Goal: Task Accomplishment & Management: Use online tool/utility

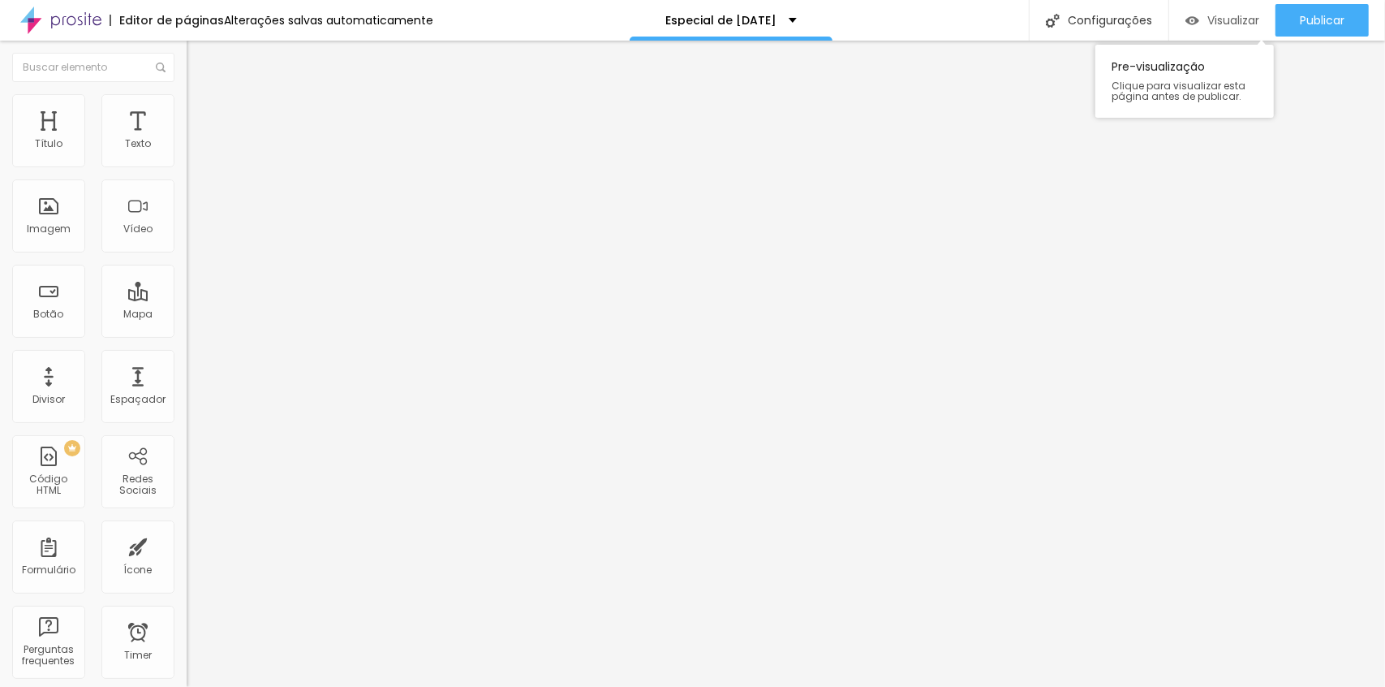
click at [1224, 10] on div "Visualizar" at bounding box center [1223, 20] width 74 height 32
click at [187, 104] on img at bounding box center [194, 101] width 15 height 15
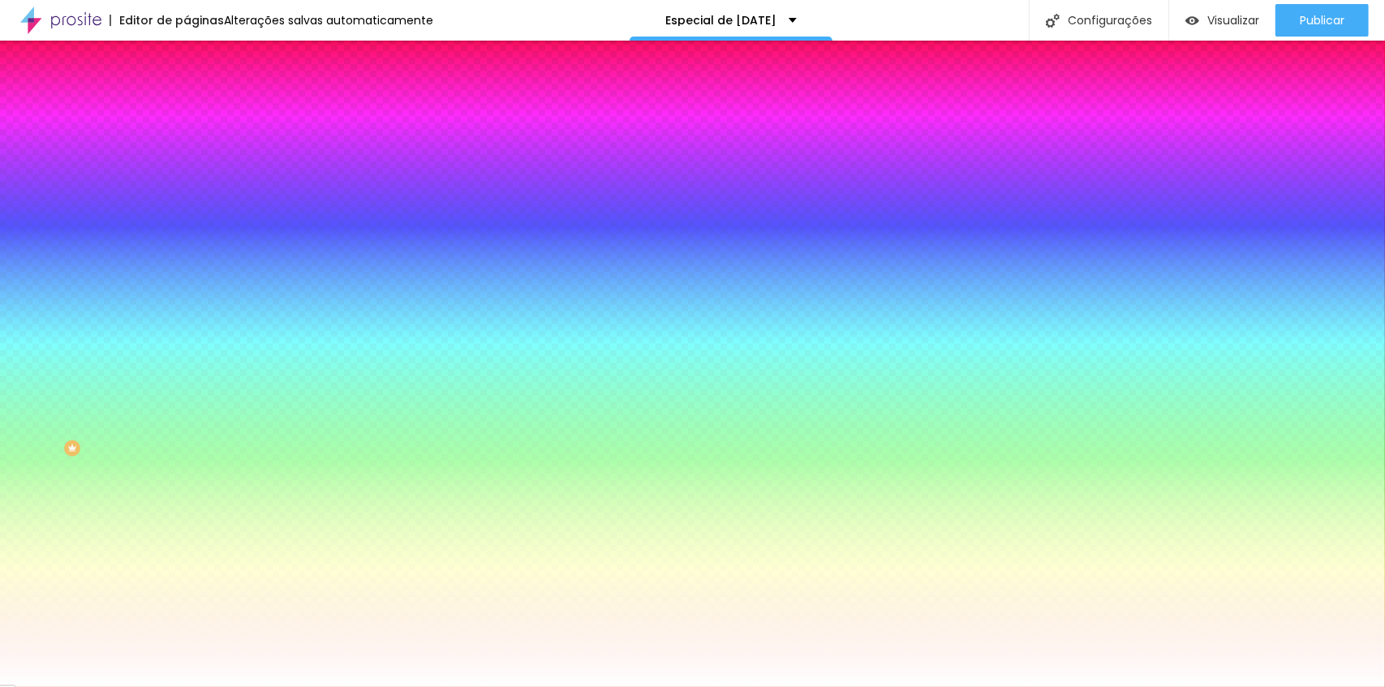
click at [201, 114] on span "Avançado" at bounding box center [228, 121] width 54 height 14
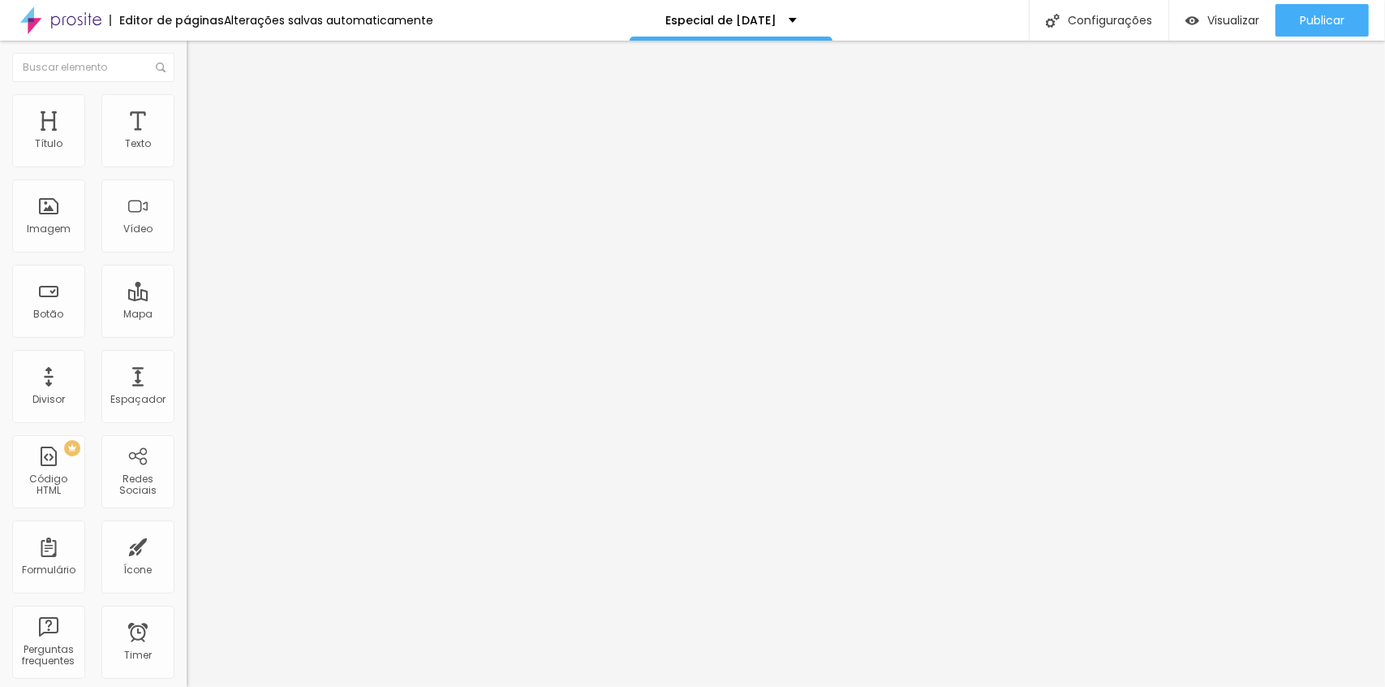
type input "15"
type input "0"
drag, startPoint x: 59, startPoint y: 161, endPoint x: -32, endPoint y: 164, distance: 91.0
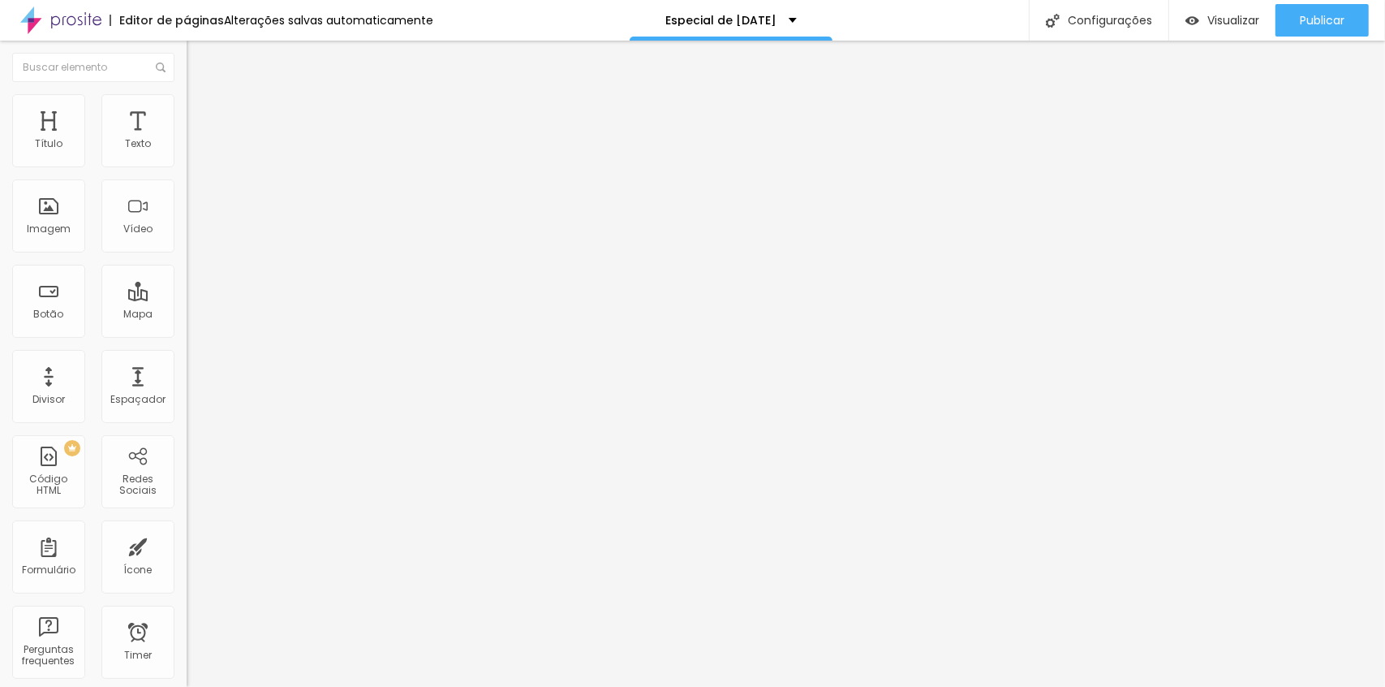
type input "0"
click at [187, 315] on input "range" at bounding box center [239, 321] width 105 height 13
click at [1324, 21] on span "Publicar" at bounding box center [1322, 20] width 45 height 13
click at [187, 254] on span "Original" at bounding box center [206, 247] width 39 height 14
click at [187, 283] on span "Quadrado" at bounding box center [213, 276] width 53 height 14
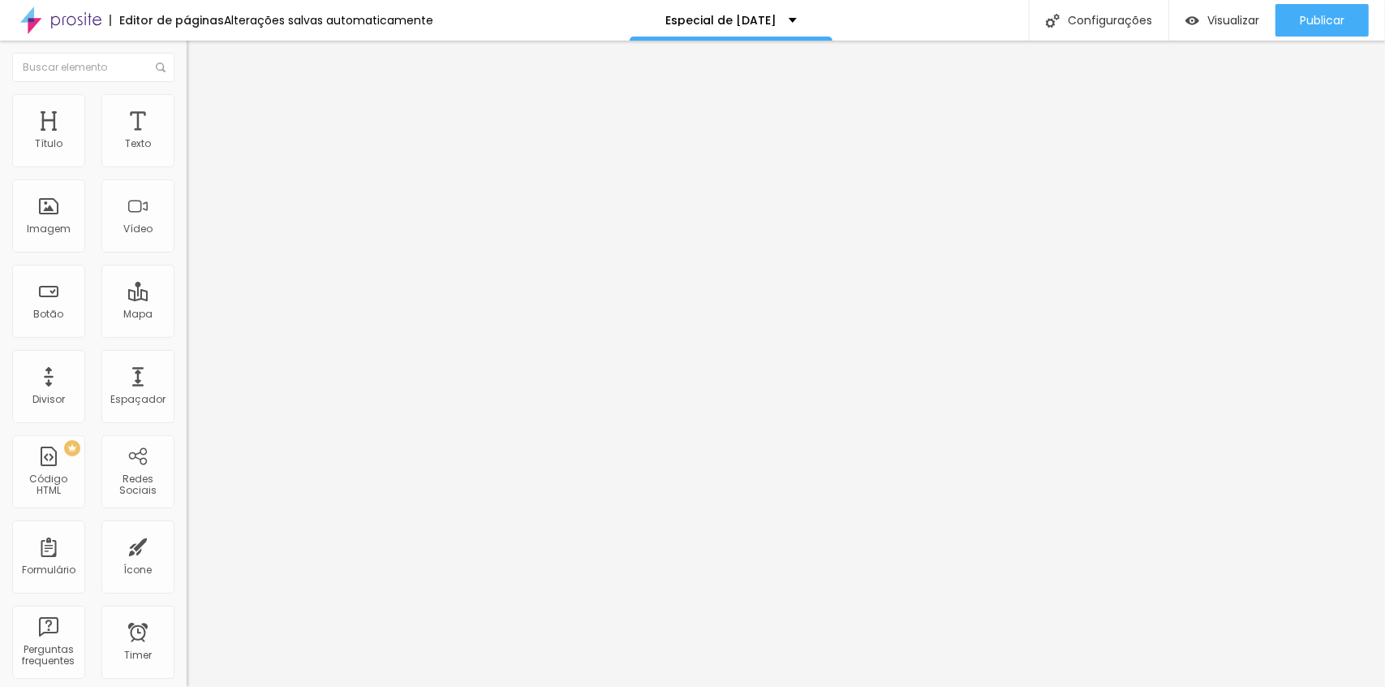
click at [187, 273] on span "Padrão" at bounding box center [205, 267] width 37 height 14
click at [187, 299] on span "Original" at bounding box center [206, 292] width 39 height 14
click at [1322, 23] on span "Publicar" at bounding box center [1322, 20] width 45 height 13
click at [1315, 16] on span "Publicar" at bounding box center [1322, 20] width 45 height 13
click at [1315, 31] on div "Publicar" at bounding box center [1322, 20] width 45 height 32
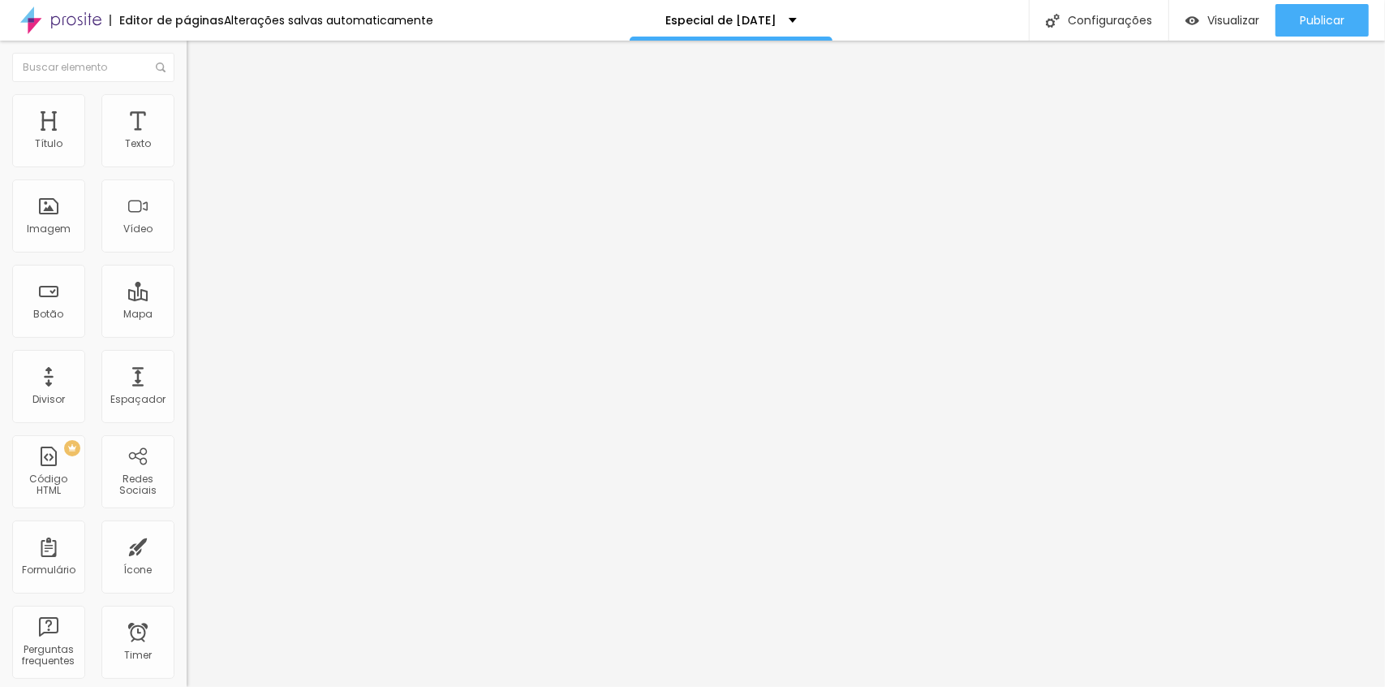
click at [193, 151] on icon "button" at bounding box center [198, 146] width 10 height 10
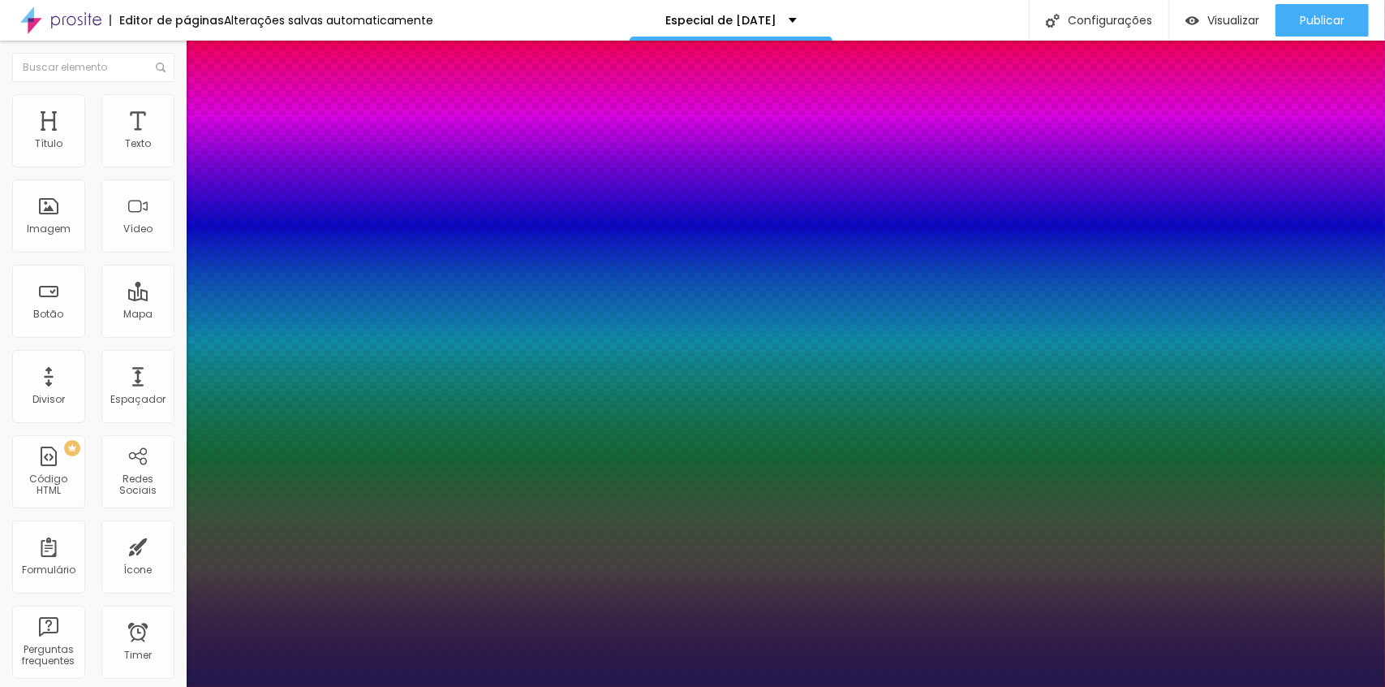
type input "1"
type input "18"
type input "1"
type input "20"
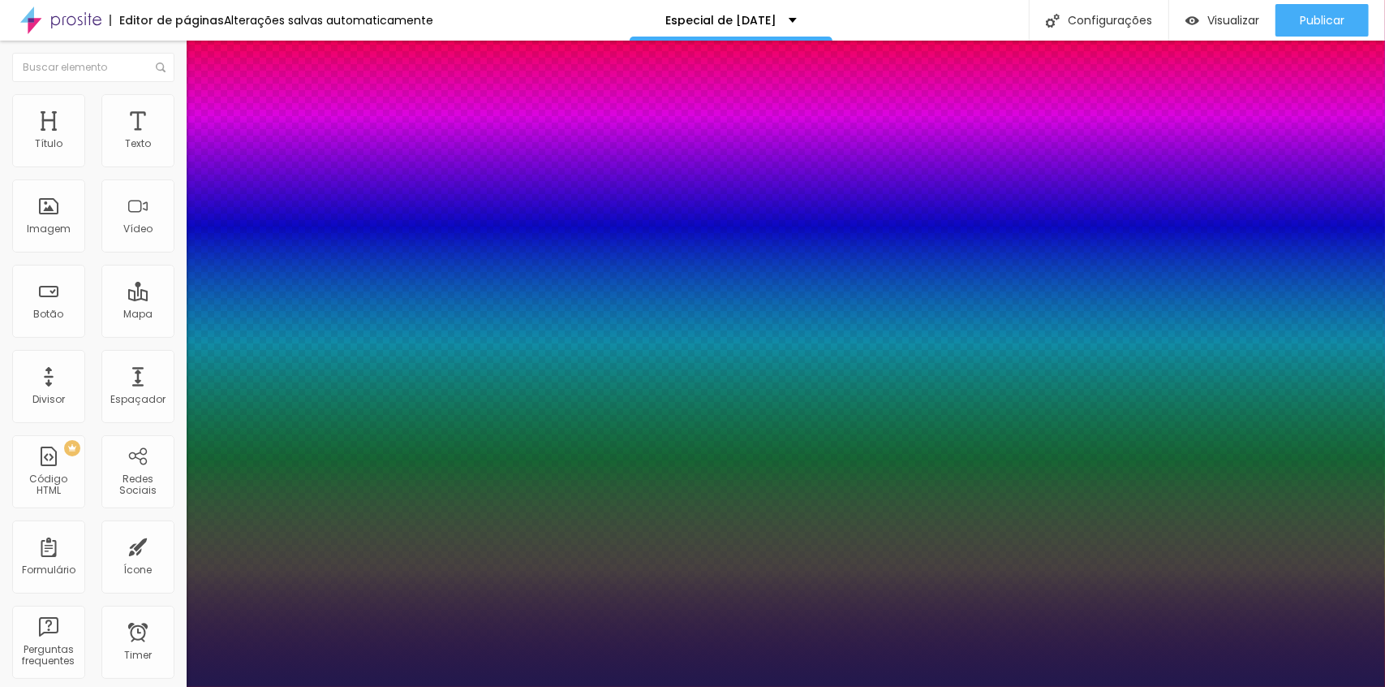
type input "20"
type input "1"
type input "19"
type input "1"
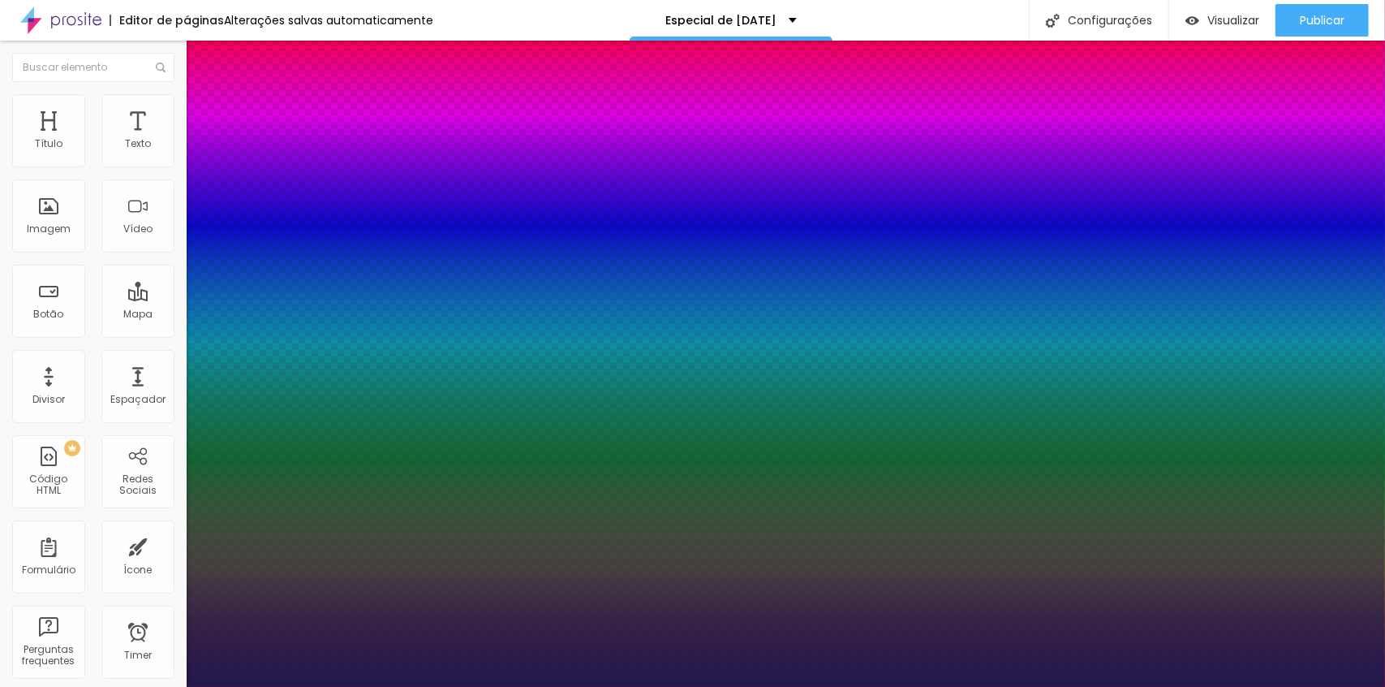
type input "18"
type input "1"
type input "18"
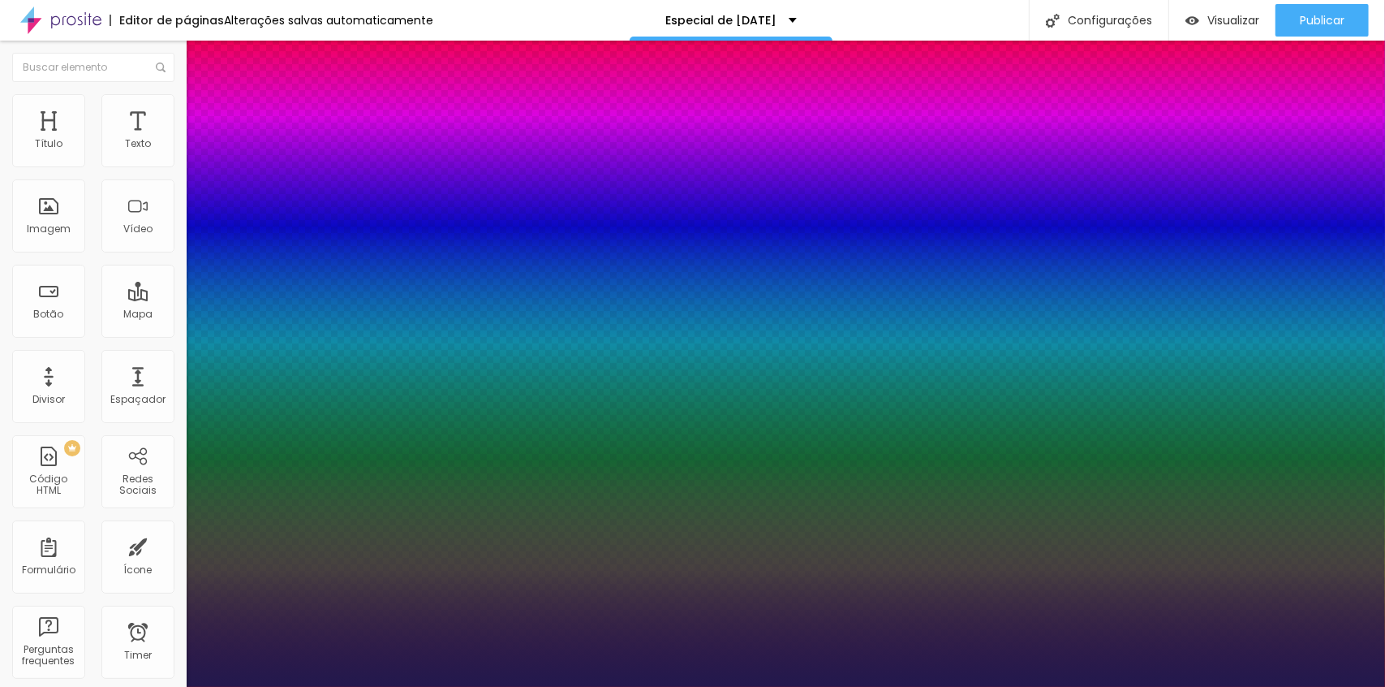
type input "1"
click at [1320, 686] on div at bounding box center [692, 687] width 1385 height 0
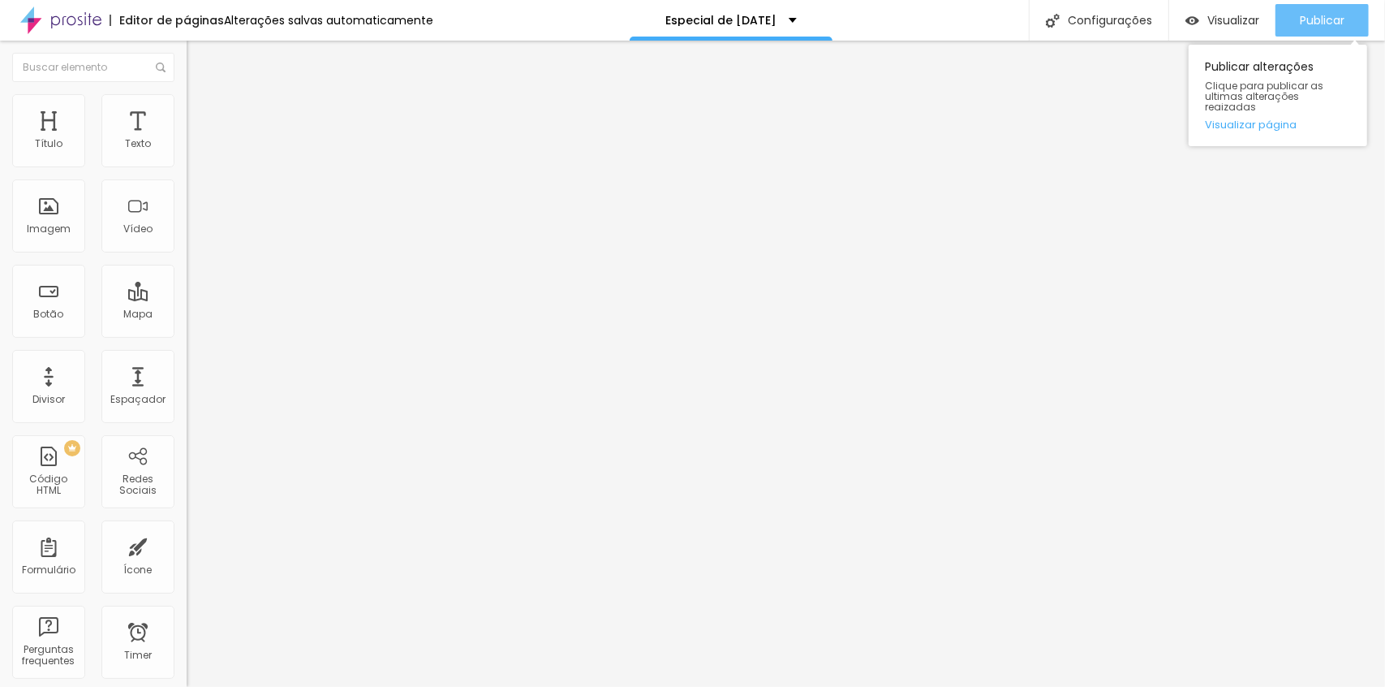
click at [1320, 25] on span "Publicar" at bounding box center [1322, 20] width 45 height 13
click at [187, 156] on button "button" at bounding box center [198, 147] width 23 height 17
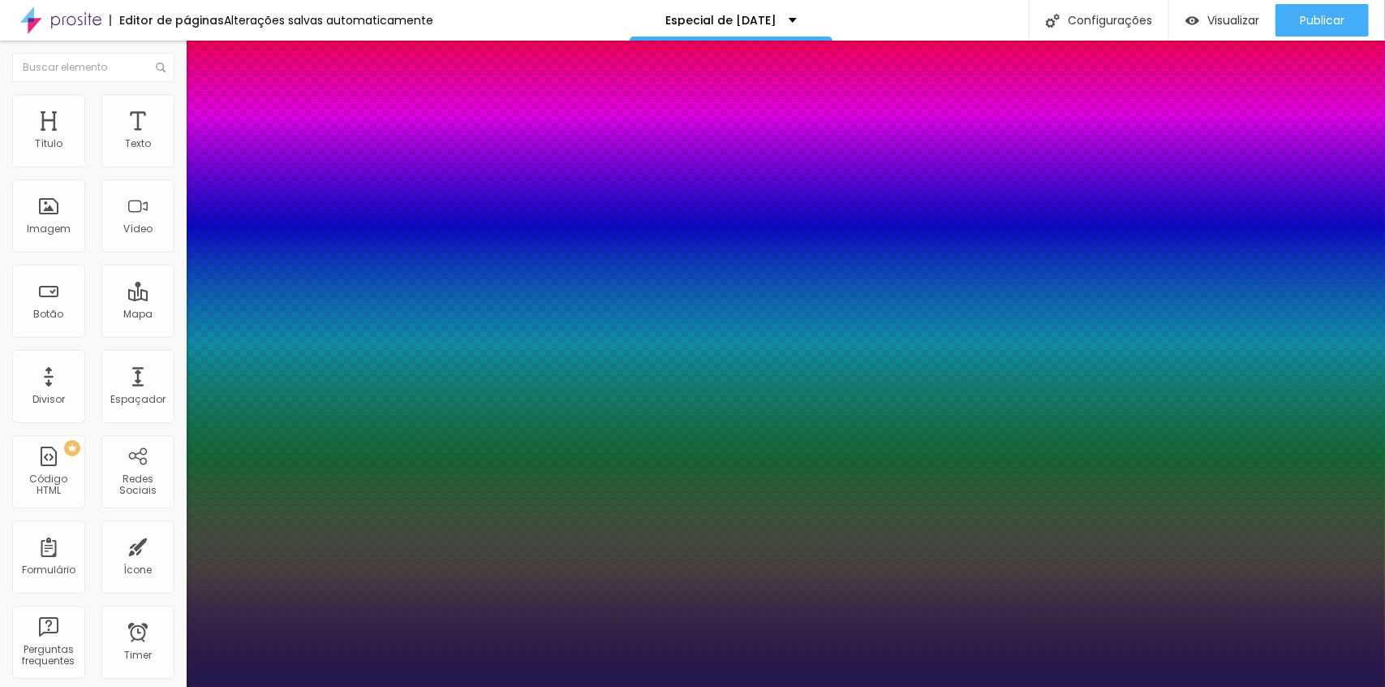
type input "1"
type input "16"
type input "1"
type input "17"
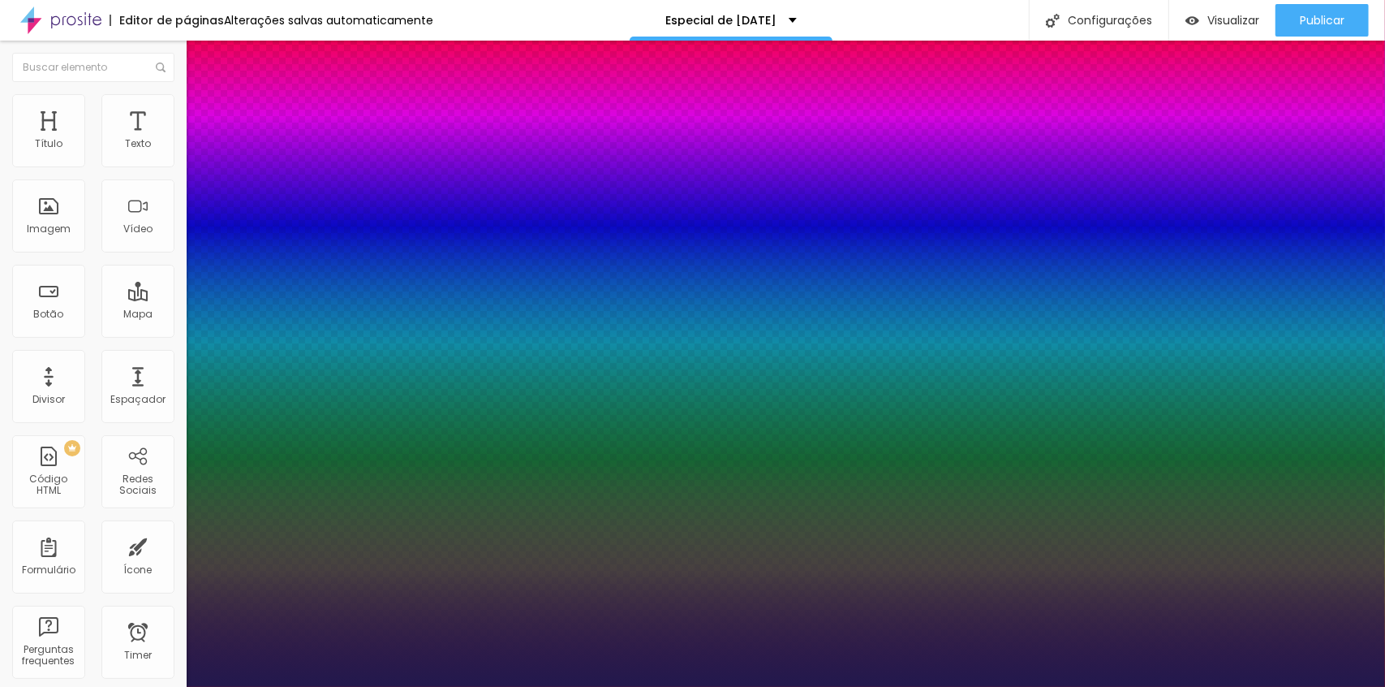
type input "17"
type input "1"
type input "18"
type input "1"
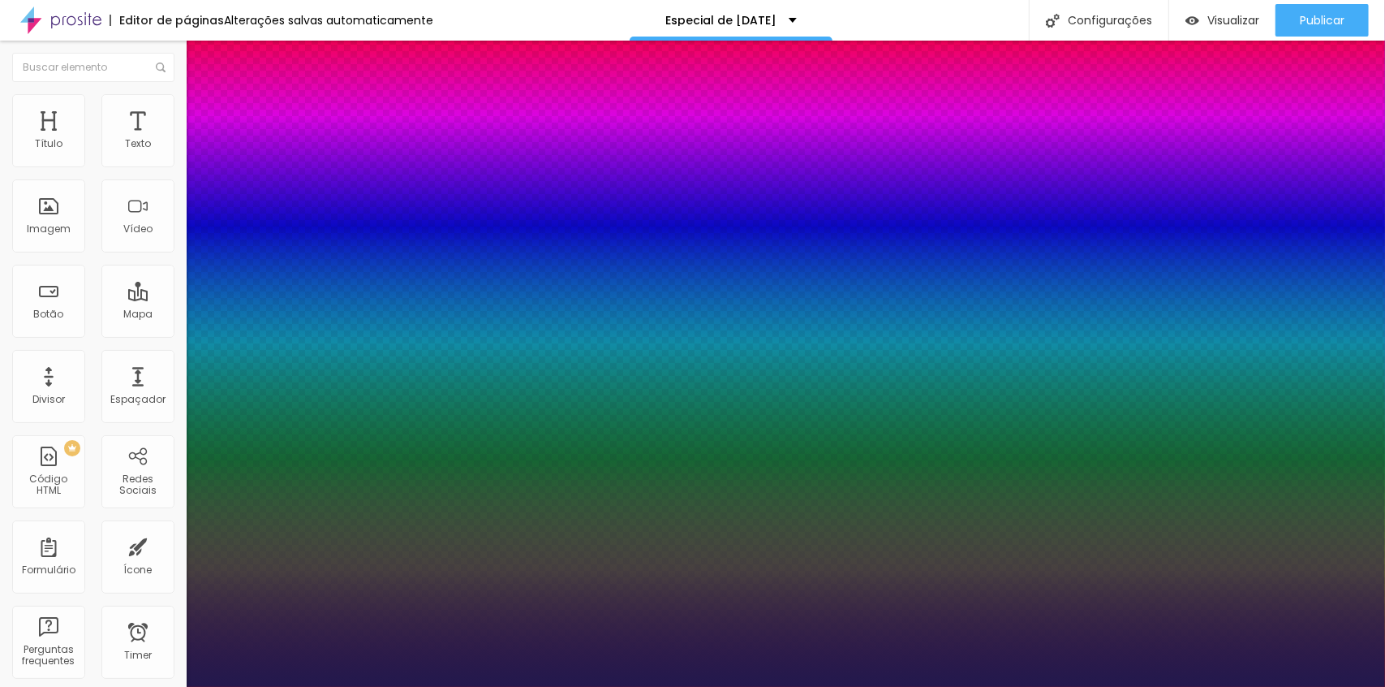
type input "19"
type input "1"
type input "20"
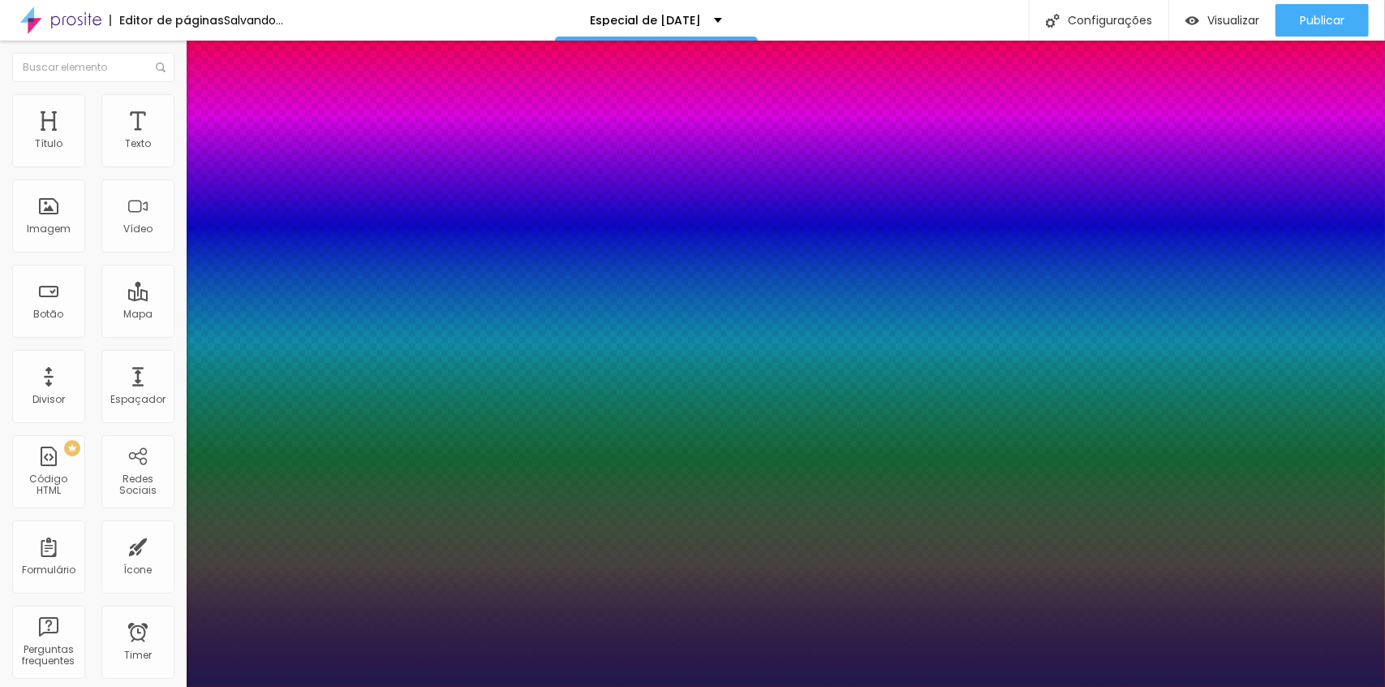
type input "1"
type input "20"
click at [1024, 686] on div at bounding box center [692, 687] width 1385 height 0
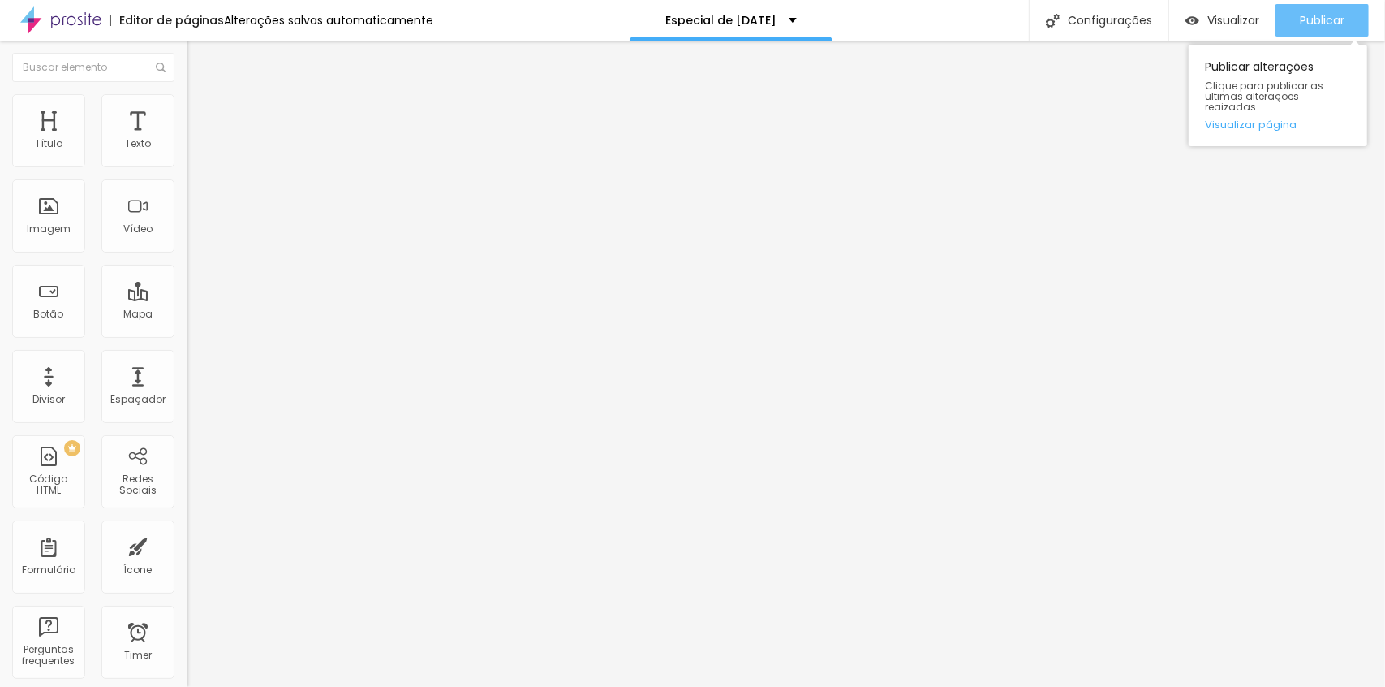
click at [1318, 15] on span "Publicar" at bounding box center [1322, 20] width 45 height 13
drag, startPoint x: 93, startPoint y: 346, endPoint x: 80, endPoint y: 341, distance: 13.9
click at [187, 383] on div at bounding box center [280, 390] width 187 height 15
type input "62"
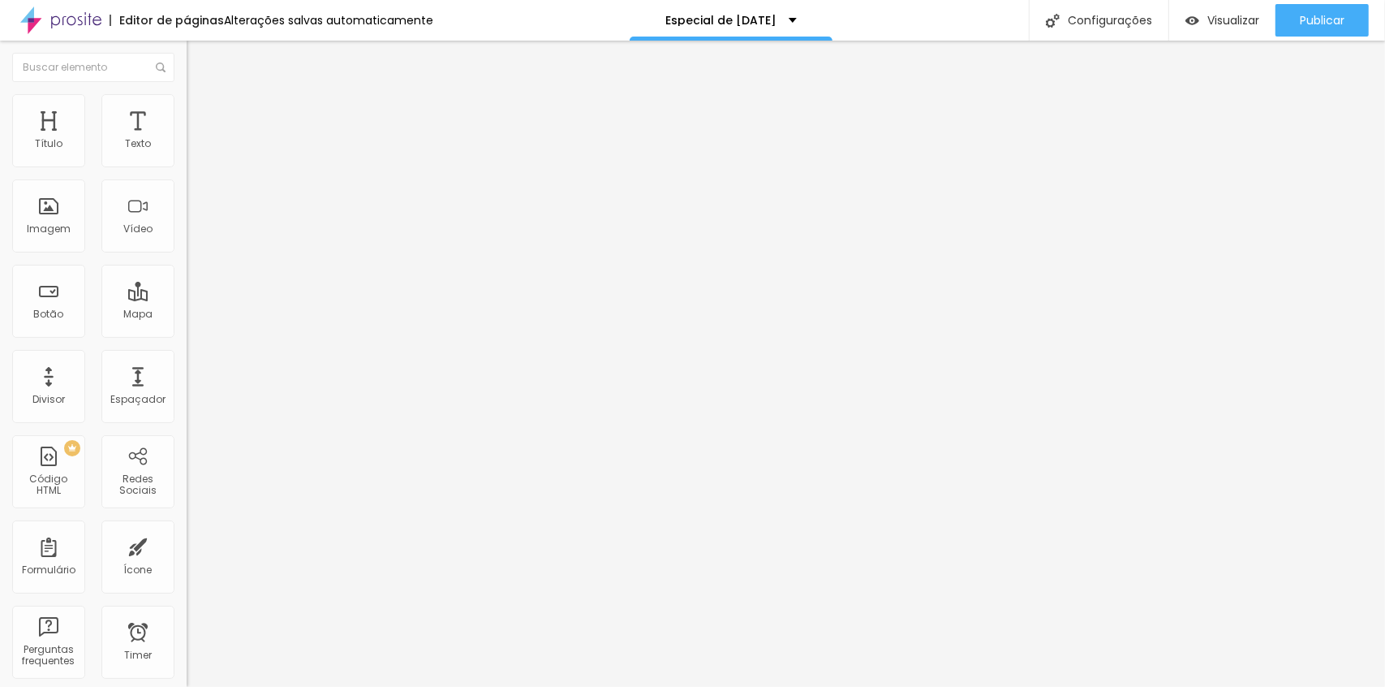
type input "61"
type input "60"
type input "59"
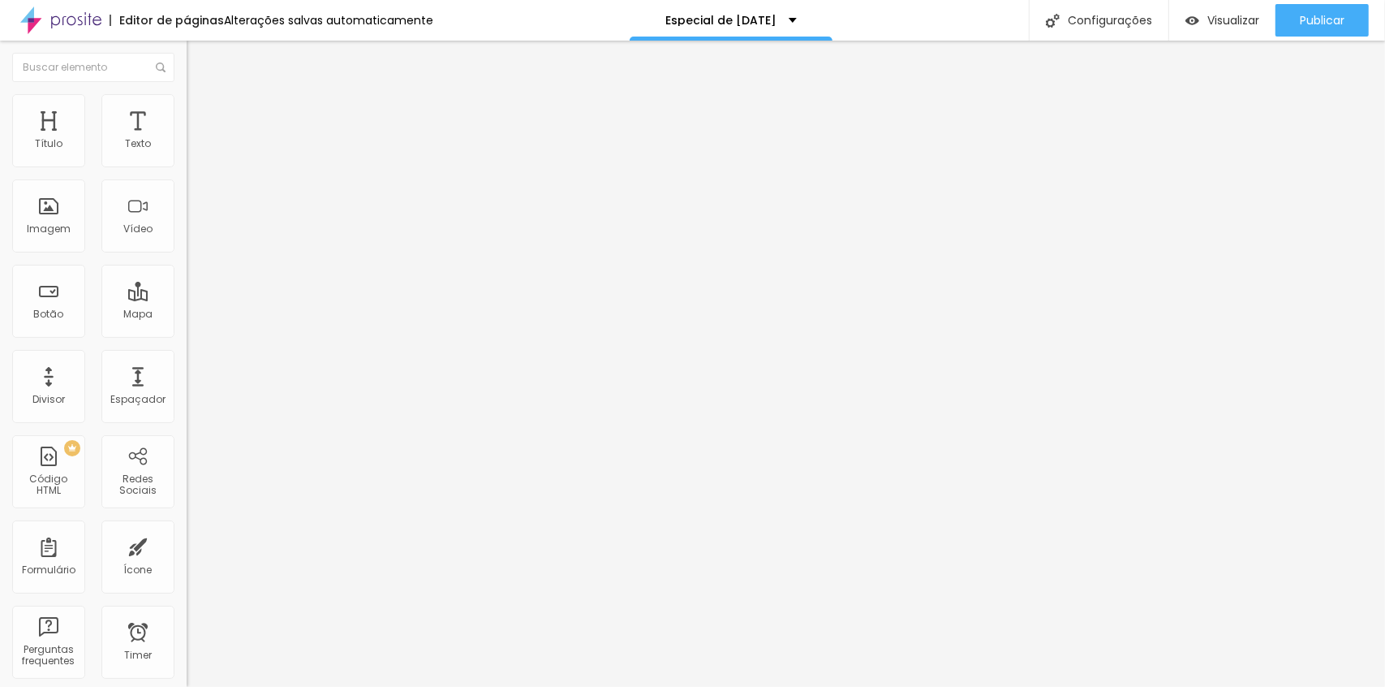
type input "59"
type input "58"
type input "57"
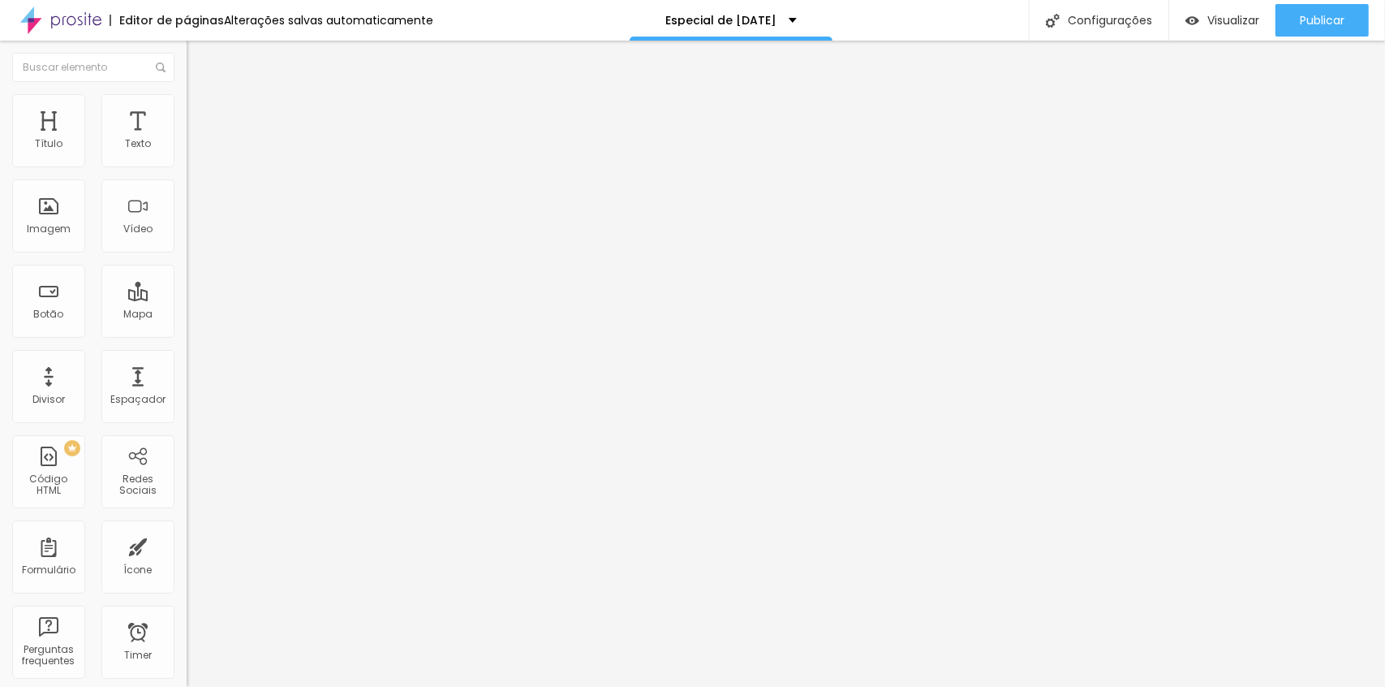
type input "56"
type input "55"
type input "54"
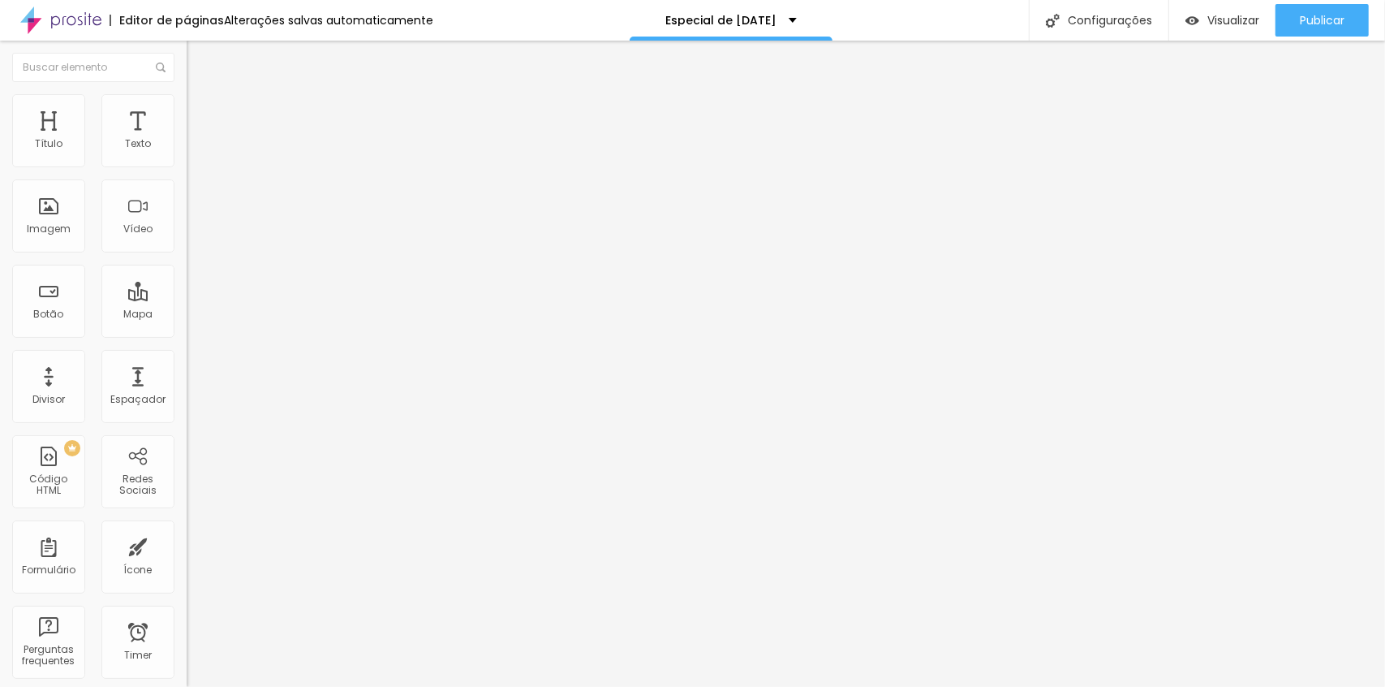
type input "54"
type input "53"
type input "51"
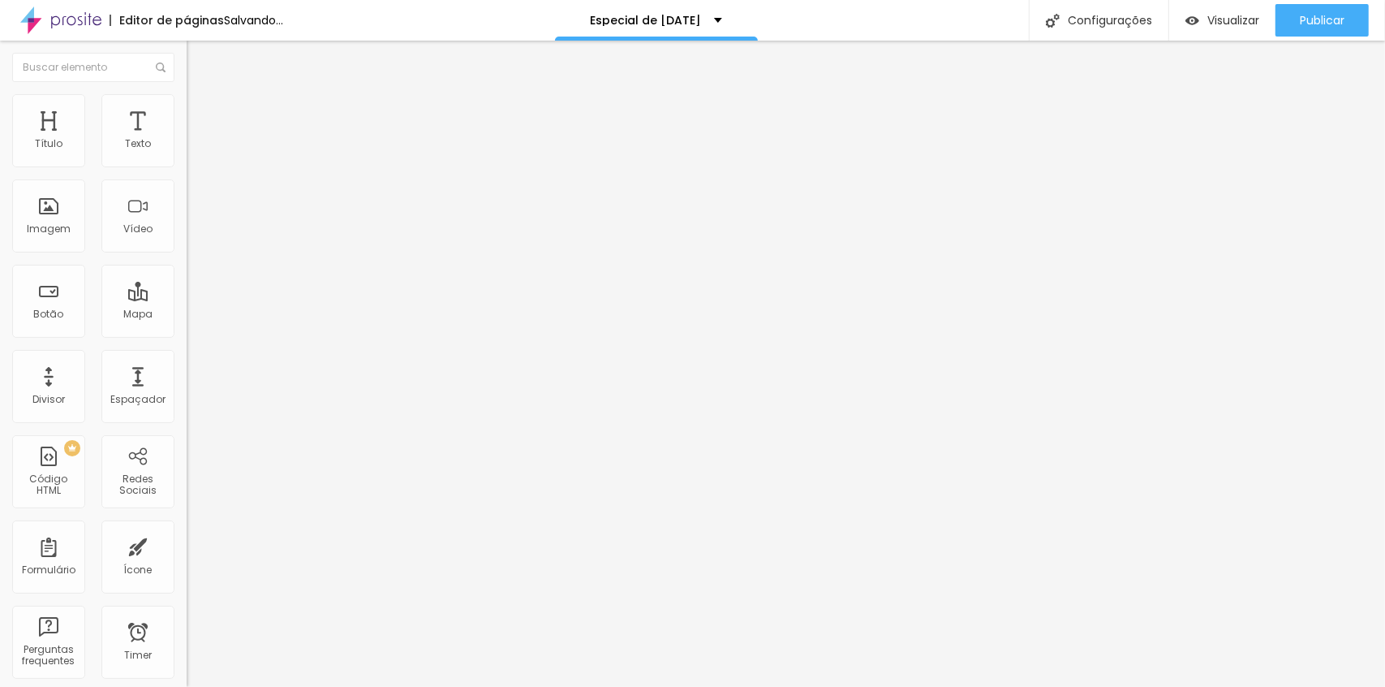
type input "50"
drag, startPoint x: 93, startPoint y: 341, endPoint x: 79, endPoint y: 341, distance: 14.6
type input "50"
click at [187, 383] on input "range" at bounding box center [239, 389] width 105 height 13
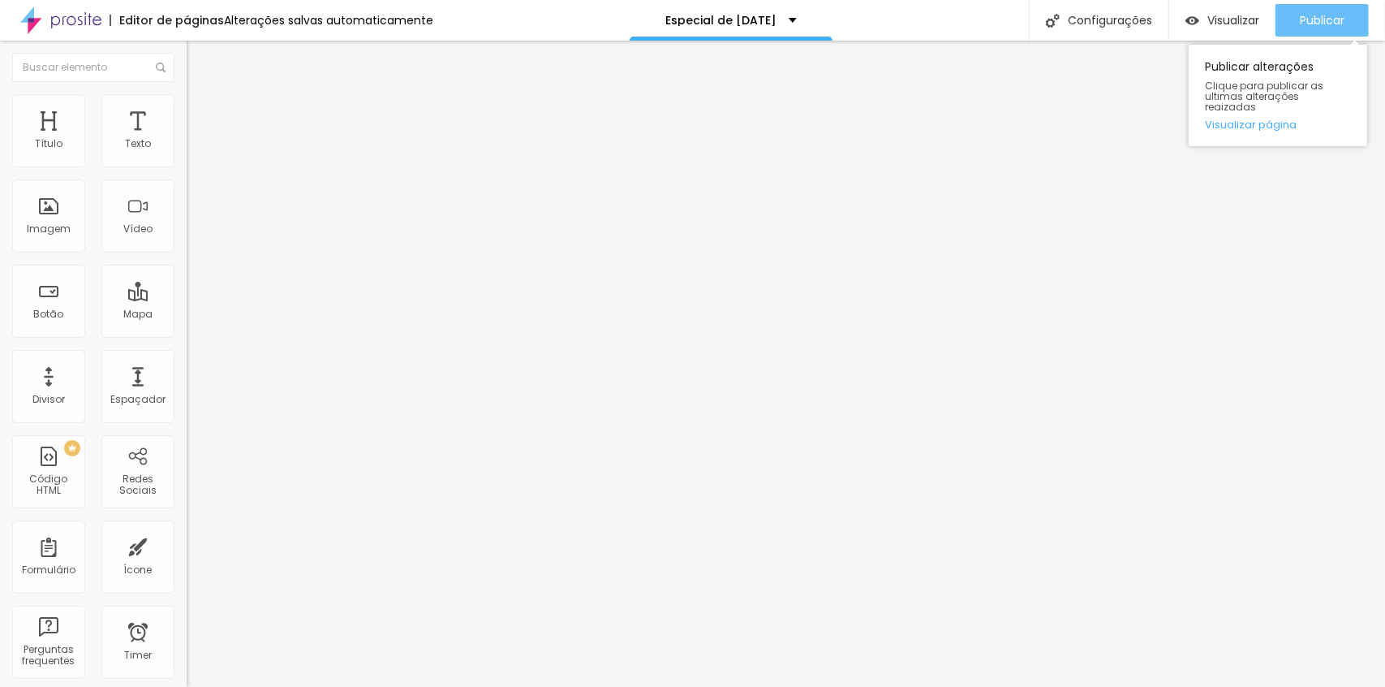
click at [1331, 11] on div "Publicar" at bounding box center [1322, 20] width 45 height 32
click at [187, 254] on span "Original" at bounding box center [206, 247] width 39 height 14
click at [187, 283] on span "Quadrado" at bounding box center [213, 276] width 53 height 14
click at [201, 110] on span "Estilo" at bounding box center [213, 105] width 25 height 14
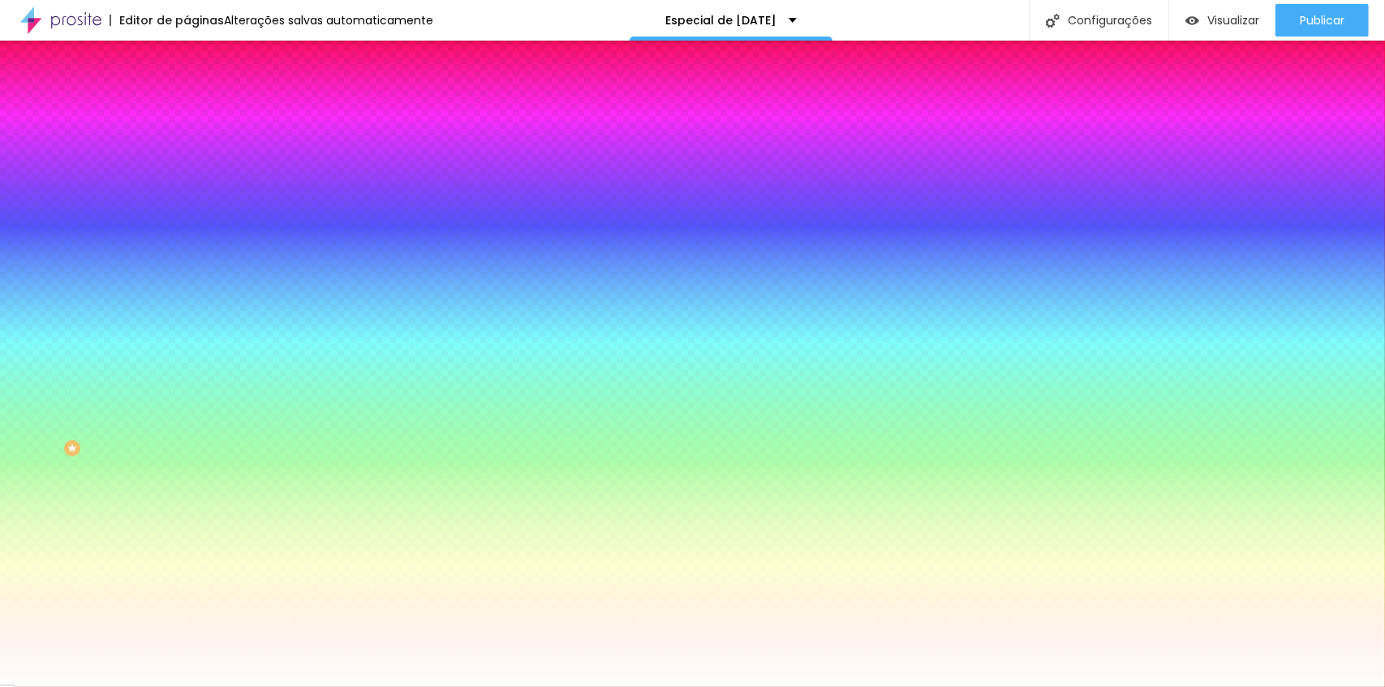
click at [201, 114] on span "Avançado" at bounding box center [228, 121] width 54 height 14
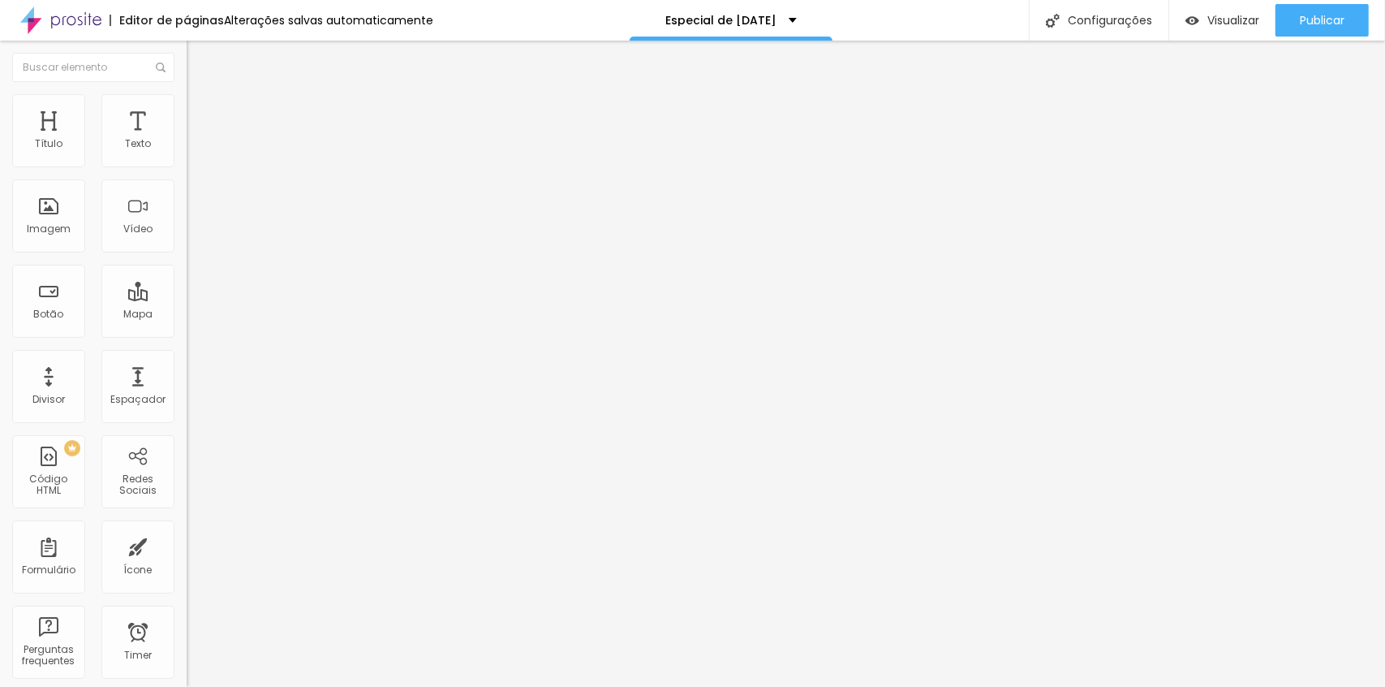
click at [187, 254] on span "Original" at bounding box center [206, 247] width 39 height 14
click at [187, 273] on span "Padrão" at bounding box center [205, 267] width 37 height 14
click at [187, 289] on span "Quadrado" at bounding box center [213, 282] width 53 height 14
click at [201, 112] on span "Estilo" at bounding box center [213, 105] width 25 height 14
click at [187, 106] on li "Estilo" at bounding box center [280, 102] width 187 height 16
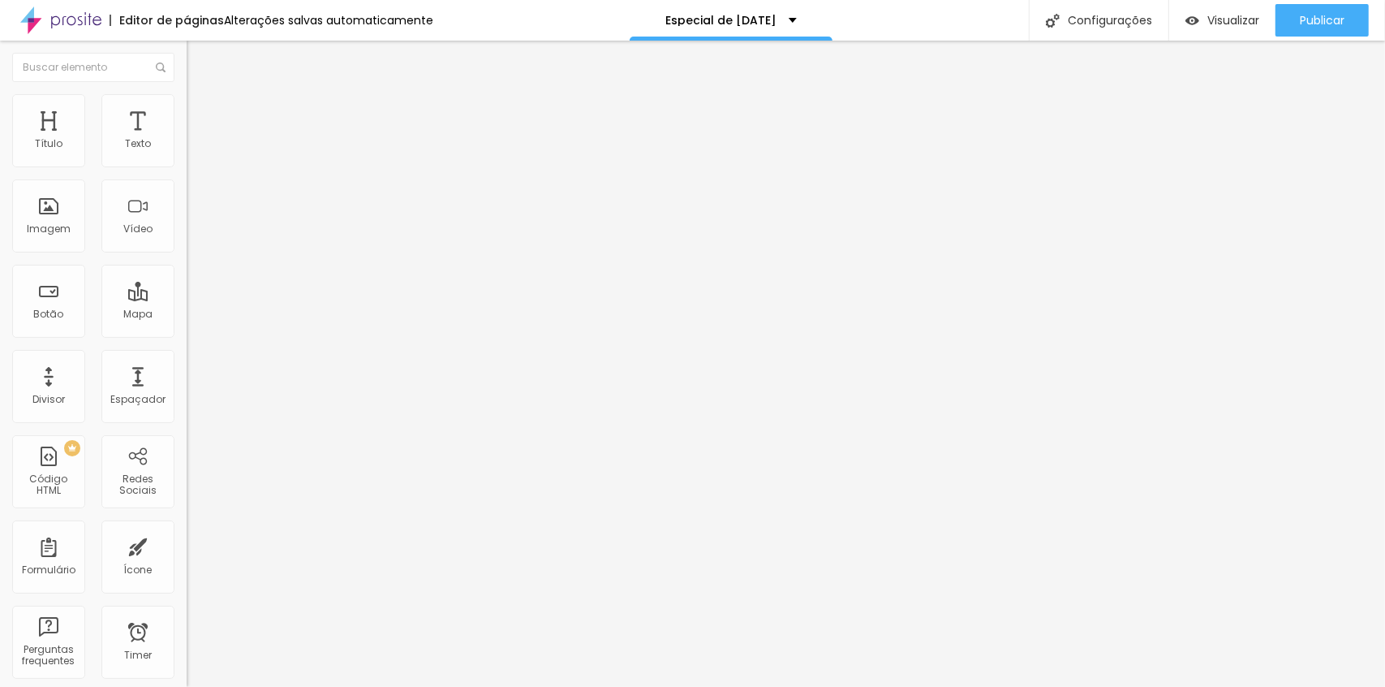
click at [201, 114] on span "Avançado" at bounding box center [228, 121] width 54 height 14
type input "0"
drag, startPoint x: 29, startPoint y: 194, endPoint x: -32, endPoint y: 205, distance: 61.9
type input "0"
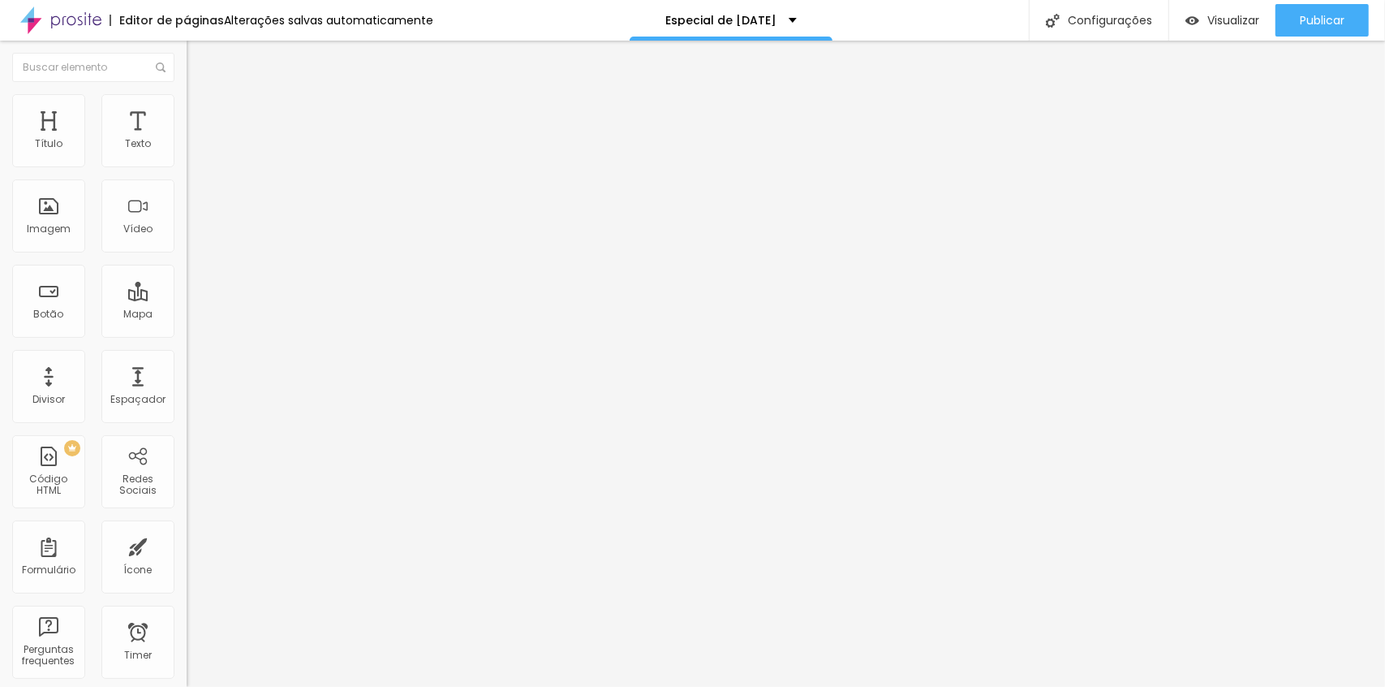
click at [187, 545] on input "range" at bounding box center [239, 551] width 105 height 13
click at [187, 159] on div "10 Espaço de cima" at bounding box center [280, 242] width 187 height 230
type input "0"
drag, startPoint x: 24, startPoint y: 160, endPoint x: -32, endPoint y: 186, distance: 61.7
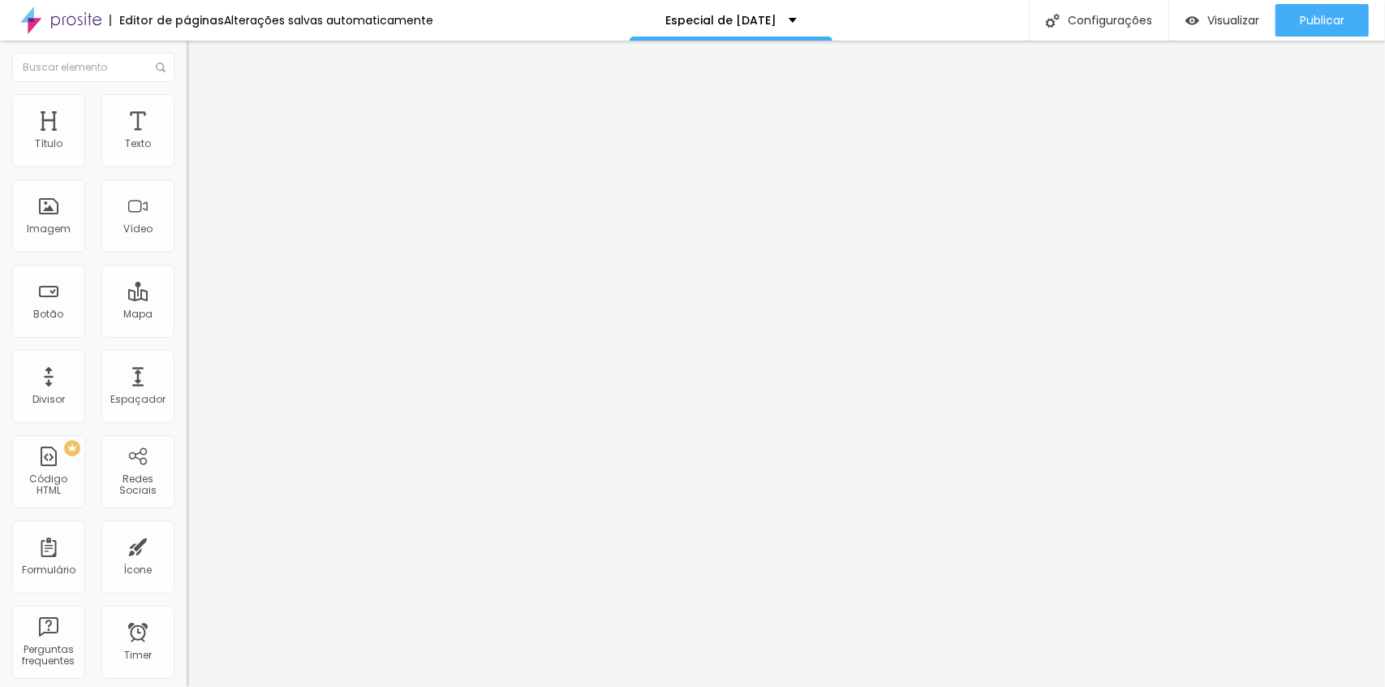
type input "0"
click at [187, 315] on input "range" at bounding box center [239, 321] width 105 height 13
click at [187, 107] on li "Estilo" at bounding box center [280, 102] width 187 height 16
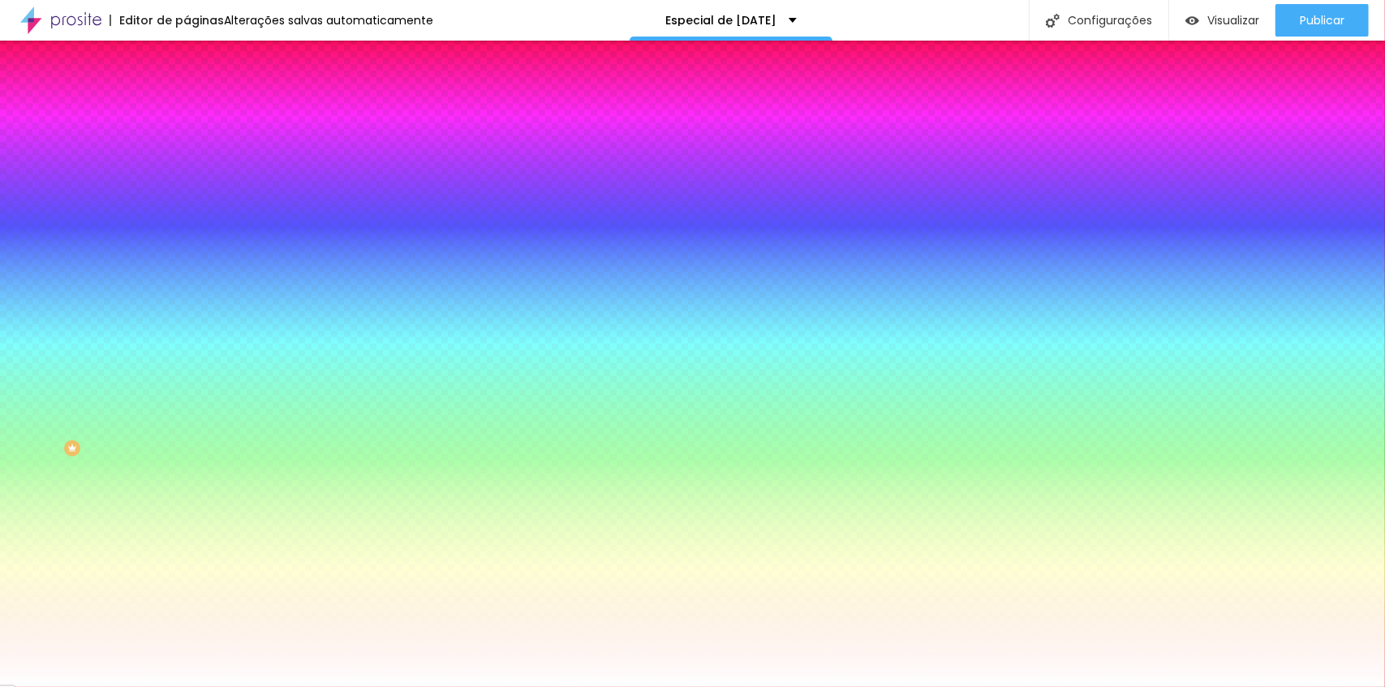
click at [201, 117] on span "Avançado" at bounding box center [228, 121] width 54 height 14
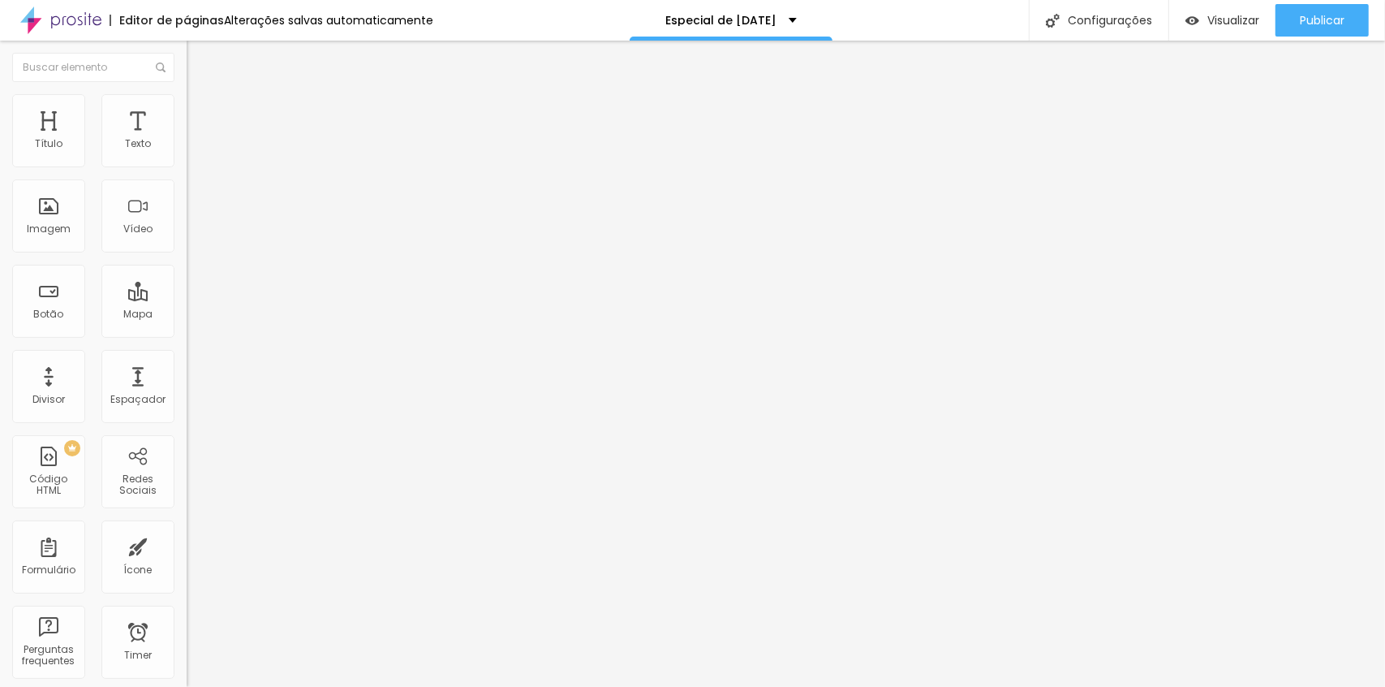
type input "5"
type input "15"
type input "20"
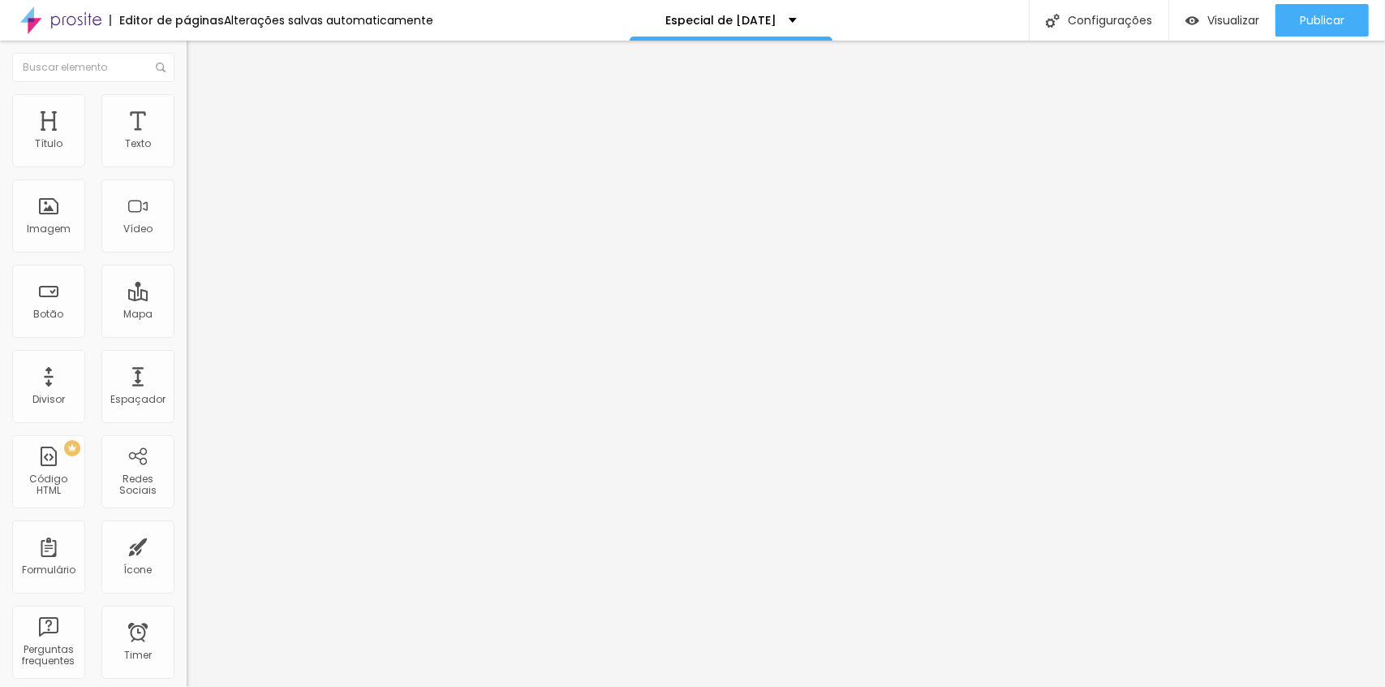
type input "20"
type input "25"
type input "20"
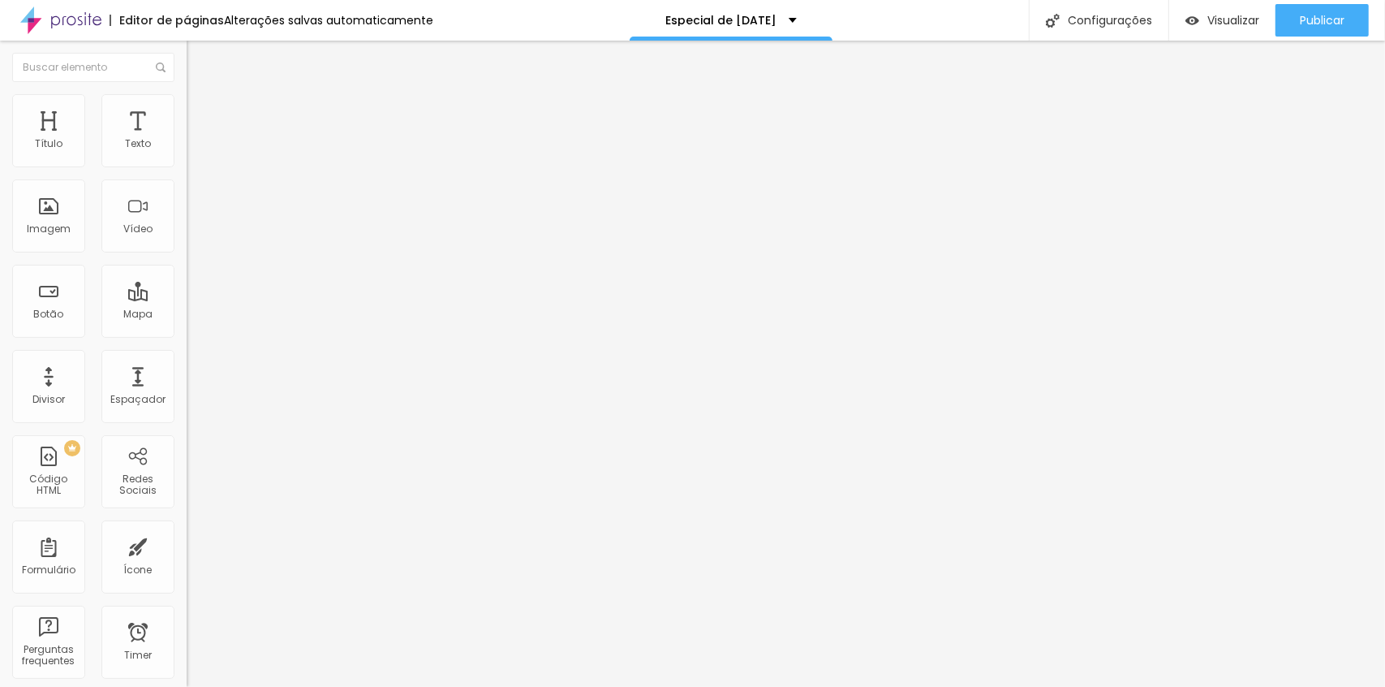
type input "15"
type input "10"
type input "0"
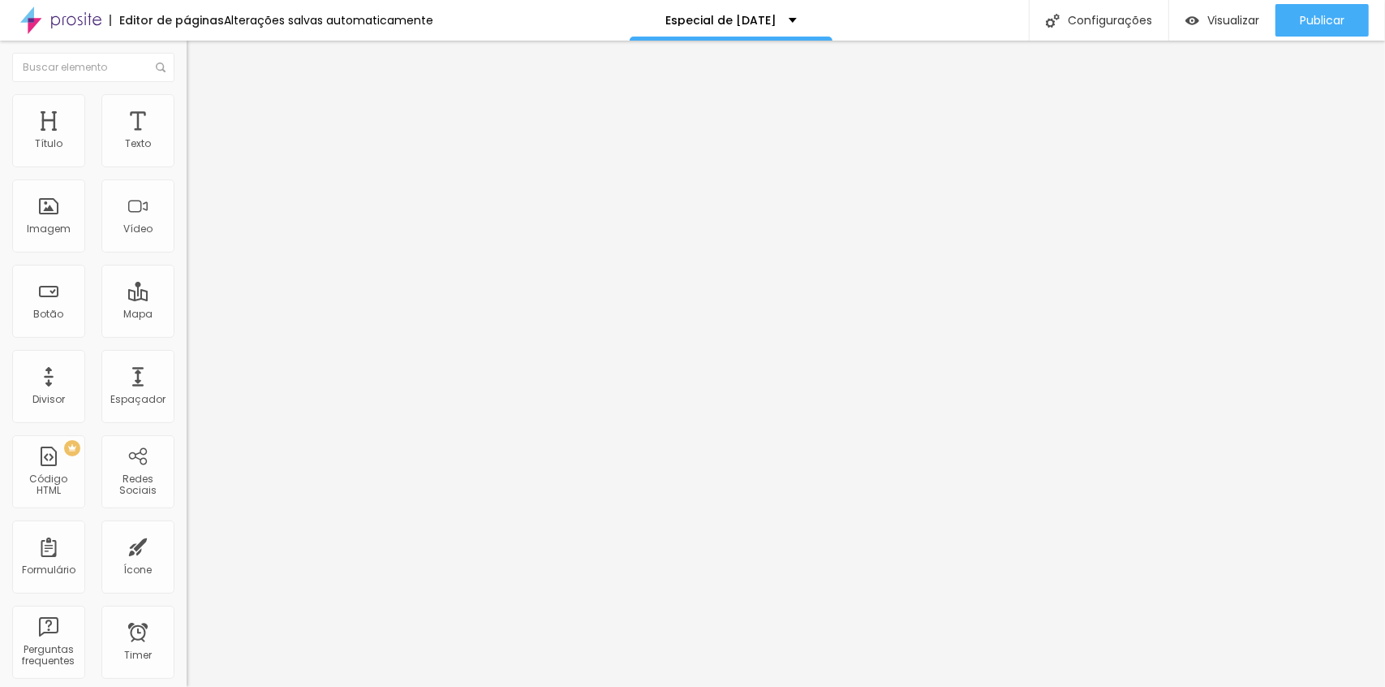
type input "0"
drag, startPoint x: 35, startPoint y: 160, endPoint x: -32, endPoint y: 186, distance: 71.4
click at [187, 315] on input "range" at bounding box center [239, 321] width 105 height 13
click at [187, 110] on li "Estilo" at bounding box center [280, 102] width 187 height 16
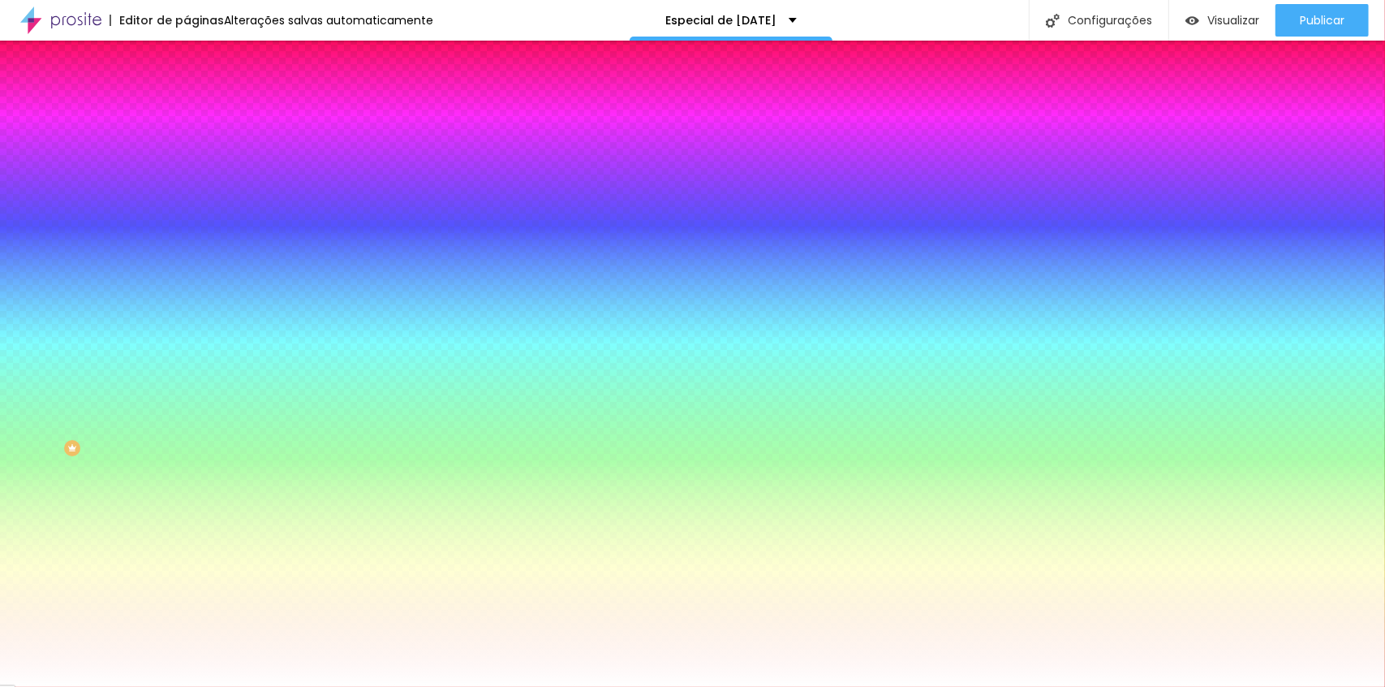
type input "9"
type input "50"
type input "53"
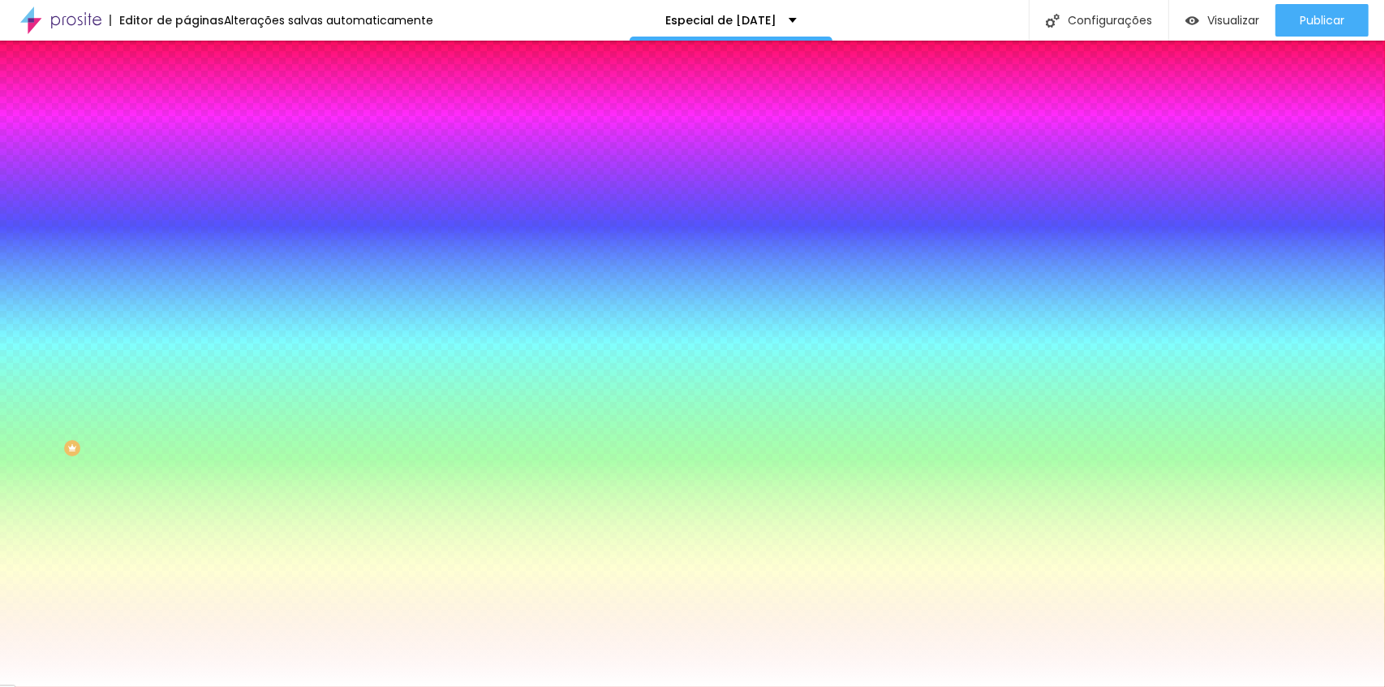
type input "53"
type input "56"
type input "59"
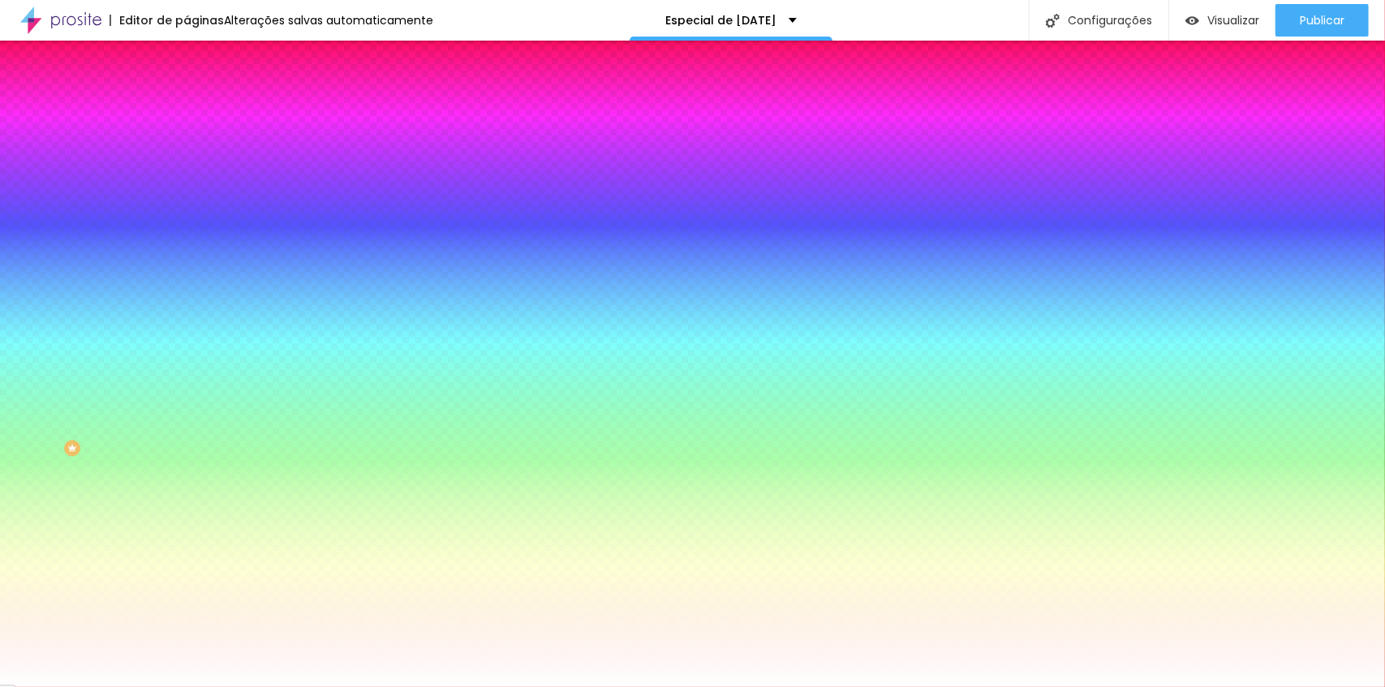
type input "60"
type input "48"
type input "26"
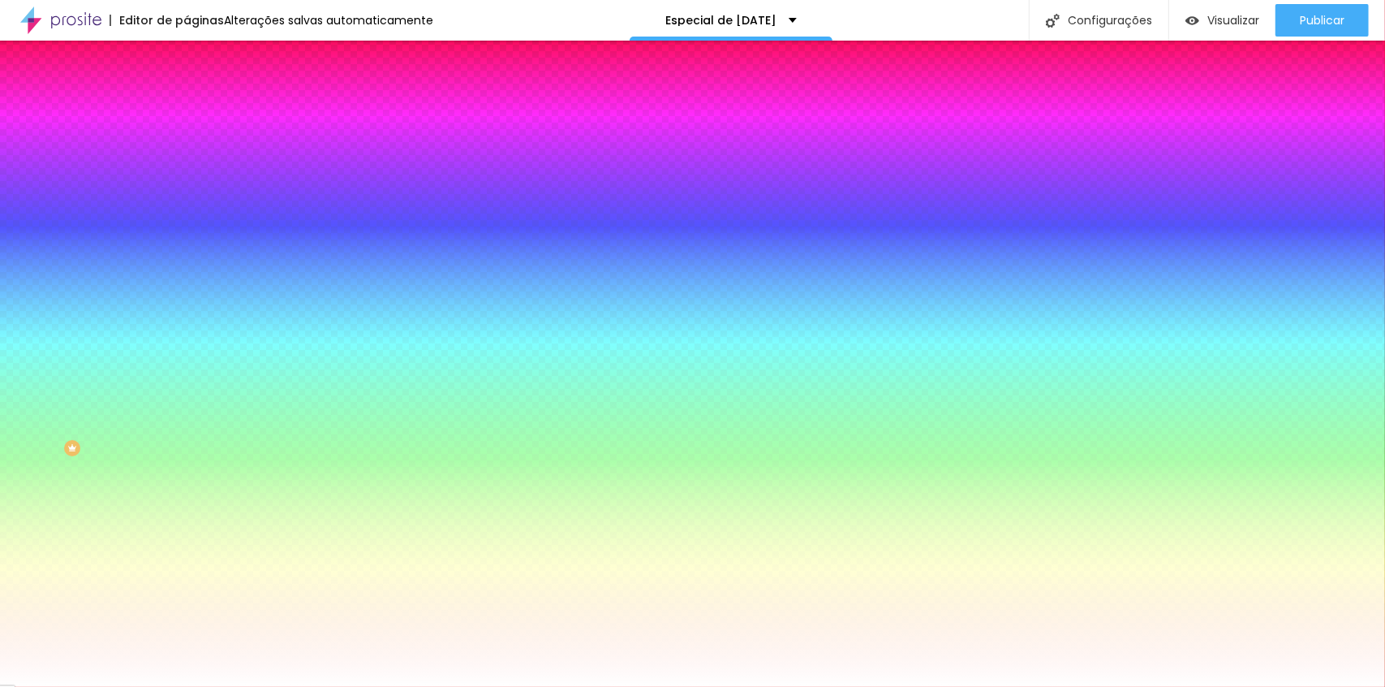
type input "26"
type input "0"
drag, startPoint x: 37, startPoint y: 195, endPoint x: -32, endPoint y: 208, distance: 69.4
click at [187, 360] on input "range" at bounding box center [239, 366] width 105 height 13
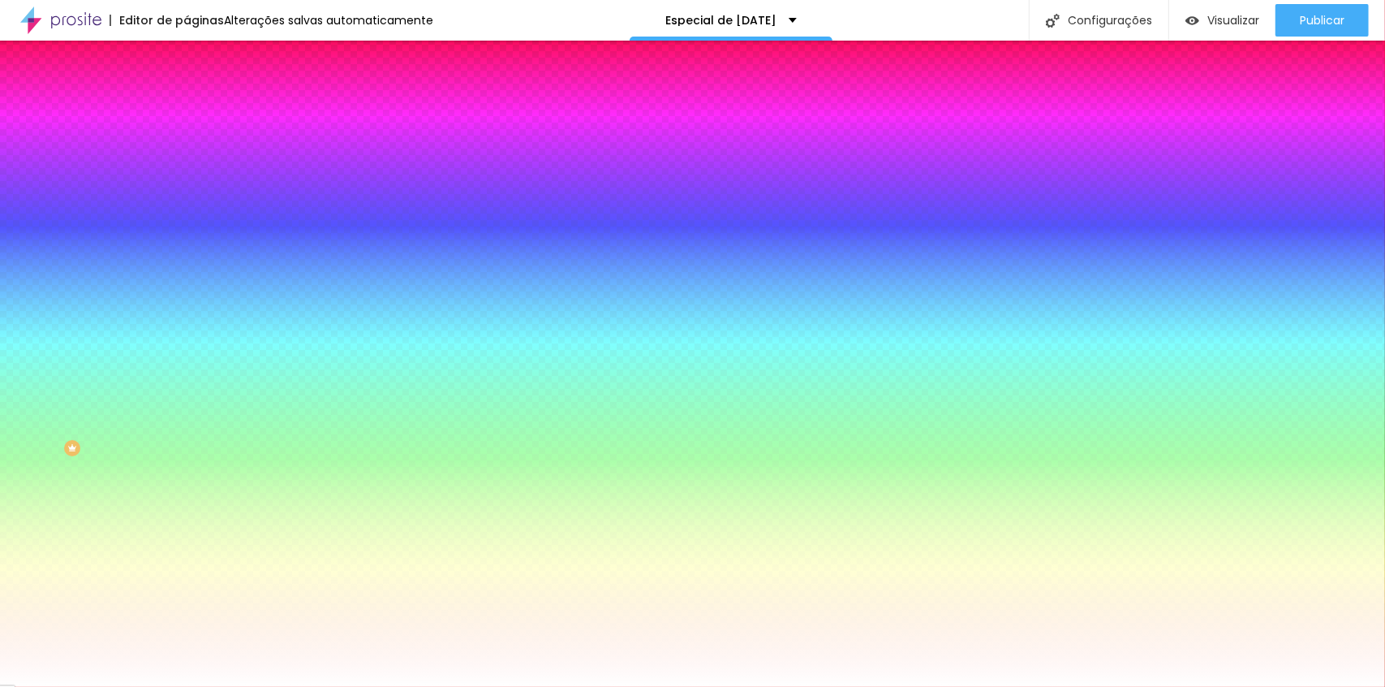
click at [187, 94] on li "Conteúdo" at bounding box center [280, 86] width 187 height 16
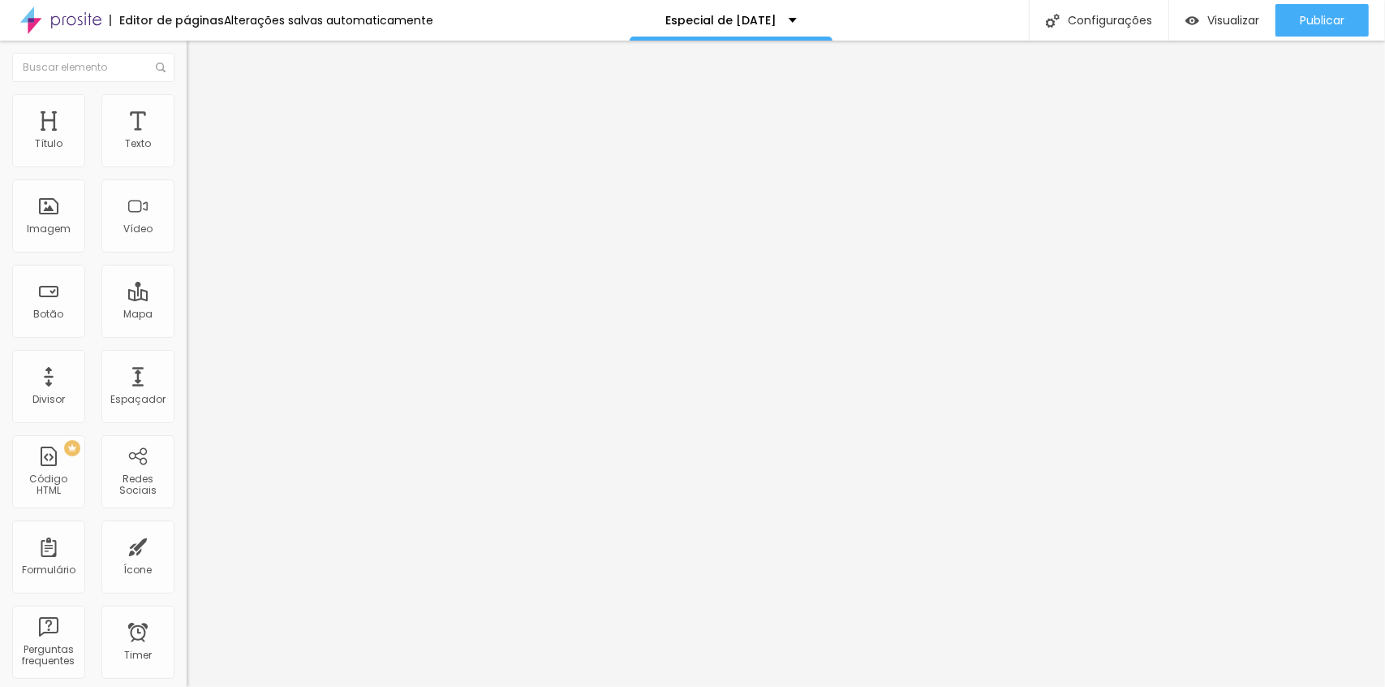
click at [187, 160] on div at bounding box center [280, 155] width 187 height 39
click at [187, 161] on img at bounding box center [192, 154] width 11 height 11
click at [187, 98] on ul "Conteúdo Estilo Avançado" at bounding box center [280, 102] width 187 height 49
click at [187, 162] on div at bounding box center [280, 155] width 187 height 13
click at [201, 114] on span "Avançado" at bounding box center [228, 121] width 54 height 14
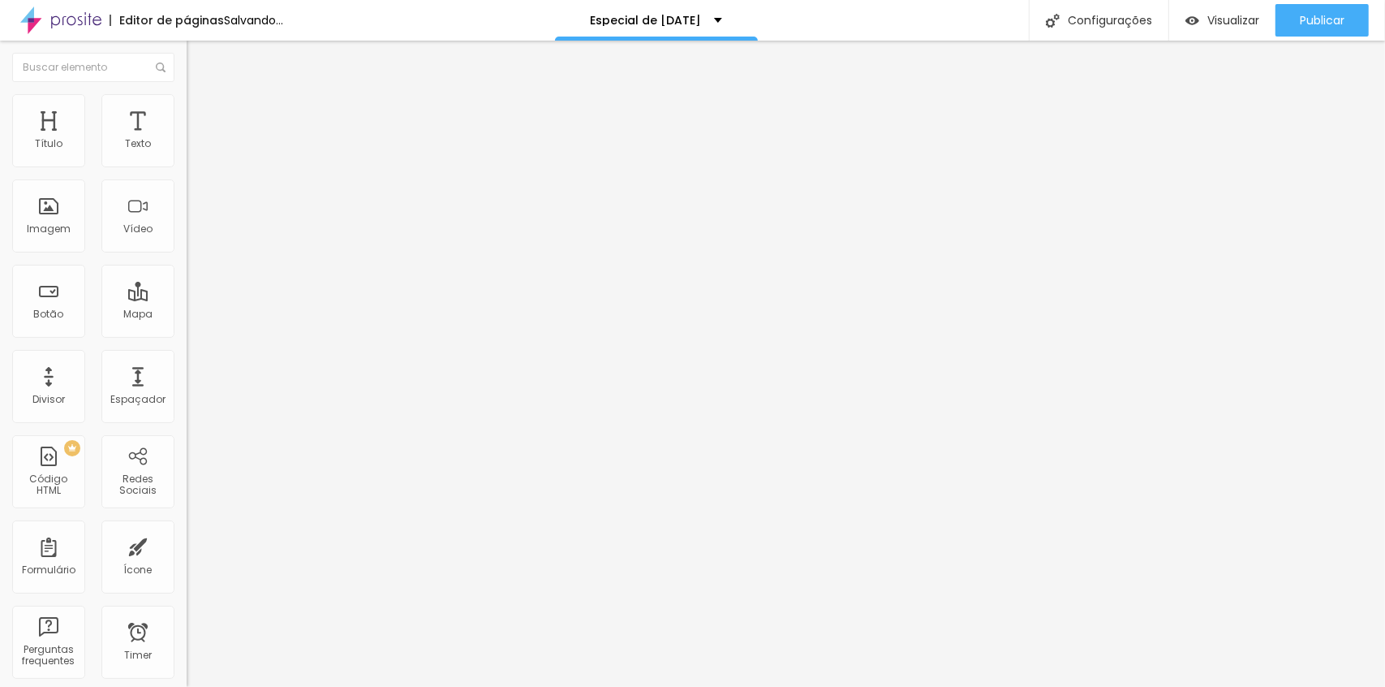
click at [201, 112] on span "Estilo" at bounding box center [213, 105] width 25 height 14
click at [187, 254] on span "Original" at bounding box center [206, 247] width 39 height 14
click at [187, 273] on span "Padrão" at bounding box center [205, 267] width 37 height 14
click at [187, 289] on span "Quadrado" at bounding box center [213, 282] width 53 height 14
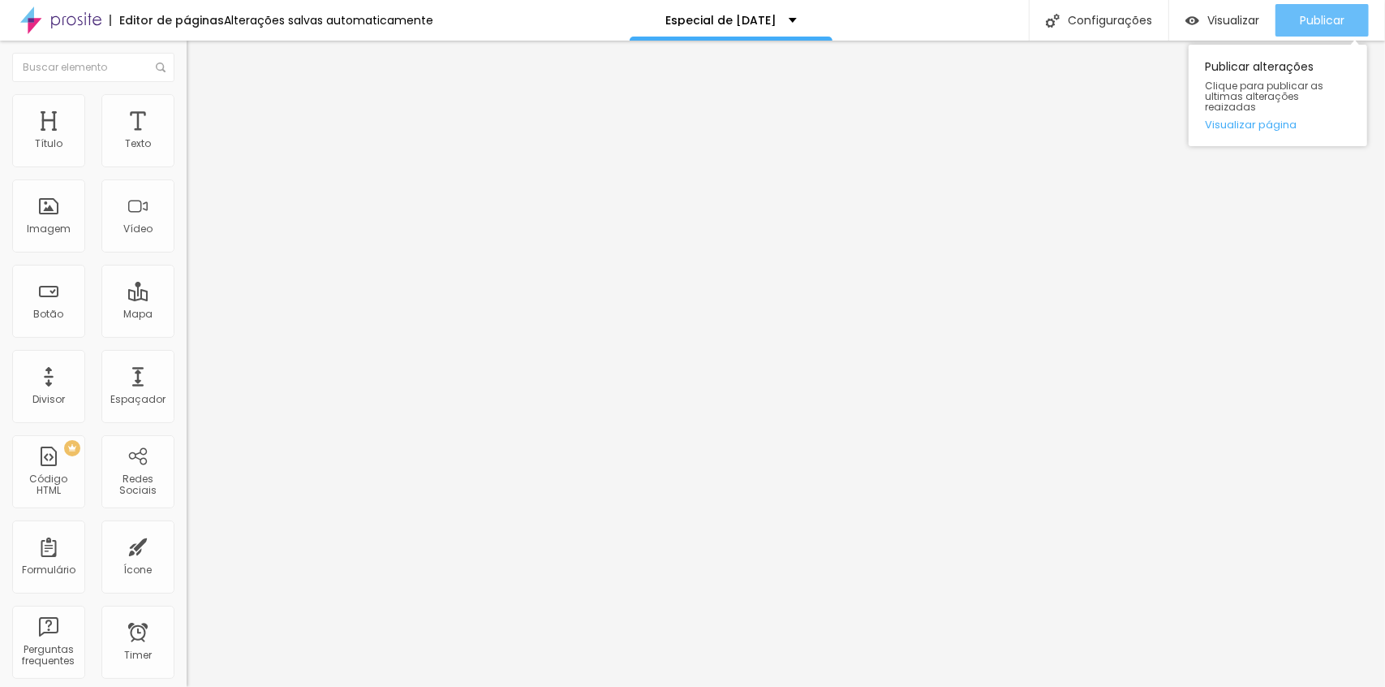
click at [1321, 14] on span "Publicar" at bounding box center [1322, 20] width 45 height 13
click at [1316, 11] on div "Publicar" at bounding box center [1322, 20] width 45 height 32
click at [187, 101] on li "Estilo" at bounding box center [280, 102] width 187 height 16
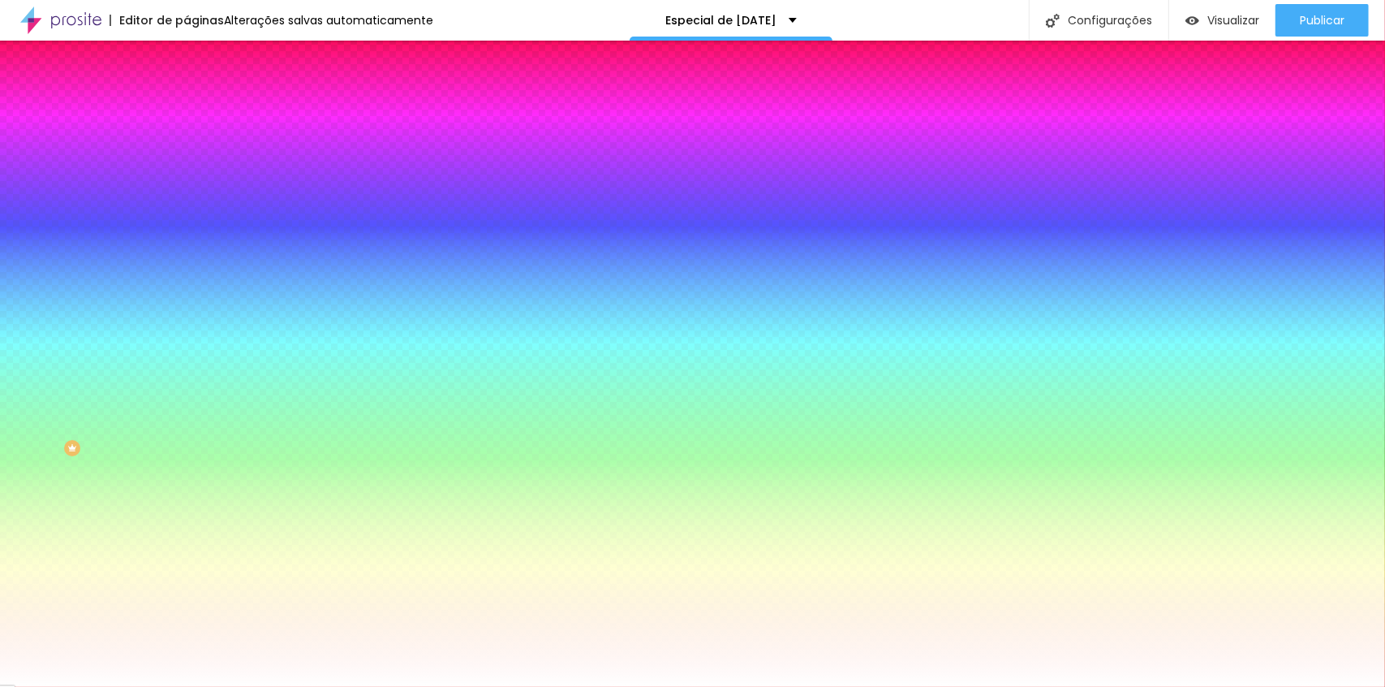
click at [187, 110] on li "Avançado" at bounding box center [280, 118] width 187 height 16
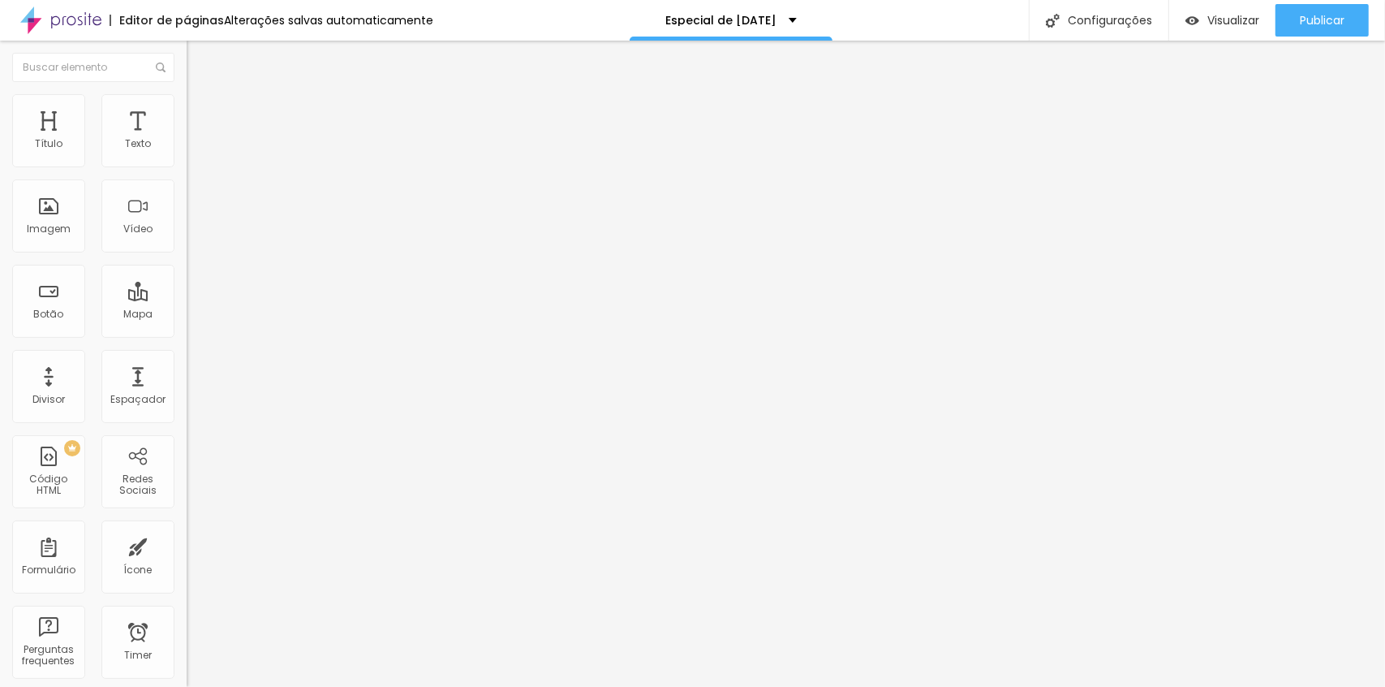
type input "15"
type input "10"
type input "5"
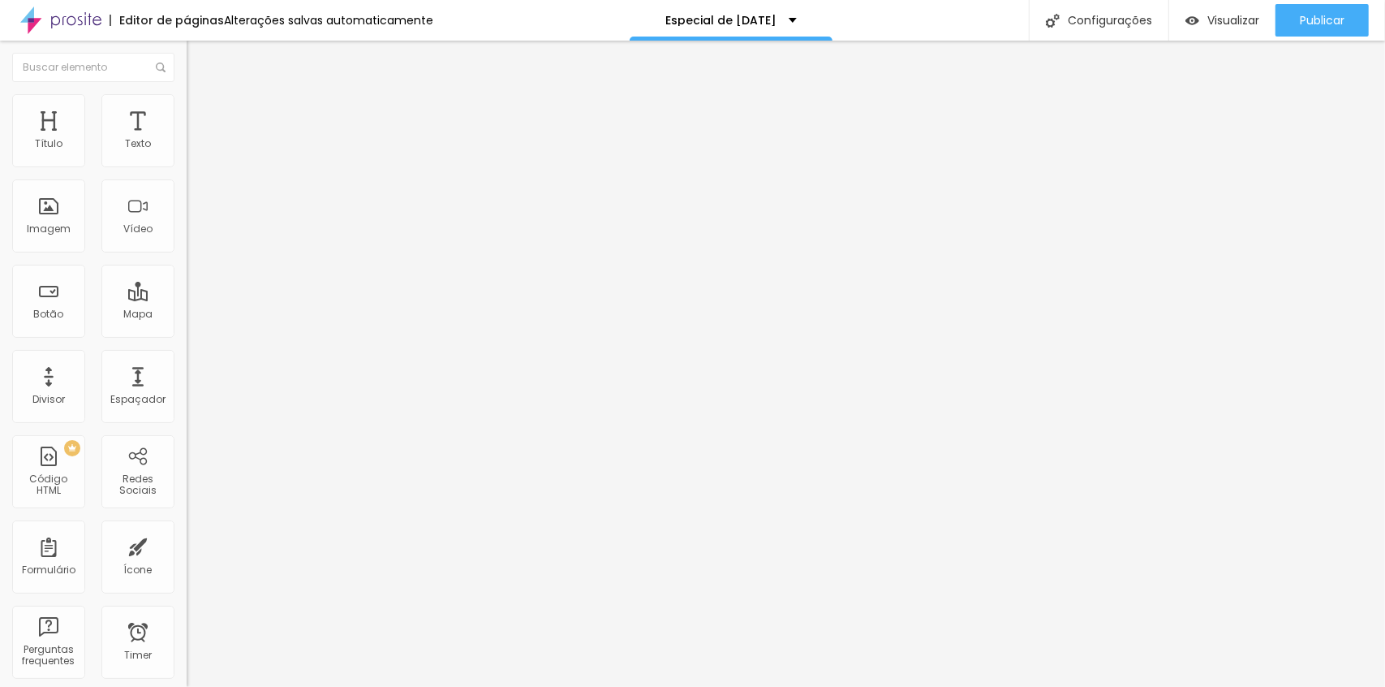
type input "5"
type input "0"
type input "15"
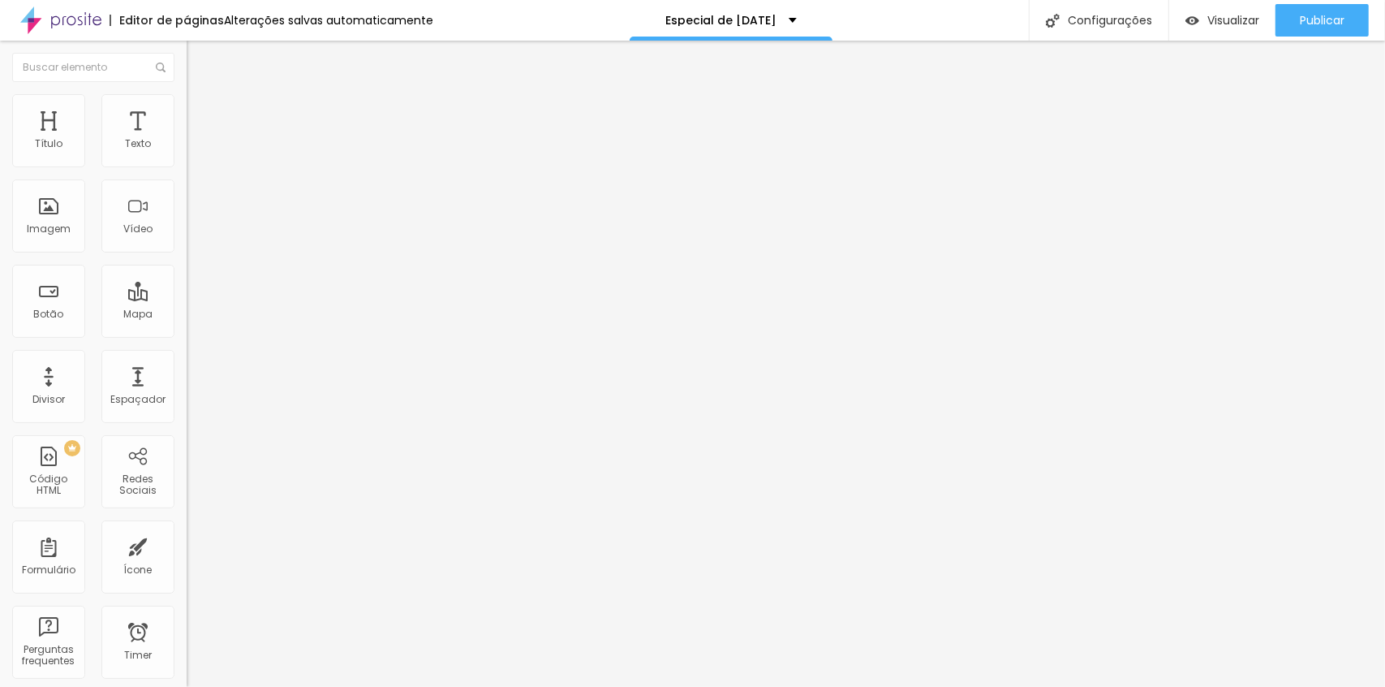
type input "20"
type input "30"
type input "20"
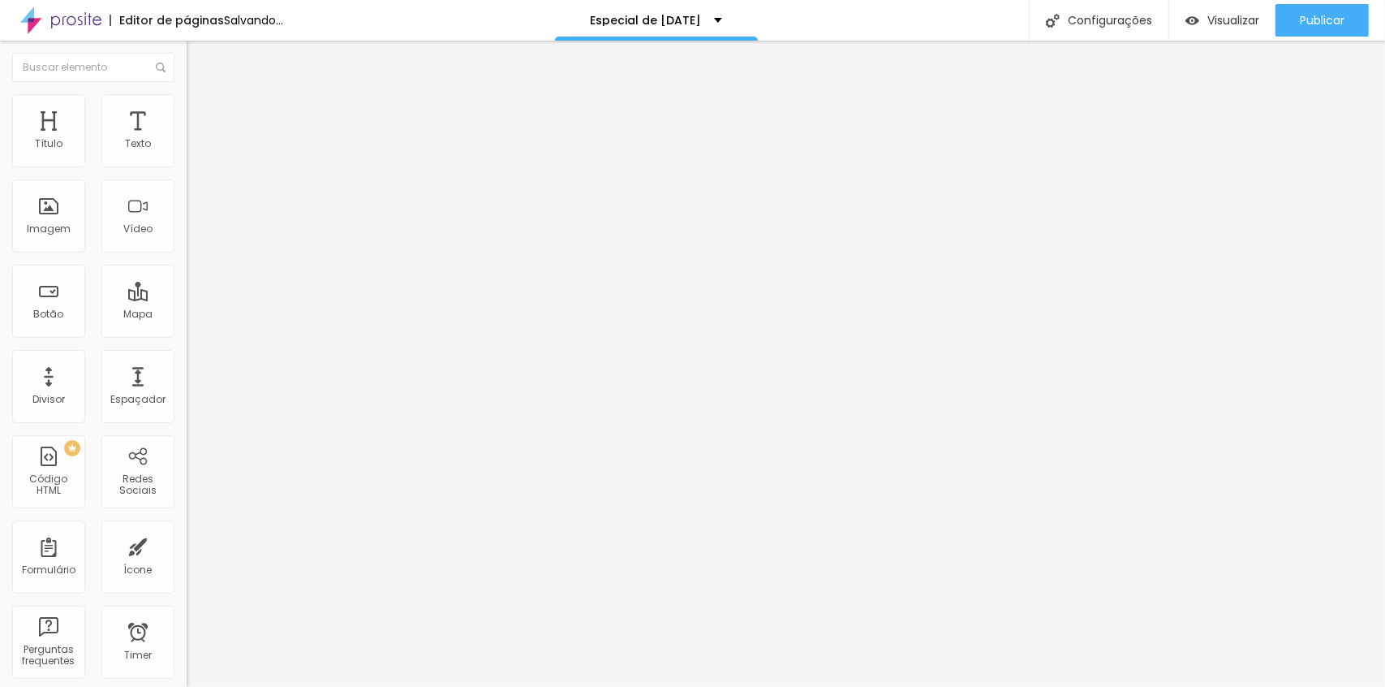
type input "20"
type input "15"
type input "10"
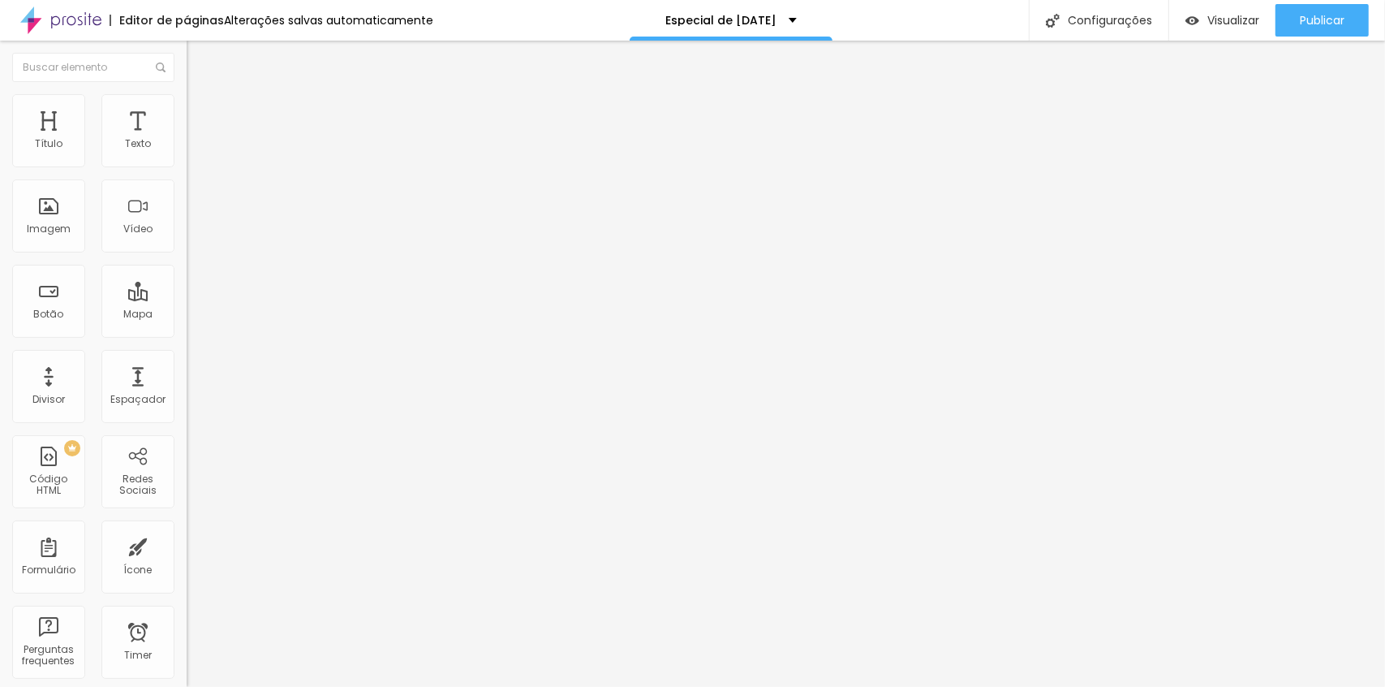
drag, startPoint x: 104, startPoint y: 154, endPoint x: 66, endPoint y: 187, distance: 50.1
type input "10"
click at [187, 315] on input "range" at bounding box center [239, 321] width 105 height 13
type input "0"
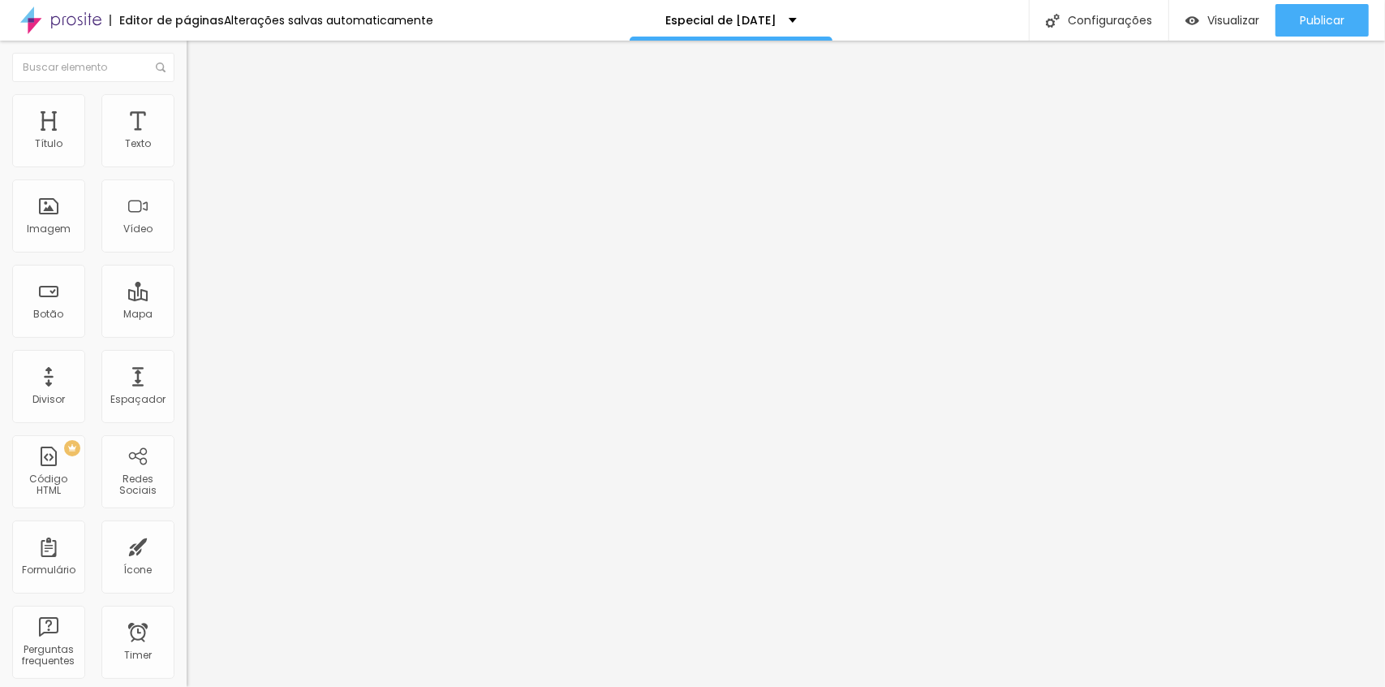
type input "33"
type input "153"
type input "177"
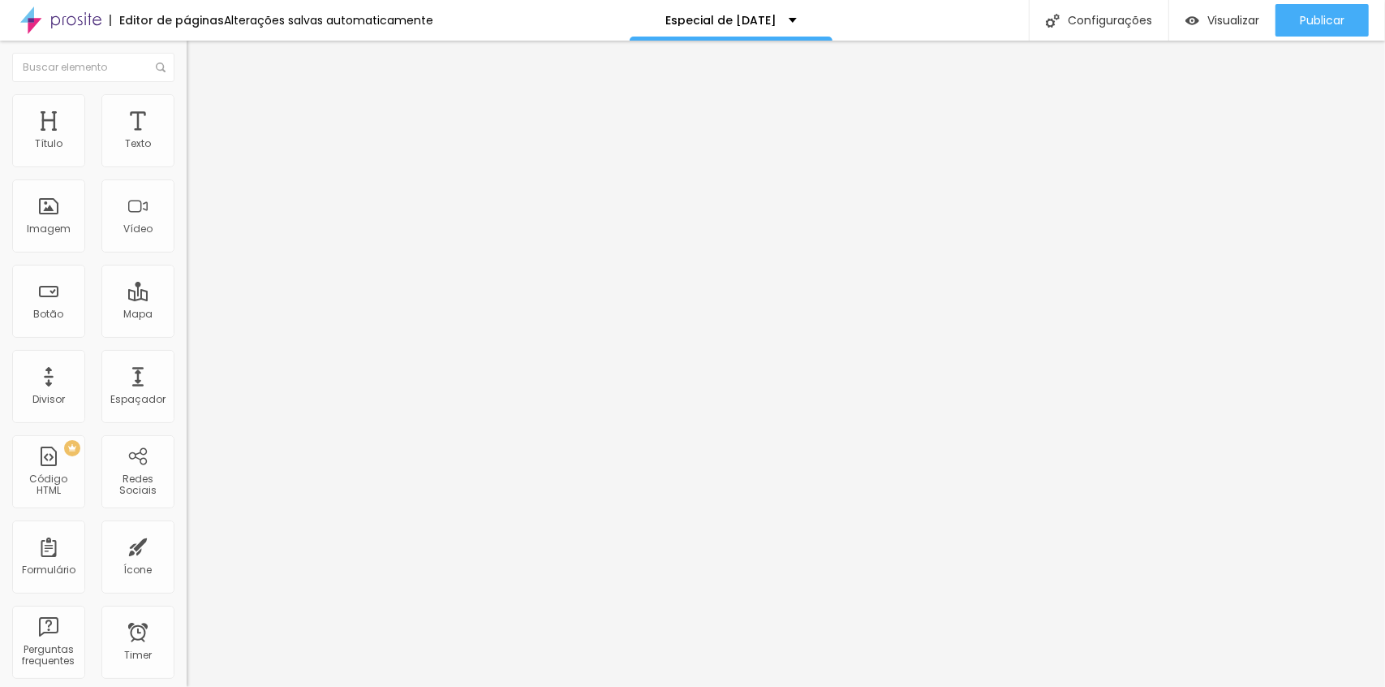
type input "177"
type input "201"
type input "230"
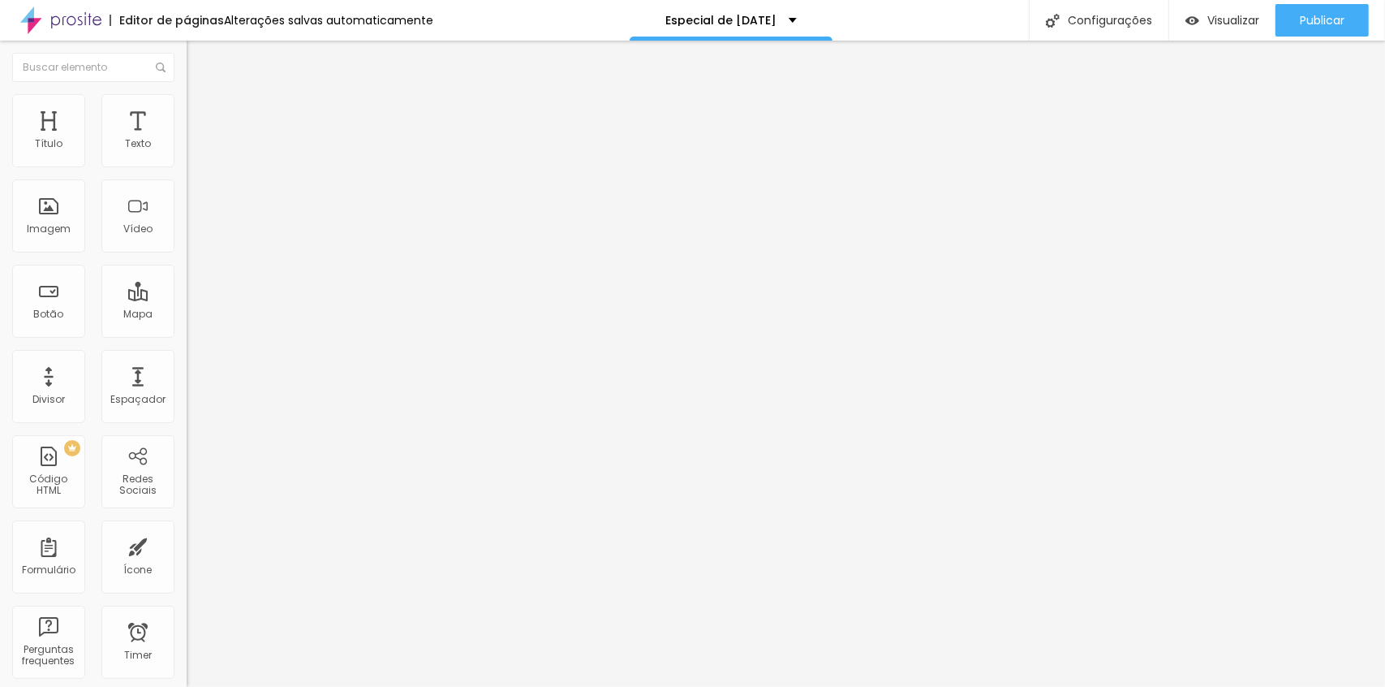
type input "258"
type input "292"
type input "306"
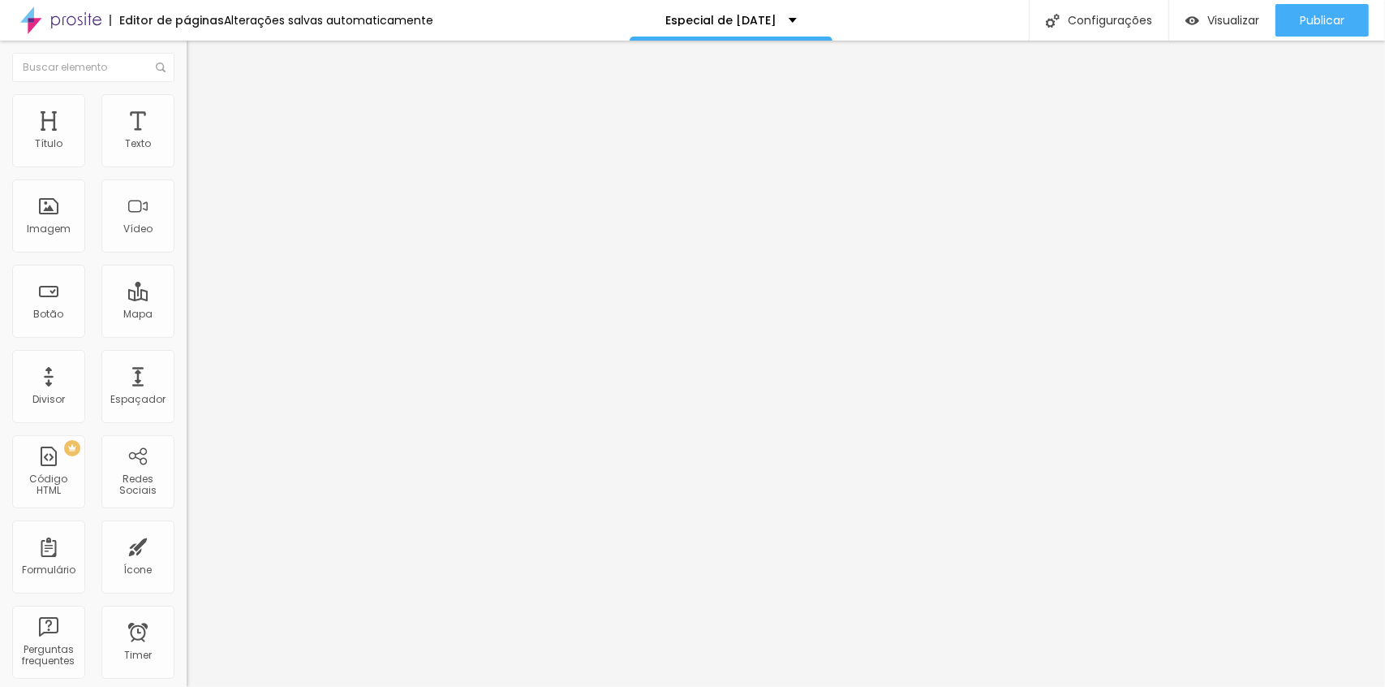
type input "306"
type input "311"
type input "316"
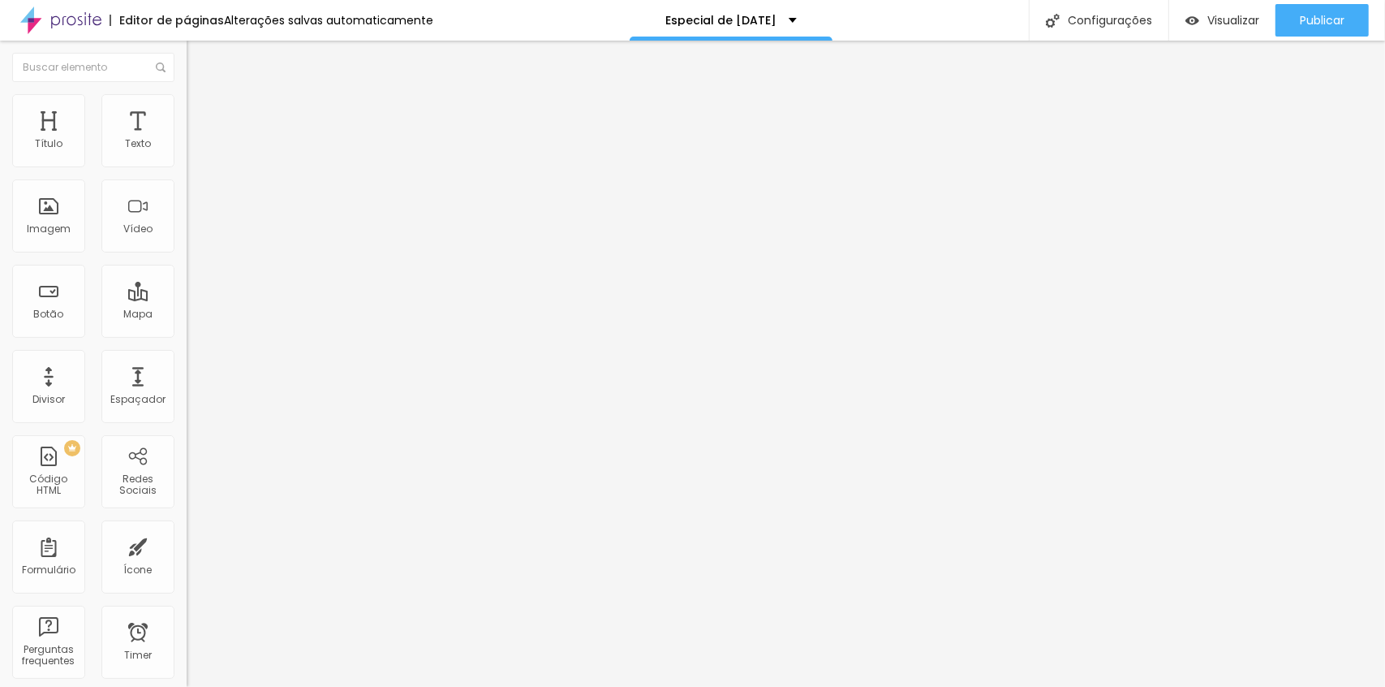
type input "282"
type input "206"
type input "191"
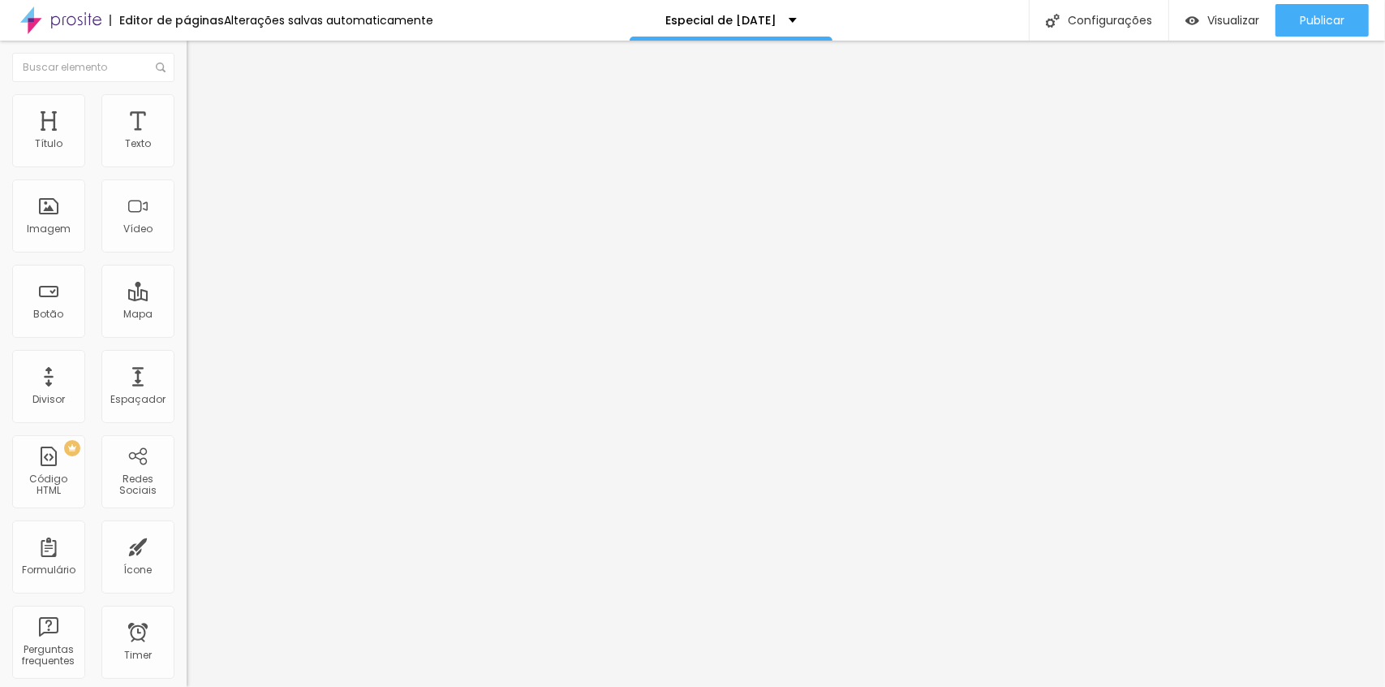
type input "191"
type input "187"
type input "177"
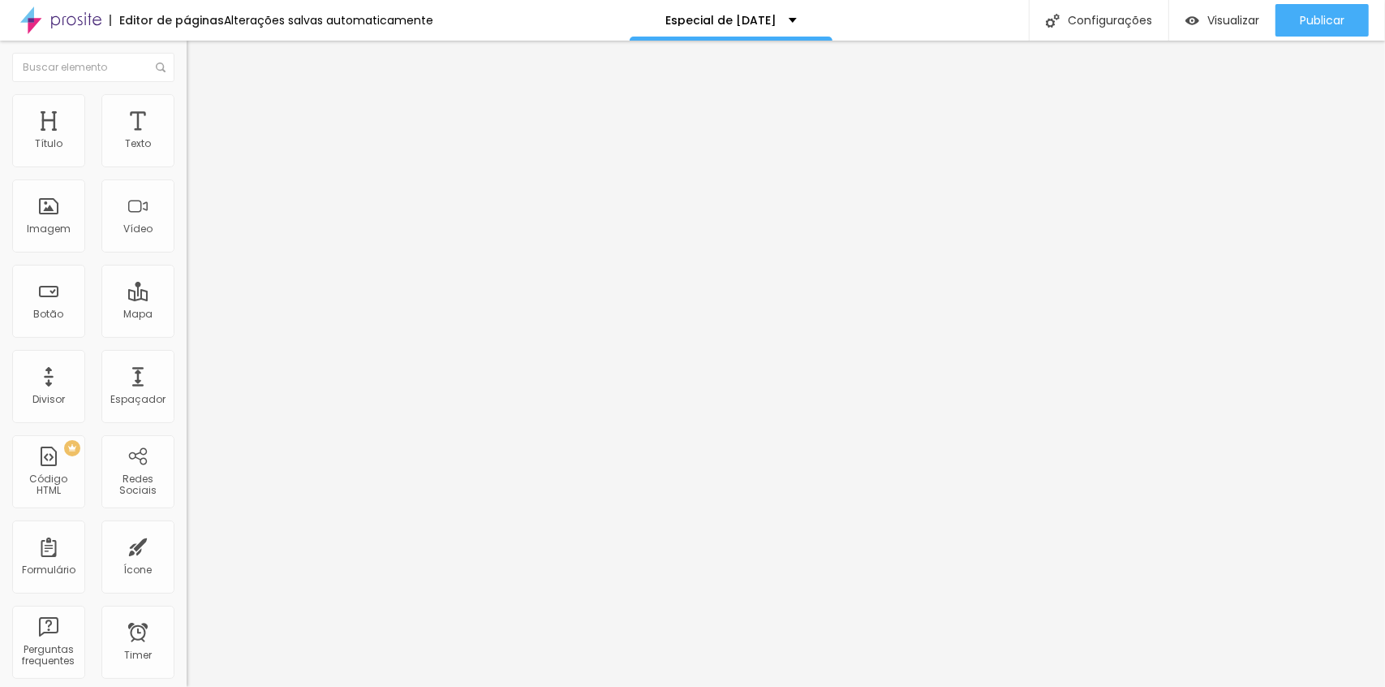
type input "172"
type input "158"
type input "153"
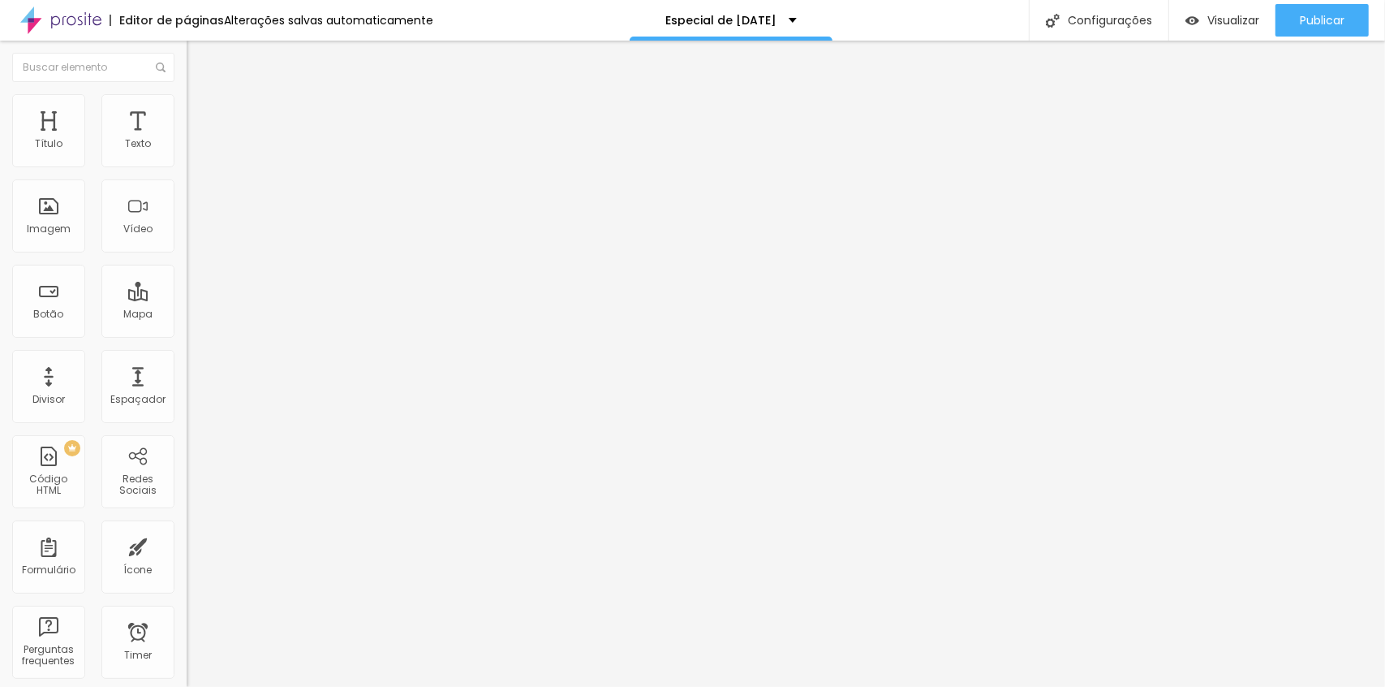
type input "153"
type input "148"
type input "139"
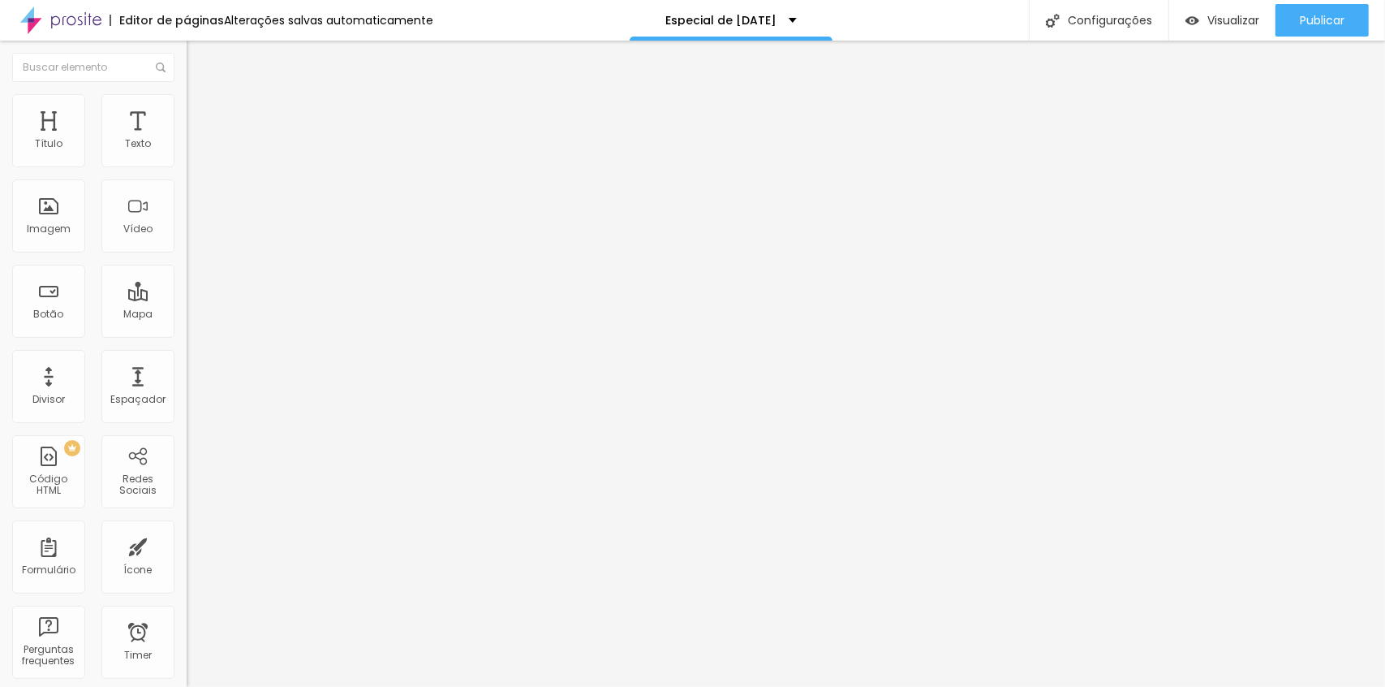
type input "129"
type input "115"
type input "105"
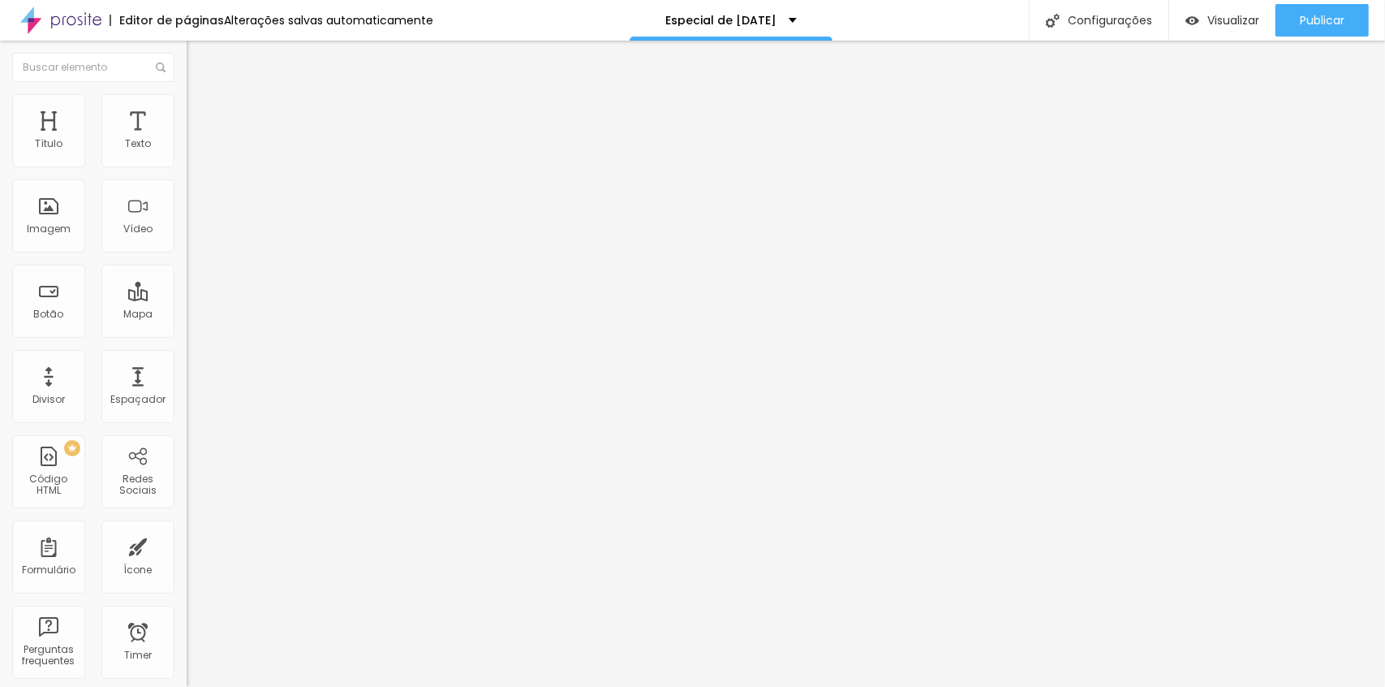
type input "105"
type input "96"
type input "91"
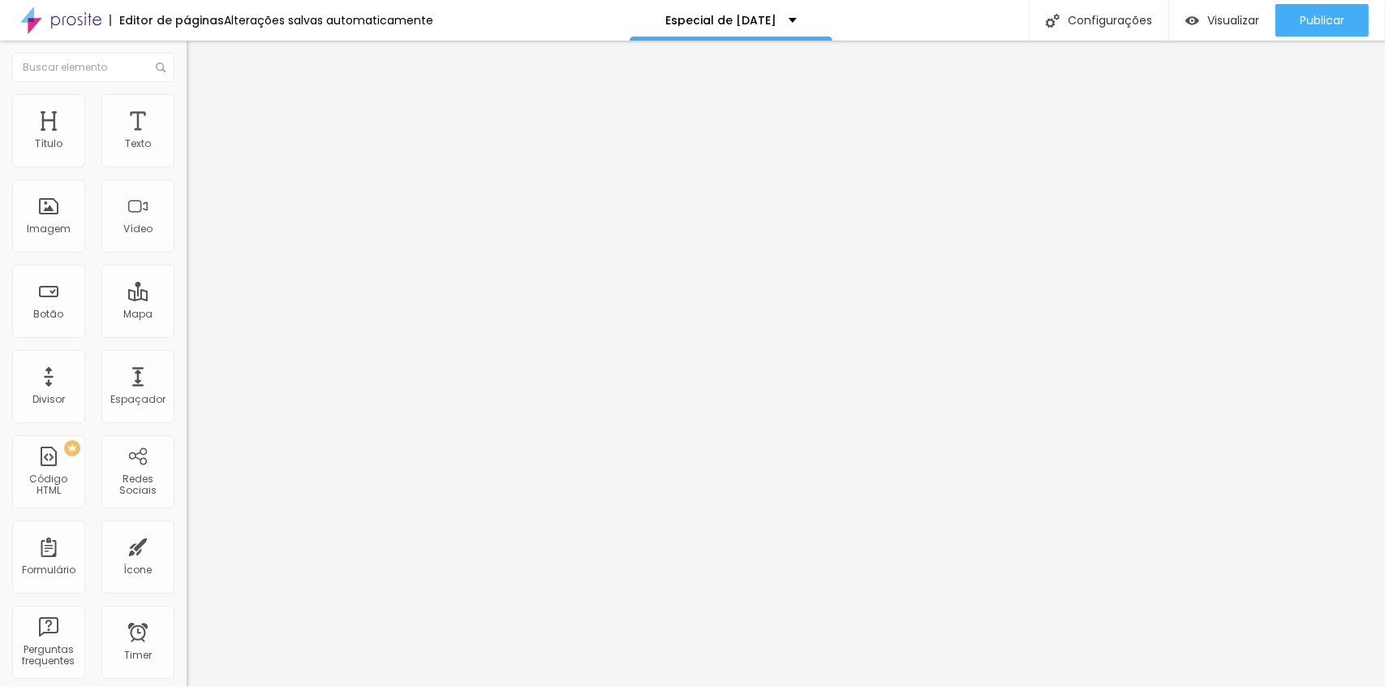
type input "86"
type input "81"
type input "76"
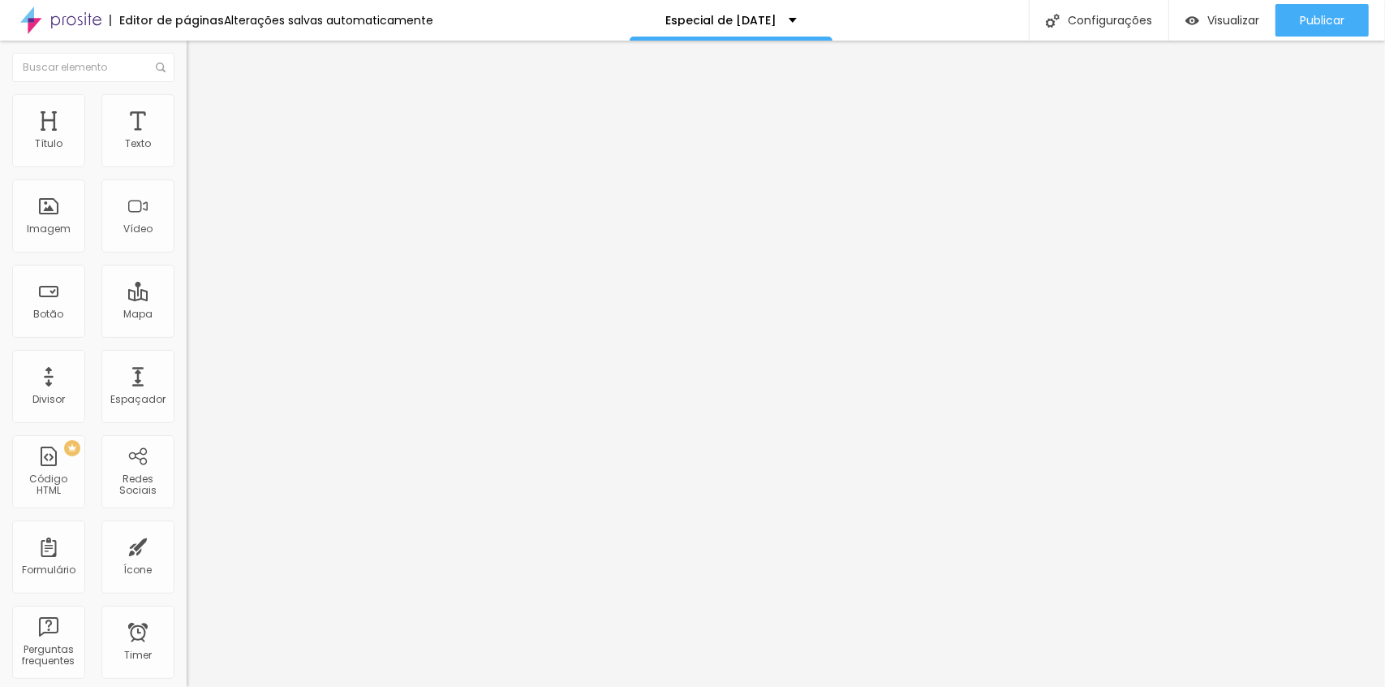
type input "76"
type input "72"
type input "67"
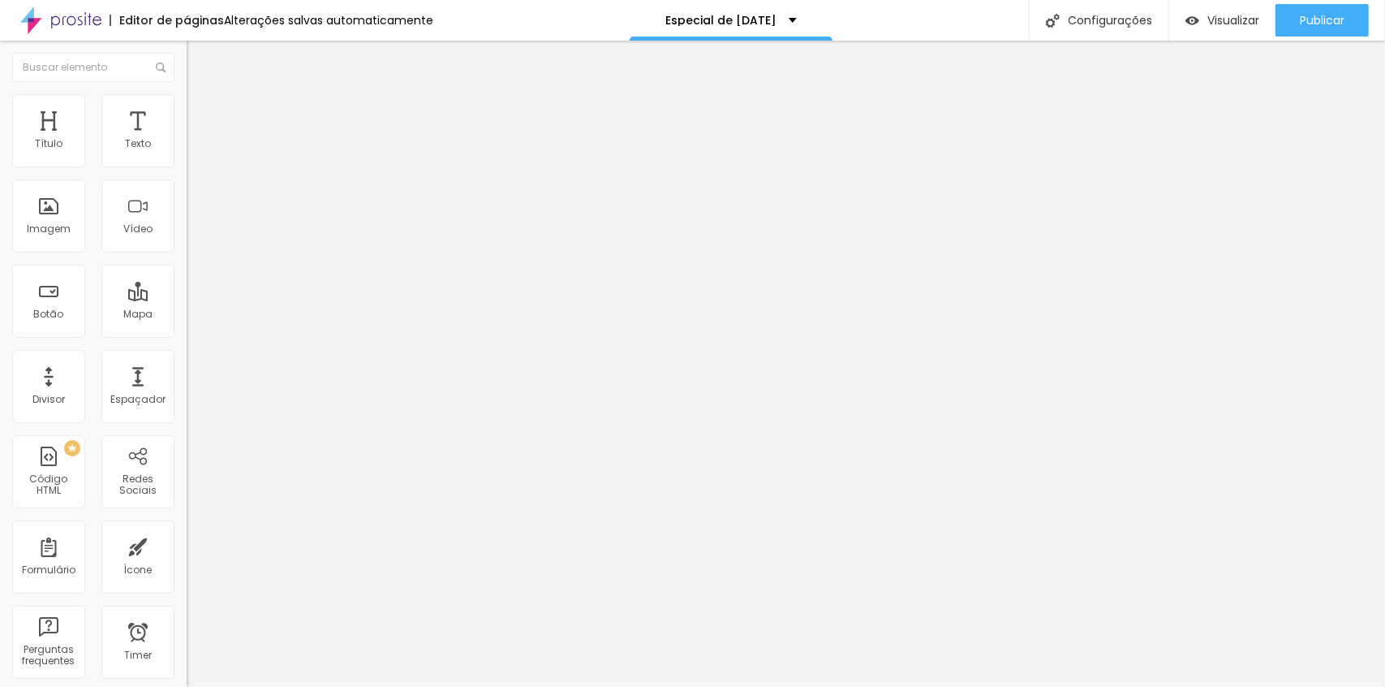
type input "62"
type input "57"
type input "52"
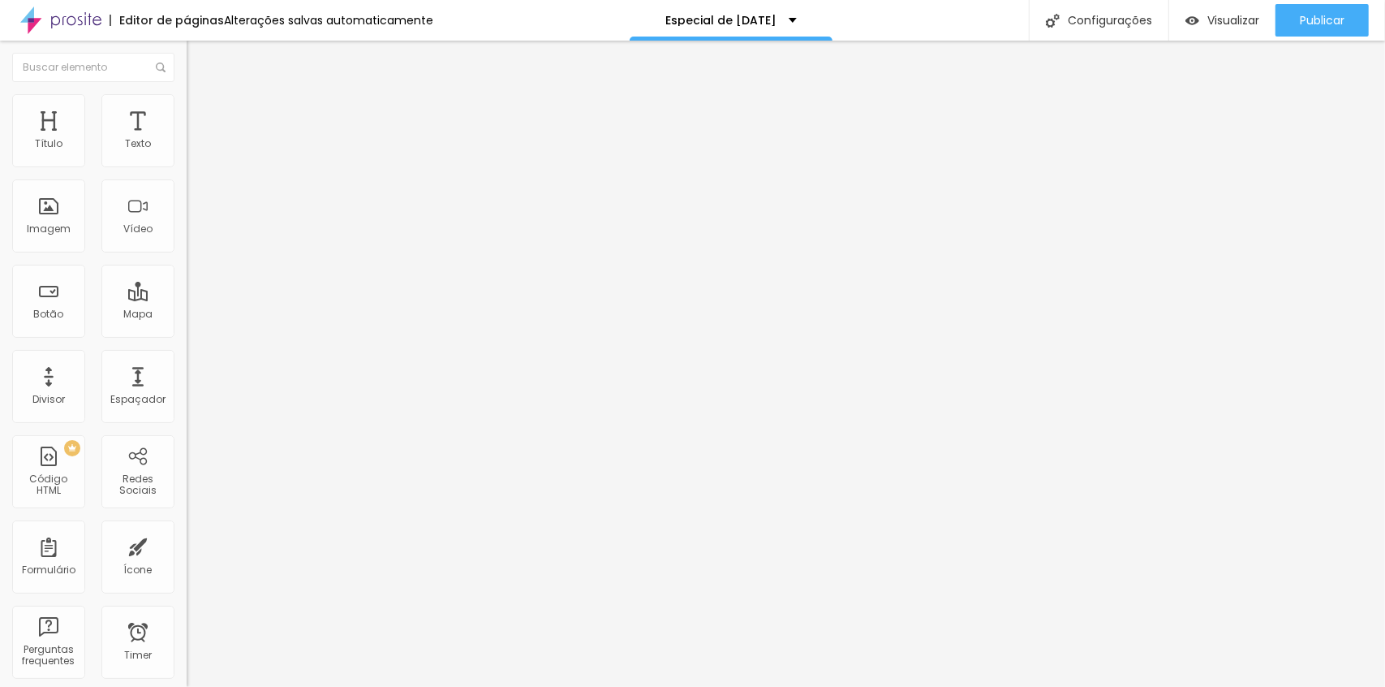
type input "52"
type input "48"
type input "52"
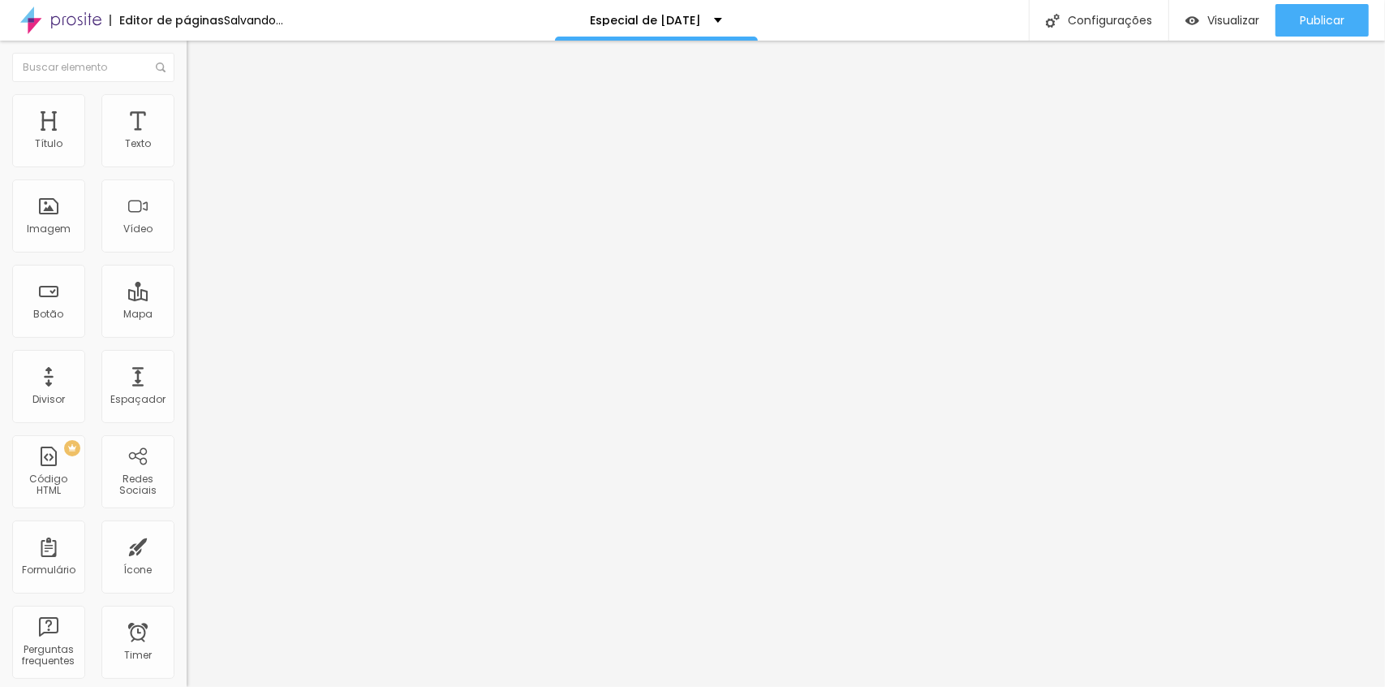
type input "57"
type input "52"
type input "48"
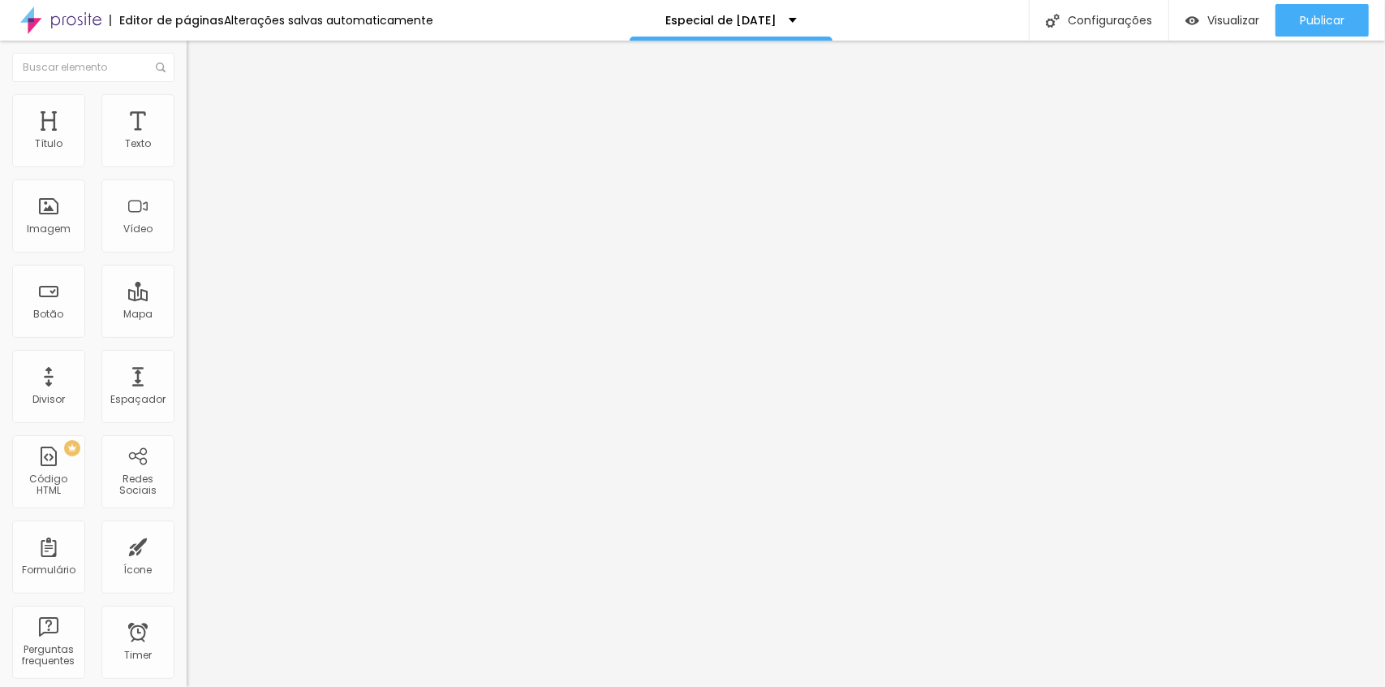
type input "48"
type input "43"
type input "48"
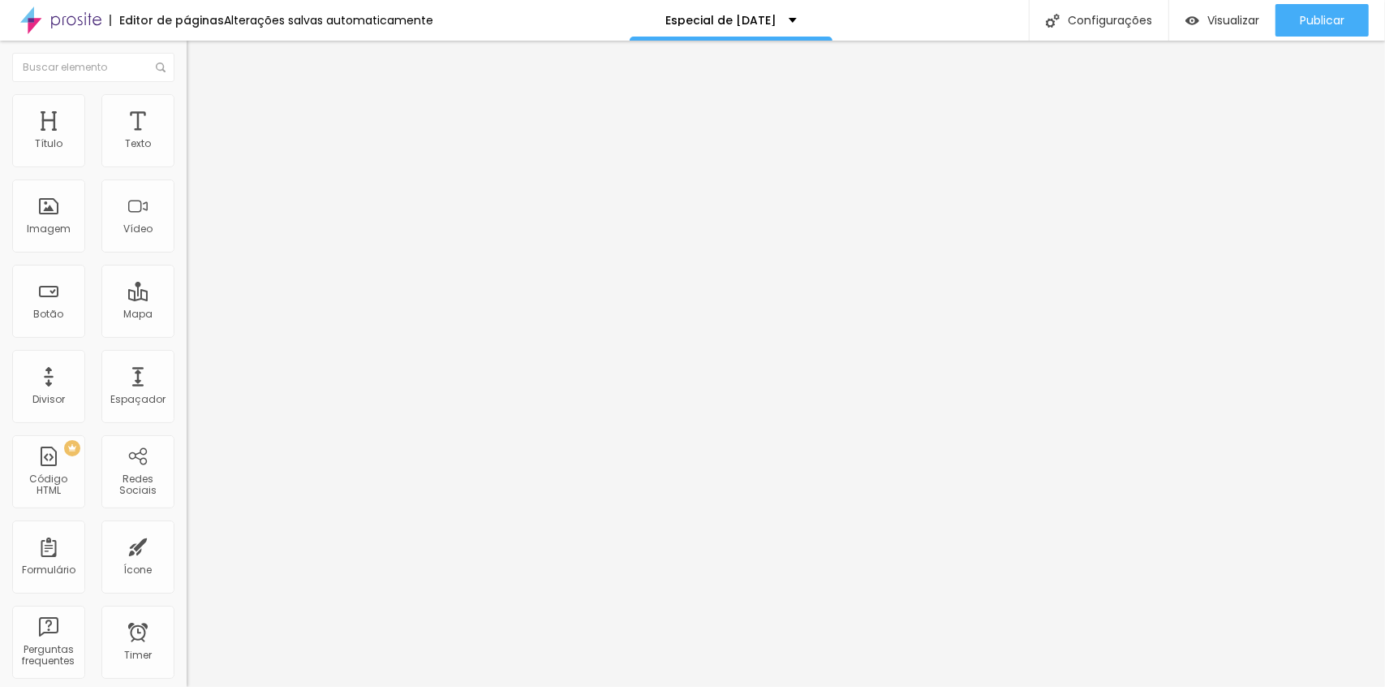
drag, startPoint x: 30, startPoint y: 190, endPoint x: 44, endPoint y: 205, distance: 20.1
click at [187, 545] on input "range" at bounding box center [239, 551] width 105 height 13
click at [1296, 15] on button "Publicar" at bounding box center [1322, 20] width 93 height 32
click at [201, 114] on span "Avançado" at bounding box center [228, 121] width 54 height 14
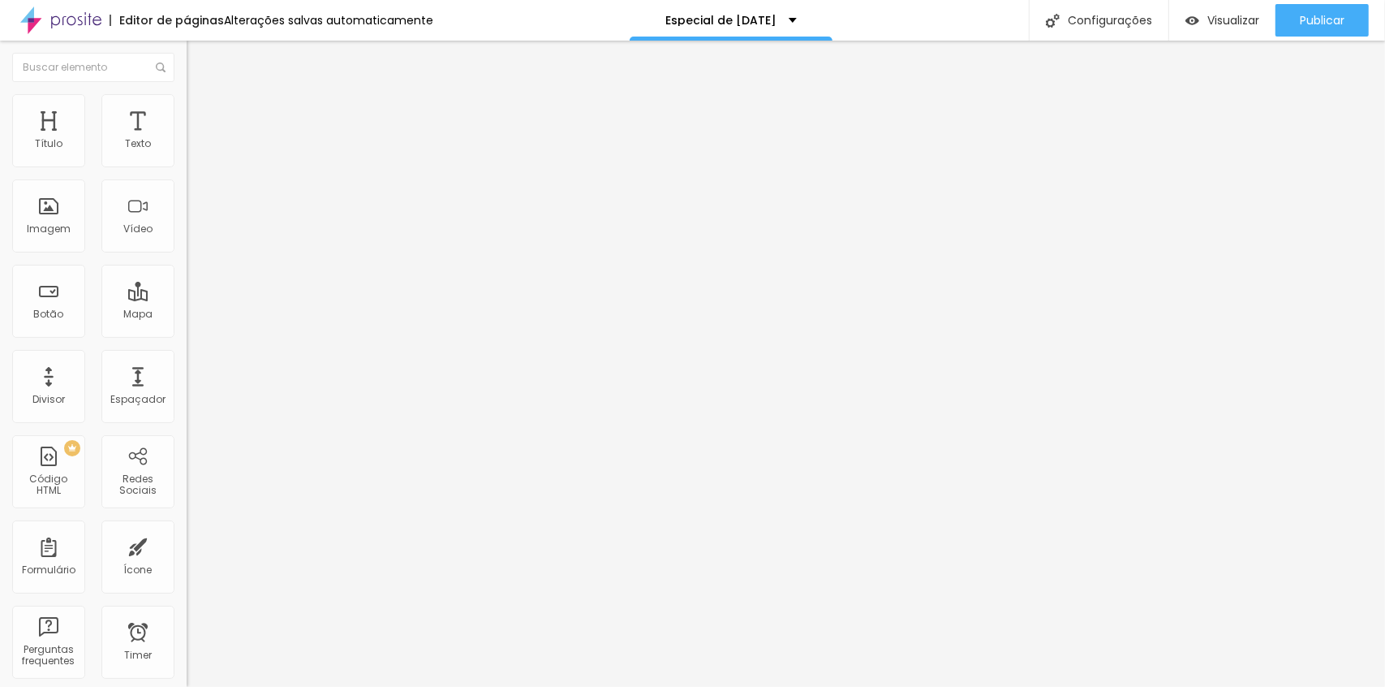
click at [201, 115] on span "Avançado" at bounding box center [228, 121] width 54 height 14
click at [1321, 5] on div "Publicar" at bounding box center [1322, 20] width 45 height 32
click at [1318, 19] on span "Publicar" at bounding box center [1322, 20] width 45 height 13
click at [1323, 15] on span "Publicar" at bounding box center [1322, 20] width 45 height 13
click at [1316, 24] on span "Publicar" at bounding box center [1322, 20] width 45 height 13
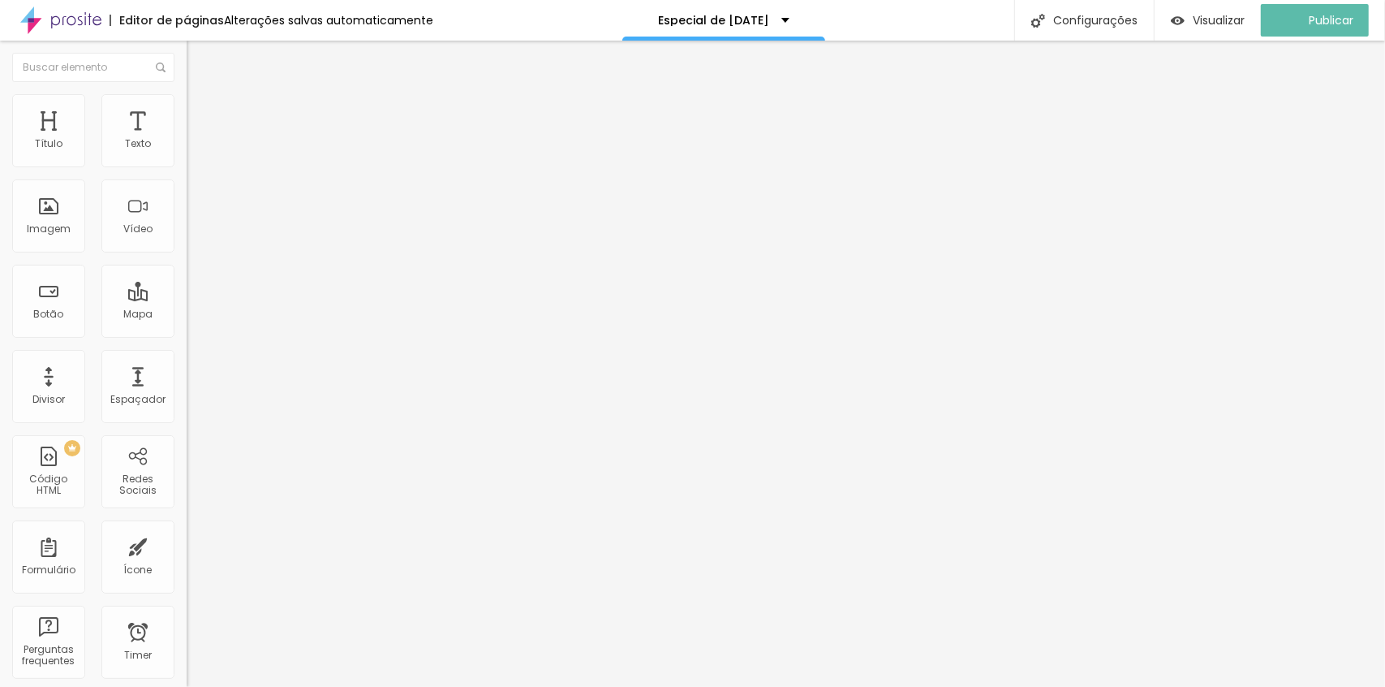
click at [187, 110] on li "Avançado" at bounding box center [280, 118] width 187 height 16
click at [187, 110] on img at bounding box center [194, 117] width 15 height 15
click at [187, 686] on div at bounding box center [280, 698] width 187 height 0
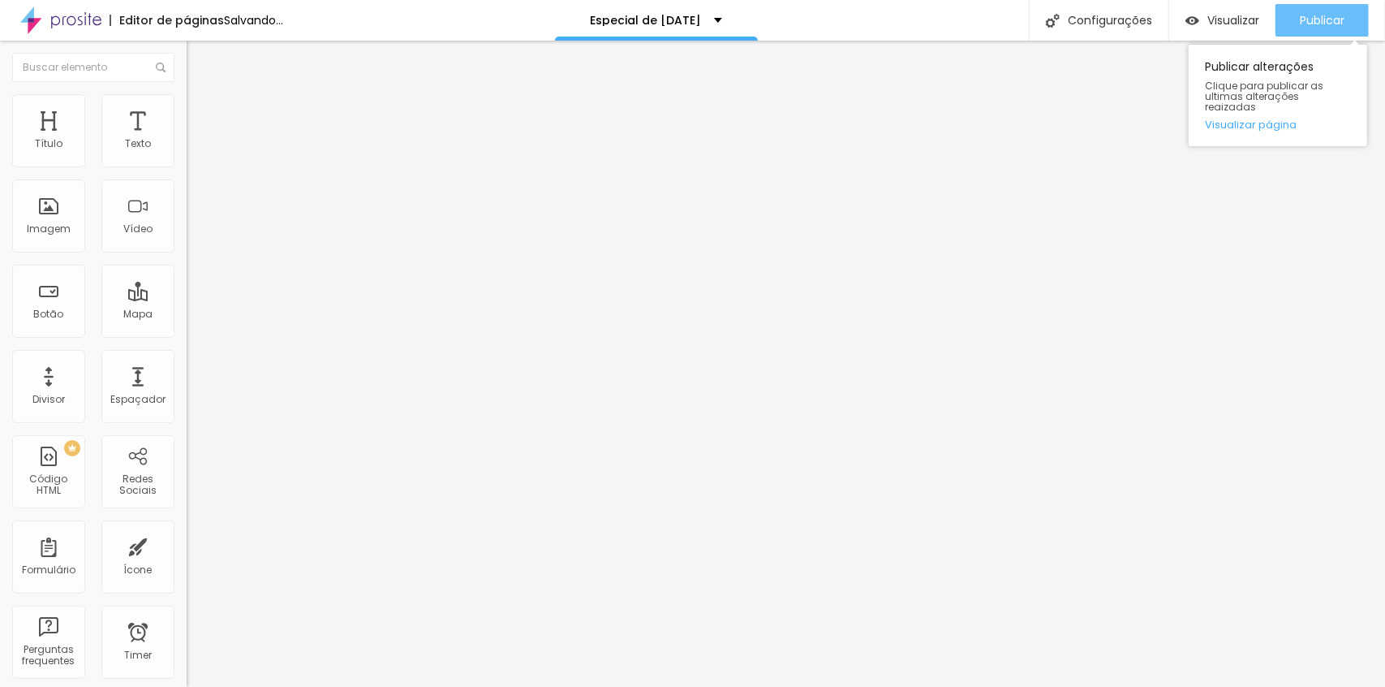
click at [1336, 8] on div "Publicar" at bounding box center [1322, 20] width 45 height 32
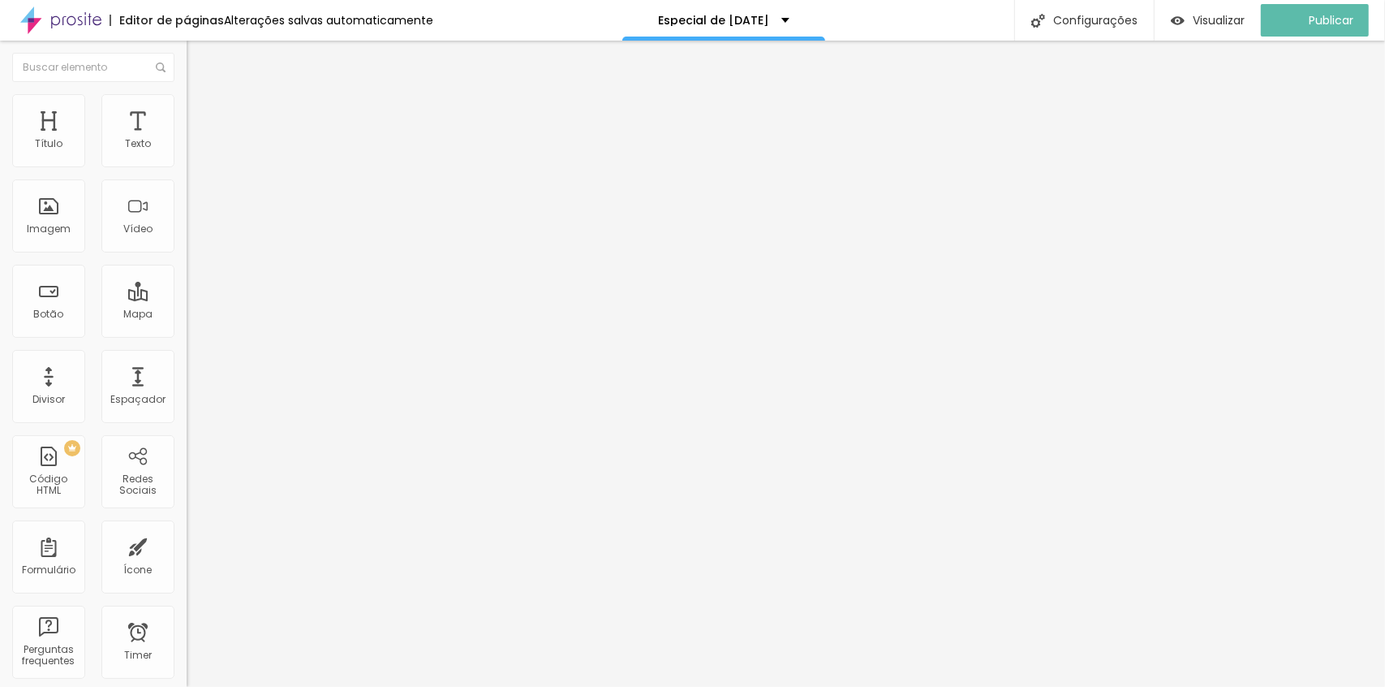
click at [201, 115] on span "Avançado" at bounding box center [228, 121] width 54 height 14
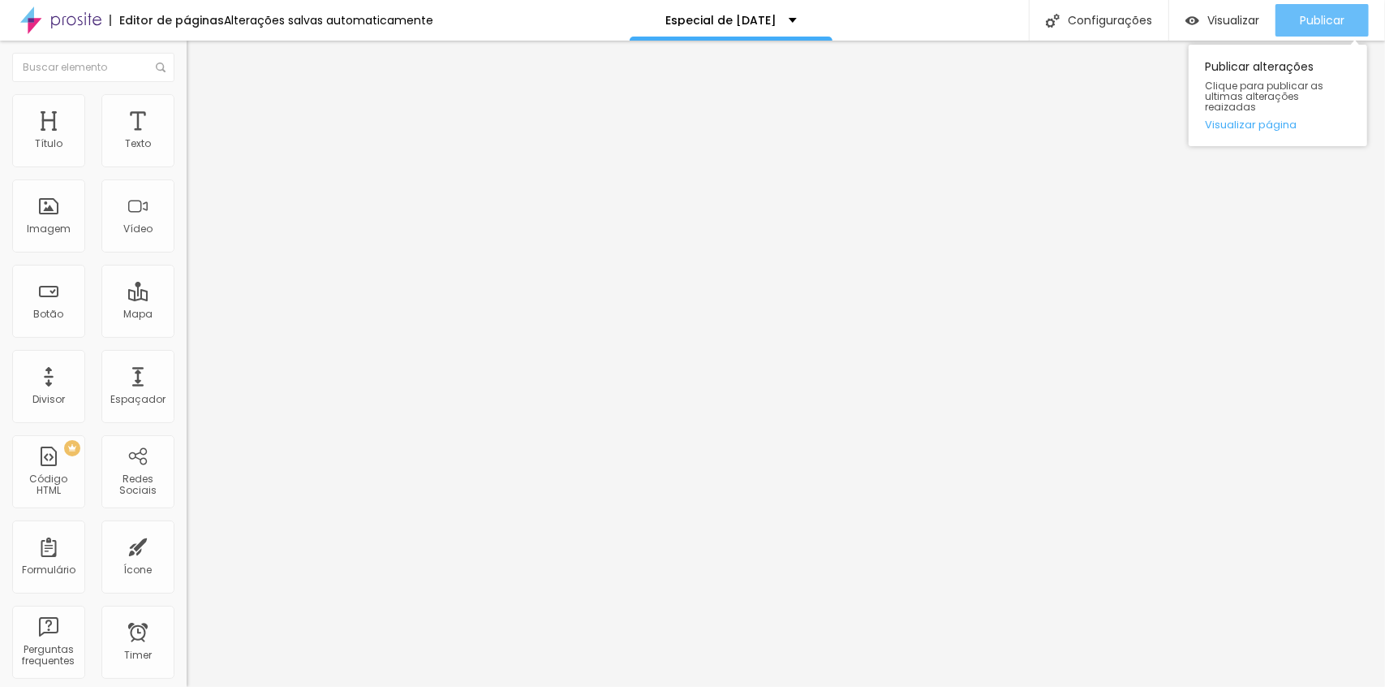
click at [1350, 15] on button "Publicar" at bounding box center [1322, 20] width 93 height 32
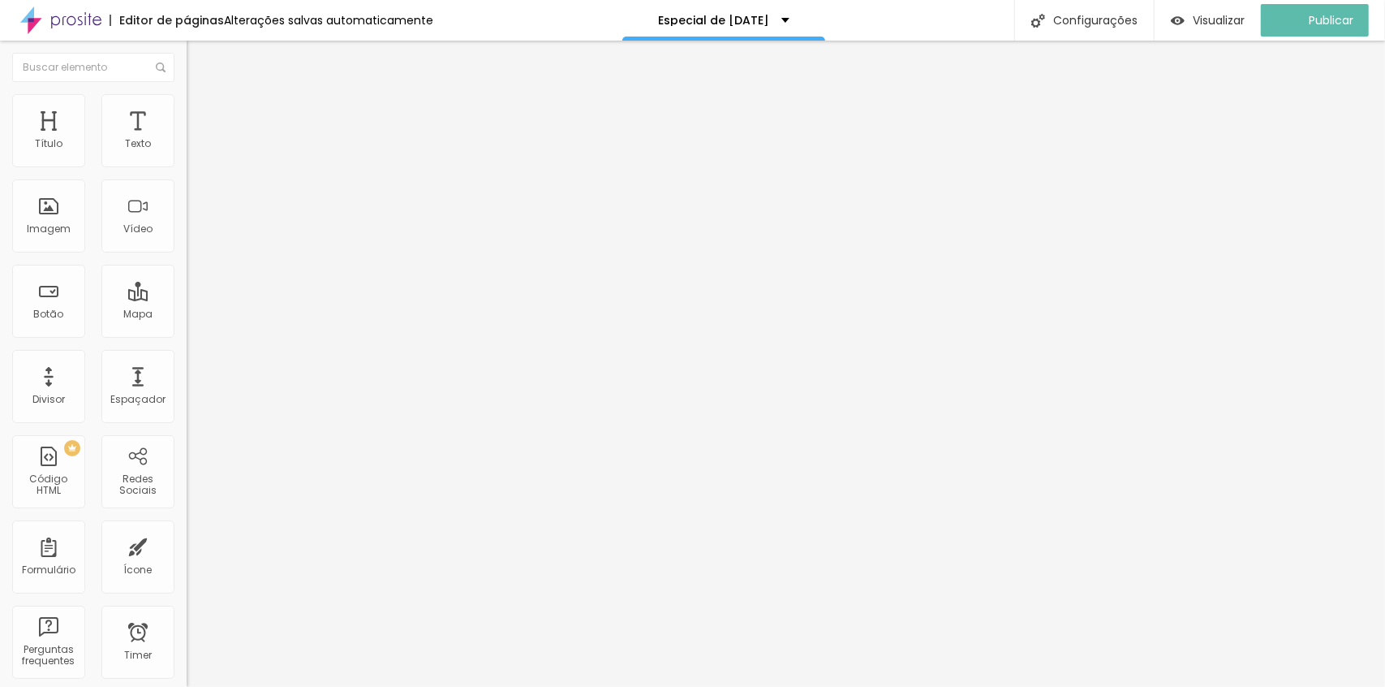
click at [187, 110] on li "Avançado" at bounding box center [280, 118] width 187 height 16
click at [187, 148] on span "Encaixotado" at bounding box center [218, 141] width 63 height 14
click at [187, 173] on span "Completo" at bounding box center [212, 166] width 50 height 14
click at [187, 110] on li "Estilo" at bounding box center [280, 102] width 187 height 16
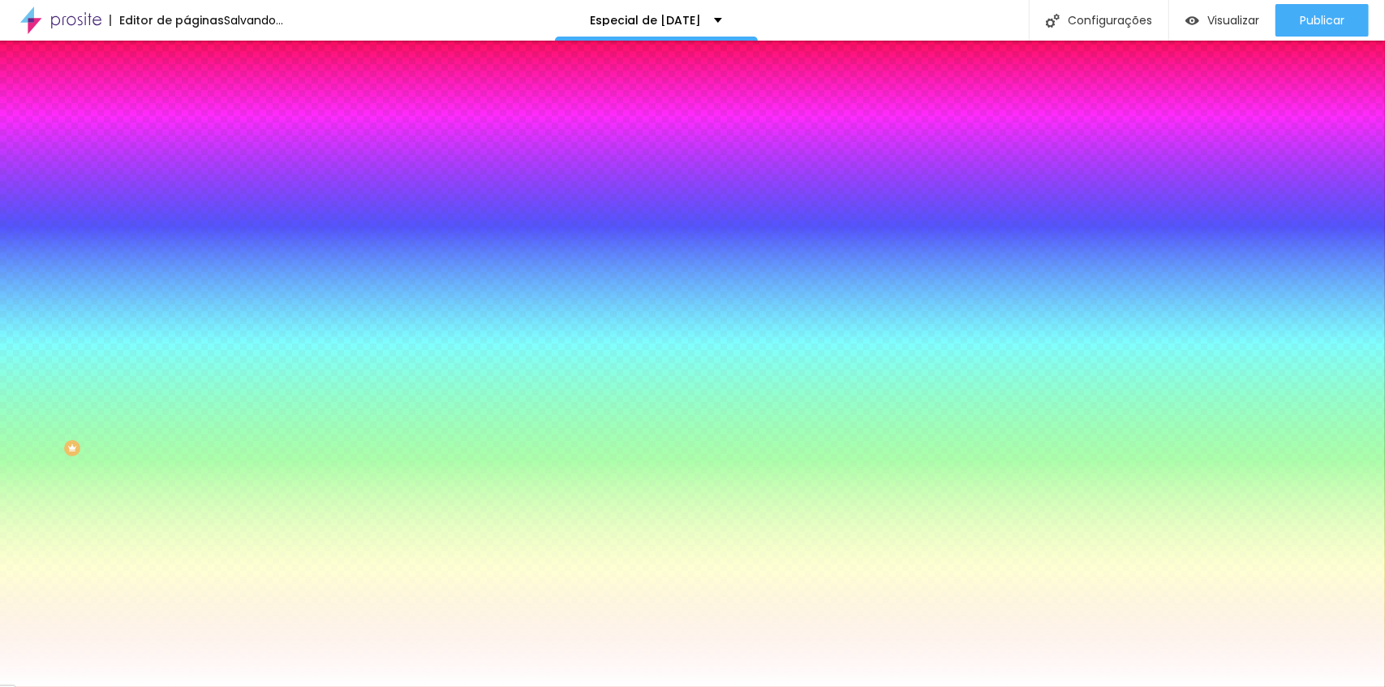
click at [187, 110] on img at bounding box center [194, 117] width 15 height 15
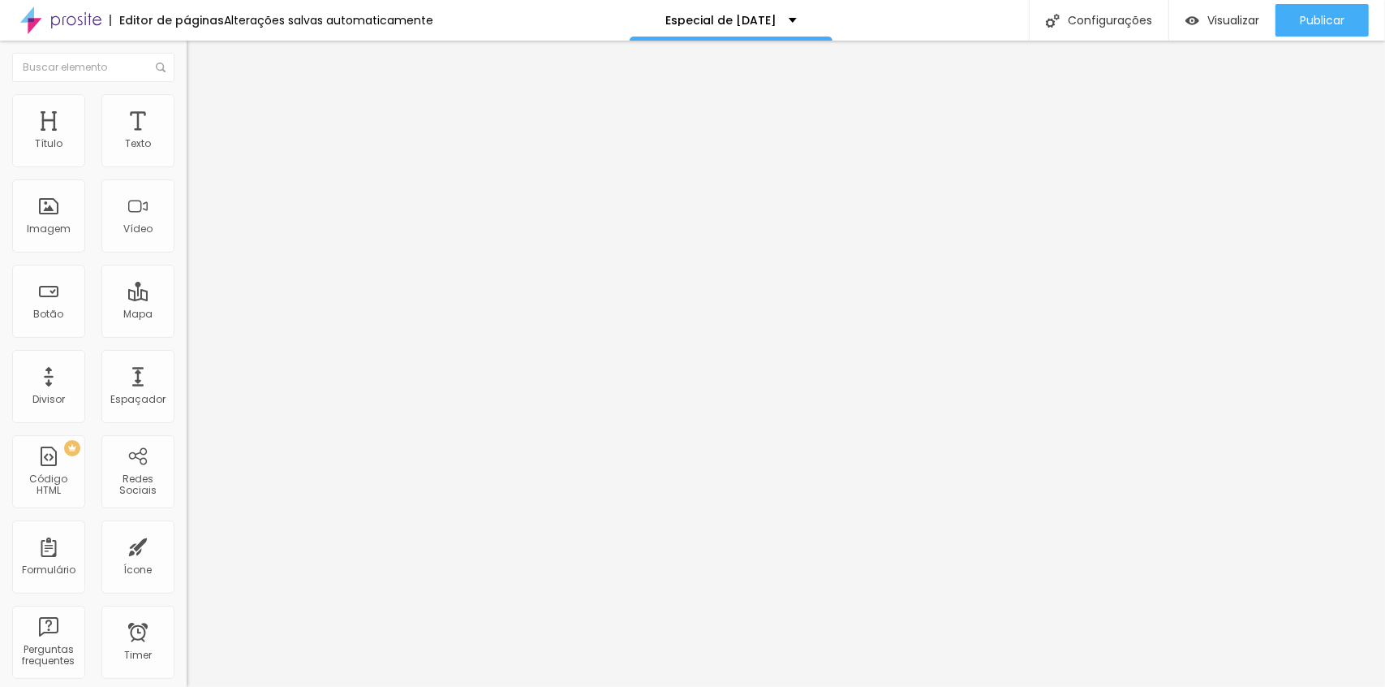
drag, startPoint x: 32, startPoint y: 188, endPoint x: 2, endPoint y: 186, distance: 30.1
click at [187, 545] on input "range" at bounding box center [239, 551] width 105 height 13
drag, startPoint x: 37, startPoint y: 153, endPoint x: -28, endPoint y: 157, distance: 65.1
click at [187, 315] on input "range" at bounding box center [239, 321] width 105 height 13
click at [187, 686] on div at bounding box center [280, 698] width 187 height 0
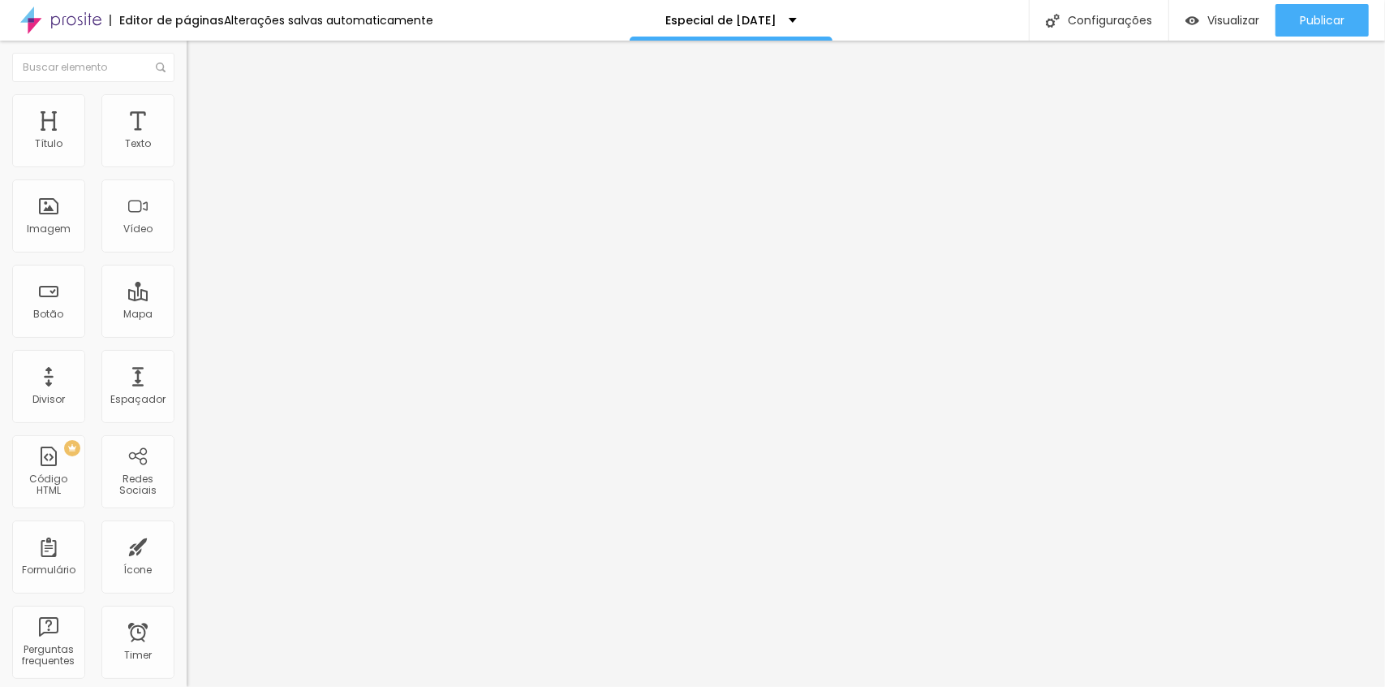
click at [1314, 19] on span "Publicar" at bounding box center [1322, 20] width 45 height 13
click at [201, 110] on span "Estilo" at bounding box center [213, 105] width 25 height 14
click at [187, 102] on li "Estilo" at bounding box center [280, 102] width 187 height 16
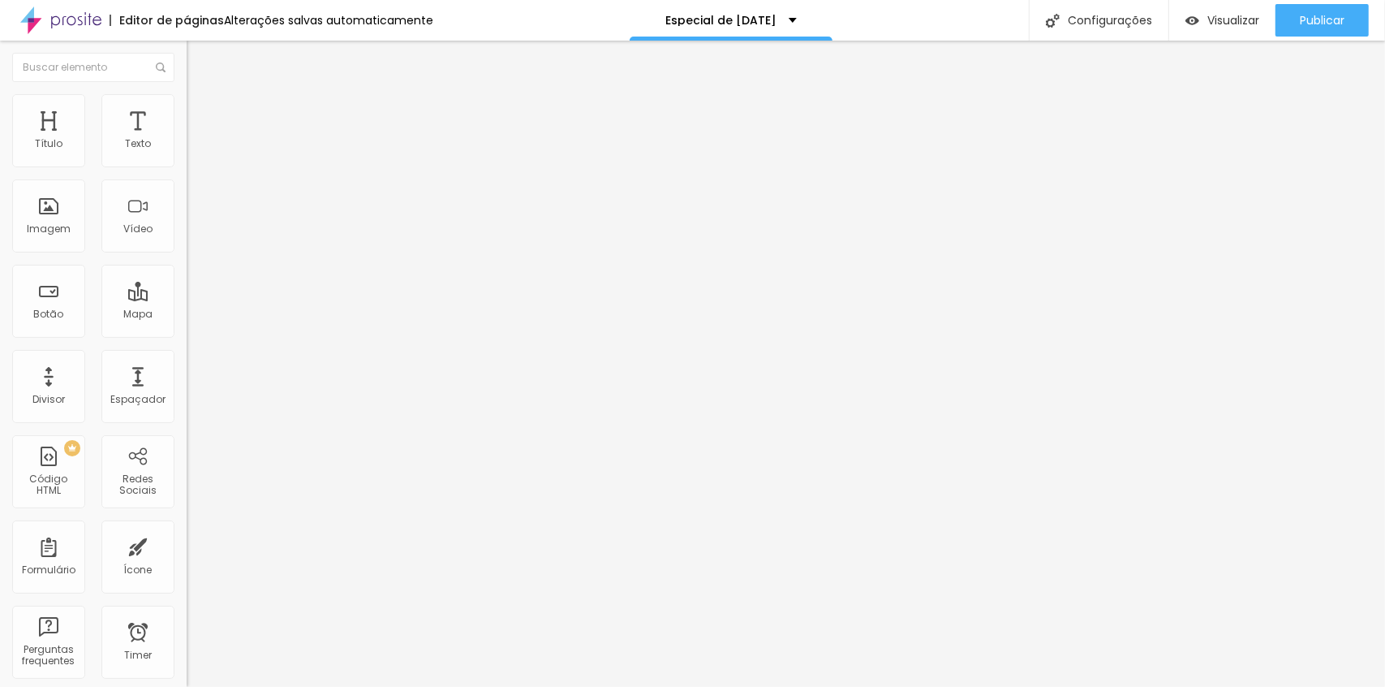
click at [187, 110] on li "Avançado" at bounding box center [280, 118] width 187 height 16
click at [201, 112] on span "Estilo" at bounding box center [213, 105] width 25 height 14
click at [187, 110] on li "Avançado" at bounding box center [280, 118] width 187 height 16
drag, startPoint x: 48, startPoint y: 155, endPoint x: -32, endPoint y: 164, distance: 80.0
click at [187, 315] on input "range" at bounding box center [239, 321] width 105 height 13
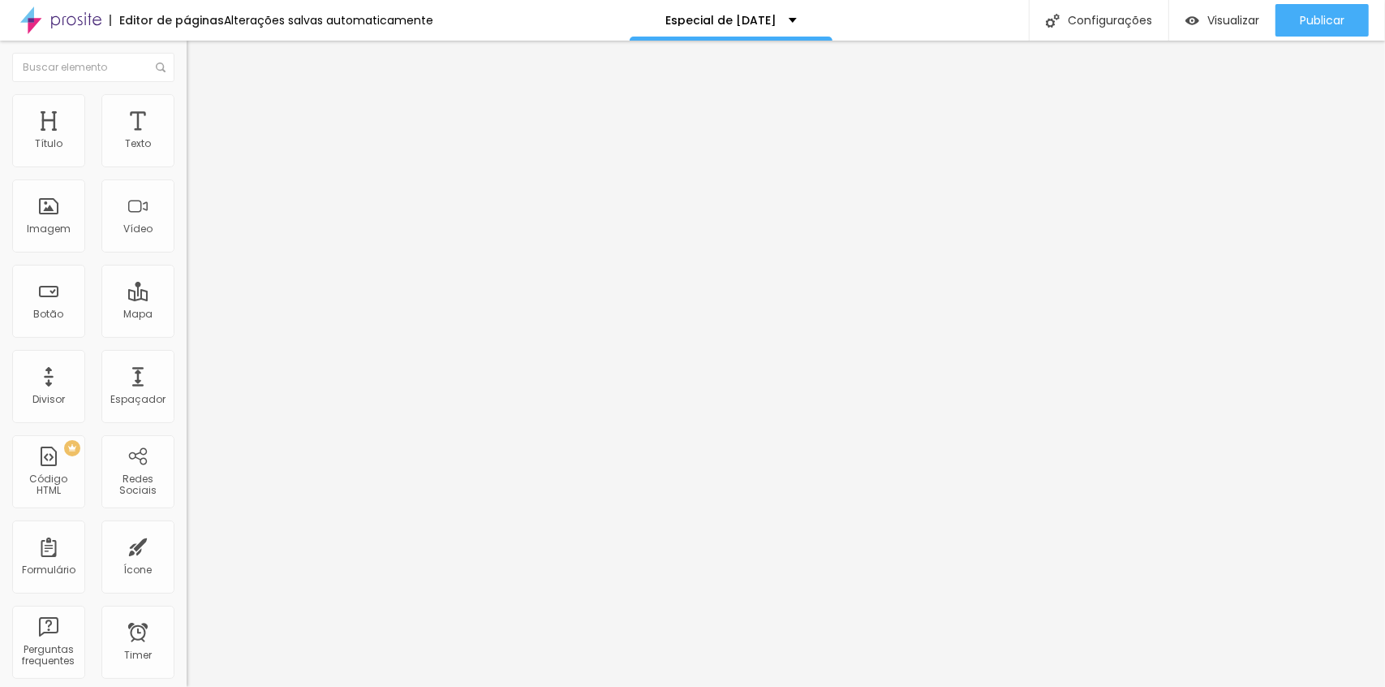
drag, startPoint x: 32, startPoint y: 188, endPoint x: -32, endPoint y: 181, distance: 63.7
click at [187, 545] on input "range" at bounding box center [239, 551] width 105 height 13
click at [187, 161] on img at bounding box center [192, 154] width 11 height 11
click at [201, 112] on span "Estilo" at bounding box center [213, 105] width 25 height 14
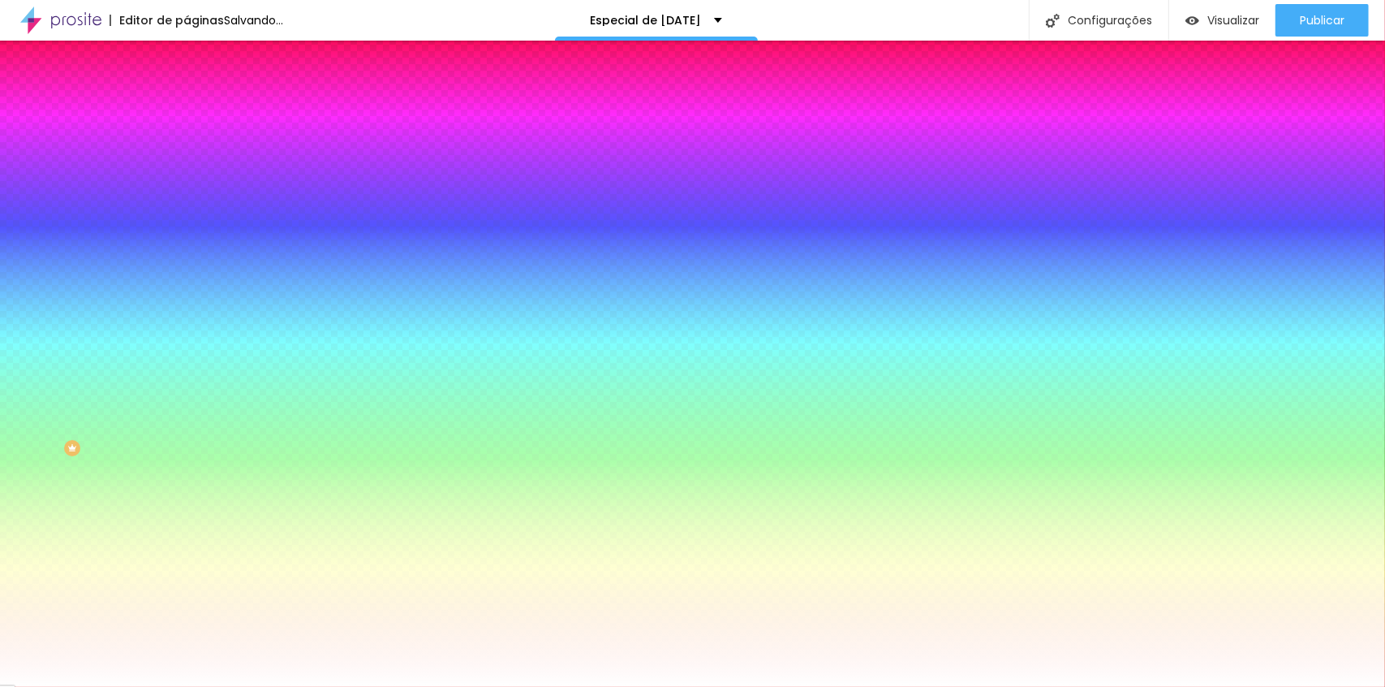
click at [187, 110] on img at bounding box center [194, 117] width 15 height 15
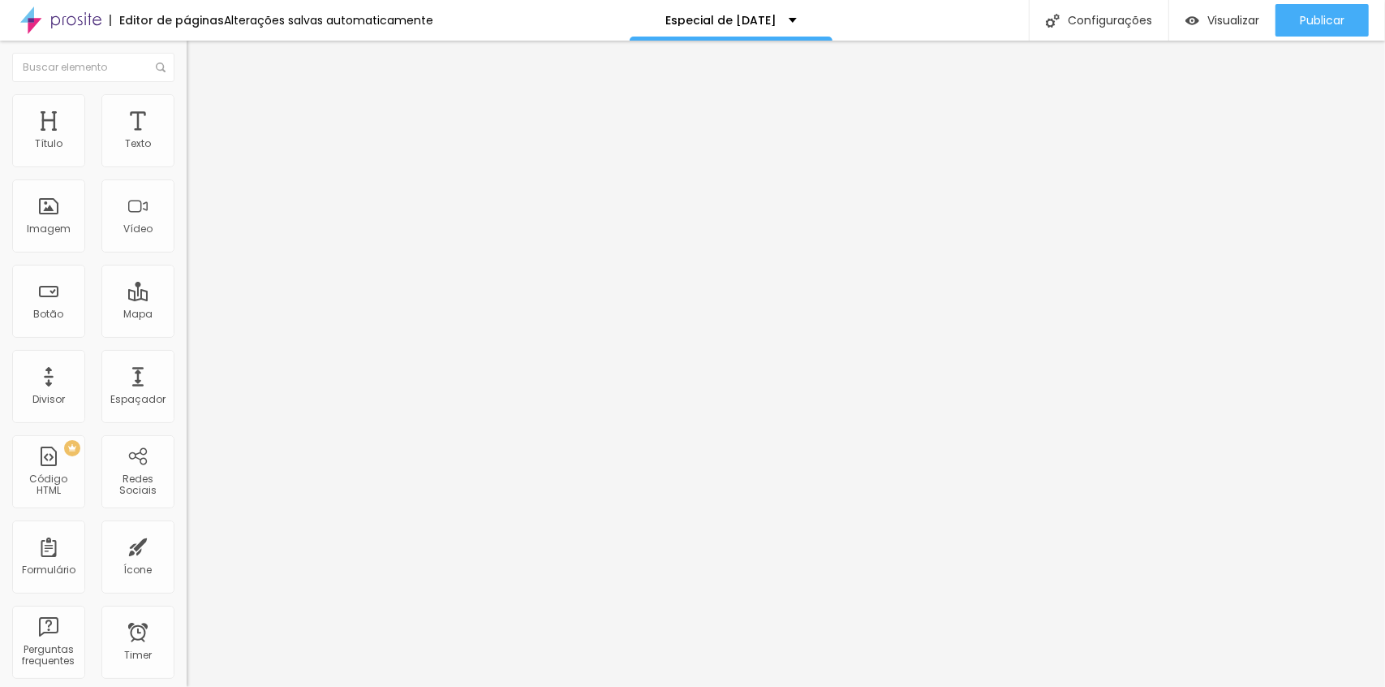
click at [187, 94] on li "Conteúdo" at bounding box center [280, 86] width 187 height 16
click at [187, 105] on li "Estilo" at bounding box center [280, 102] width 187 height 16
click at [201, 114] on span "Avançado" at bounding box center [228, 121] width 54 height 14
drag, startPoint x: 19, startPoint y: 159, endPoint x: 12, endPoint y: 187, distance: 29.1
click at [187, 315] on input "range" at bounding box center [239, 321] width 105 height 13
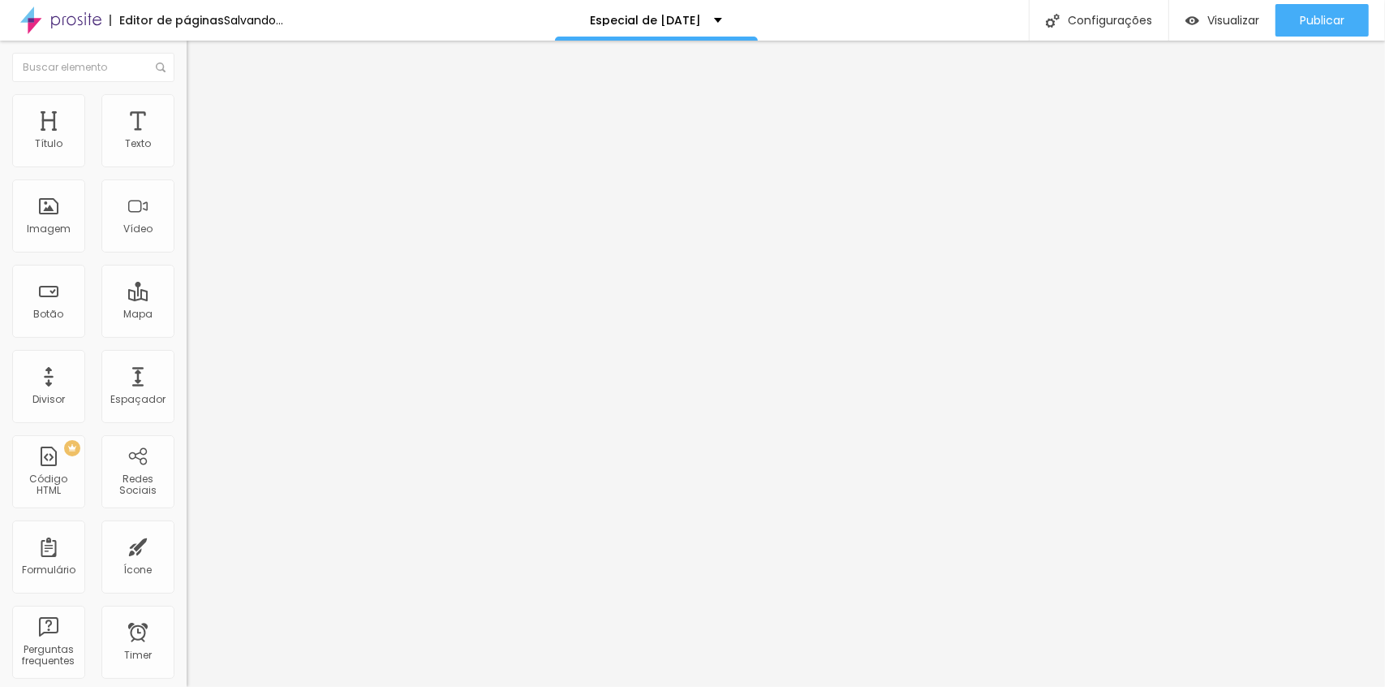
drag, startPoint x: 45, startPoint y: 191, endPoint x: -32, endPoint y: 199, distance: 76.7
click at [187, 545] on input "range" at bounding box center [239, 551] width 105 height 13
click at [187, 154] on div at bounding box center [280, 155] width 187 height 13
click at [1311, 37] on div "Publicar alterações Clique para publicar as ultimas alterações reaizadas Visual…" at bounding box center [1278, 92] width 179 height 110
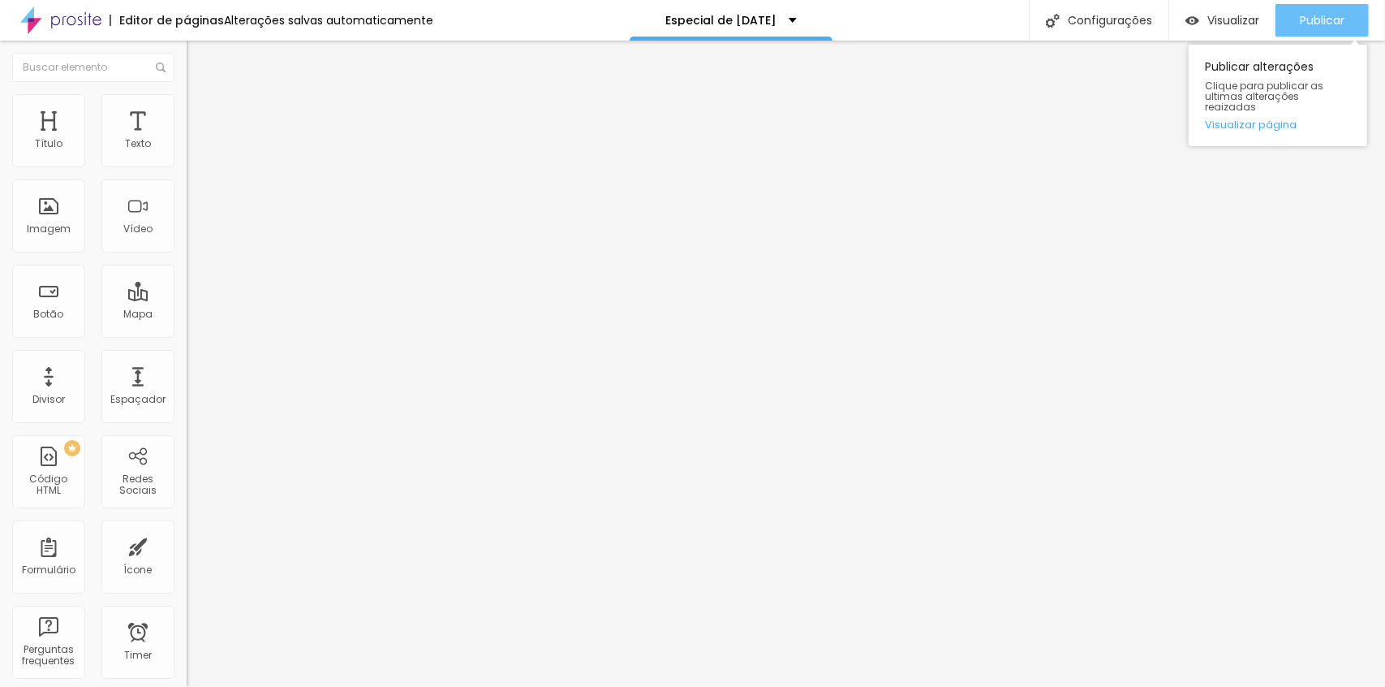
click at [1307, 18] on span "Publicar" at bounding box center [1322, 20] width 45 height 13
click at [1257, 119] on link "Visualizar página" at bounding box center [1278, 124] width 146 height 11
click at [187, 110] on li "Avançado" at bounding box center [280, 118] width 187 height 16
drag, startPoint x: 154, startPoint y: 357, endPoint x: 156, endPoint y: 381, distance: 23.6
click at [187, 686] on div at bounding box center [280, 698] width 187 height 0
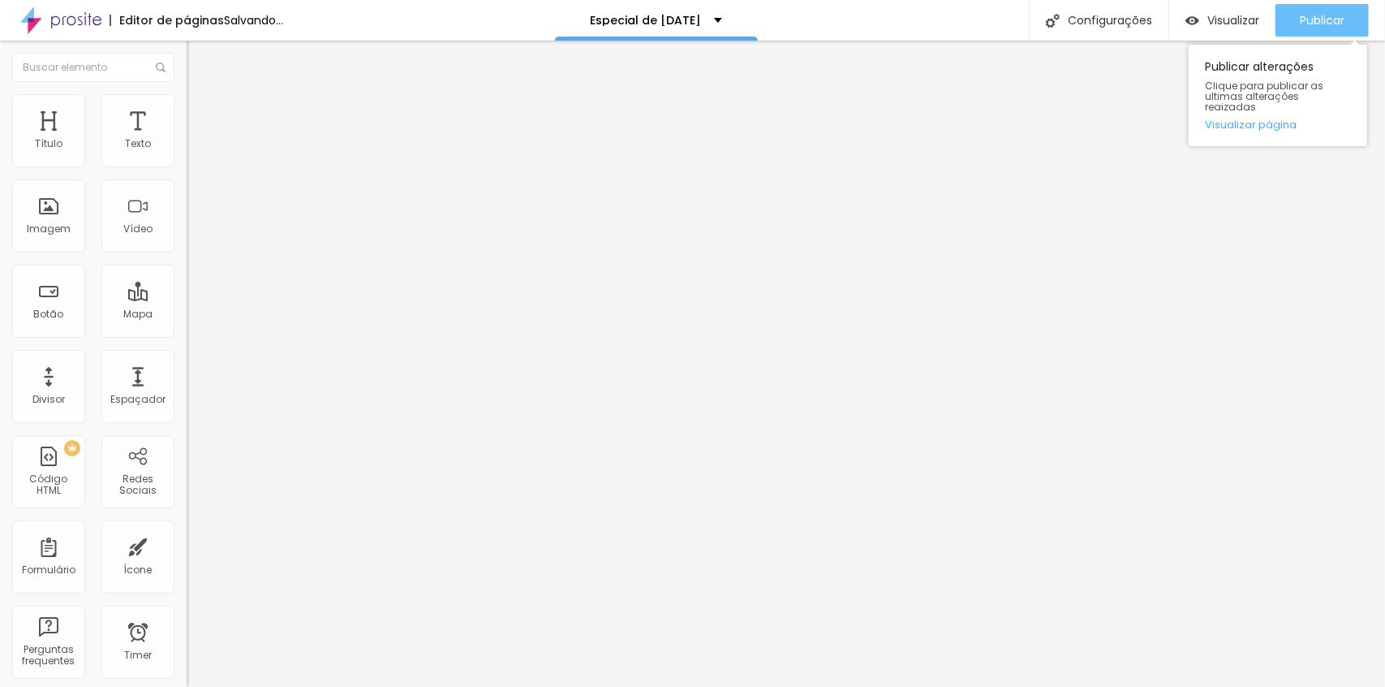
click at [1300, 17] on span "Publicar" at bounding box center [1322, 20] width 45 height 13
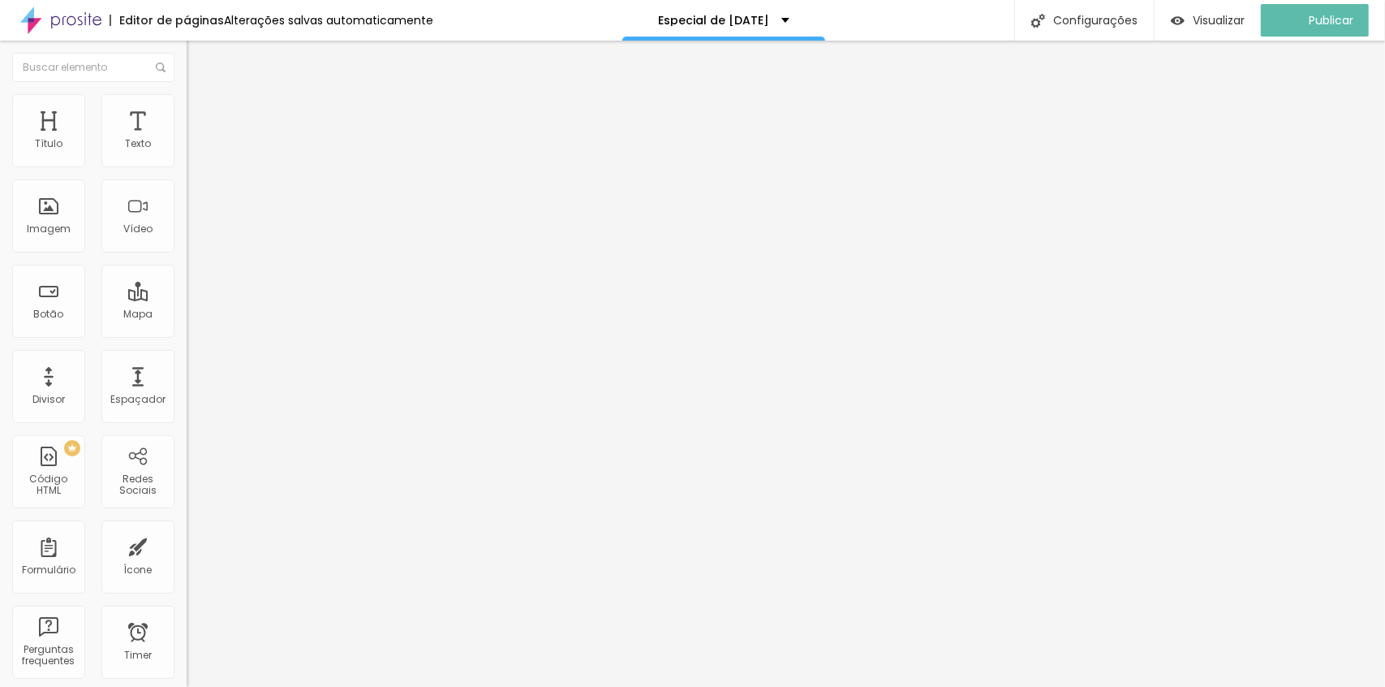
click at [201, 114] on span "Avançado" at bounding box center [228, 121] width 54 height 14
click at [187, 686] on div at bounding box center [280, 698] width 187 height 0
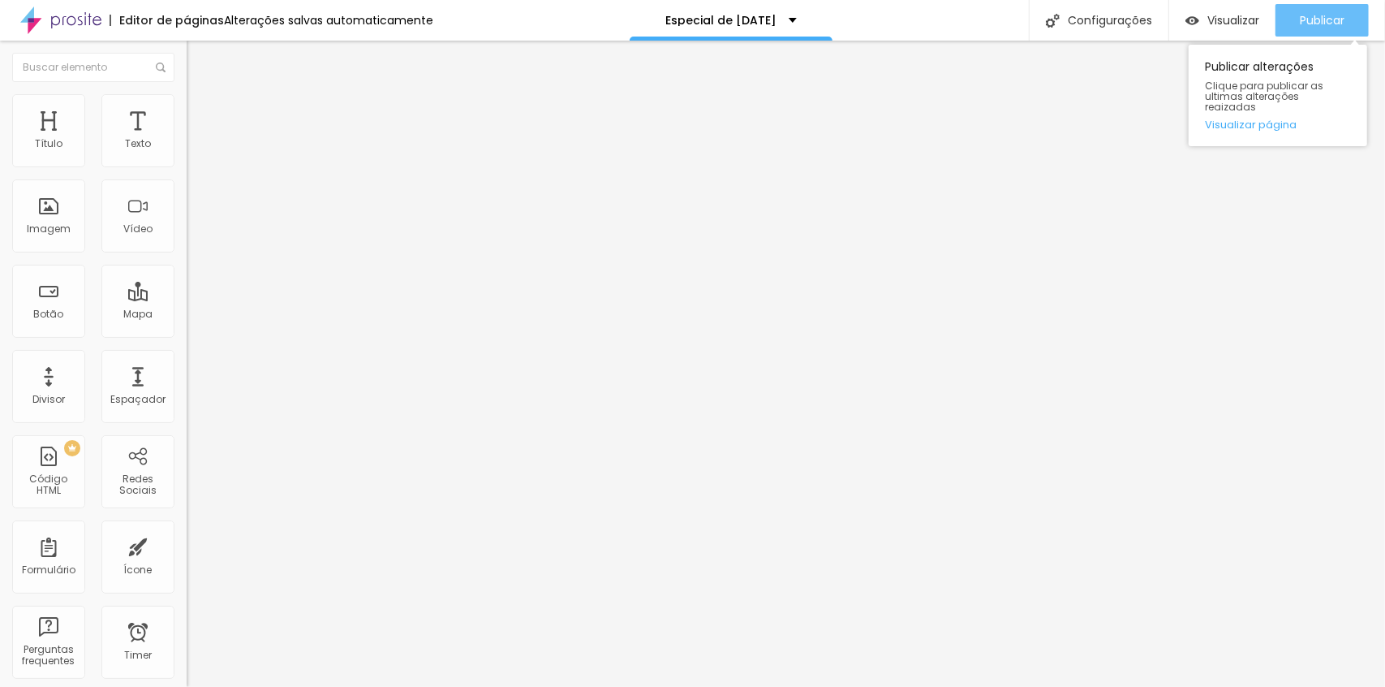
click at [1287, 24] on button "Publicar" at bounding box center [1322, 20] width 93 height 32
drag, startPoint x: 51, startPoint y: 403, endPoint x: 88, endPoint y: 411, distance: 38.4
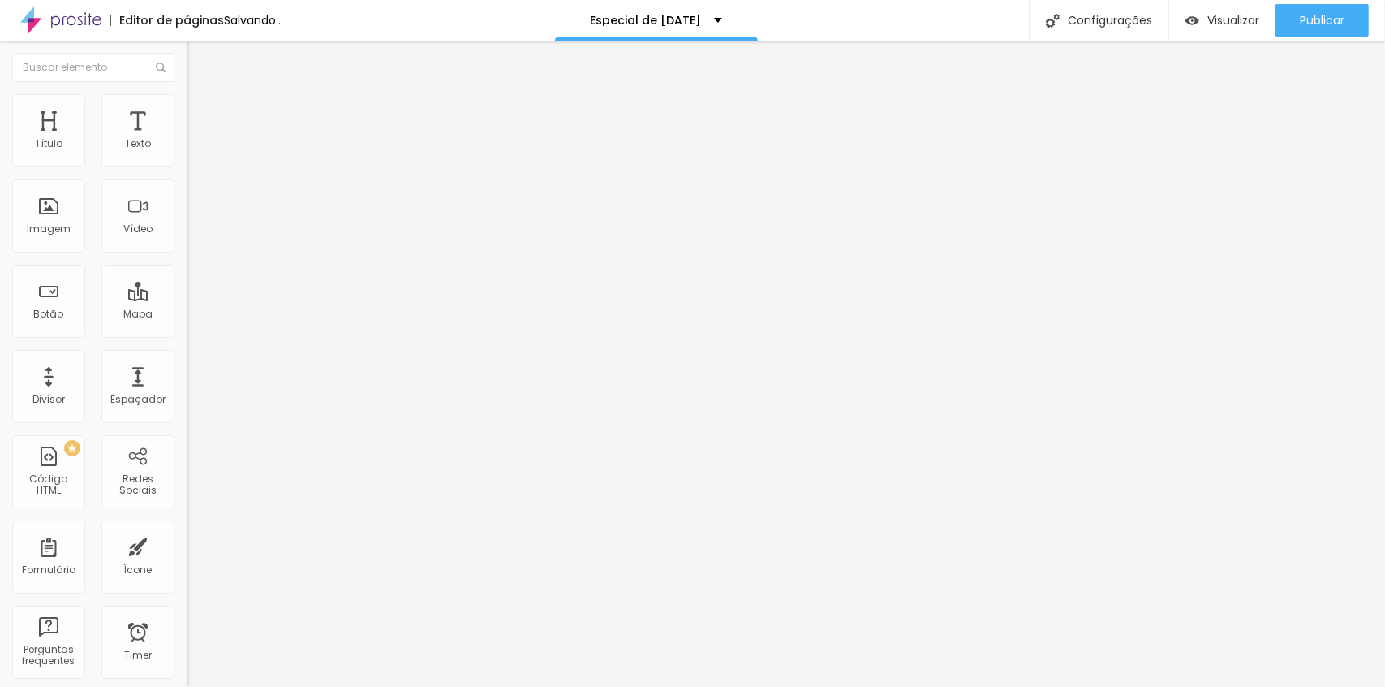
click at [187, 161] on img at bounding box center [192, 154] width 11 height 11
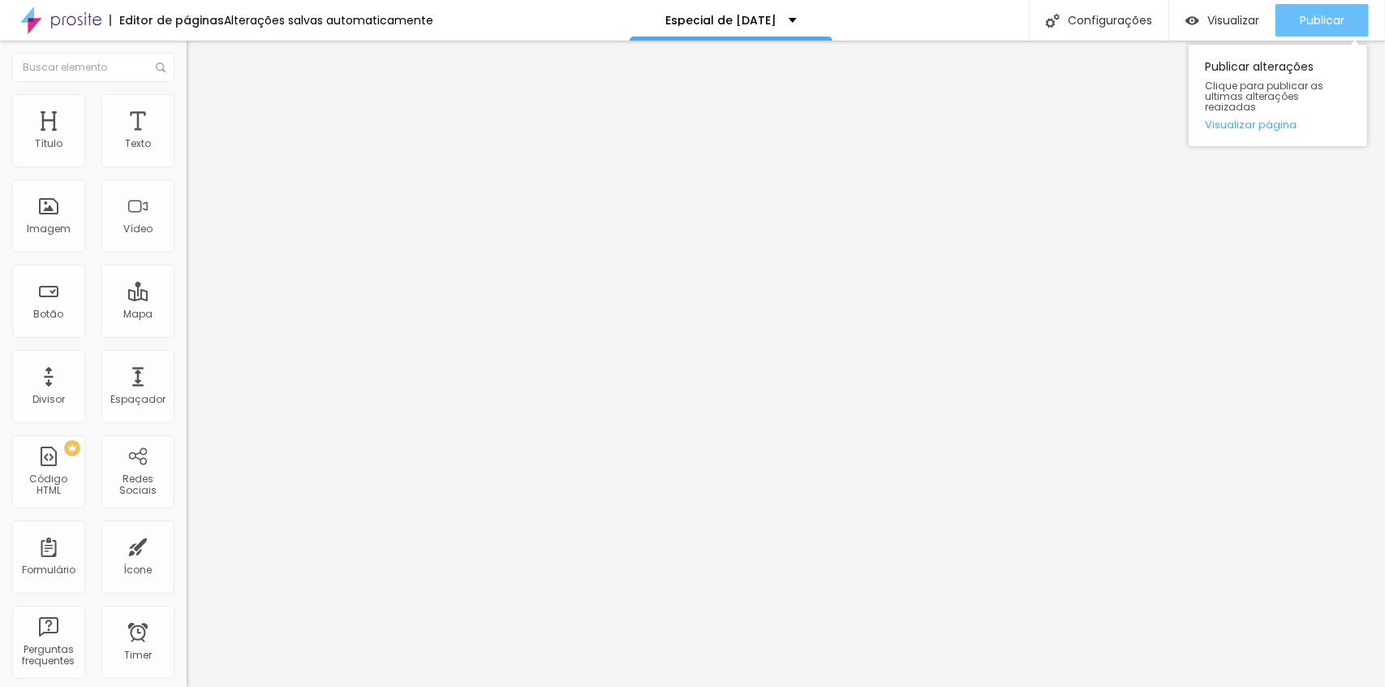
click at [1349, 24] on button "Publicar" at bounding box center [1322, 20] width 93 height 32
click at [187, 104] on li "Estilo" at bounding box center [280, 102] width 187 height 16
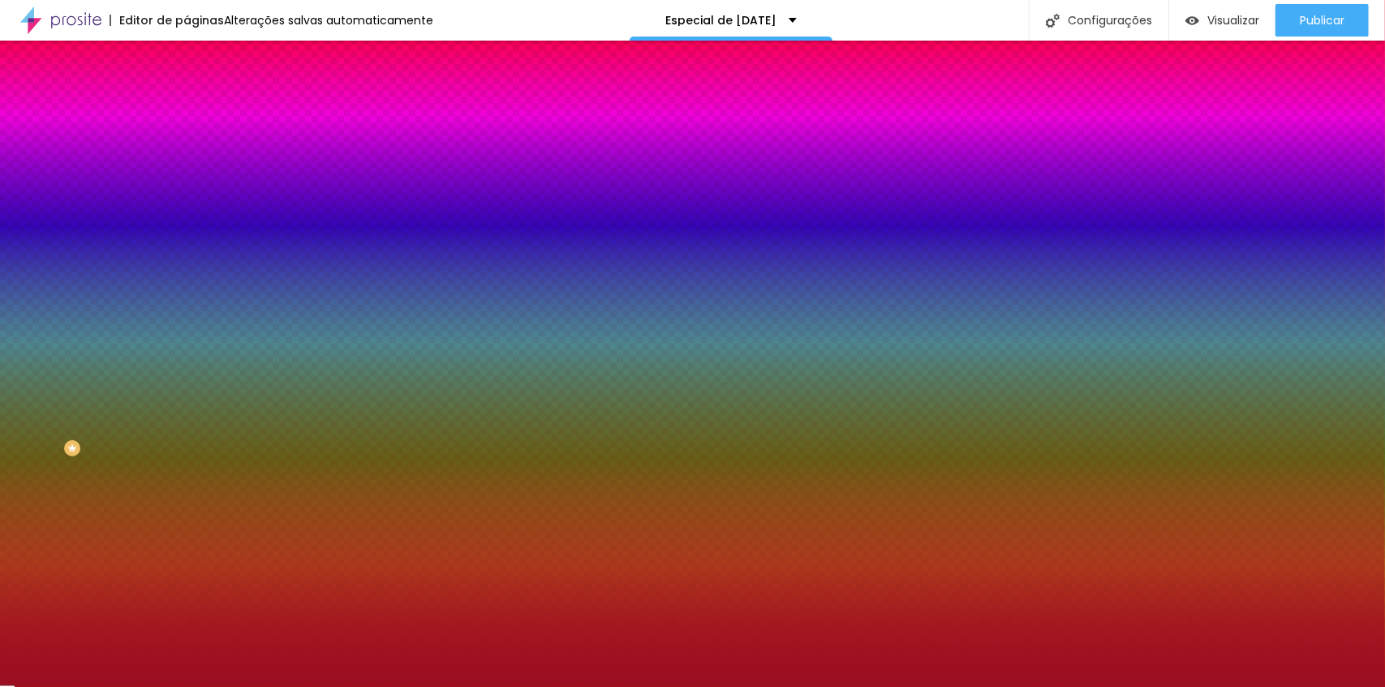
click at [187, 237] on input "#9B0E22" at bounding box center [284, 229] width 195 height 16
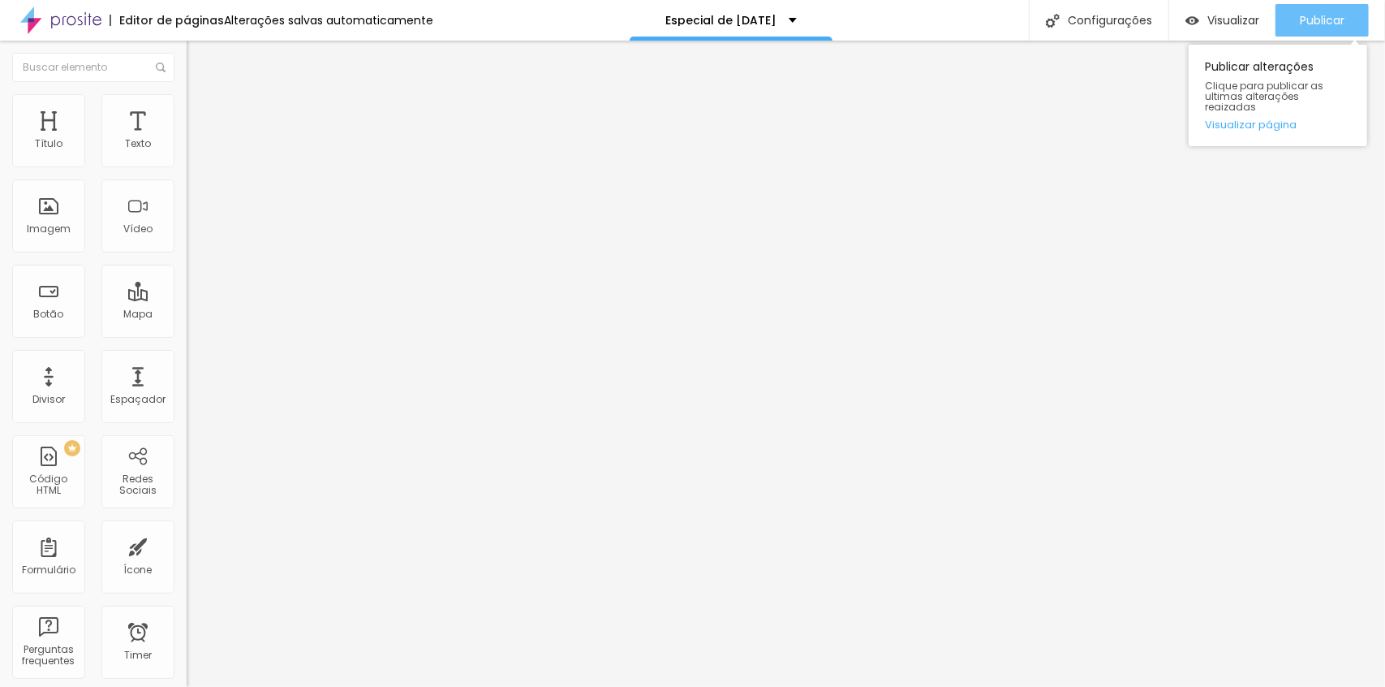
click at [1291, 32] on button "Publicar" at bounding box center [1322, 20] width 93 height 32
click at [1312, 21] on span "Publicar" at bounding box center [1322, 20] width 45 height 13
click at [187, 385] on input "range" at bounding box center [239, 391] width 105 height 13
click at [1325, 23] on span "Publicar" at bounding box center [1322, 20] width 45 height 13
click at [187, 105] on li "Estilo" at bounding box center [280, 102] width 187 height 16
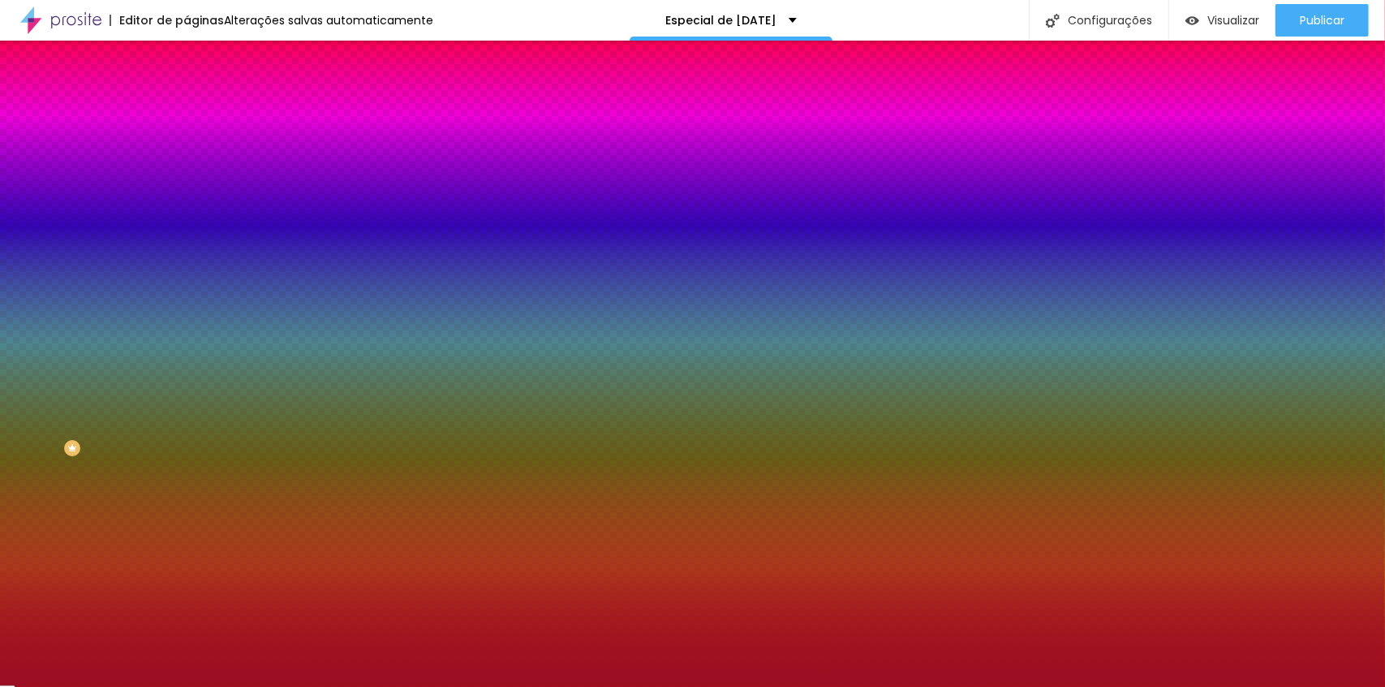
click at [187, 237] on input "#9B0E22" at bounding box center [284, 229] width 195 height 16
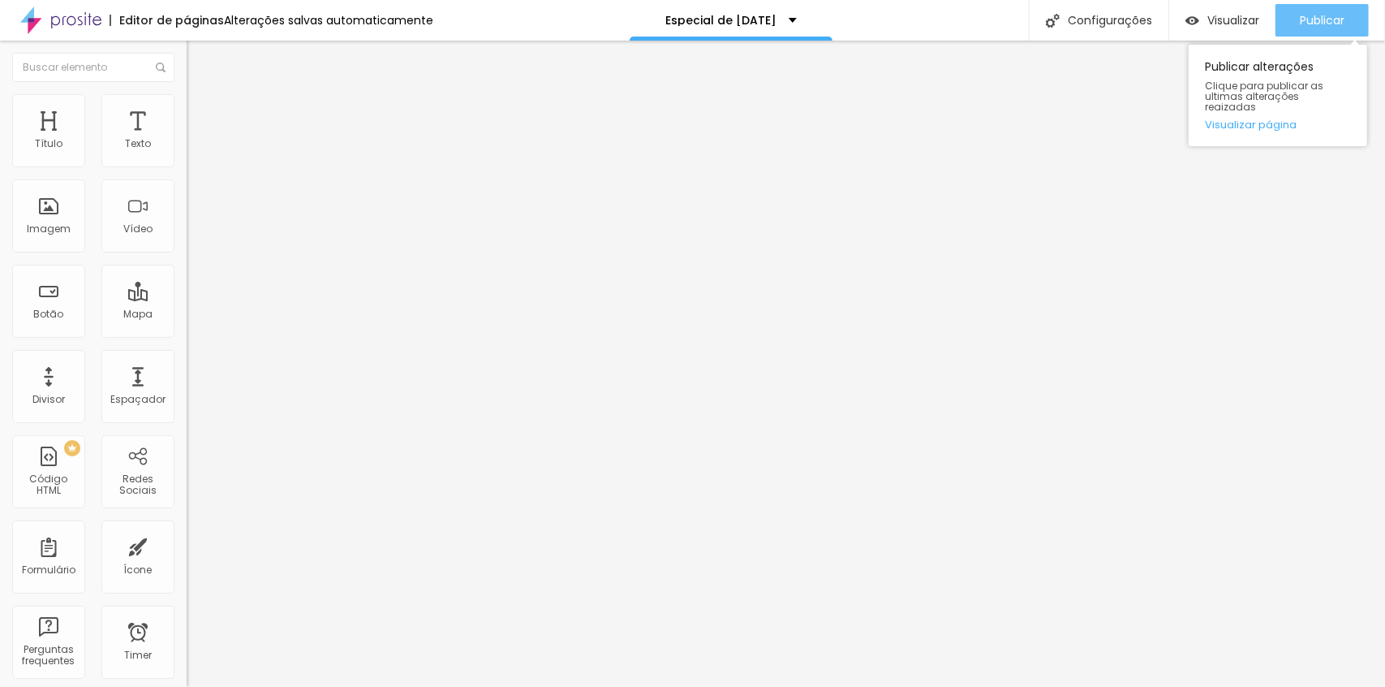
click at [1346, 16] on button "Publicar" at bounding box center [1322, 20] width 93 height 32
click at [195, 149] on icon "button" at bounding box center [198, 146] width 6 height 6
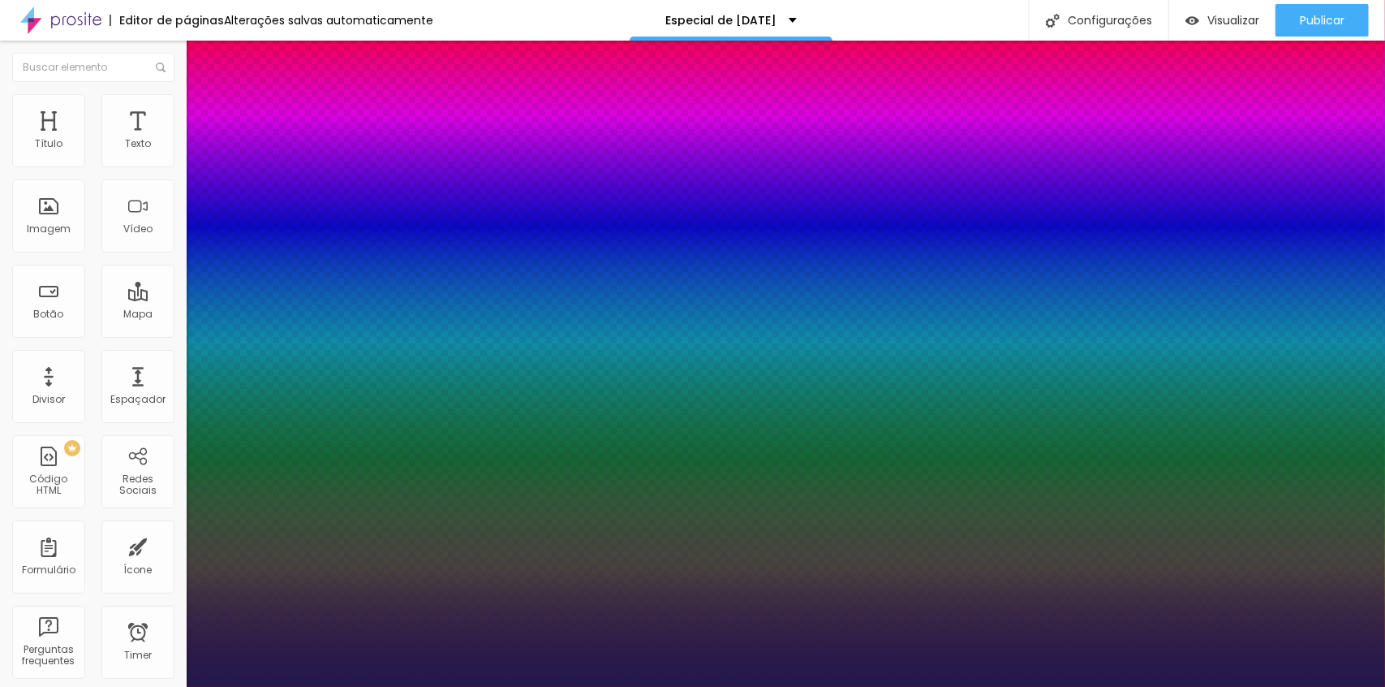
drag, startPoint x: 218, startPoint y: 278, endPoint x: 227, endPoint y: 279, distance: 9.0
click at [740, 686] on div at bounding box center [692, 687] width 1385 height 0
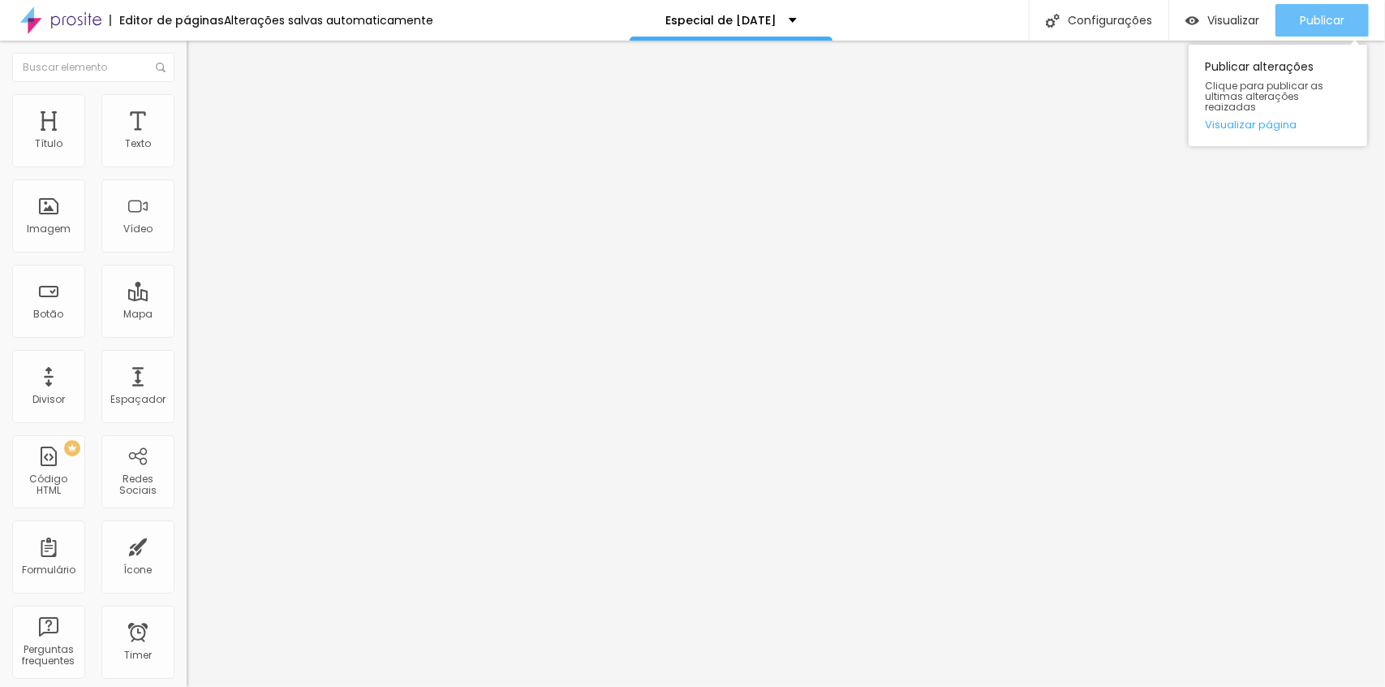
click at [1323, 20] on span "Publicar" at bounding box center [1322, 20] width 45 height 13
click at [199, 54] on div "Editar Título" at bounding box center [245, 59] width 93 height 13
click at [193, 151] on icon "button" at bounding box center [198, 146] width 10 height 10
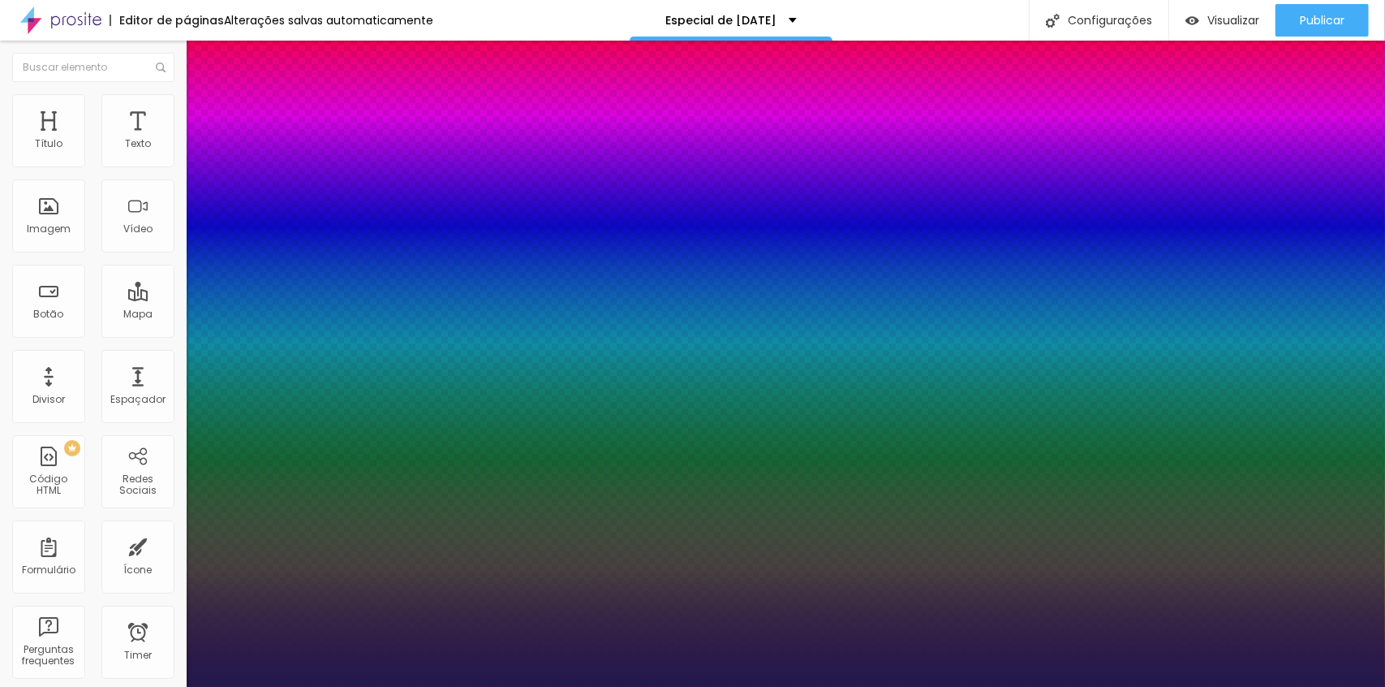
click at [1308, 686] on div at bounding box center [692, 687] width 1385 height 0
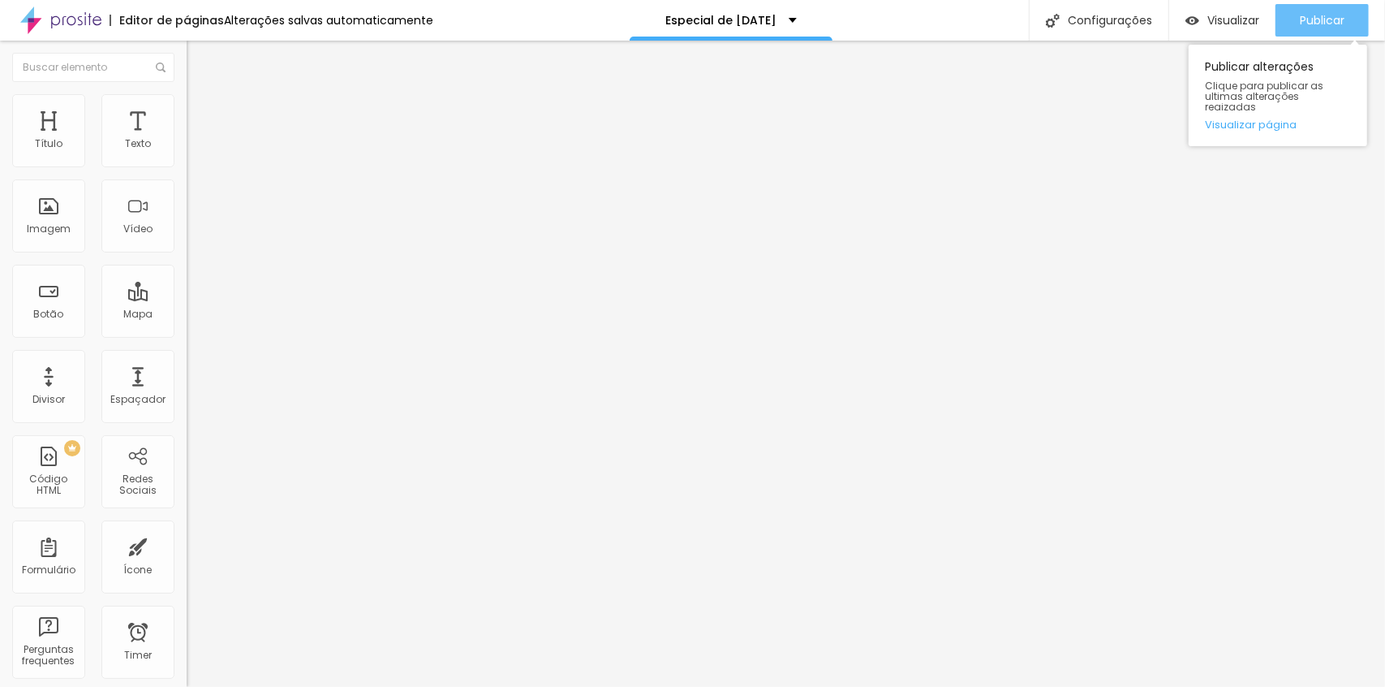
click at [1308, 23] on span "Publicar" at bounding box center [1322, 20] width 45 height 13
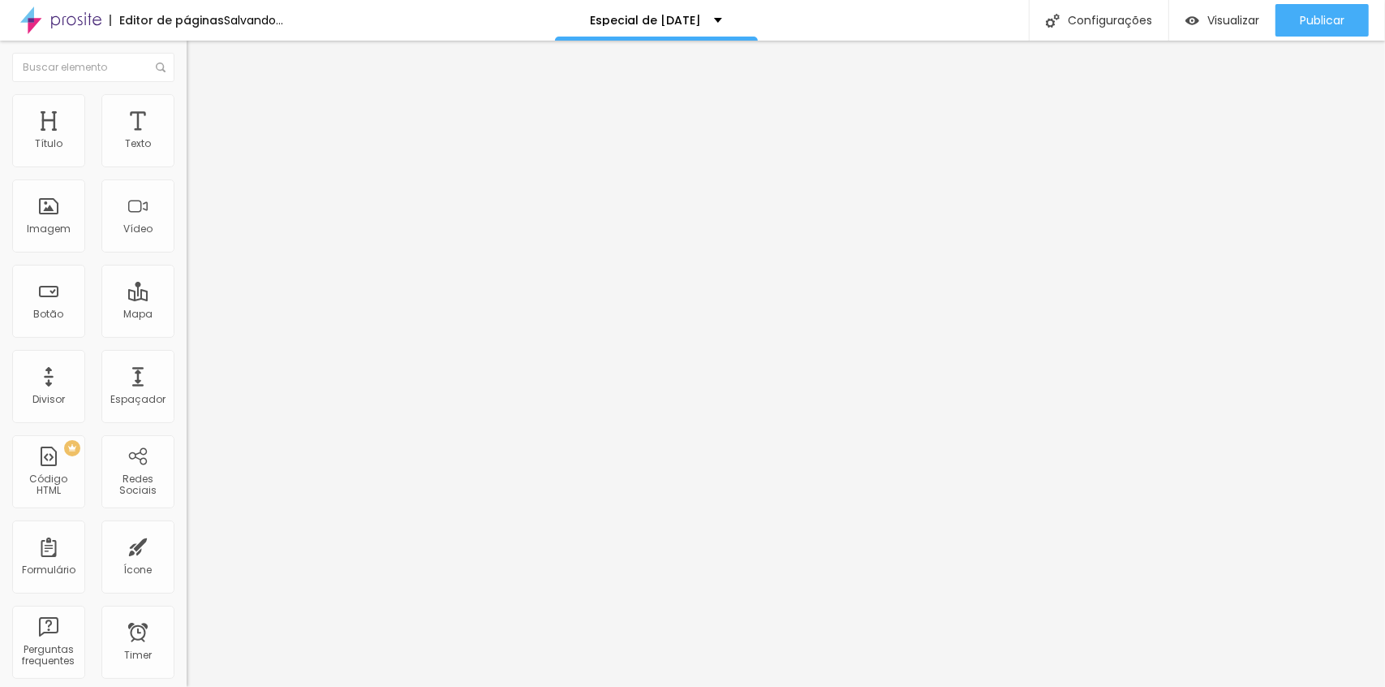
click at [187, 299] on input "range" at bounding box center [239, 305] width 105 height 13
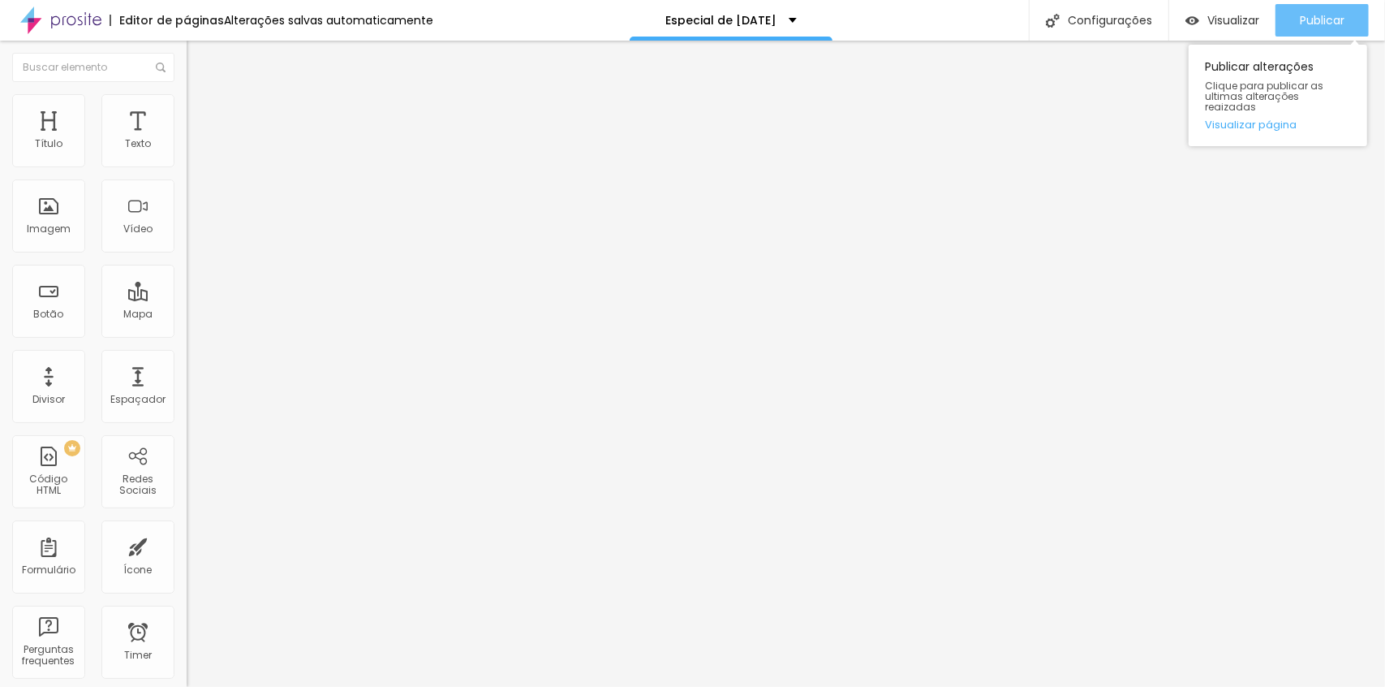
click at [1294, 10] on button "Publicar" at bounding box center [1322, 20] width 93 height 32
click at [1321, 10] on div "Publicar" at bounding box center [1322, 20] width 45 height 32
click at [1321, 15] on span "Publicar" at bounding box center [1322, 20] width 45 height 13
click at [1326, 21] on span "Publicar" at bounding box center [1322, 20] width 45 height 13
click at [187, 156] on button "button" at bounding box center [198, 147] width 23 height 17
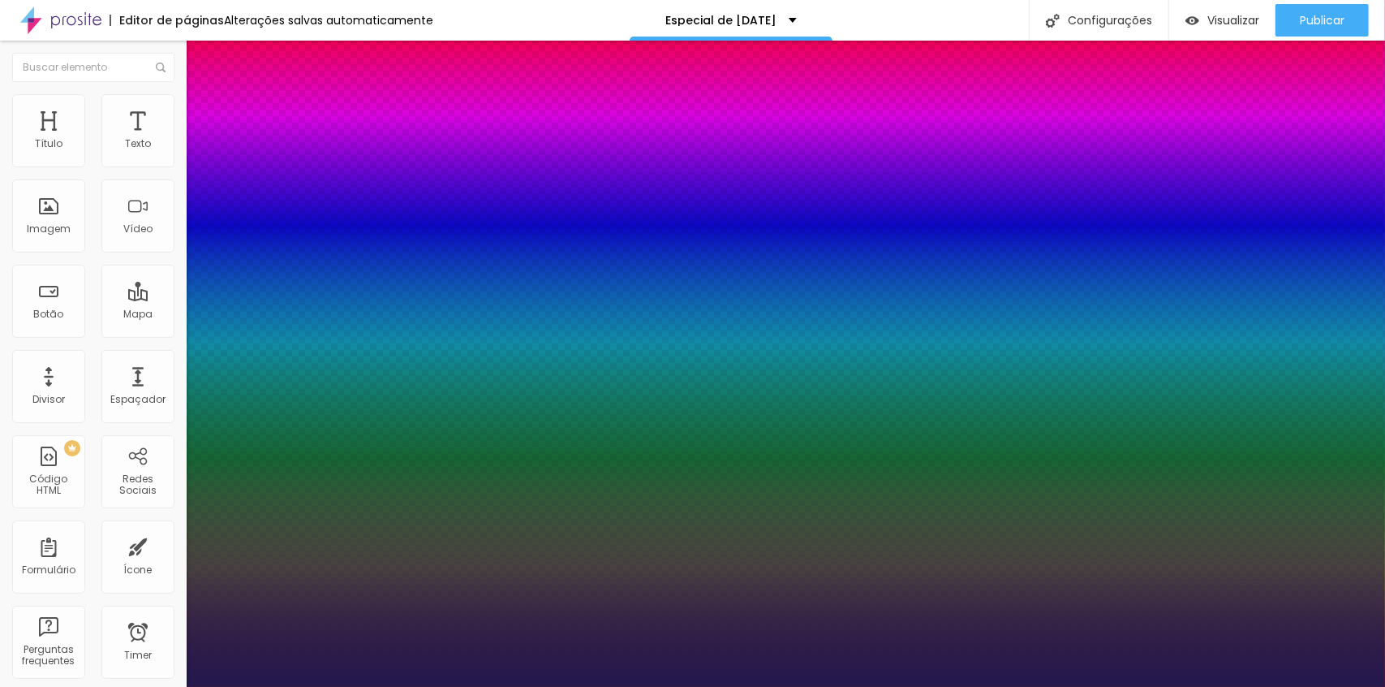
drag, startPoint x: 273, startPoint y: 389, endPoint x: 282, endPoint y: 390, distance: 9.8
click at [1324, 686] on div at bounding box center [692, 687] width 1385 height 0
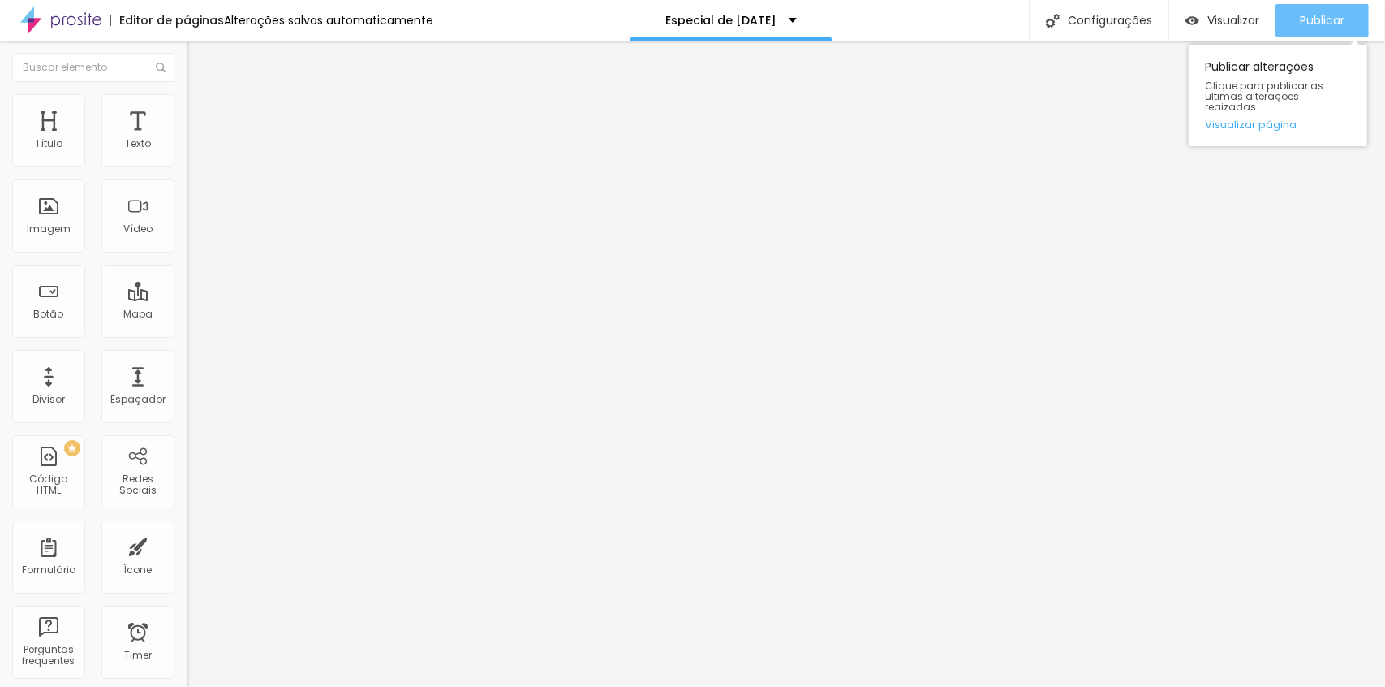
click at [1326, 23] on span "Publicar" at bounding box center [1322, 20] width 45 height 13
click at [187, 240] on button "button" at bounding box center [198, 231] width 23 height 17
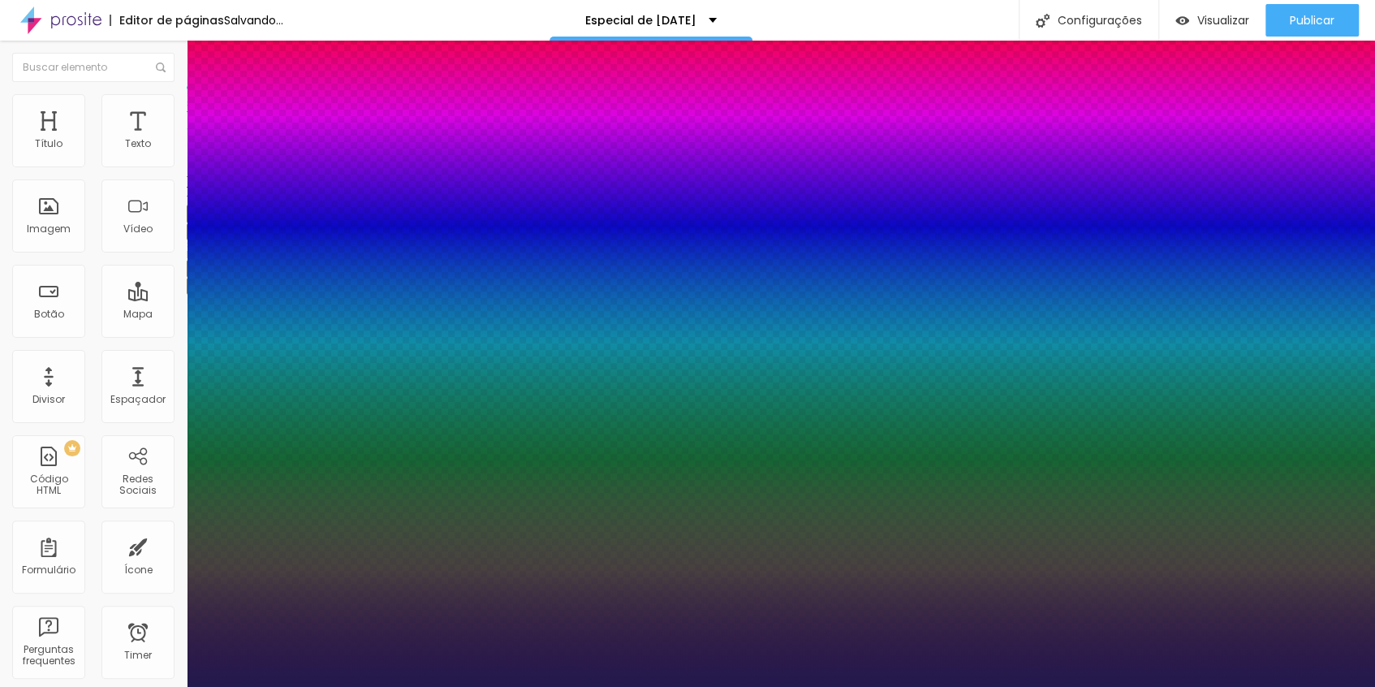
drag, startPoint x: 217, startPoint y: 459, endPoint x: 227, endPoint y: 463, distance: 10.6
click at [690, 686] on div at bounding box center [687, 687] width 1375 height 0
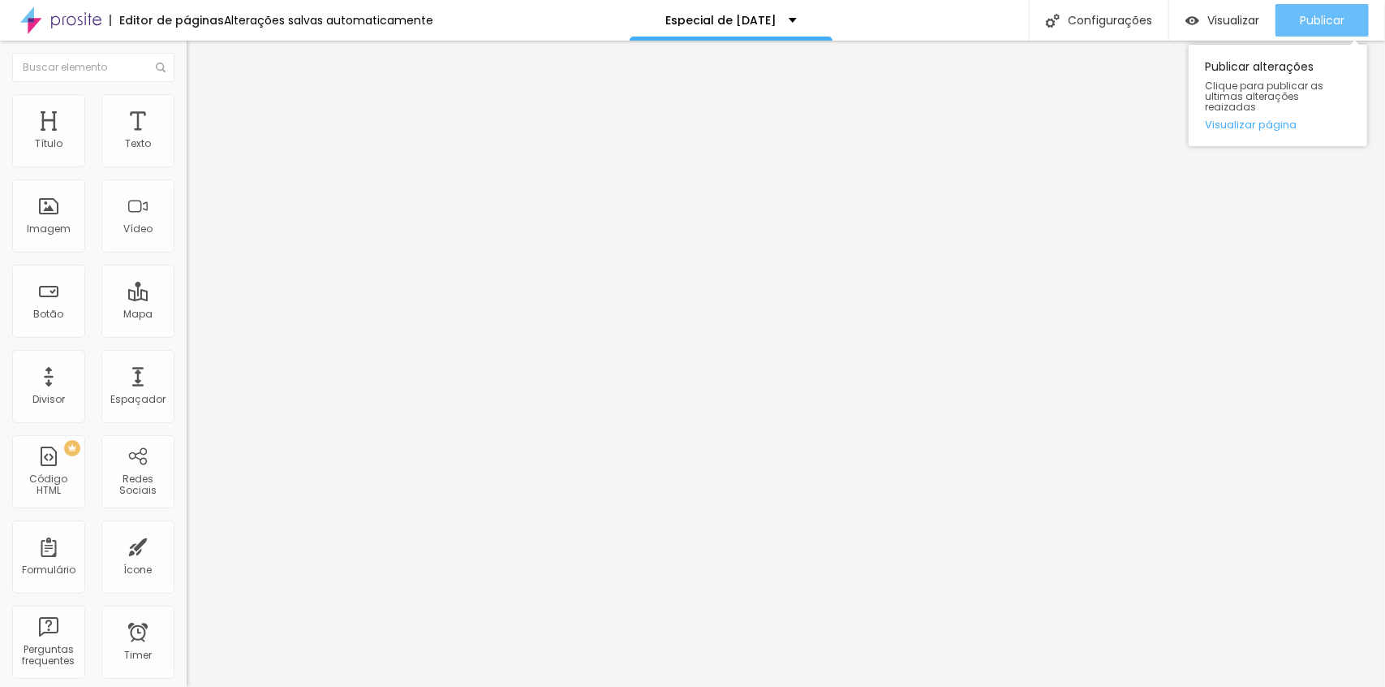
click at [1331, 16] on span "Publicar" at bounding box center [1322, 20] width 45 height 13
click at [187, 240] on button "button" at bounding box center [198, 231] width 23 height 17
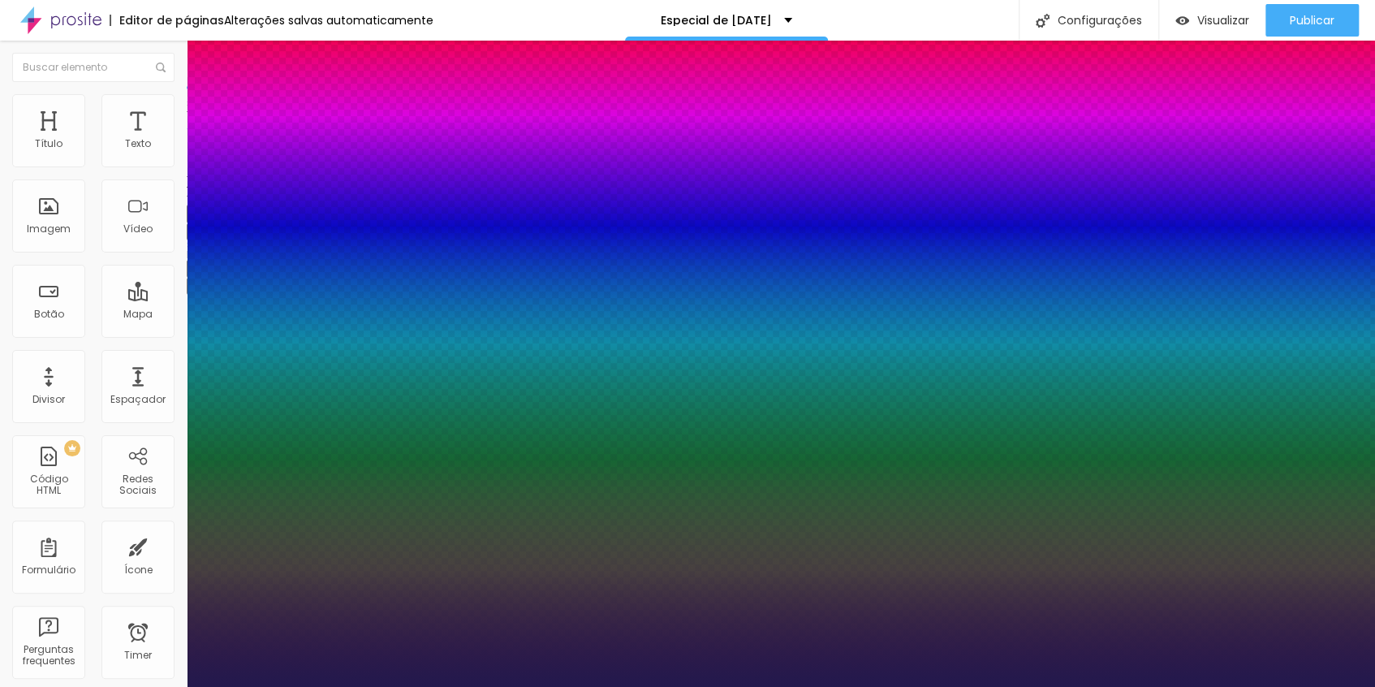
click at [1346, 686] on div at bounding box center [687, 687] width 1375 height 0
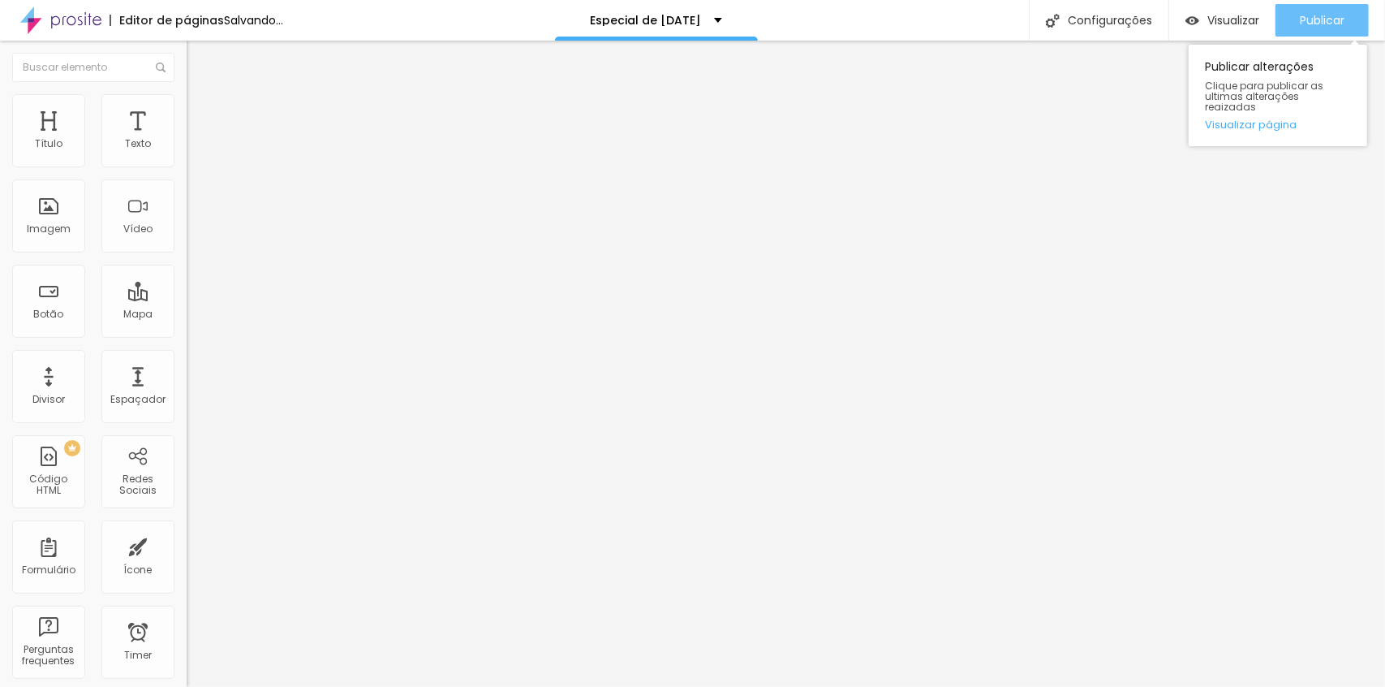
click at [1320, 19] on span "Publicar" at bounding box center [1322, 20] width 45 height 13
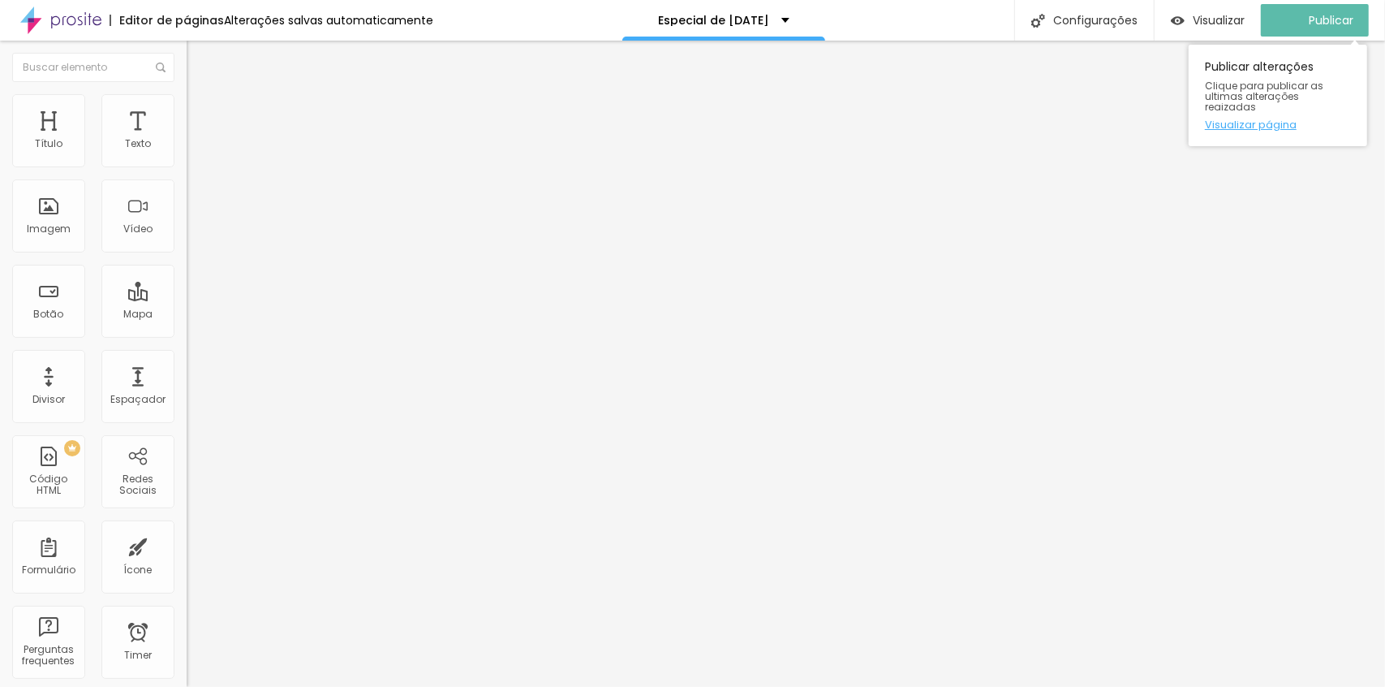
click at [1274, 119] on link "Visualizar página" at bounding box center [1278, 124] width 146 height 11
click at [1354, 15] on button "Publicar" at bounding box center [1322, 20] width 93 height 32
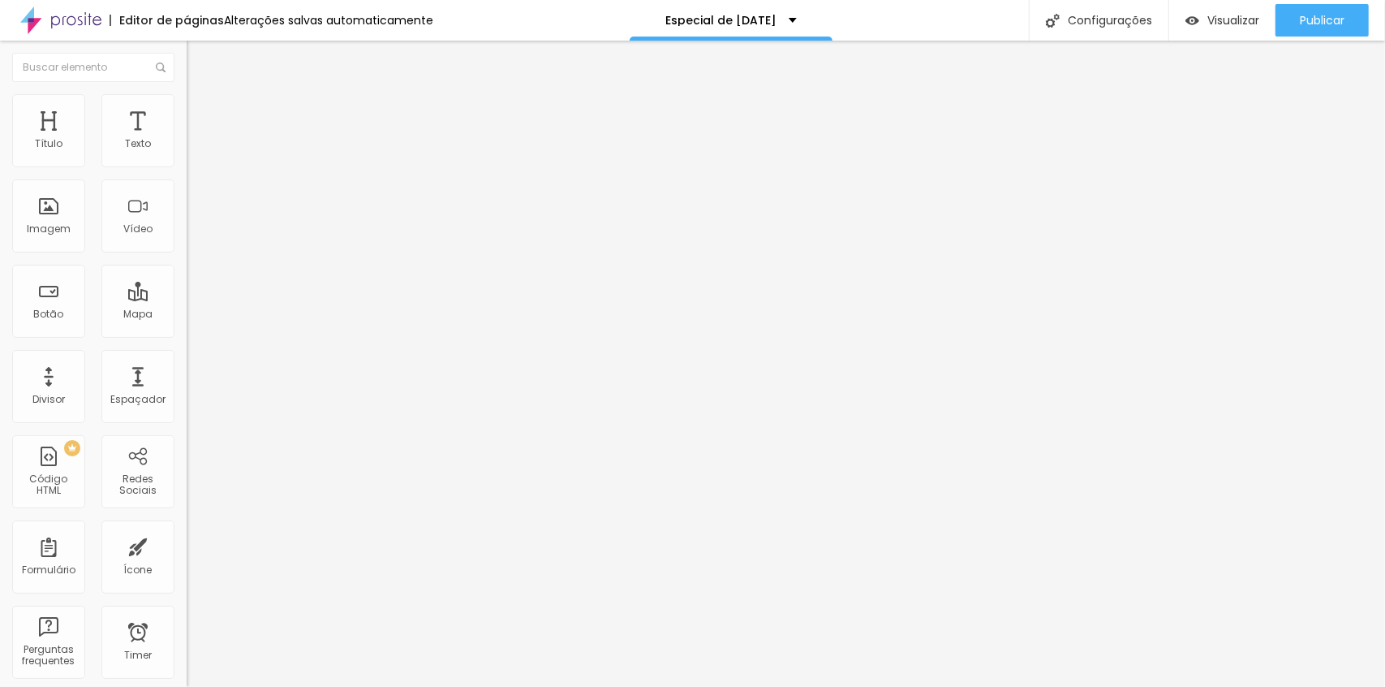
click at [187, 156] on button "button" at bounding box center [198, 147] width 23 height 17
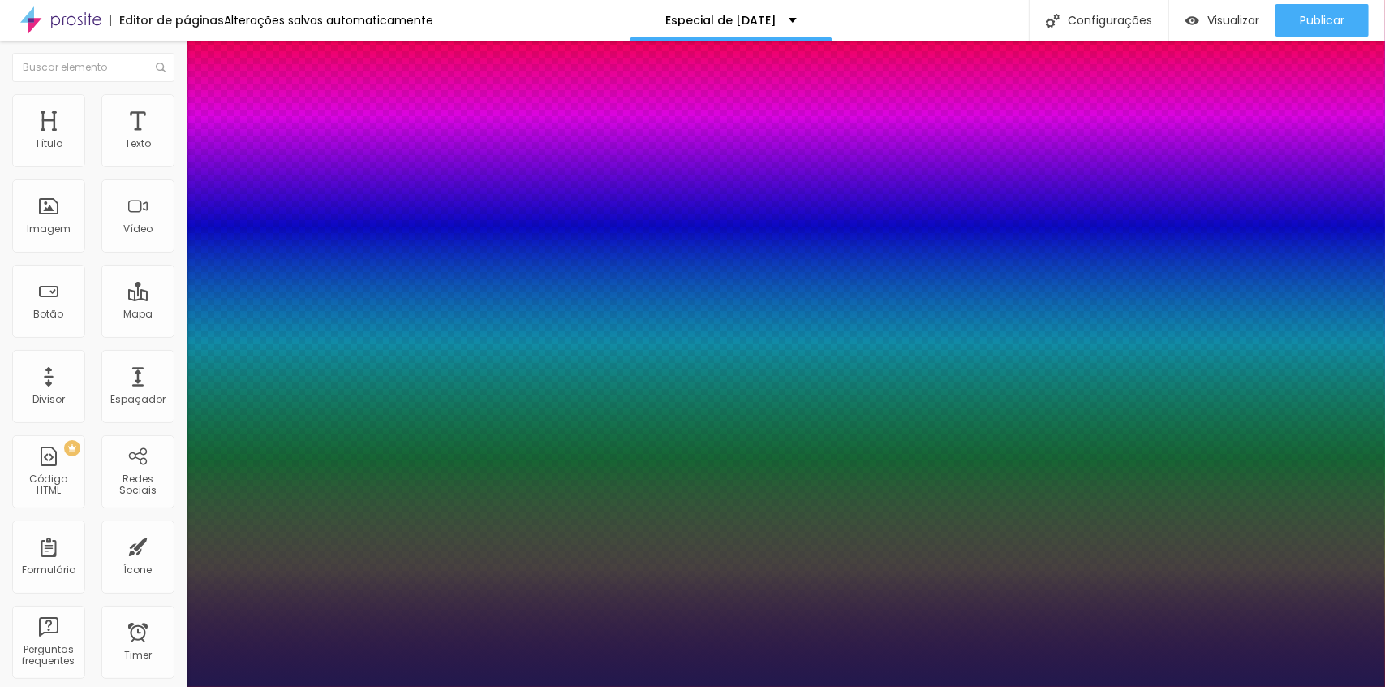
click at [1303, 686] on div at bounding box center [692, 687] width 1385 height 0
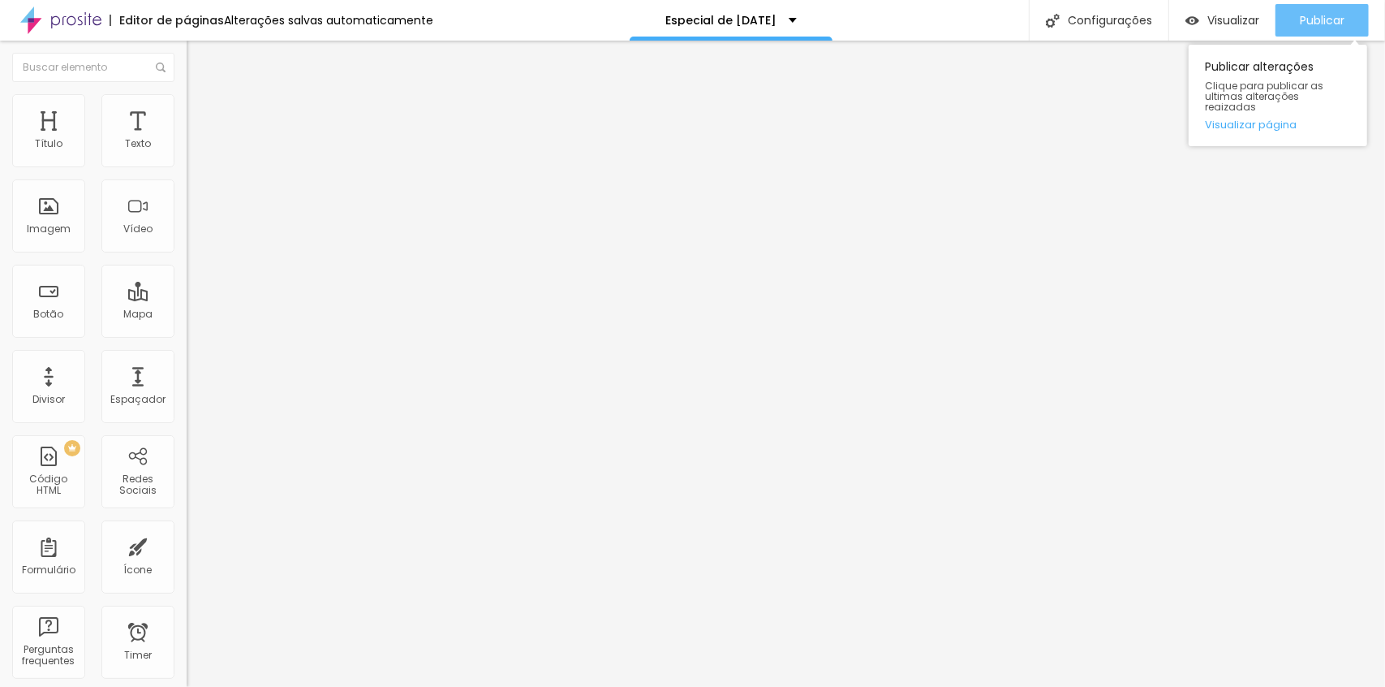
click at [1304, 29] on div "Publicar" at bounding box center [1322, 20] width 45 height 32
click at [1280, 119] on link "Visualizar página" at bounding box center [1278, 124] width 146 height 11
click at [1295, 21] on button "Publicar" at bounding box center [1322, 20] width 93 height 32
click at [187, 240] on button "button" at bounding box center [198, 231] width 23 height 17
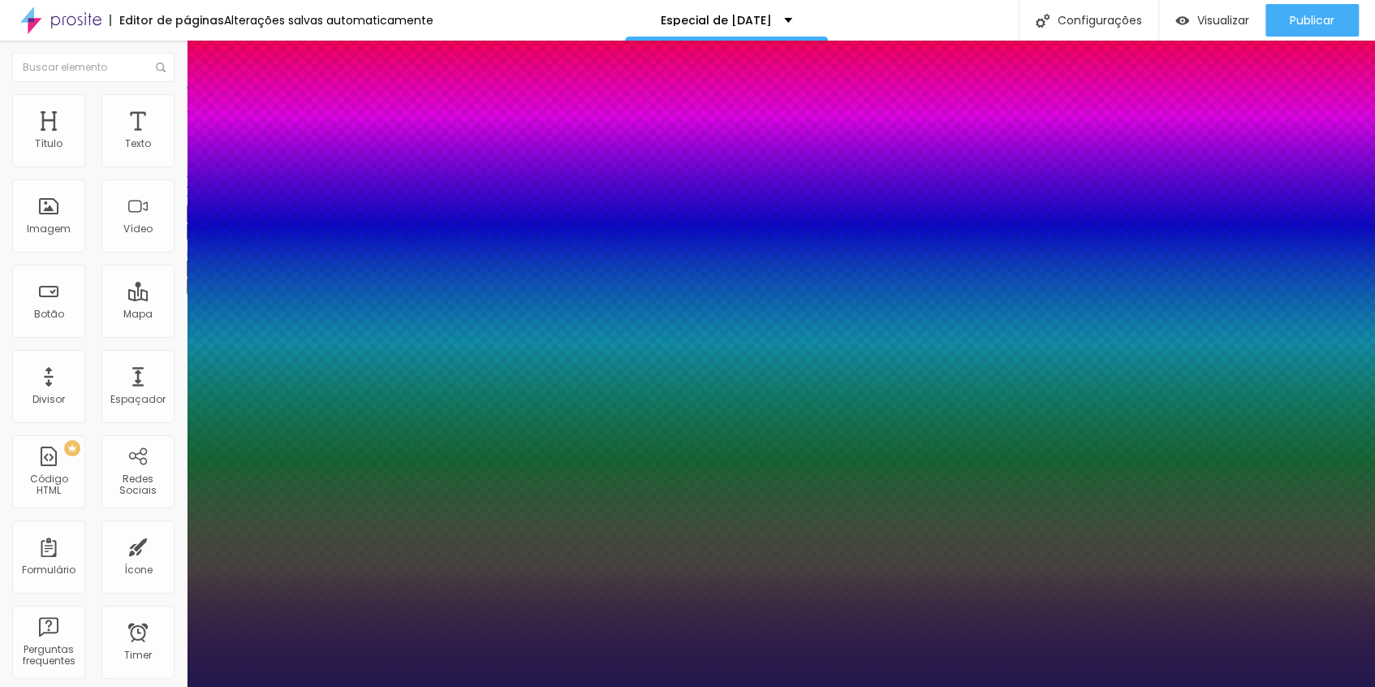
click at [674, 686] on div at bounding box center [687, 687] width 1375 height 0
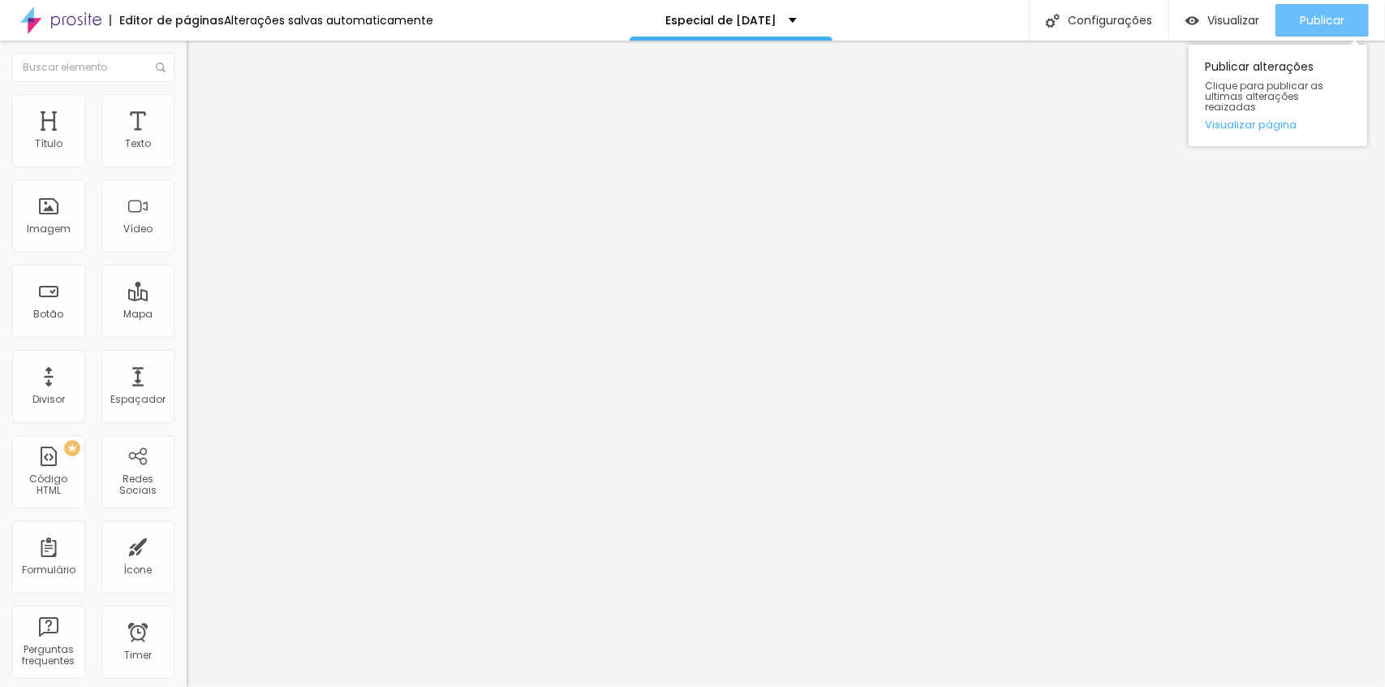
click at [1336, 16] on span "Publicar" at bounding box center [1322, 20] width 45 height 13
click at [187, 385] on input "range" at bounding box center [239, 391] width 105 height 13
click at [1342, 7] on div "Publicar" at bounding box center [1322, 20] width 45 height 32
click at [1317, 19] on span "Publicar" at bounding box center [1322, 20] width 45 height 13
drag, startPoint x: 104, startPoint y: 341, endPoint x: 80, endPoint y: 341, distance: 24.3
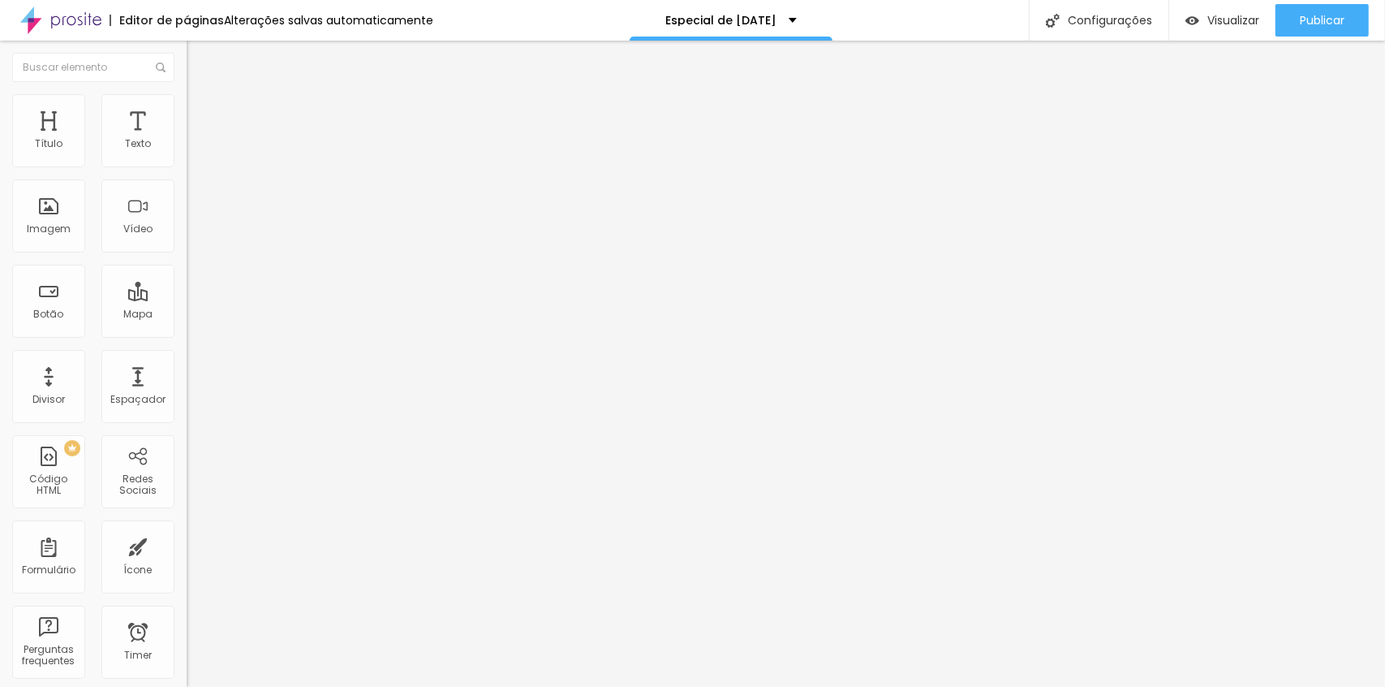
click at [187, 383] on input "range" at bounding box center [239, 389] width 105 height 13
click at [1344, 21] on span "Publicar" at bounding box center [1322, 20] width 45 height 13
drag, startPoint x: 88, startPoint y: 344, endPoint x: 80, endPoint y: 342, distance: 8.5
click at [187, 383] on input "range" at bounding box center [239, 389] width 105 height 13
click at [1355, 29] on button "Publicar" at bounding box center [1322, 20] width 93 height 32
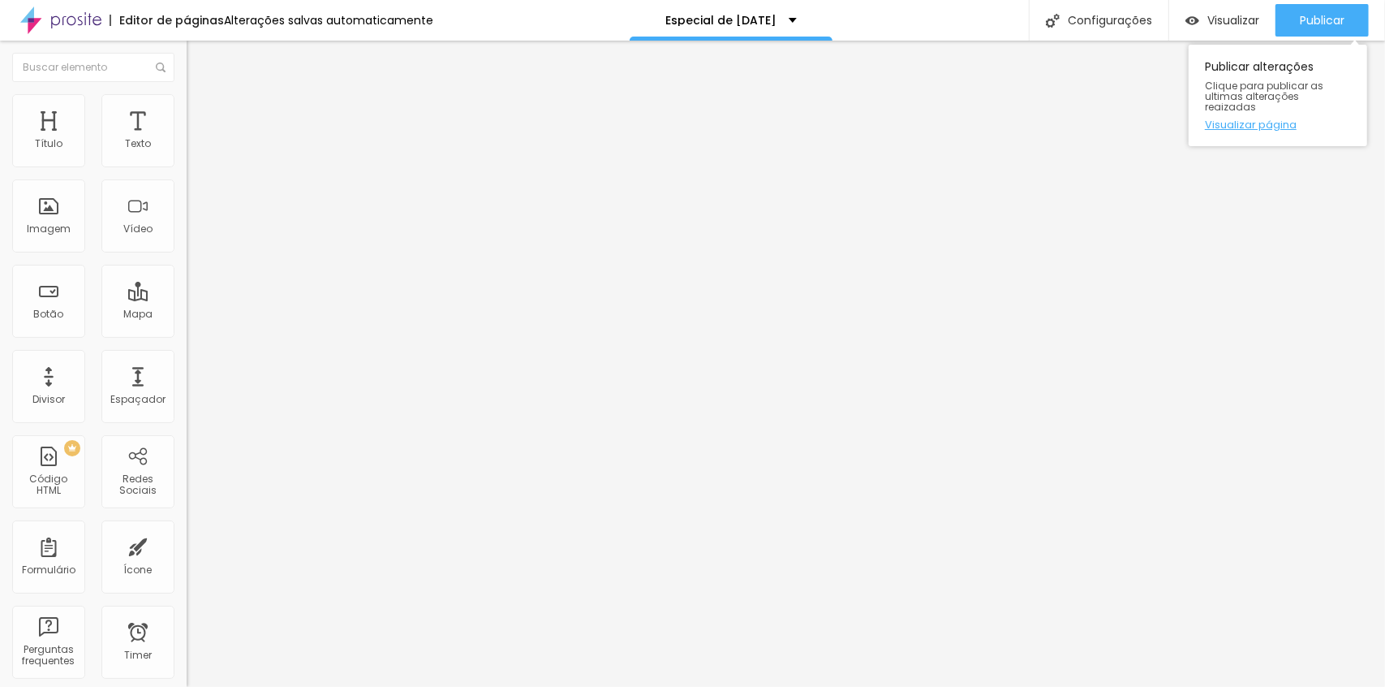
click at [1280, 119] on link "Visualizar página" at bounding box center [1278, 124] width 146 height 11
click at [201, 120] on span "Avançado" at bounding box center [228, 121] width 54 height 14
click at [187, 122] on li "Avançado" at bounding box center [280, 118] width 187 height 16
click at [187, 686] on div at bounding box center [280, 698] width 187 height 0
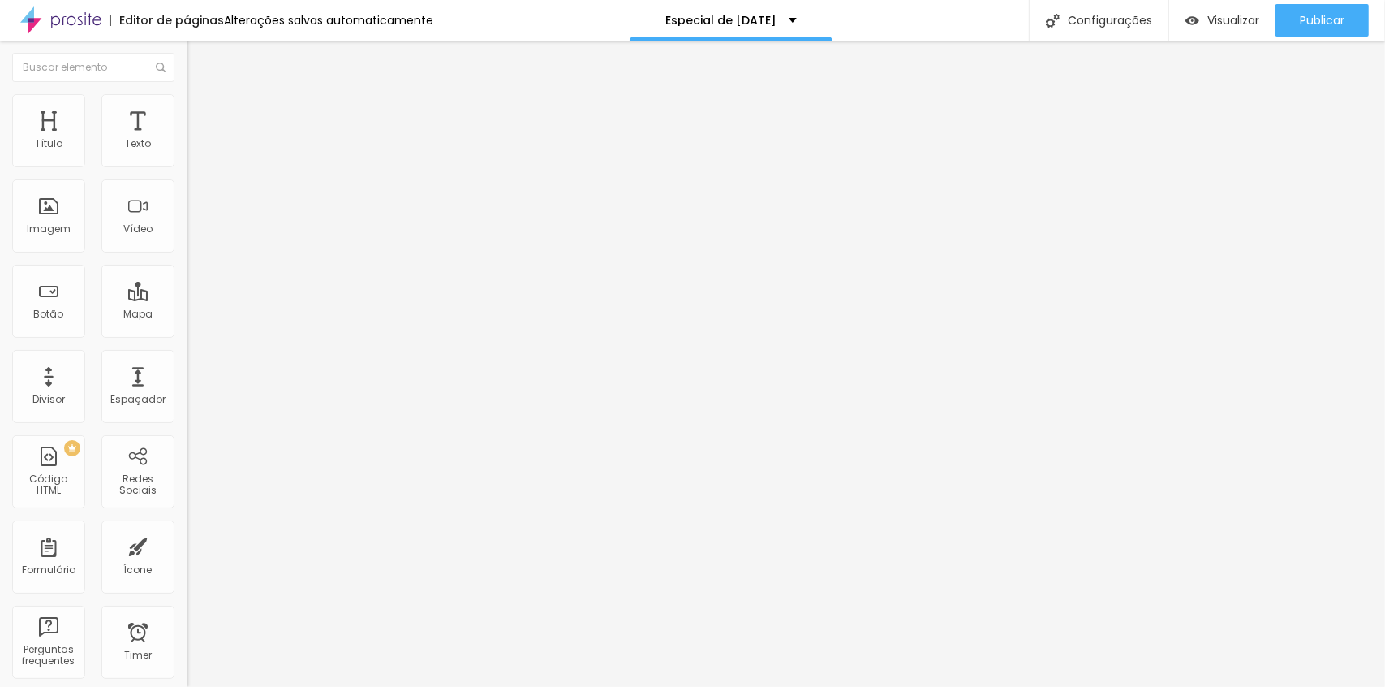
click at [1307, 19] on span "Publicar" at bounding box center [1322, 20] width 45 height 13
click at [201, 114] on span "Avançado" at bounding box center [228, 121] width 54 height 14
click at [187, 686] on div at bounding box center [280, 698] width 187 height 0
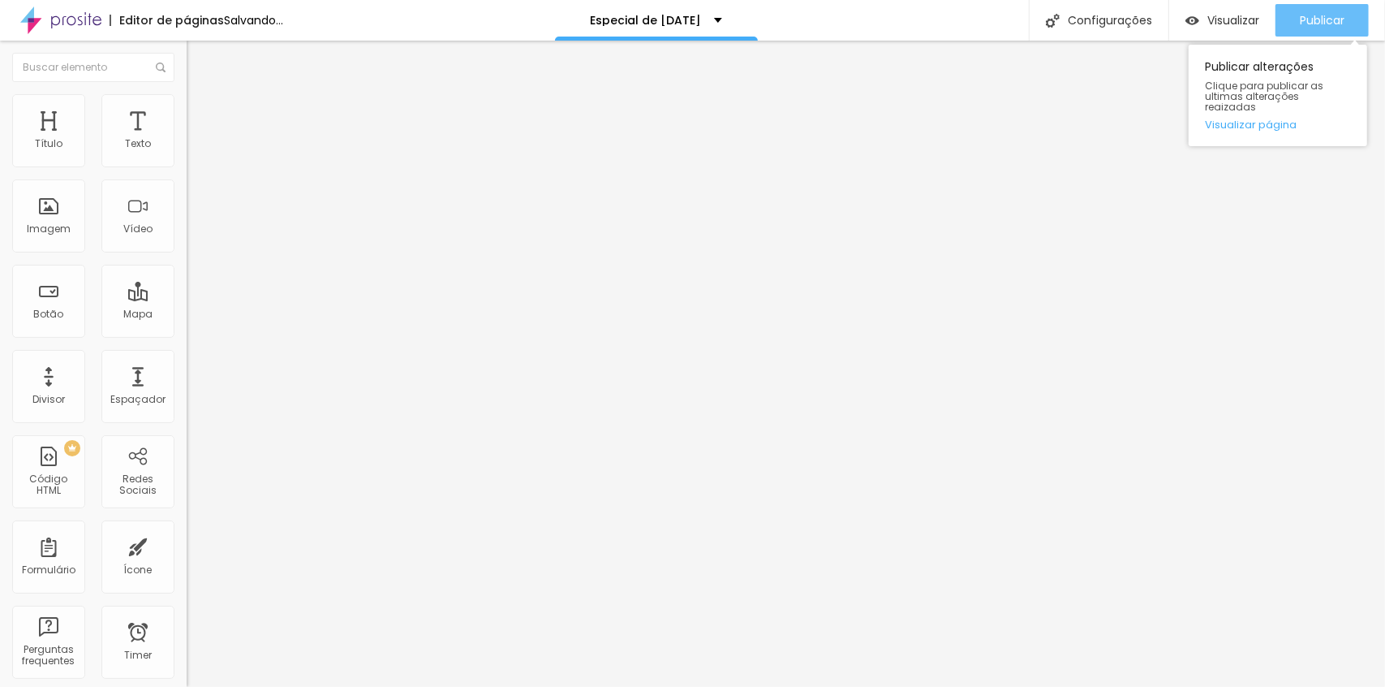
click at [1323, 11] on div "Publicar" at bounding box center [1322, 20] width 45 height 32
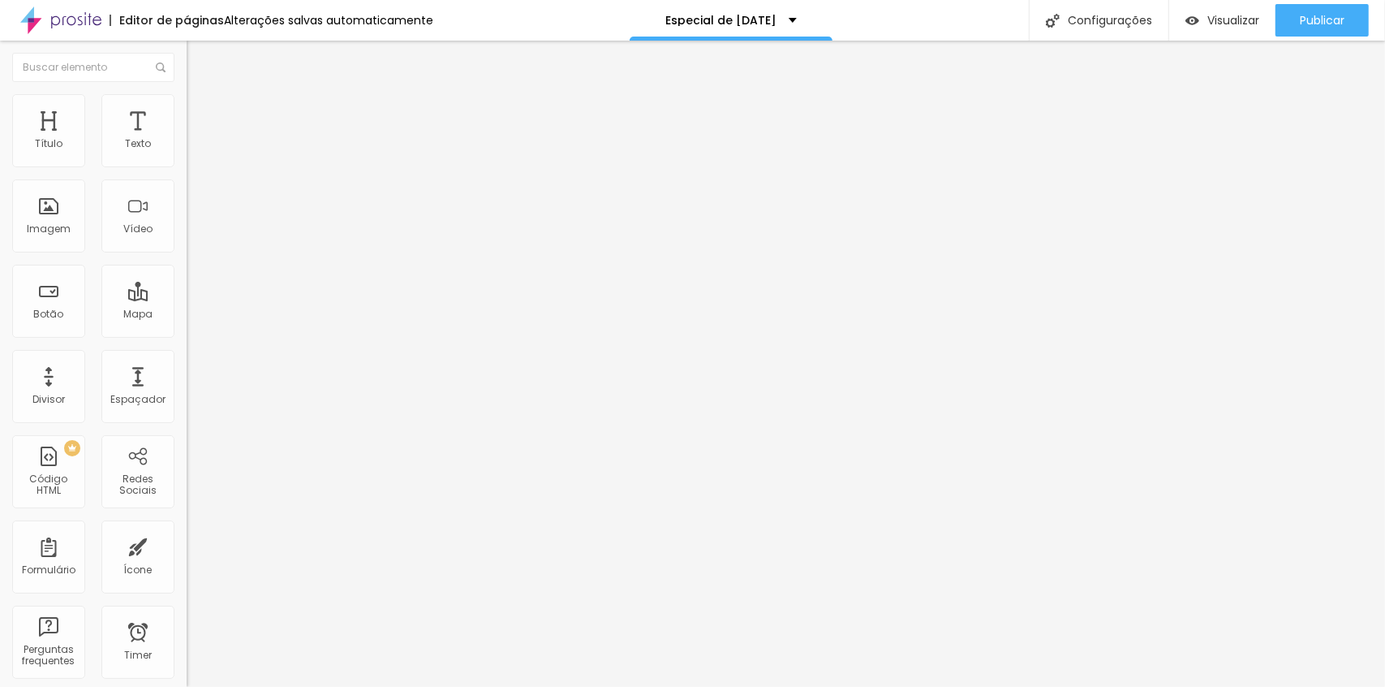
click at [201, 114] on span "Avançado" at bounding box center [228, 121] width 54 height 14
click at [201, 115] on span "Avançado" at bounding box center [228, 121] width 54 height 14
click at [187, 686] on div at bounding box center [280, 698] width 187 height 0
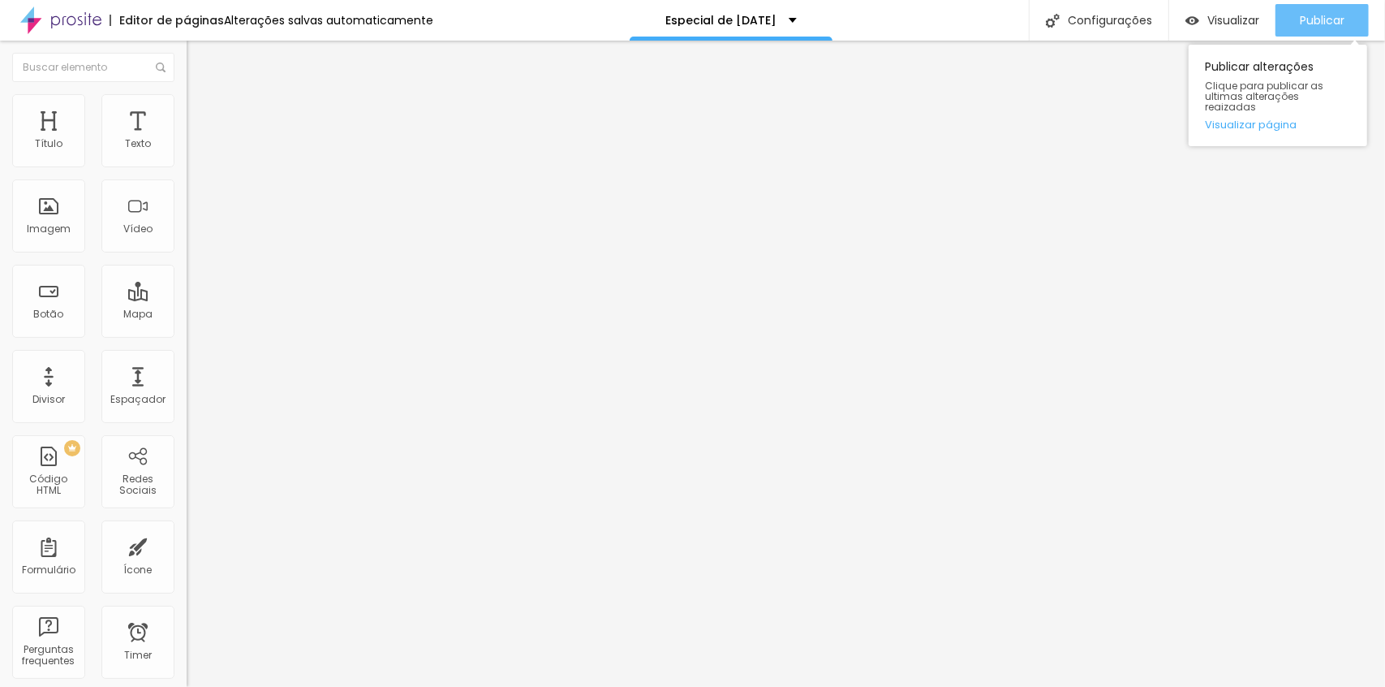
click at [1307, 30] on div "Publicar" at bounding box center [1322, 20] width 45 height 32
drag, startPoint x: 157, startPoint y: 114, endPoint x: 156, endPoint y: 143, distance: 28.4
click at [201, 115] on span "Avançado" at bounding box center [228, 121] width 54 height 14
click at [187, 686] on div at bounding box center [280, 698] width 187 height 0
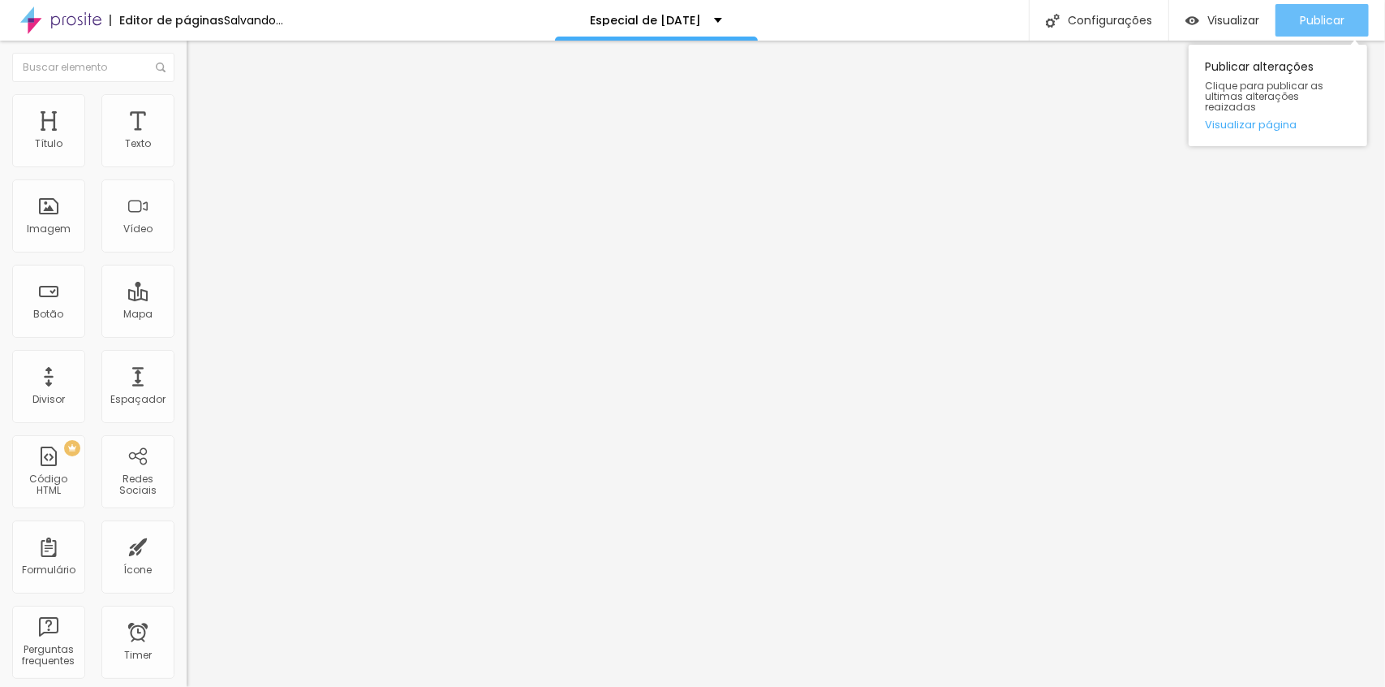
click at [1281, 24] on button "Publicar" at bounding box center [1322, 20] width 93 height 32
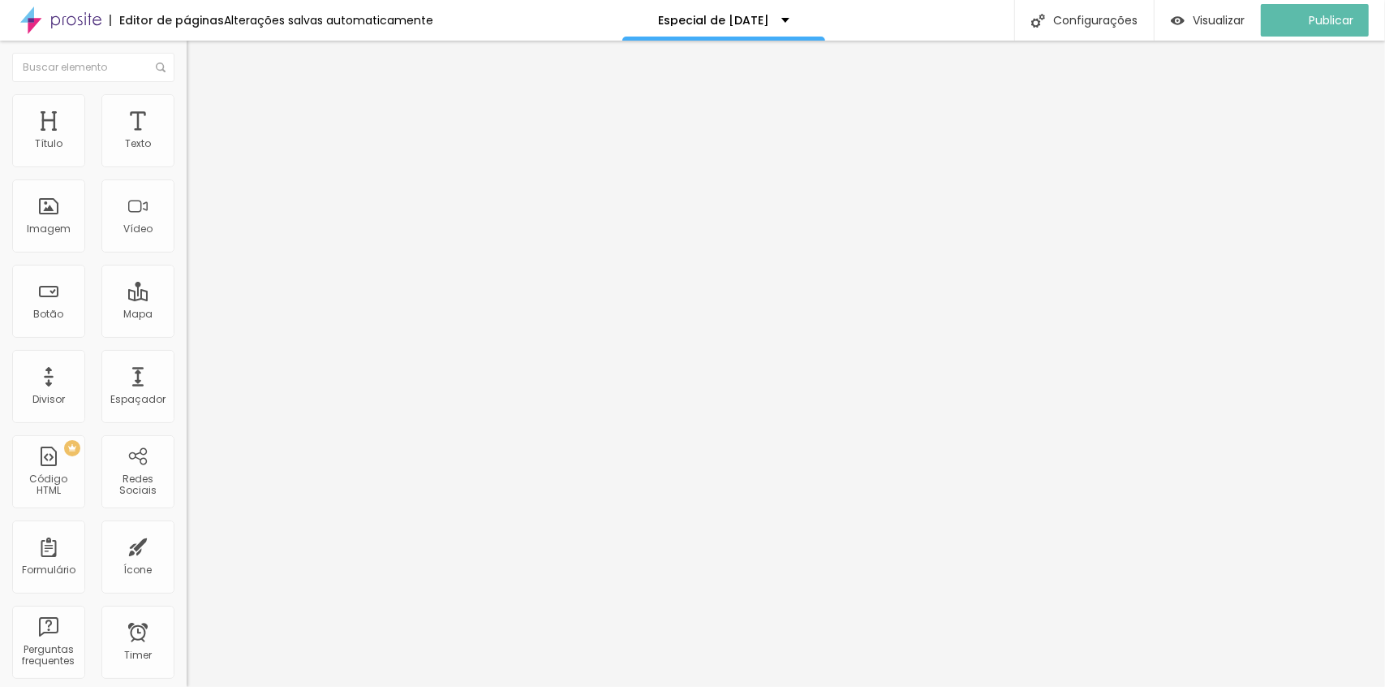
click at [201, 114] on span "Avançado" at bounding box center [228, 121] width 54 height 14
click at [187, 686] on div at bounding box center [280, 698] width 187 height 0
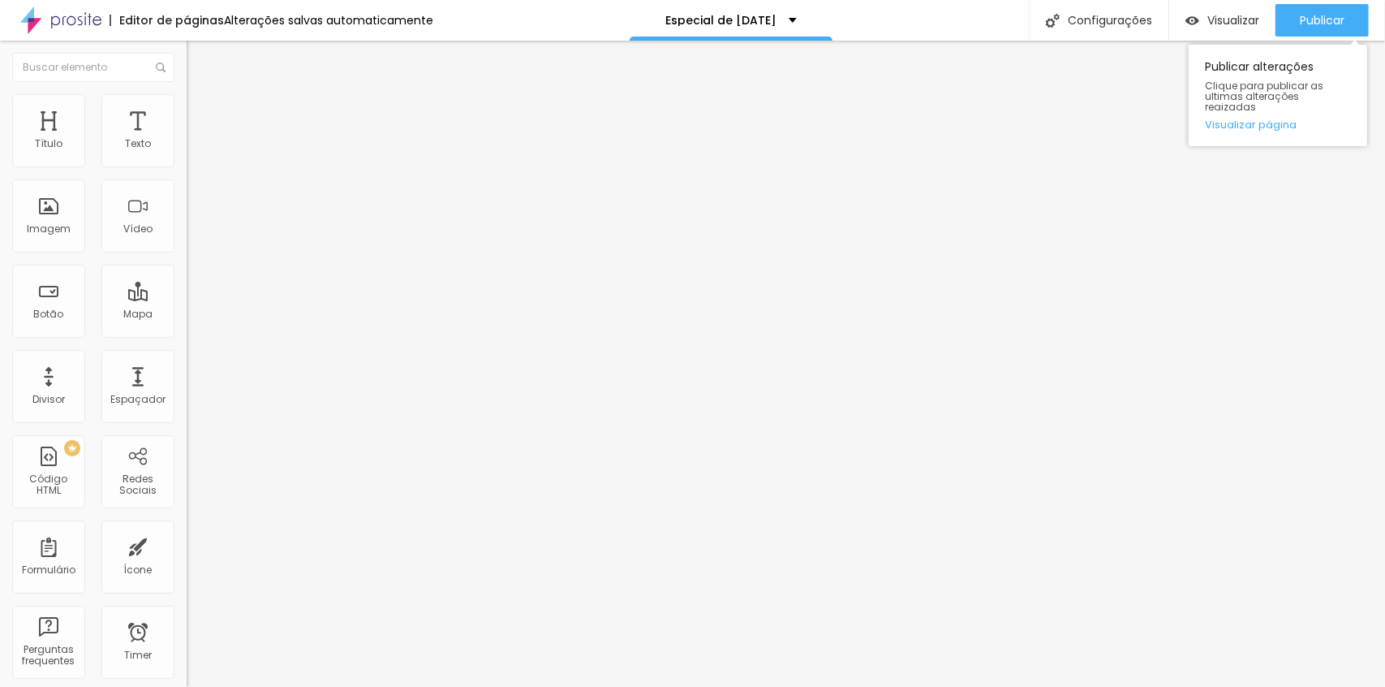
drag, startPoint x: 1326, startPoint y: 22, endPoint x: 1233, endPoint y: 88, distance: 114.2
click at [1326, 21] on span "Publicar" at bounding box center [1322, 20] width 45 height 13
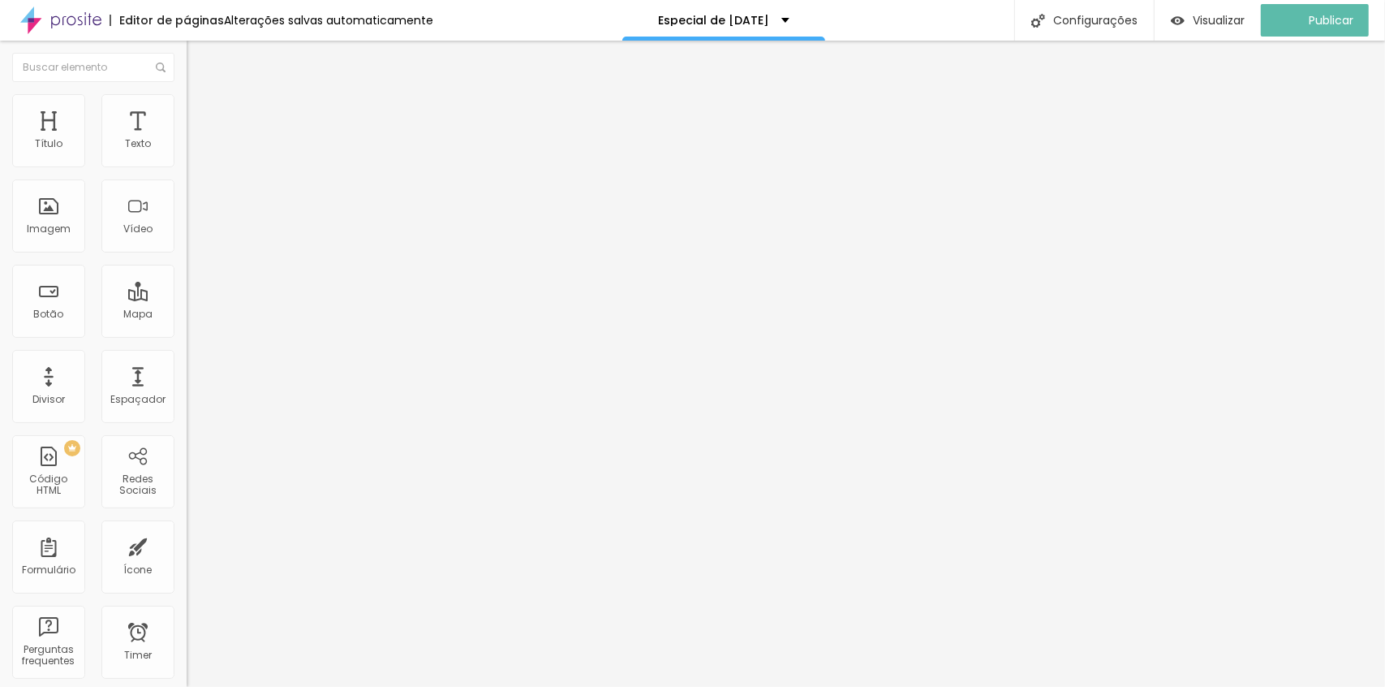
click at [187, 110] on img at bounding box center [194, 117] width 15 height 15
drag, startPoint x: 170, startPoint y: 358, endPoint x: 166, endPoint y: 396, distance: 38.5
click at [187, 686] on div at bounding box center [280, 698] width 187 height 0
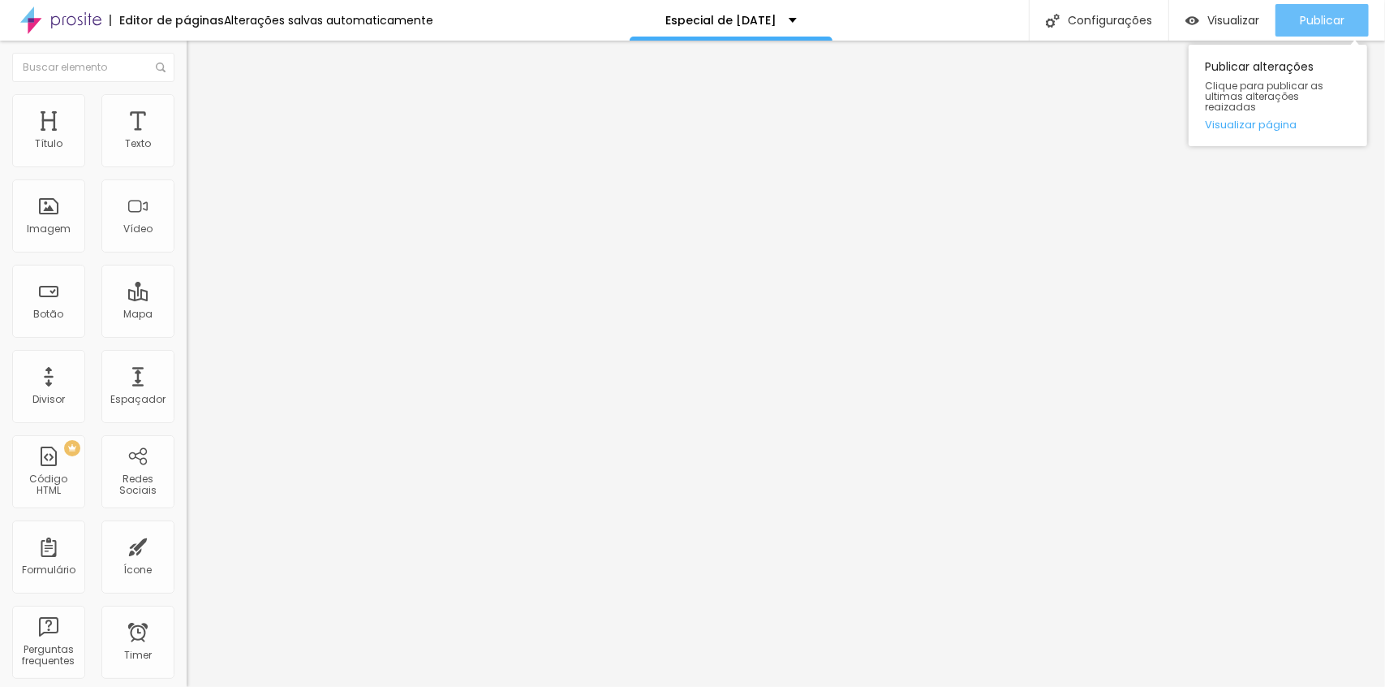
click at [1316, 24] on span "Publicar" at bounding box center [1322, 20] width 45 height 13
click at [187, 114] on ul "Conteúdo Estilo Avançado" at bounding box center [280, 102] width 187 height 49
click at [201, 117] on span "Avançado" at bounding box center [228, 121] width 54 height 14
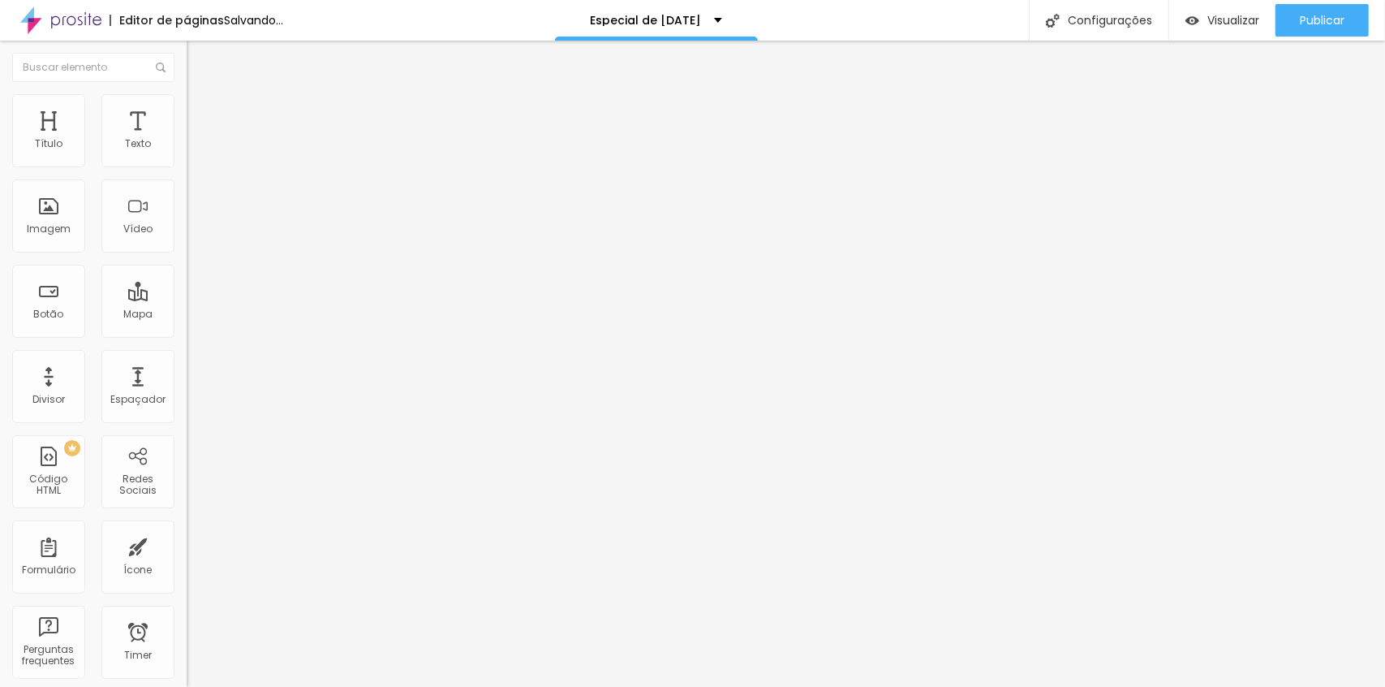
click at [187, 686] on div at bounding box center [280, 698] width 187 height 0
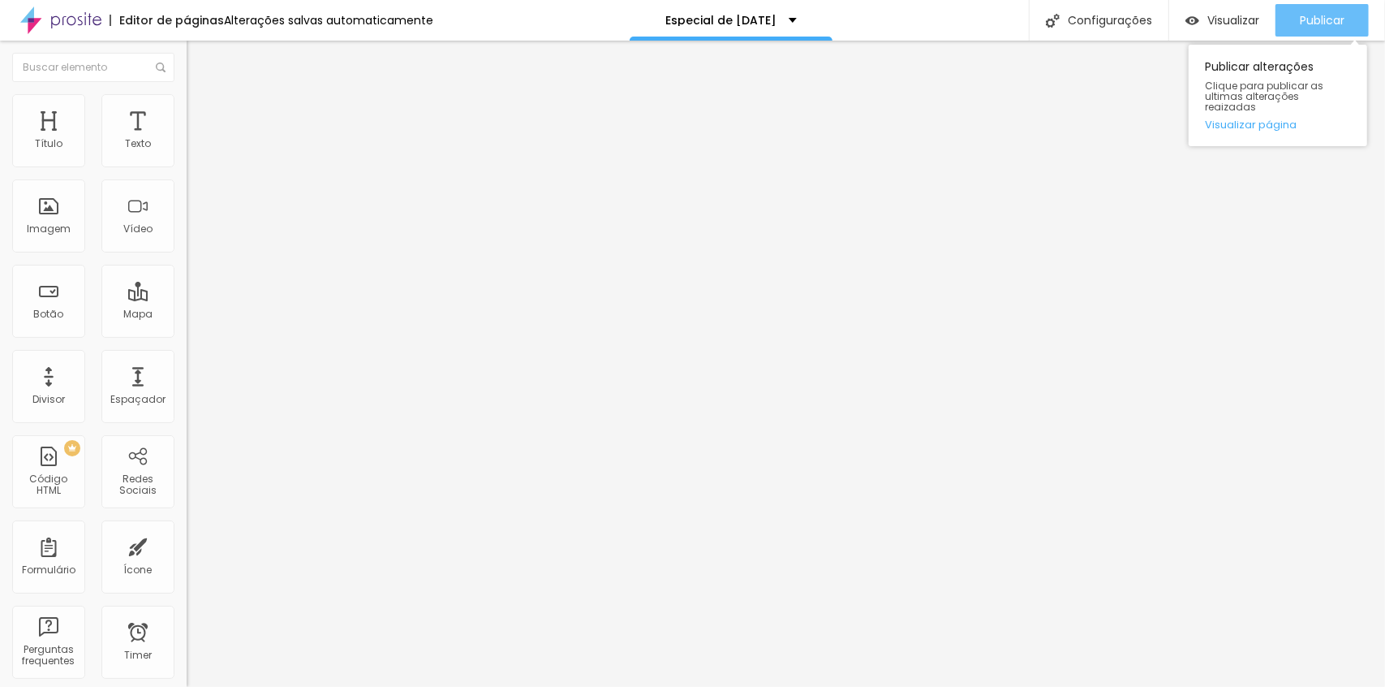
click at [1337, 15] on span "Publicar" at bounding box center [1322, 20] width 45 height 13
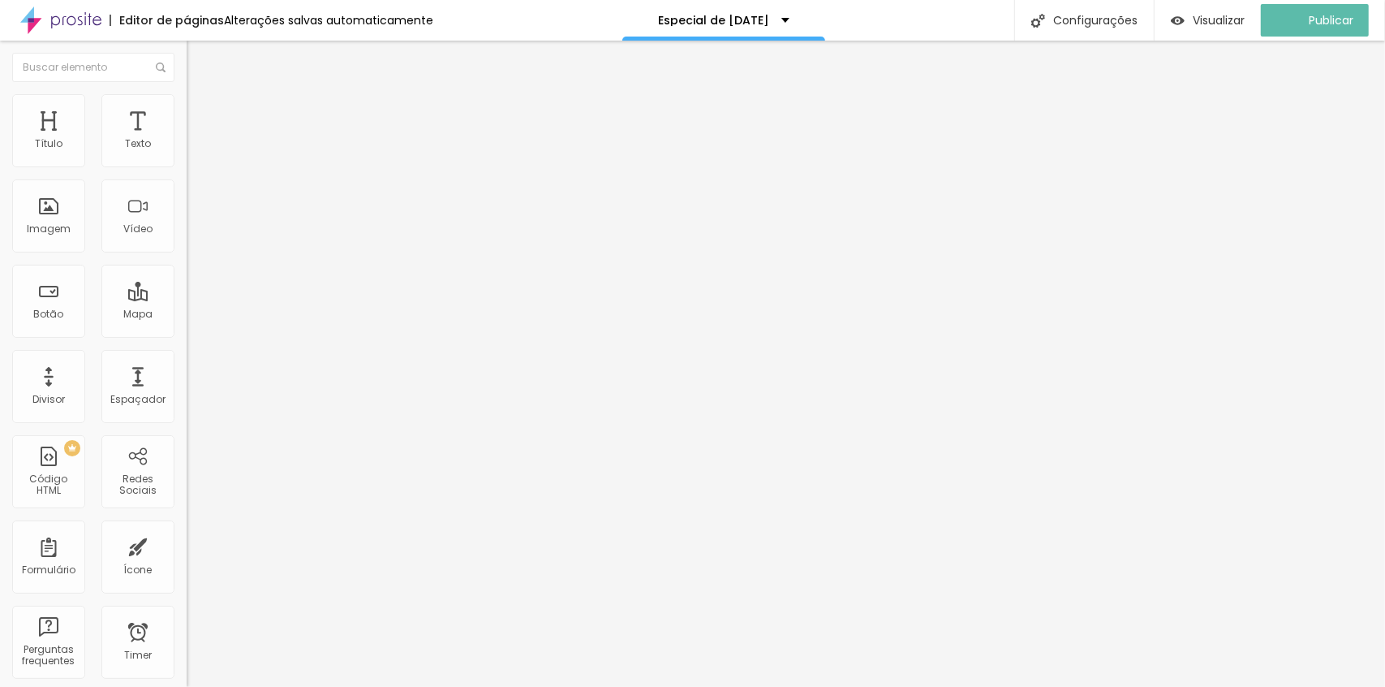
click at [187, 110] on li "Avançado" at bounding box center [280, 118] width 187 height 16
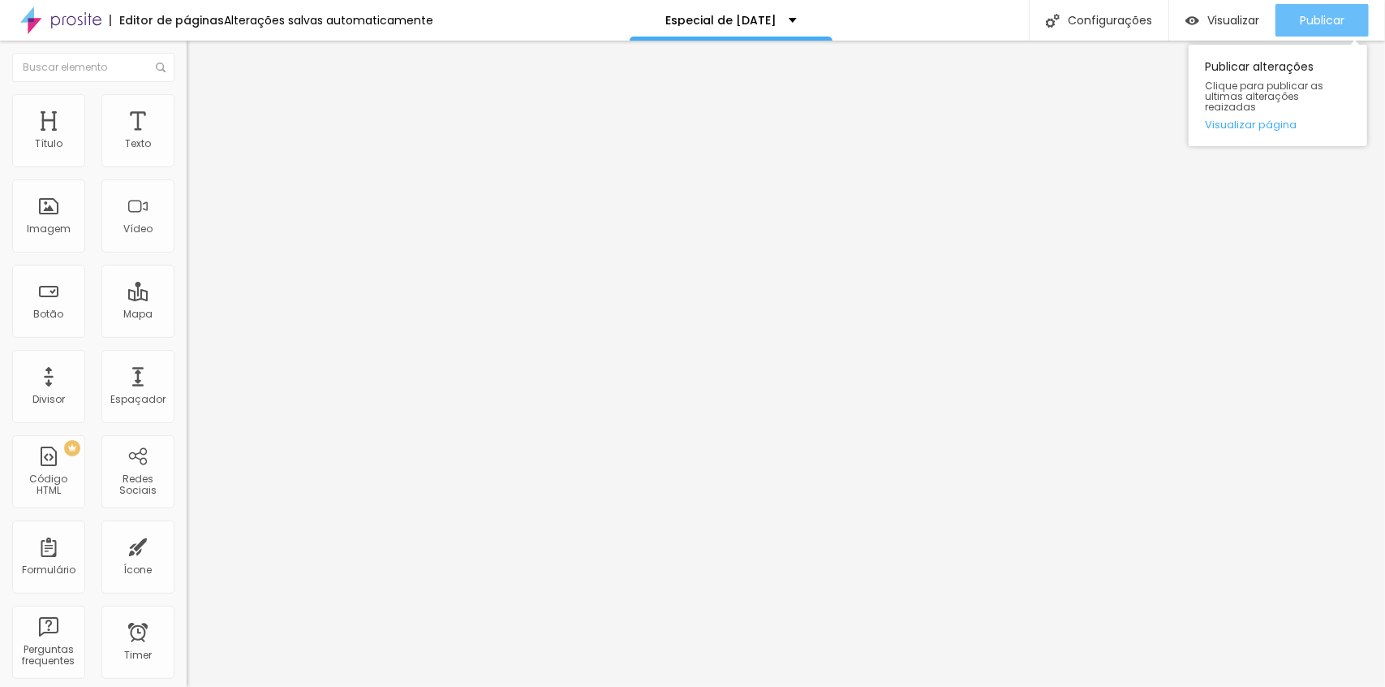
click at [1336, 14] on span "Publicar" at bounding box center [1322, 20] width 45 height 13
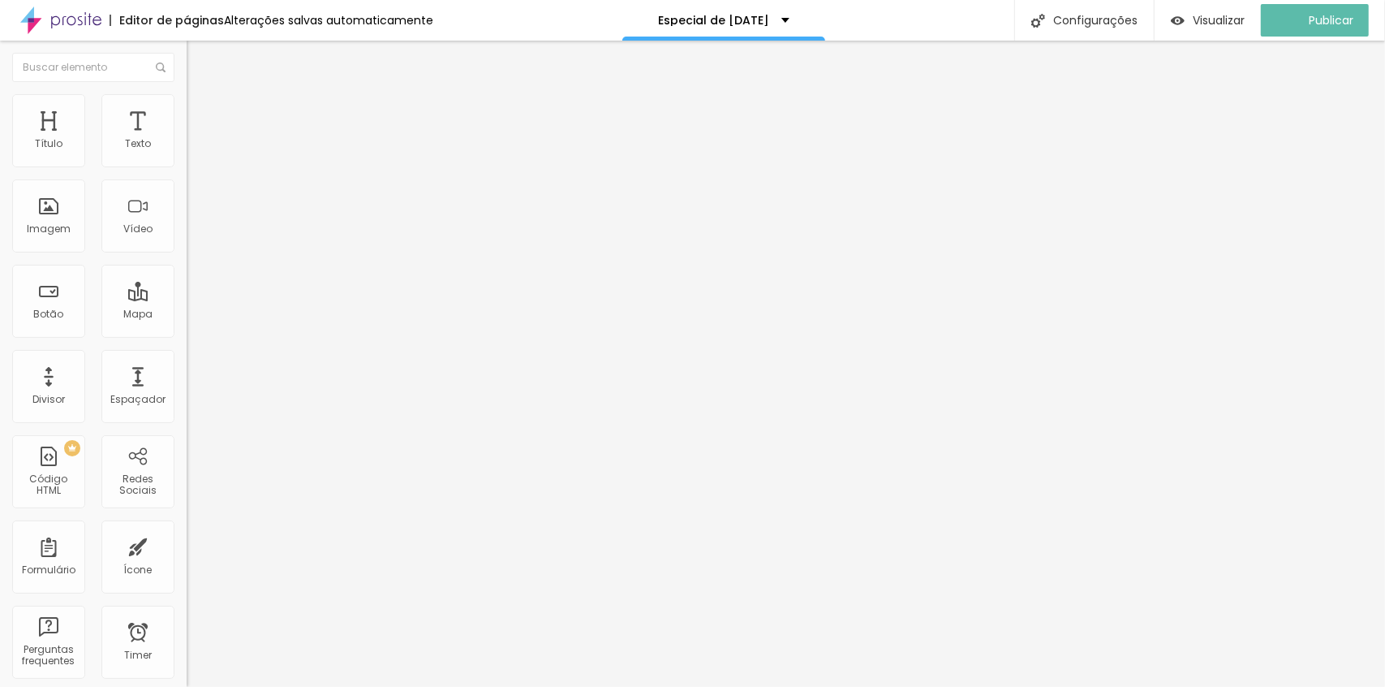
click at [201, 114] on span "Avançado" at bounding box center [228, 121] width 54 height 14
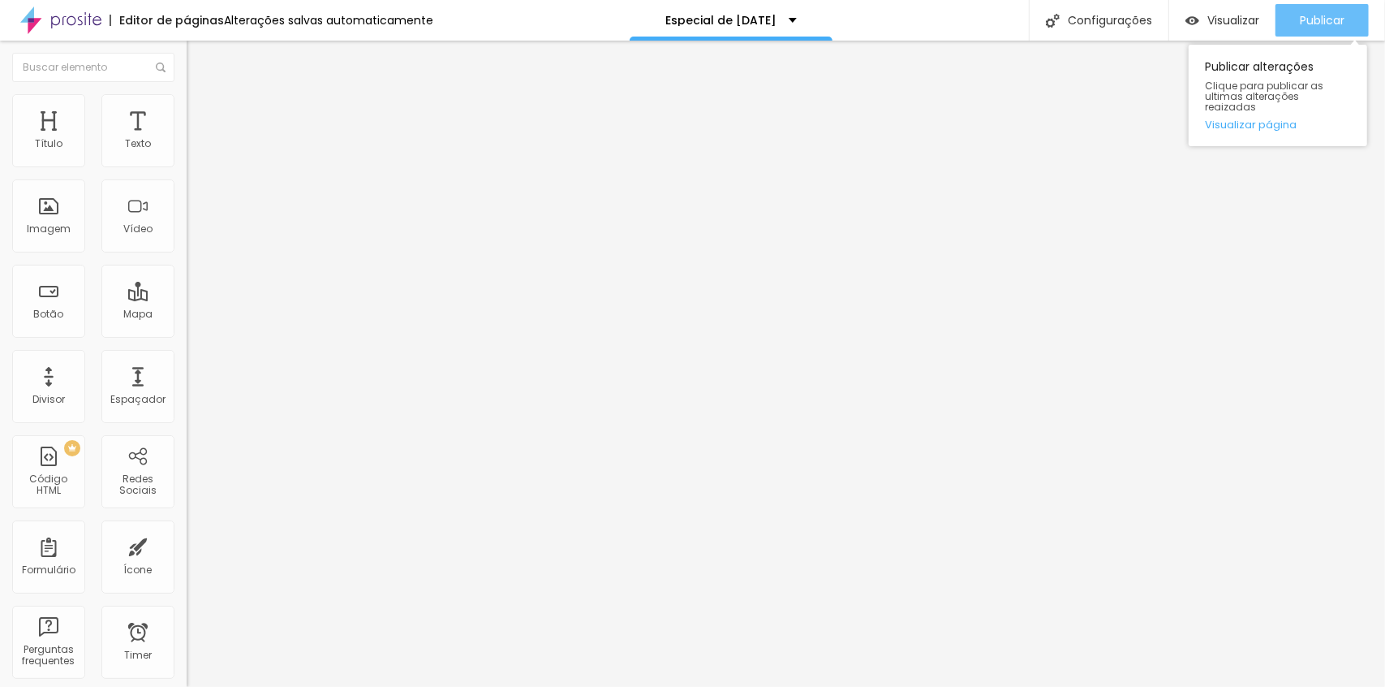
click at [1304, 20] on span "Publicar" at bounding box center [1322, 20] width 45 height 13
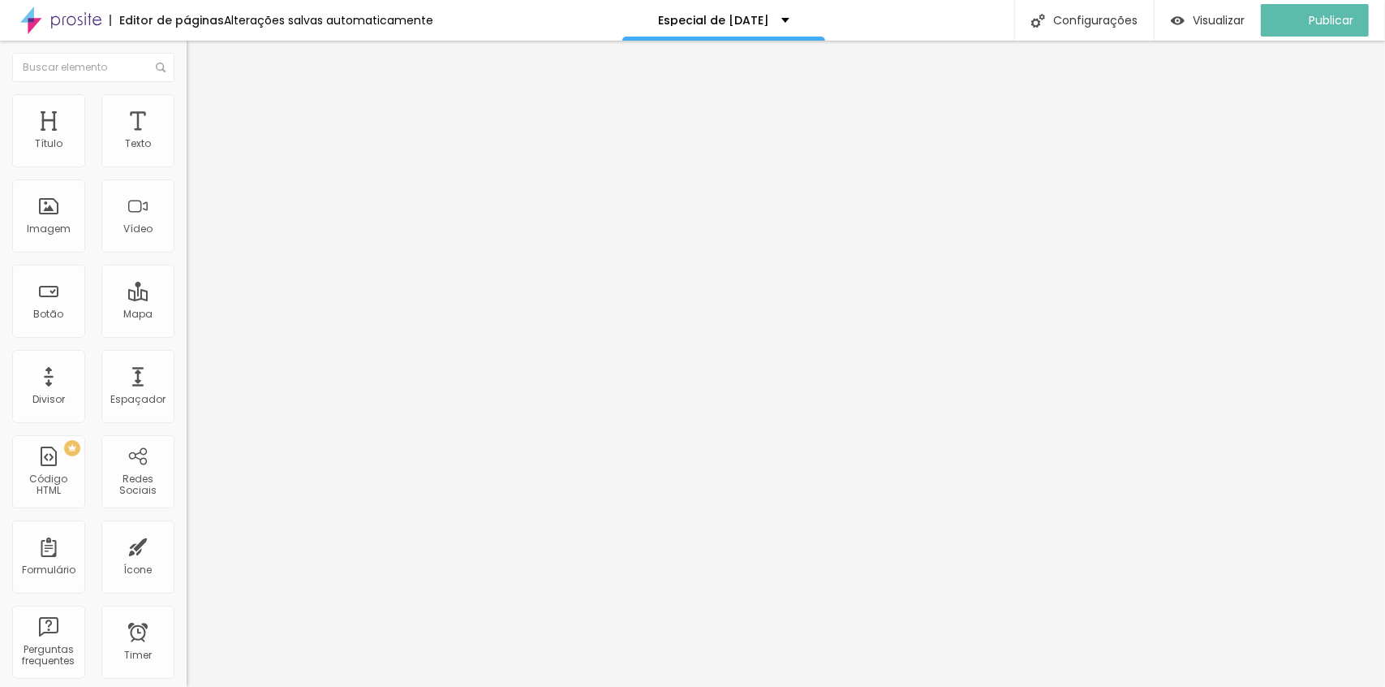
click at [187, 110] on li "Avançado" at bounding box center [280, 118] width 187 height 16
click at [187, 686] on div at bounding box center [280, 698] width 187 height 0
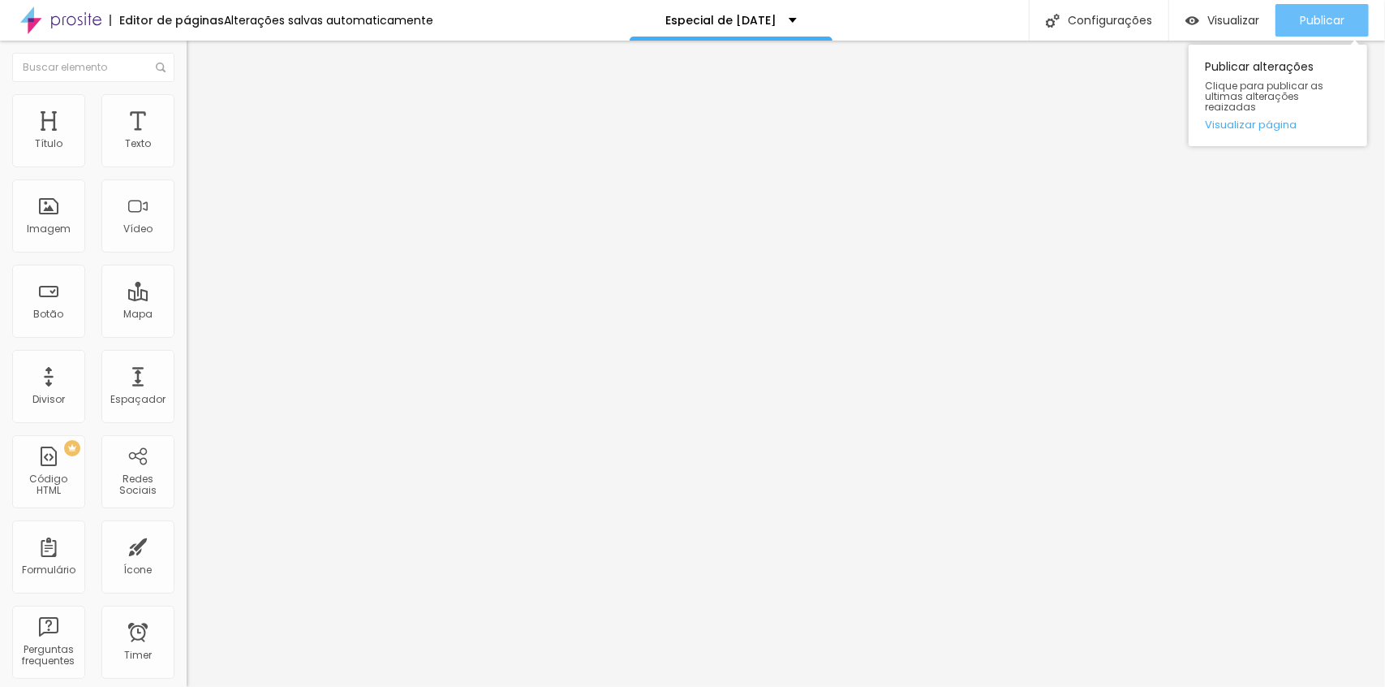
click at [1336, 17] on span "Publicar" at bounding box center [1322, 20] width 45 height 13
click at [201, 110] on span "Estilo" at bounding box center [213, 105] width 25 height 14
click at [201, 117] on span "Avançado" at bounding box center [228, 121] width 54 height 14
drag, startPoint x: 43, startPoint y: 191, endPoint x: -24, endPoint y: 190, distance: 67.4
click at [187, 545] on input "range" at bounding box center [239, 551] width 105 height 13
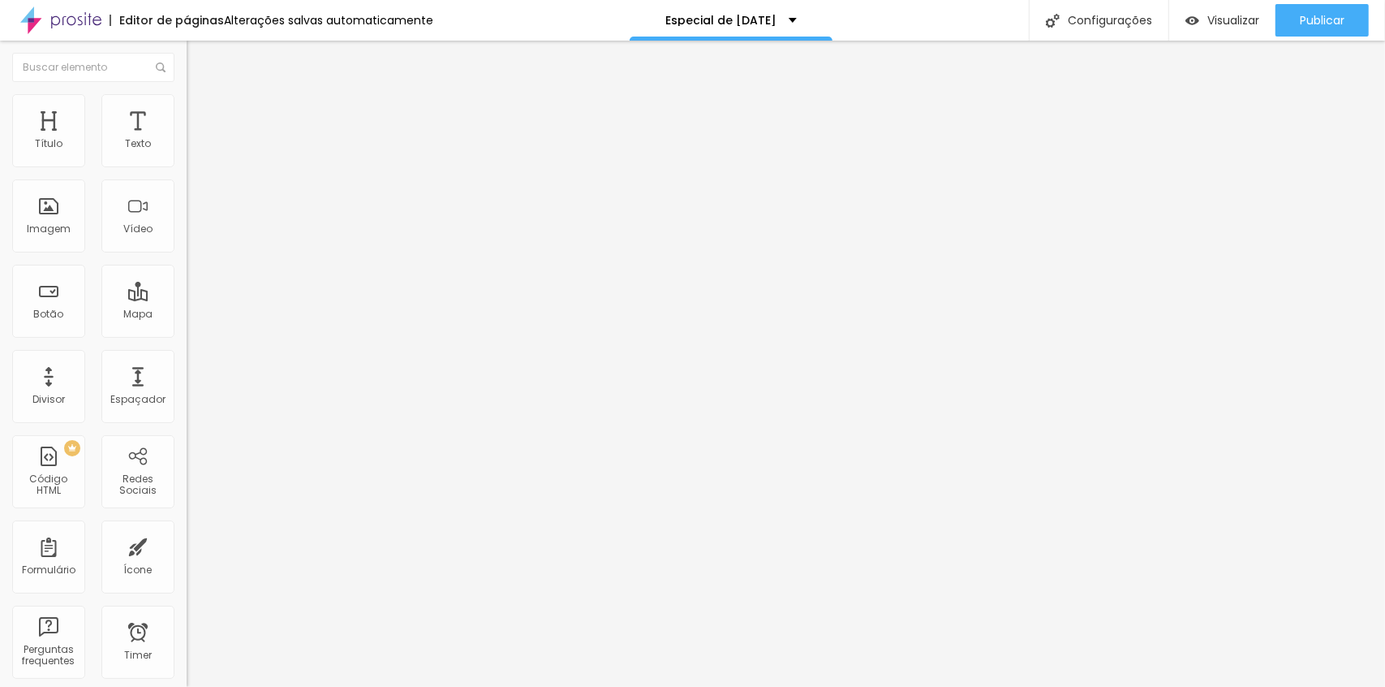
drag, startPoint x: 49, startPoint y: 158, endPoint x: -32, endPoint y: 170, distance: 81.3
click at [187, 315] on input "range" at bounding box center [239, 321] width 105 height 13
click at [1309, 33] on div "Publicar" at bounding box center [1322, 20] width 45 height 32
click at [187, 596] on input "text" at bounding box center [284, 604] width 195 height 16
click at [187, 110] on li "Avançado" at bounding box center [280, 118] width 187 height 16
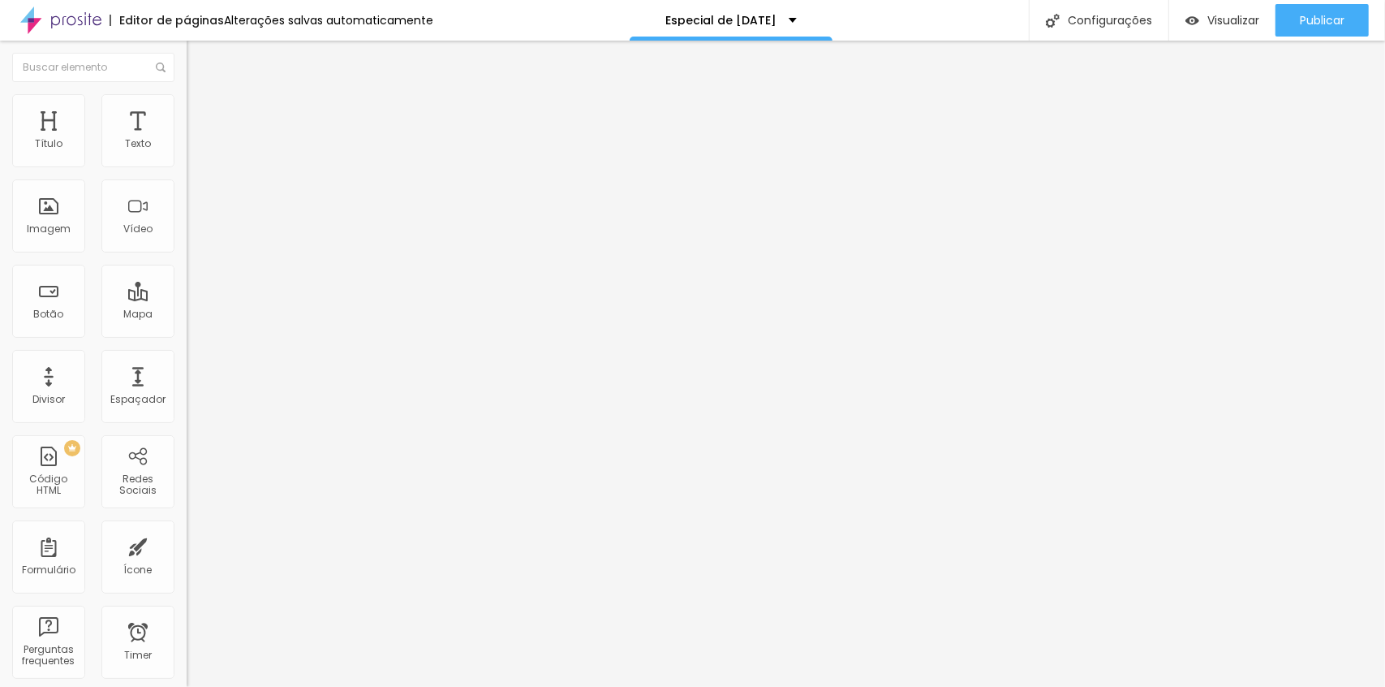
click at [187, 686] on div at bounding box center [280, 698] width 187 height 0
click at [187, 110] on li "Avançado" at bounding box center [280, 118] width 187 height 16
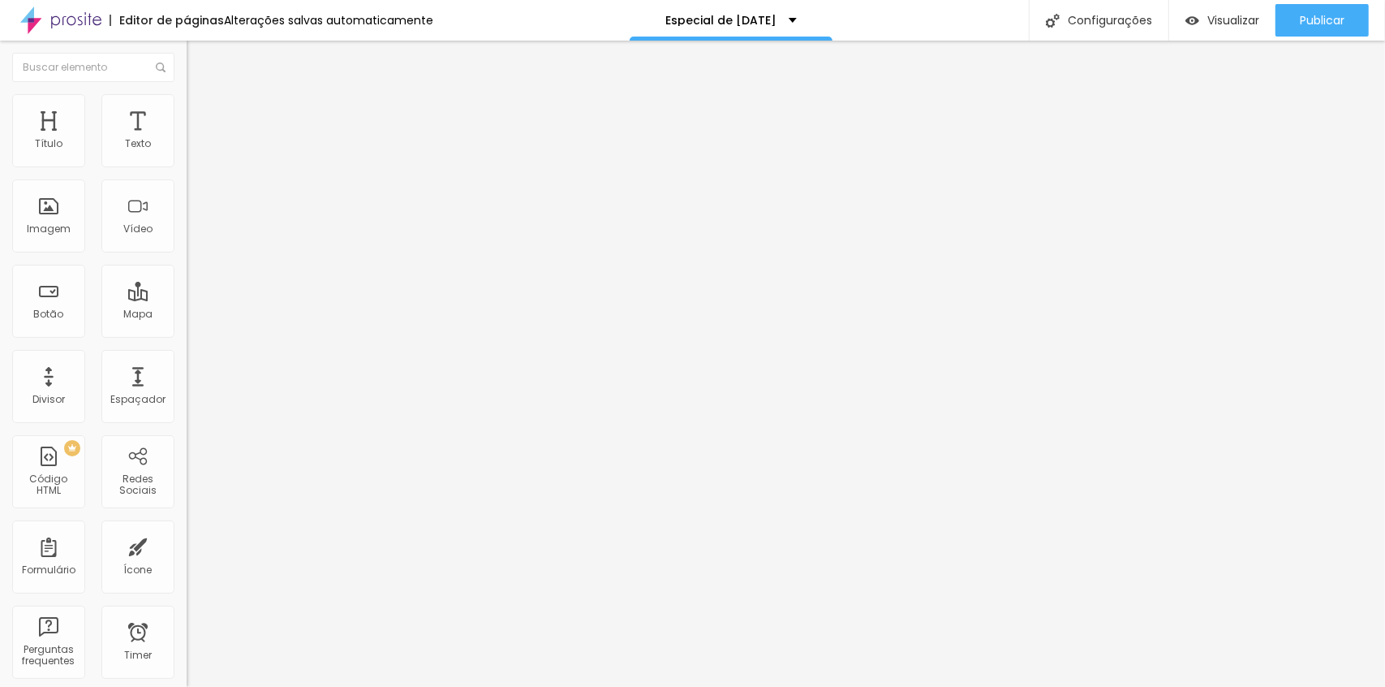
click at [187, 686] on div at bounding box center [280, 698] width 187 height 0
click at [201, 114] on span "Avançado" at bounding box center [228, 121] width 54 height 14
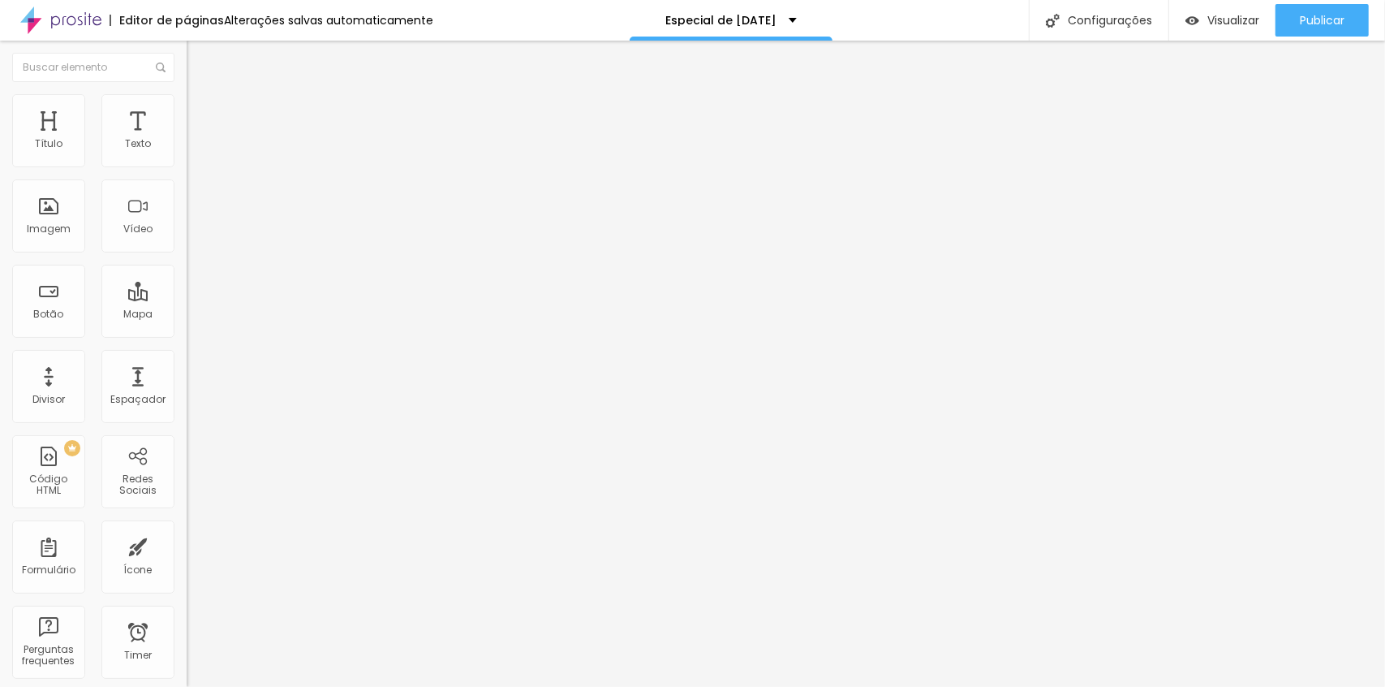
click at [187, 686] on div at bounding box center [280, 698] width 187 height 0
click at [201, 114] on span "Avançado" at bounding box center [228, 121] width 54 height 14
drag, startPoint x: 156, startPoint y: 352, endPoint x: 156, endPoint y: 377, distance: 24.3
click at [187, 686] on div at bounding box center [280, 698] width 187 height 0
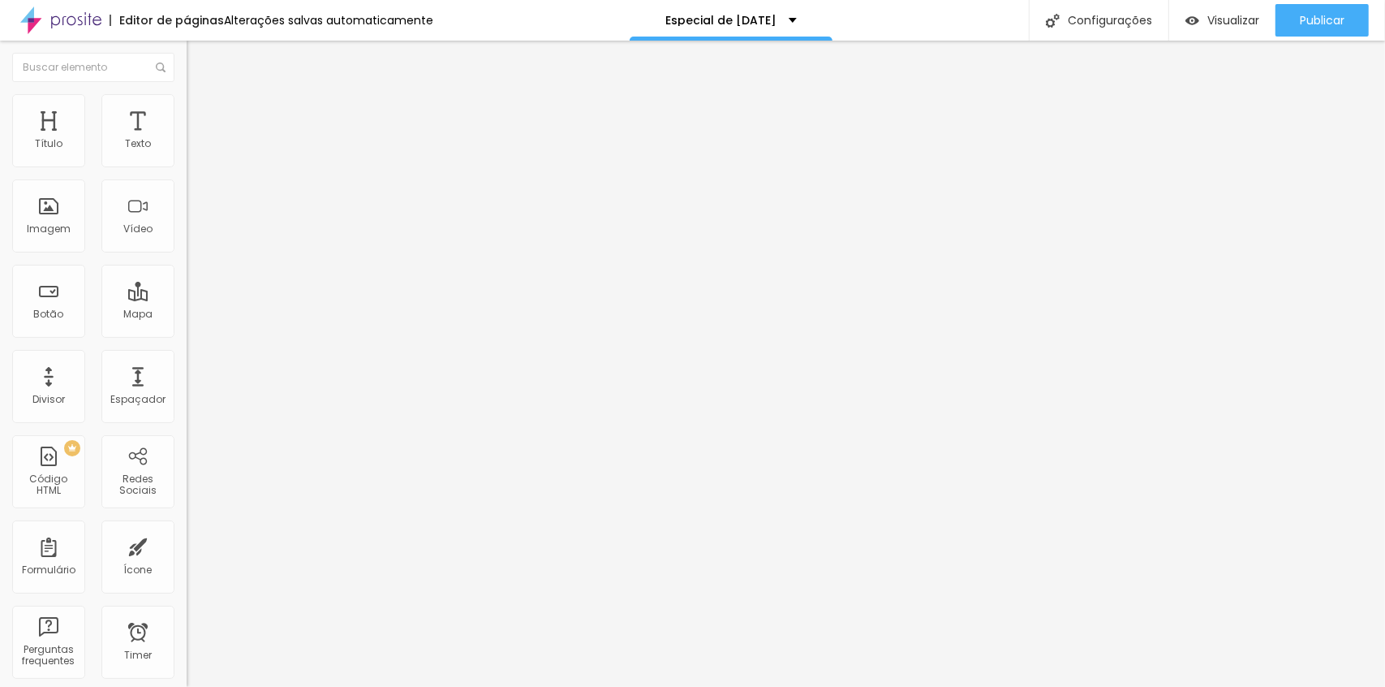
click at [1307, 16] on span "Publicar" at bounding box center [1322, 20] width 45 height 13
click at [187, 106] on li "Estilo" at bounding box center [280, 102] width 187 height 16
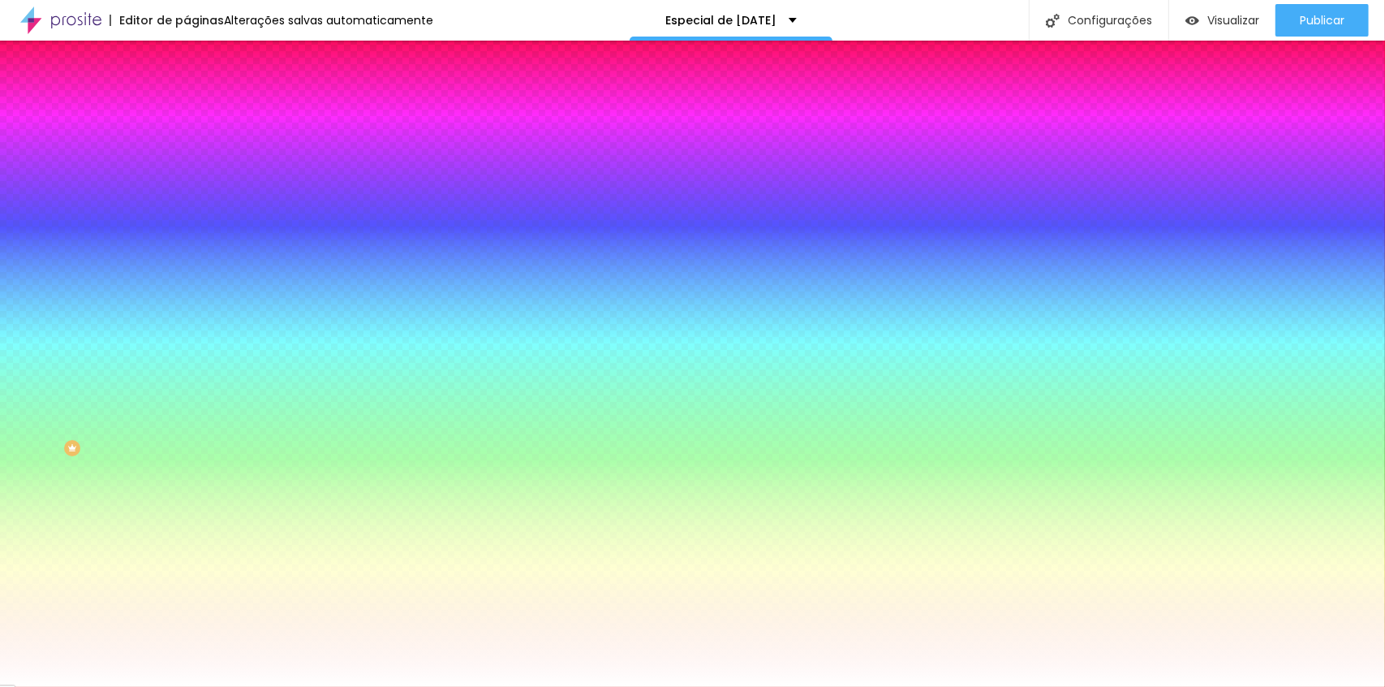
click at [187, 110] on img at bounding box center [194, 117] width 15 height 15
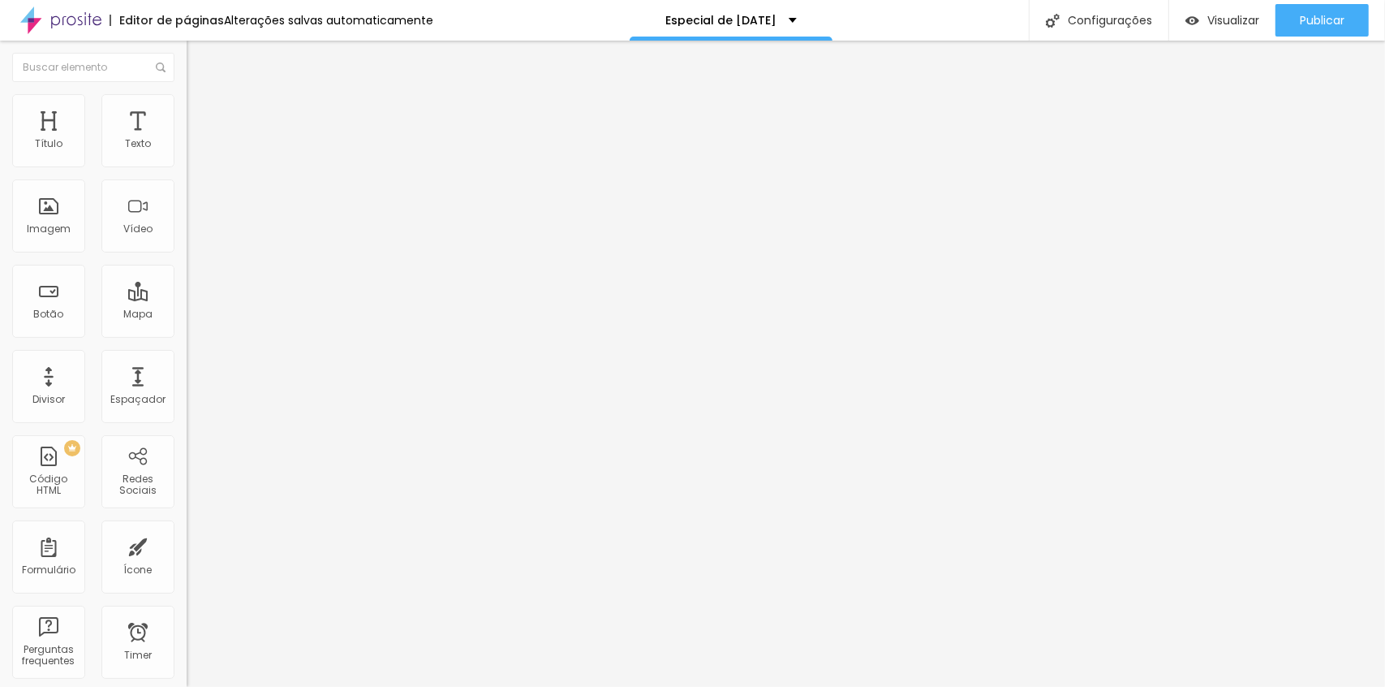
click at [187, 545] on input "range" at bounding box center [239, 551] width 105 height 13
click at [1291, 38] on div "Publicar alterações Clique para publicar as ultimas alterações reaizadas Visual…" at bounding box center [1278, 92] width 179 height 110
click at [1293, 37] on div "Publicar alterações Clique para publicar as ultimas alterações reaizadas Visual…" at bounding box center [1278, 92] width 179 height 110
click at [1300, 28] on div "Publicar" at bounding box center [1322, 20] width 45 height 32
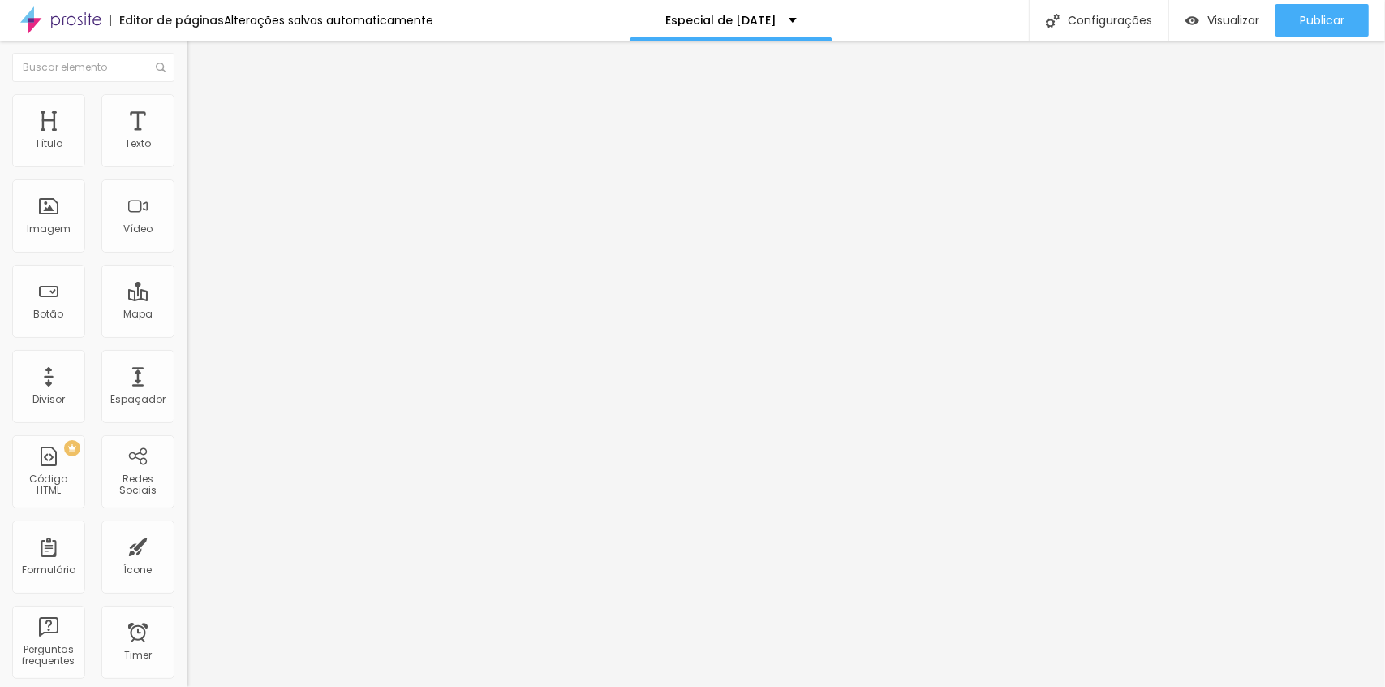
click at [201, 114] on span "Avançado" at bounding box center [228, 121] width 54 height 14
click at [187, 545] on input "range" at bounding box center [239, 551] width 105 height 13
click at [1314, 33] on div "Publicar" at bounding box center [1322, 20] width 45 height 32
click at [187, 110] on li "Avançado" at bounding box center [280, 118] width 187 height 16
click at [187, 123] on li "Avançado" at bounding box center [280, 118] width 187 height 16
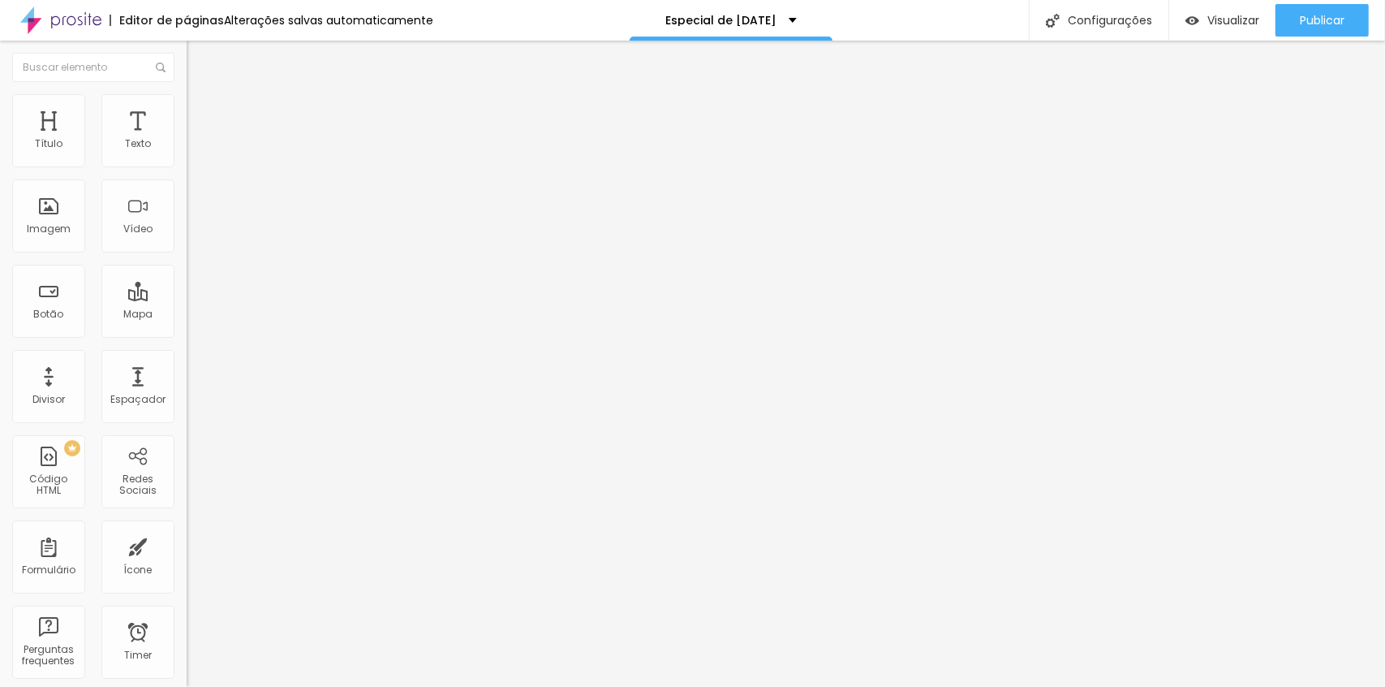
drag, startPoint x: 34, startPoint y: 187, endPoint x: -32, endPoint y: 200, distance: 66.9
click at [187, 545] on input "range" at bounding box center [239, 551] width 105 height 13
click at [187, 120] on li "Avançado" at bounding box center [280, 118] width 187 height 16
drag, startPoint x: 33, startPoint y: 186, endPoint x: -32, endPoint y: 208, distance: 68.5
click at [187, 545] on input "range" at bounding box center [239, 551] width 105 height 13
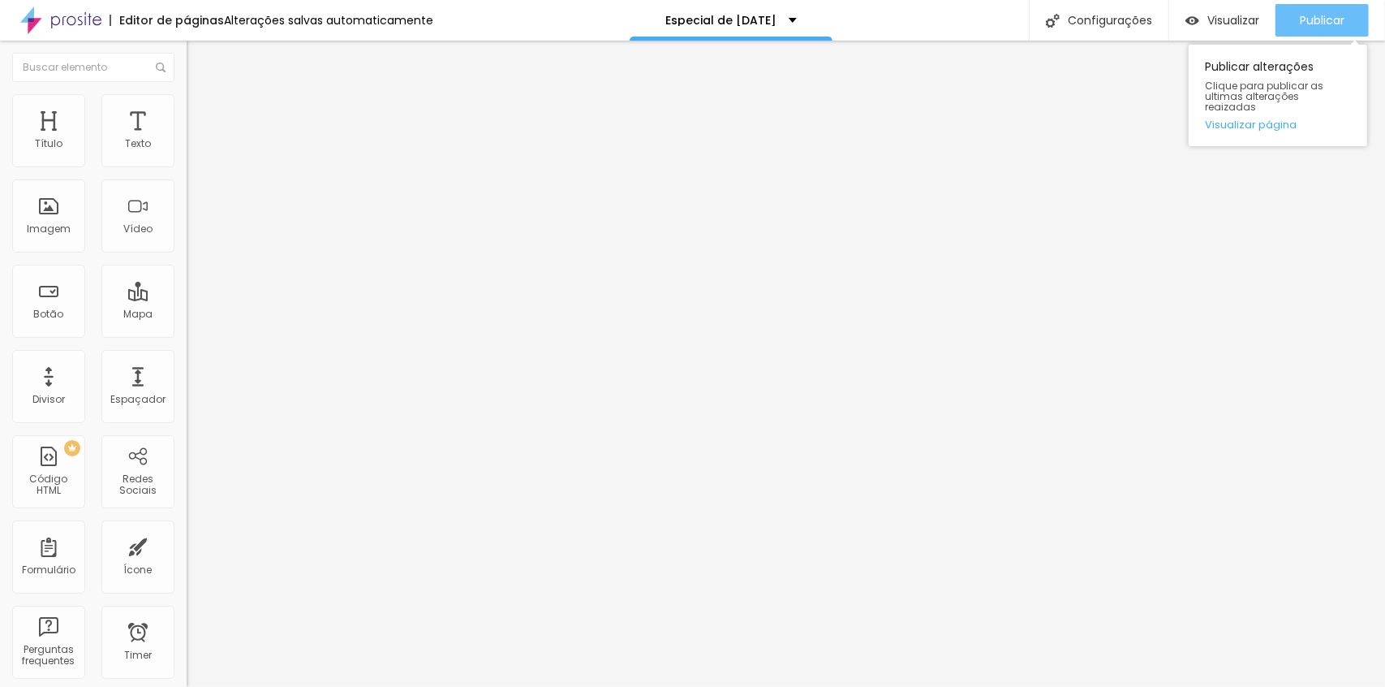
click at [1317, 22] on span "Publicar" at bounding box center [1322, 20] width 45 height 13
click at [187, 103] on img at bounding box center [194, 101] width 15 height 15
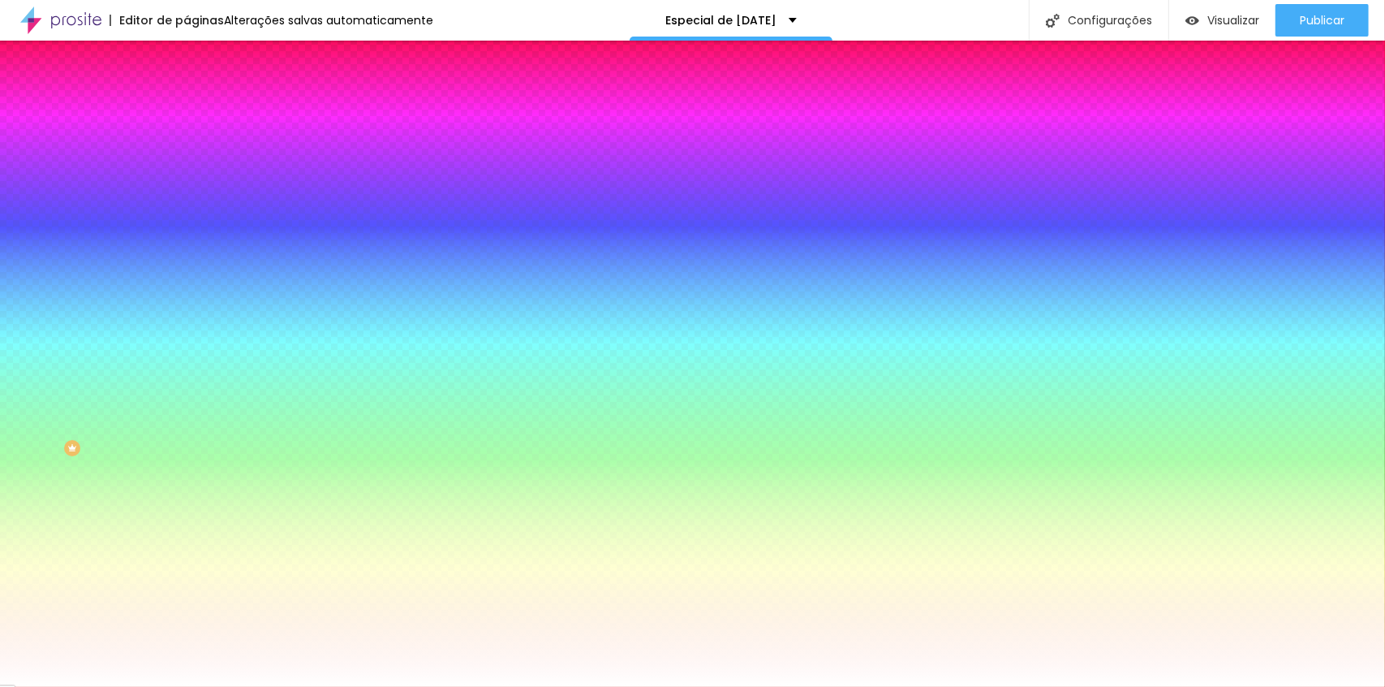
click at [187, 121] on li "Avançado" at bounding box center [280, 118] width 187 height 16
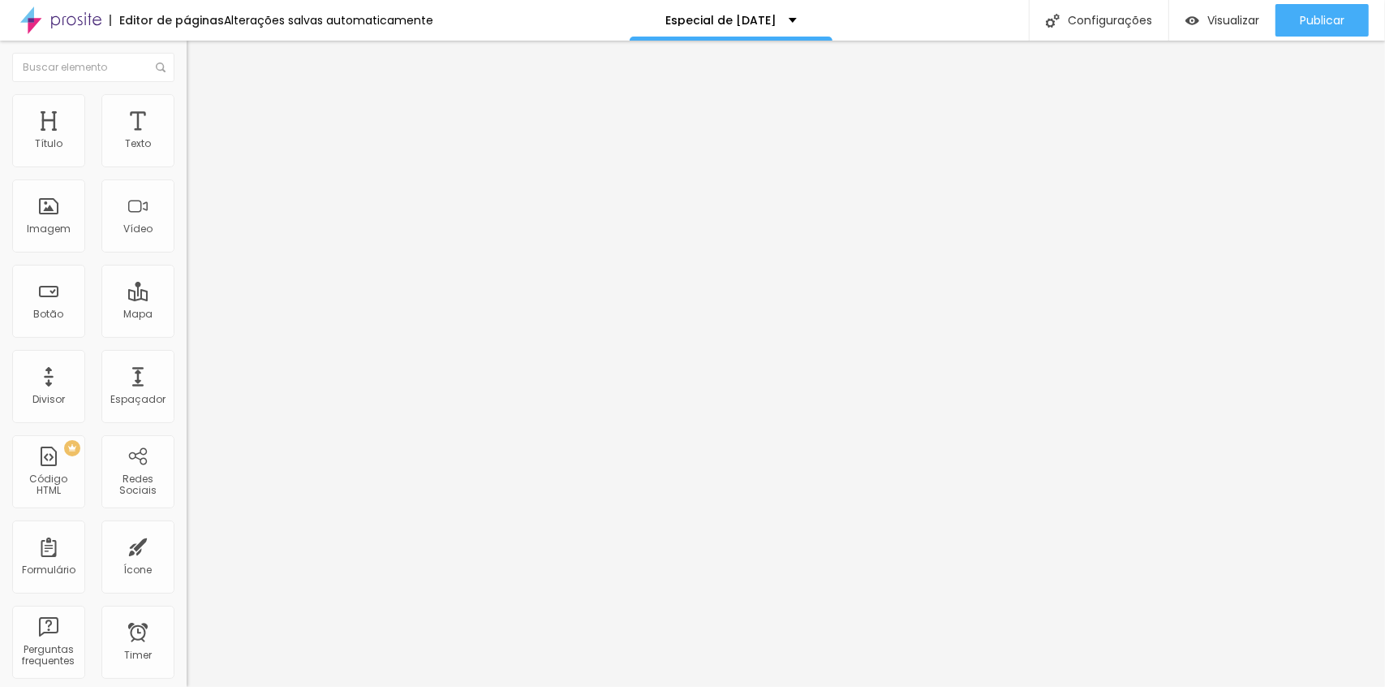
click at [187, 105] on li "Estilo" at bounding box center [280, 102] width 187 height 16
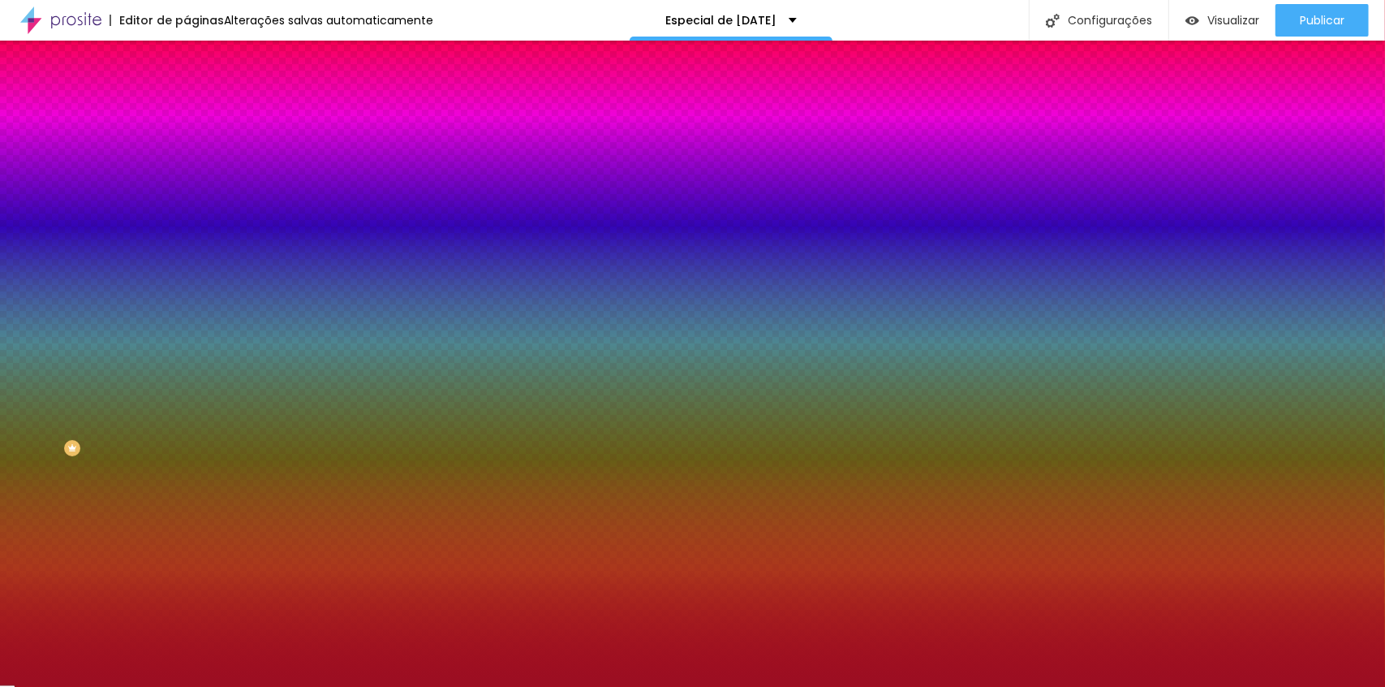
click at [187, 110] on li "Avançado" at bounding box center [280, 118] width 187 height 16
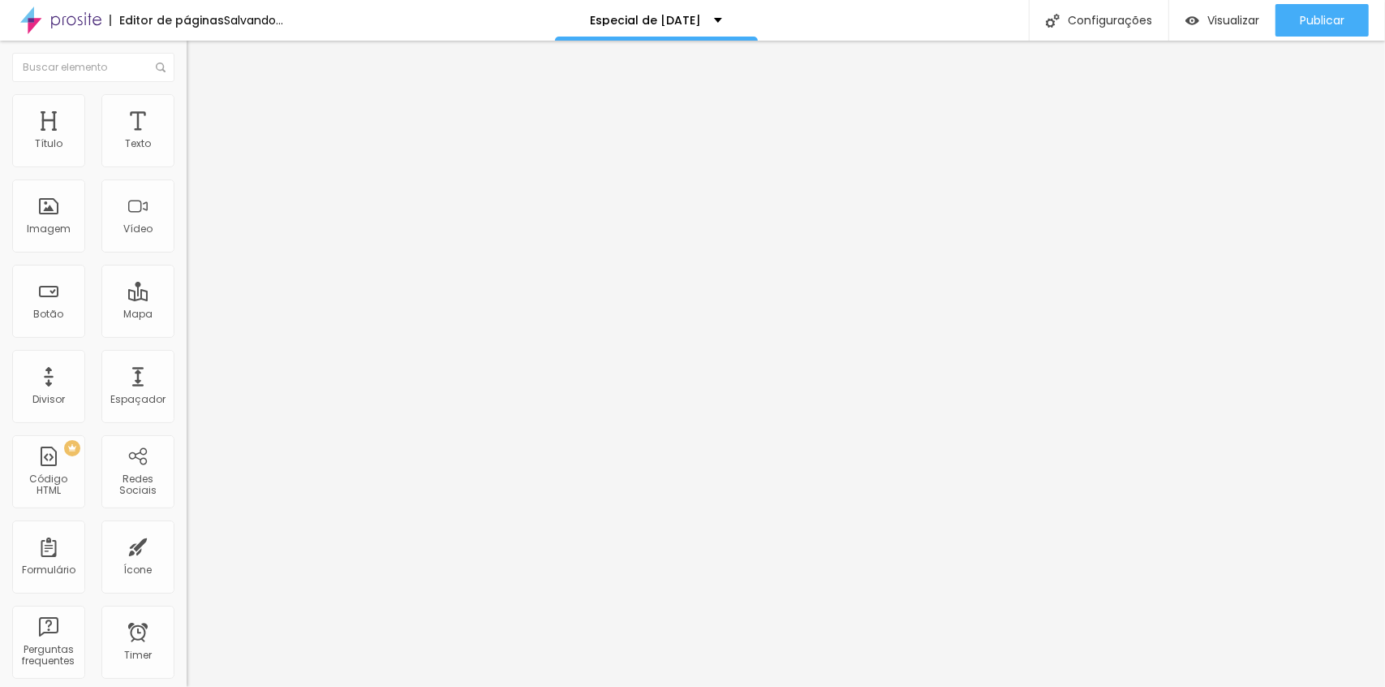
drag, startPoint x: 65, startPoint y: 158, endPoint x: 53, endPoint y: 162, distance: 12.8
click at [187, 315] on input "range" at bounding box center [239, 321] width 105 height 13
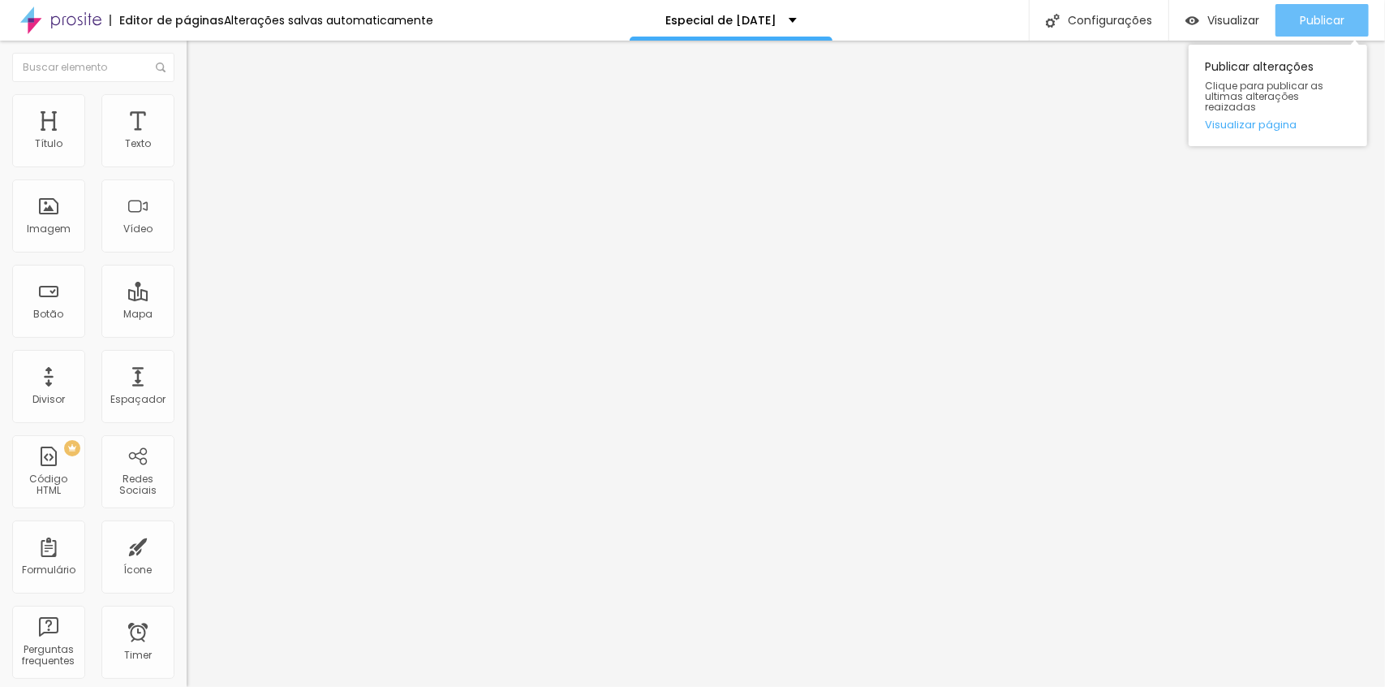
click at [1349, 26] on button "Publicar" at bounding box center [1322, 20] width 93 height 32
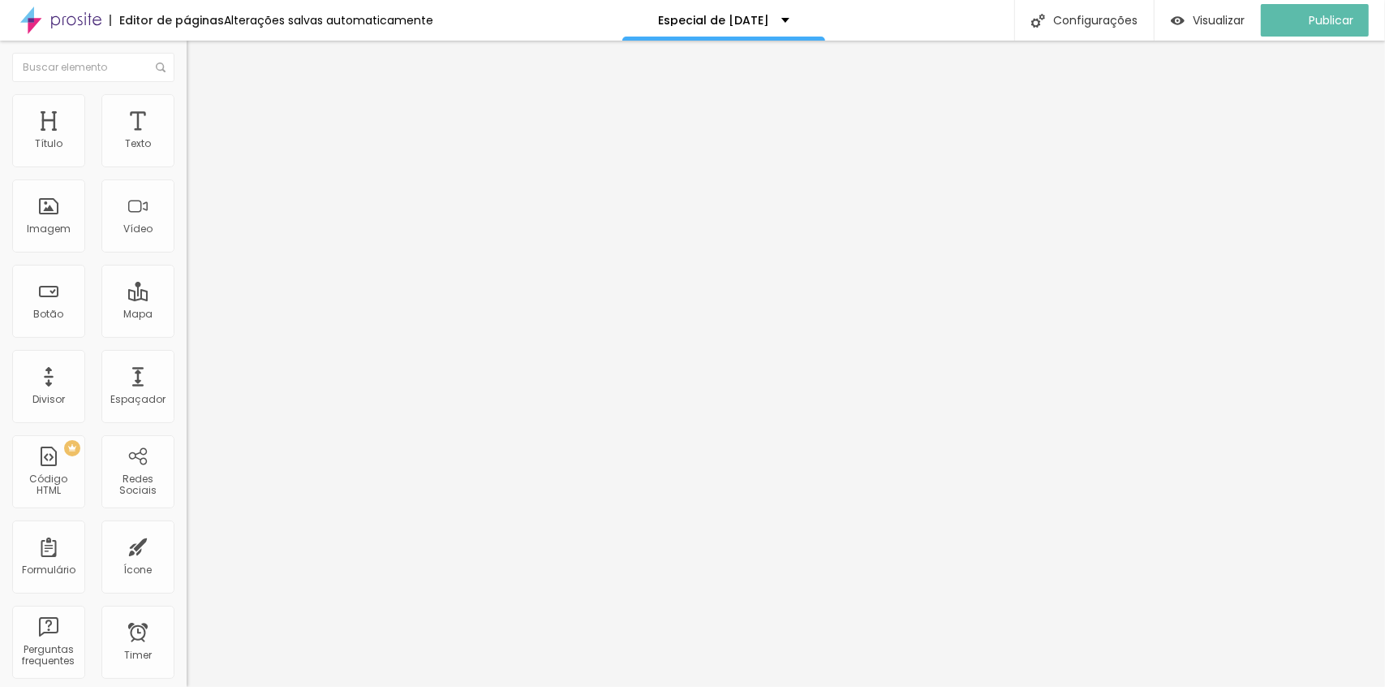
click at [187, 148] on span "Encaixotado" at bounding box center [218, 141] width 63 height 14
click at [187, 173] on span "Completo" at bounding box center [212, 166] width 50 height 14
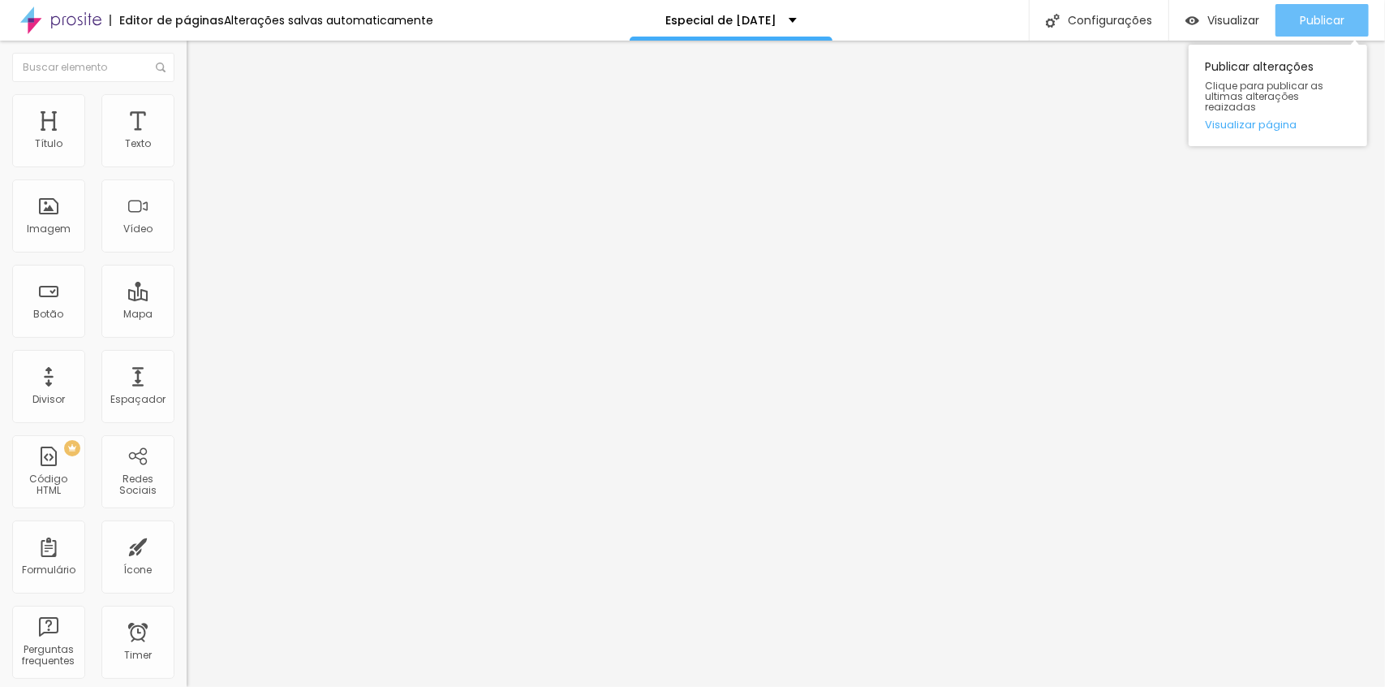
click at [1300, 9] on div "Publicar" at bounding box center [1322, 20] width 45 height 32
click at [187, 148] on span "Encaixotado" at bounding box center [218, 141] width 63 height 14
click at [187, 173] on span "Completo" at bounding box center [212, 166] width 50 height 14
click at [1315, 37] on div "Publicar alterações Clique para publicar as ultimas alterações reaizadas Visual…" at bounding box center [1278, 92] width 179 height 110
click at [1312, 28] on div "Publicar" at bounding box center [1322, 20] width 45 height 32
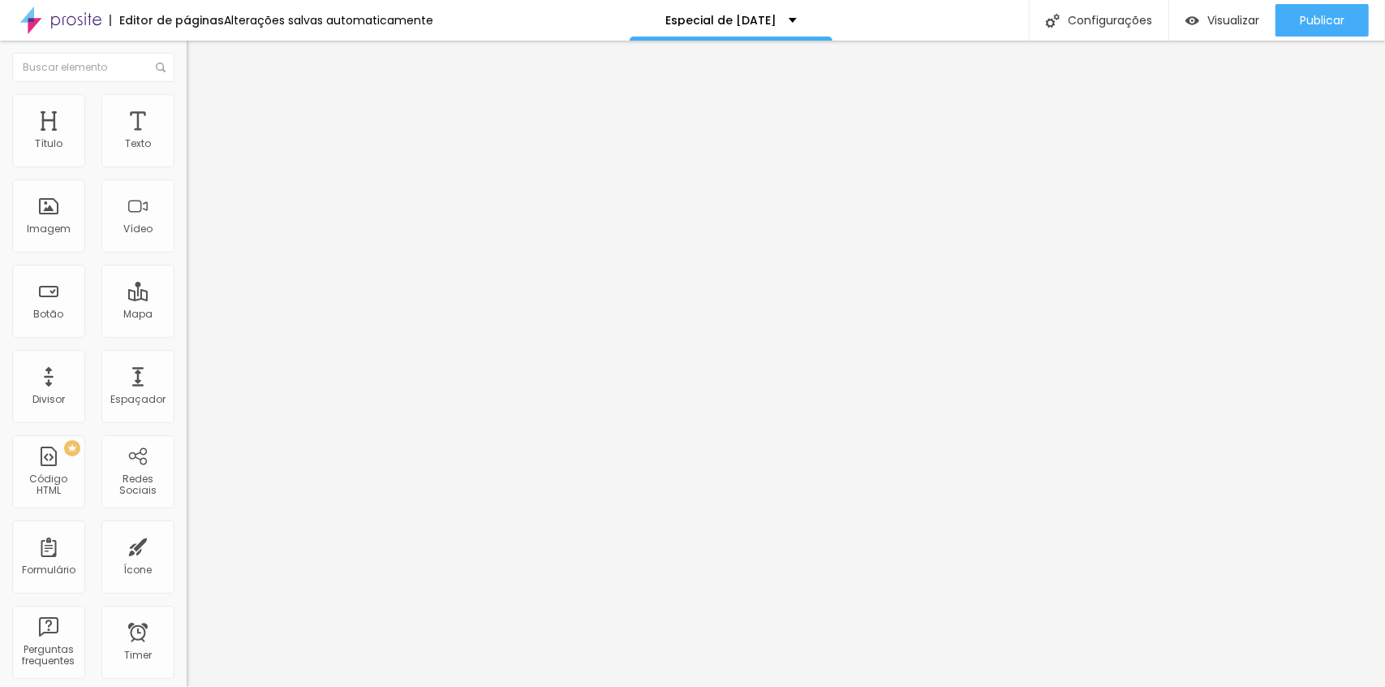
click at [187, 389] on div "Editar Seção Conteúdo Estilo Avançado Modo Completo Encaixotado Completo" at bounding box center [280, 364] width 187 height 646
click at [201, 110] on span "Estilo" at bounding box center [213, 105] width 25 height 14
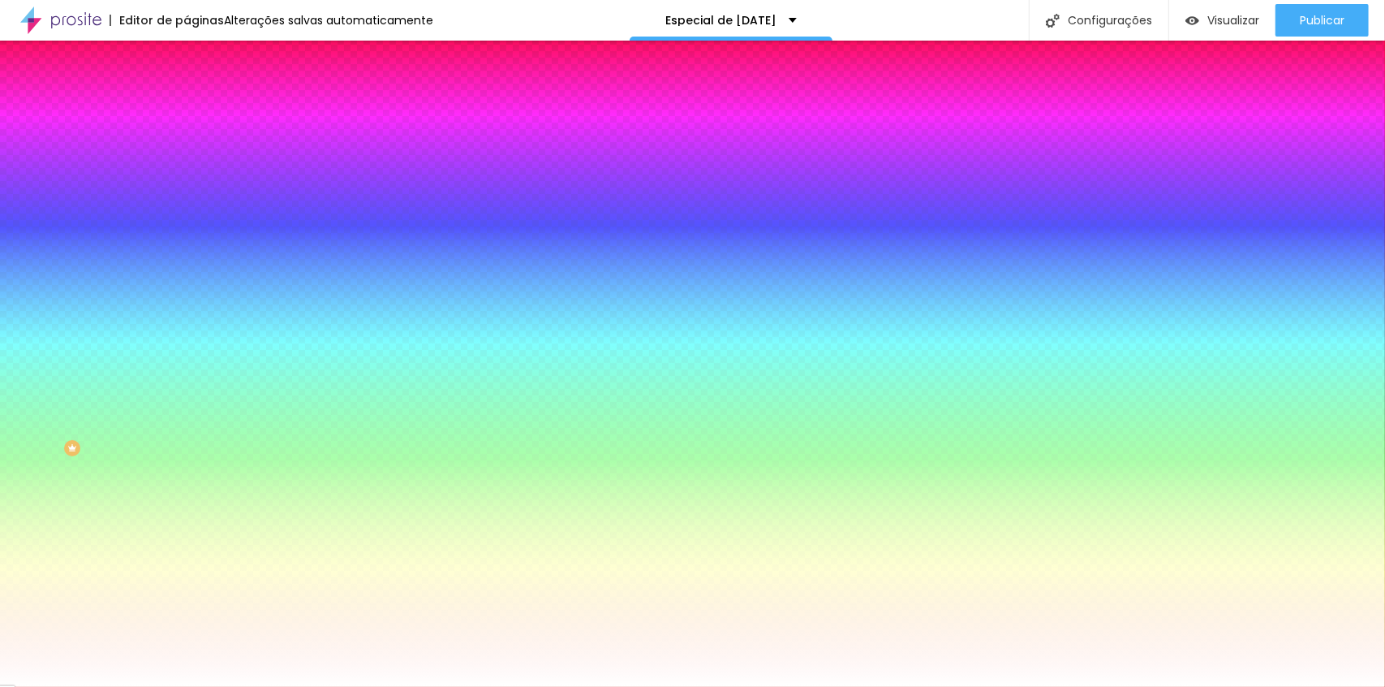
click at [201, 114] on span "Avançado" at bounding box center [228, 121] width 54 height 14
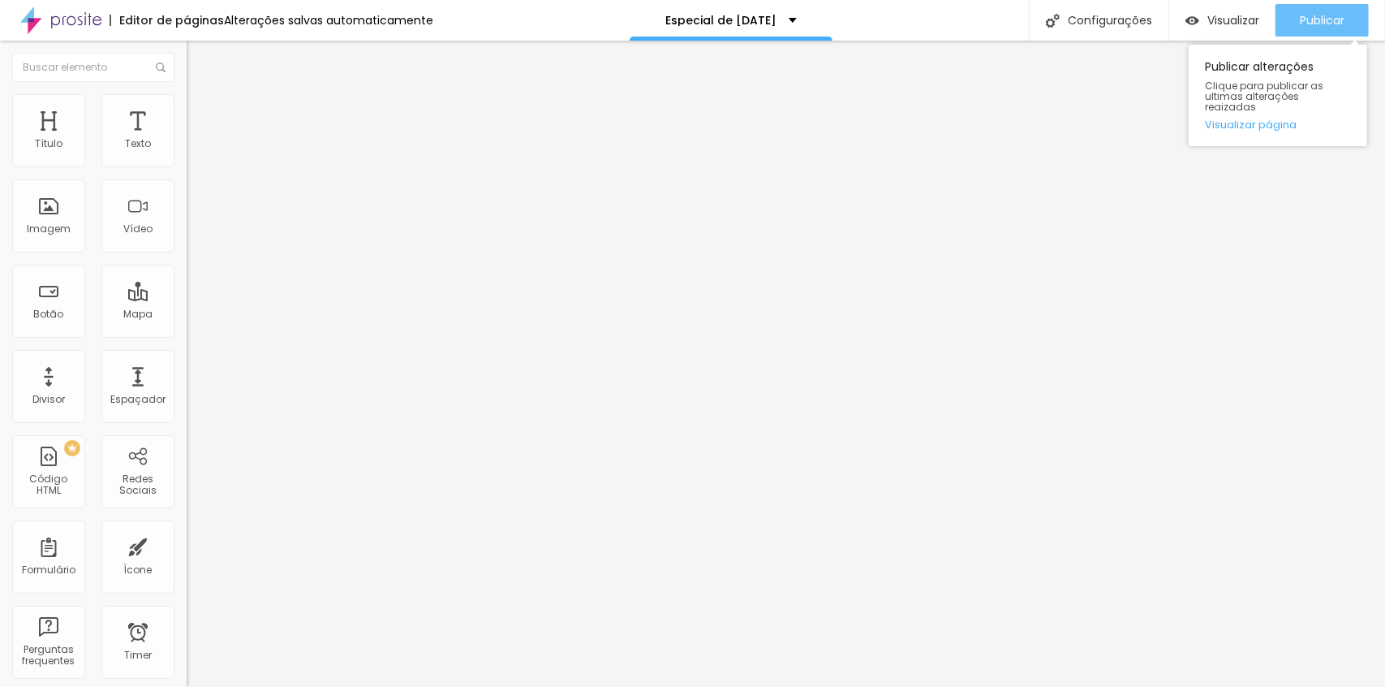
click at [1307, 24] on span "Publicar" at bounding box center [1322, 20] width 45 height 13
click at [1299, 37] on div "Publicar alterações Clique para publicar as ultimas alterações reaizadas Visual…" at bounding box center [1278, 92] width 179 height 110
click at [1302, 28] on div "Publicar" at bounding box center [1322, 20] width 45 height 32
click at [1308, 19] on span "Publicar" at bounding box center [1322, 20] width 45 height 13
click at [1326, 24] on span "Publicar" at bounding box center [1322, 20] width 45 height 13
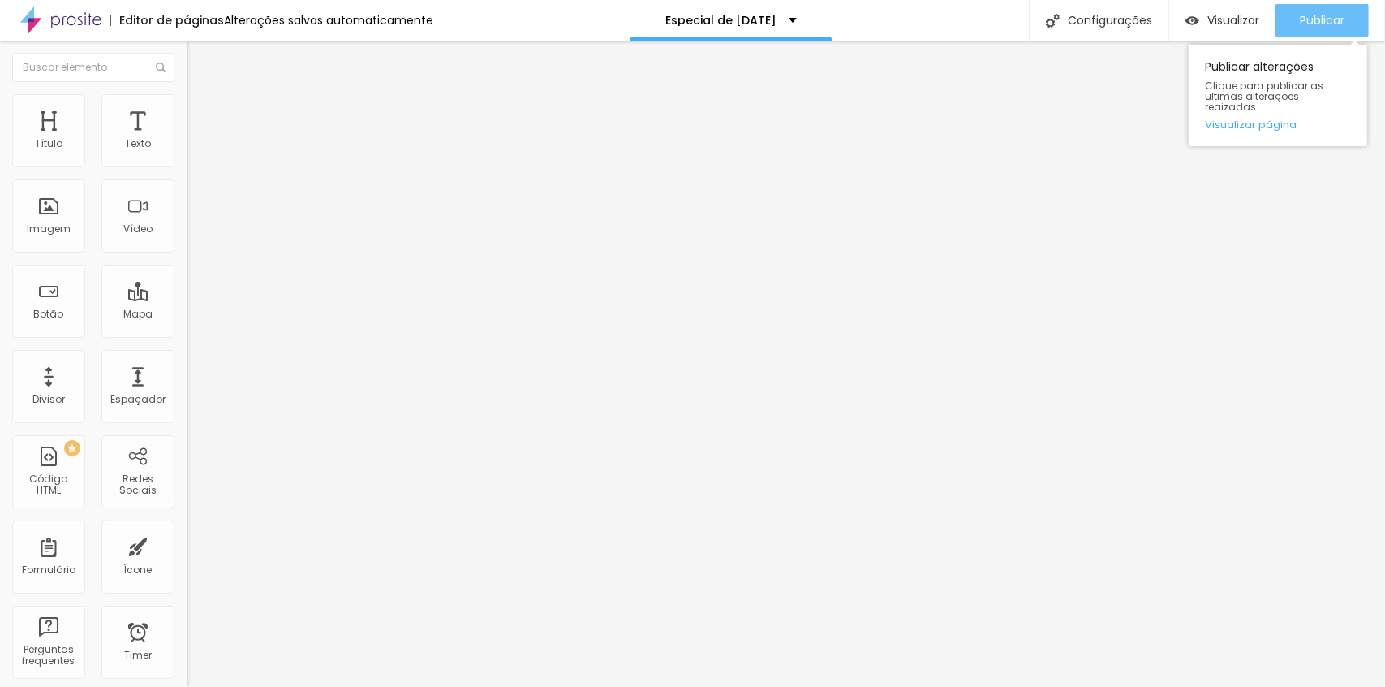
click at [1300, 26] on span "Publicar" at bounding box center [1322, 20] width 45 height 13
click at [1293, 27] on button "Publicar" at bounding box center [1322, 20] width 93 height 32
click at [1292, 32] on button "Publicar" at bounding box center [1322, 20] width 93 height 32
click at [1324, 14] on span "Publicar" at bounding box center [1322, 20] width 45 height 13
click at [1329, 21] on span "Publicar" at bounding box center [1322, 20] width 45 height 13
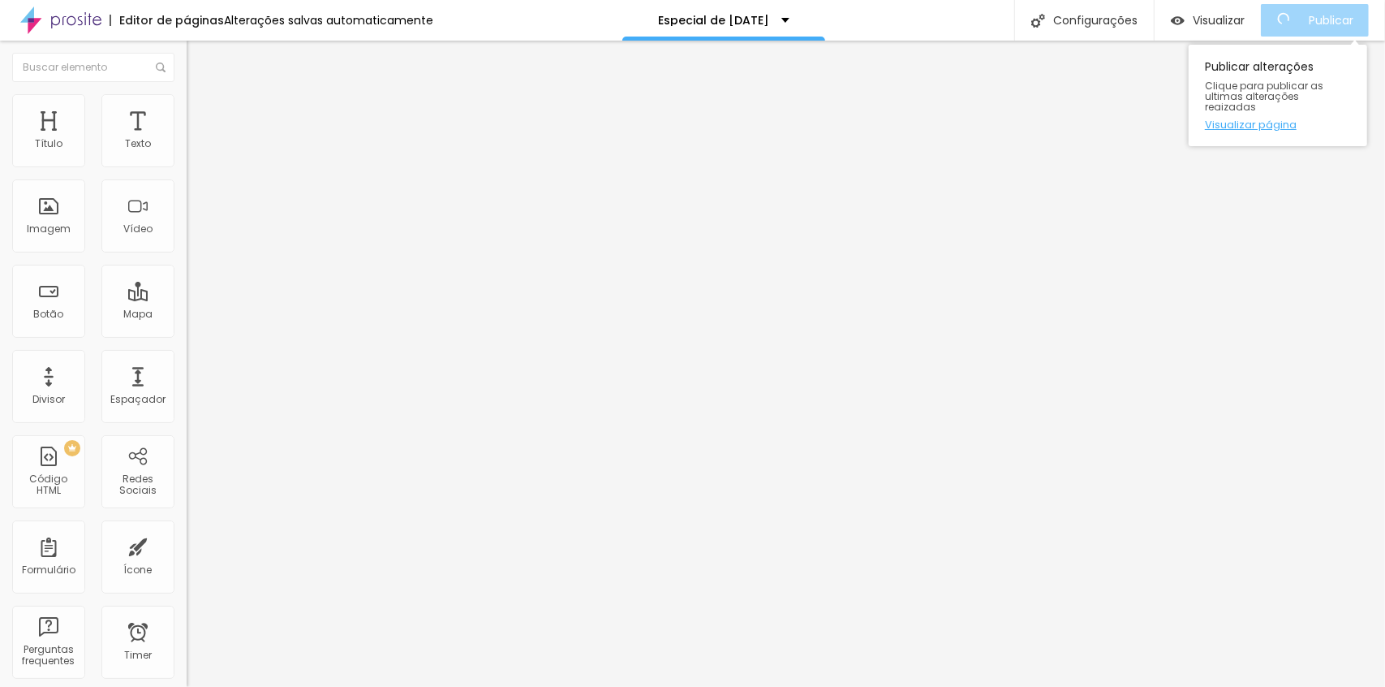
click at [1280, 119] on link "Visualizar página" at bounding box center [1278, 124] width 146 height 11
click at [1323, 16] on span "Publicar" at bounding box center [1322, 20] width 45 height 13
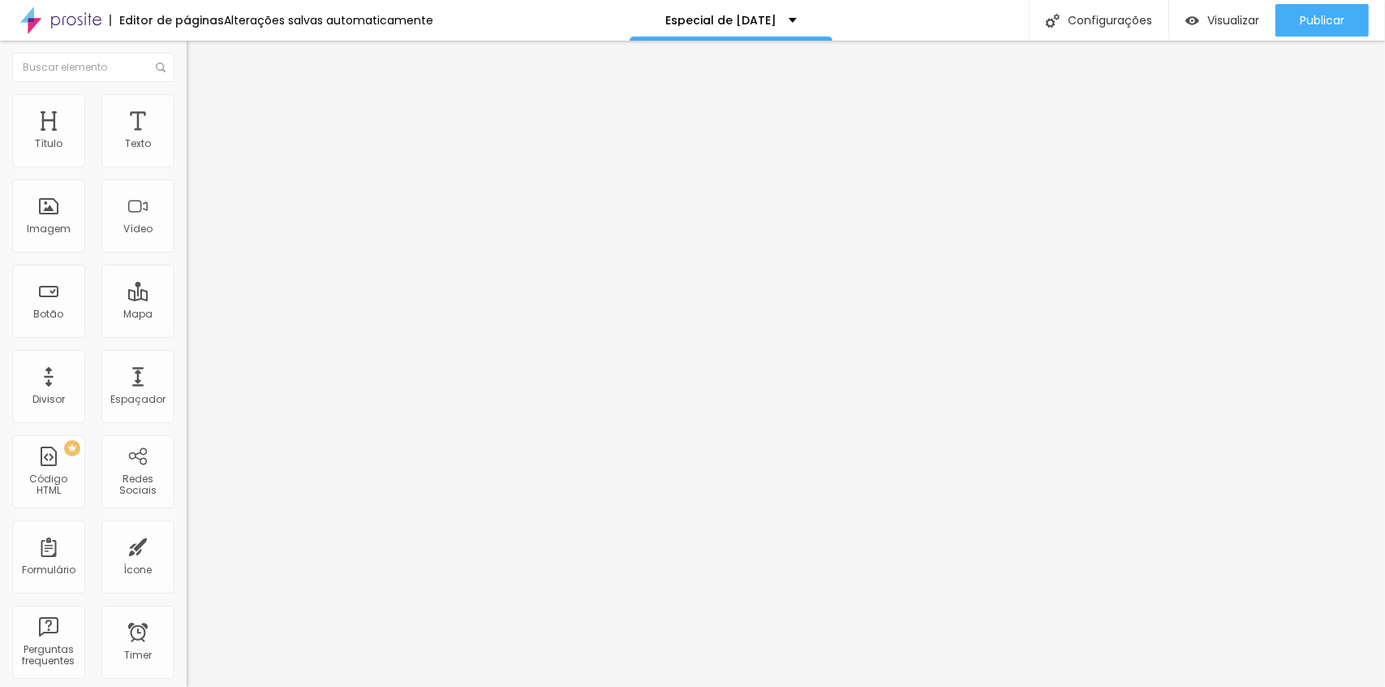
click at [187, 240] on button "button" at bounding box center [198, 231] width 23 height 17
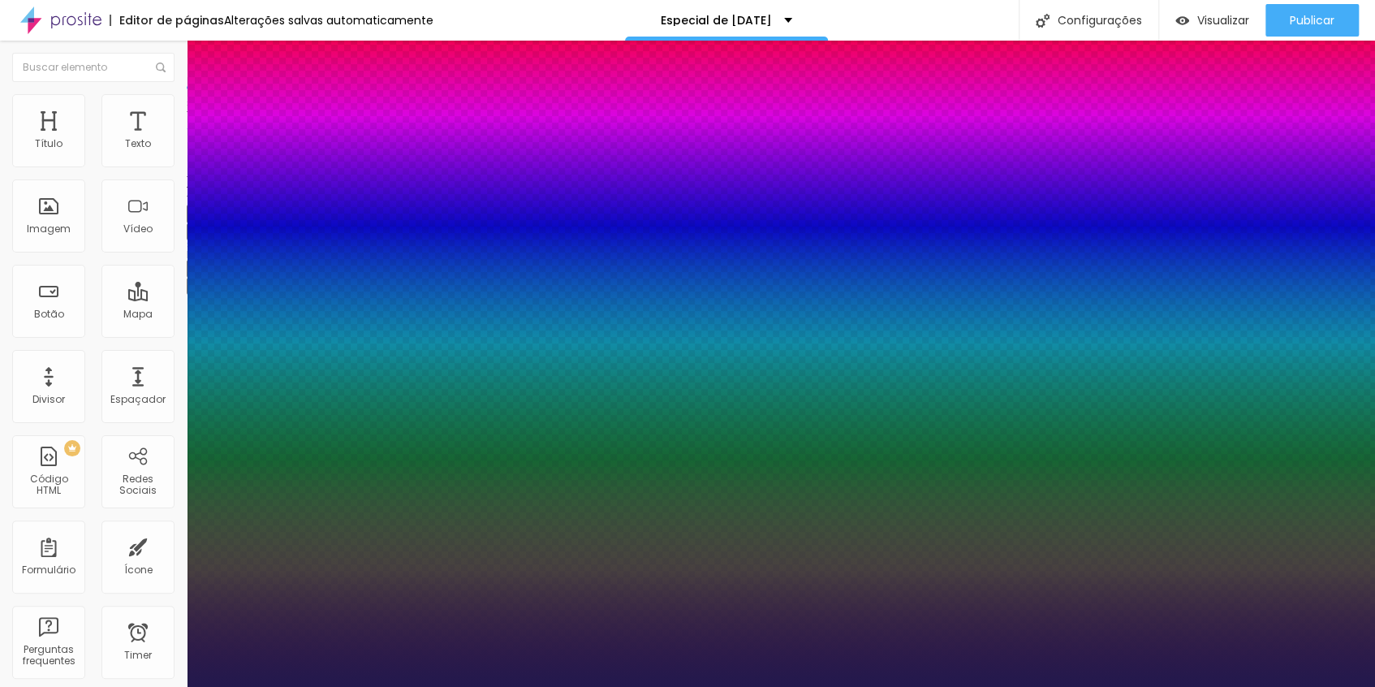
click at [1300, 686] on div at bounding box center [687, 687] width 1375 height 0
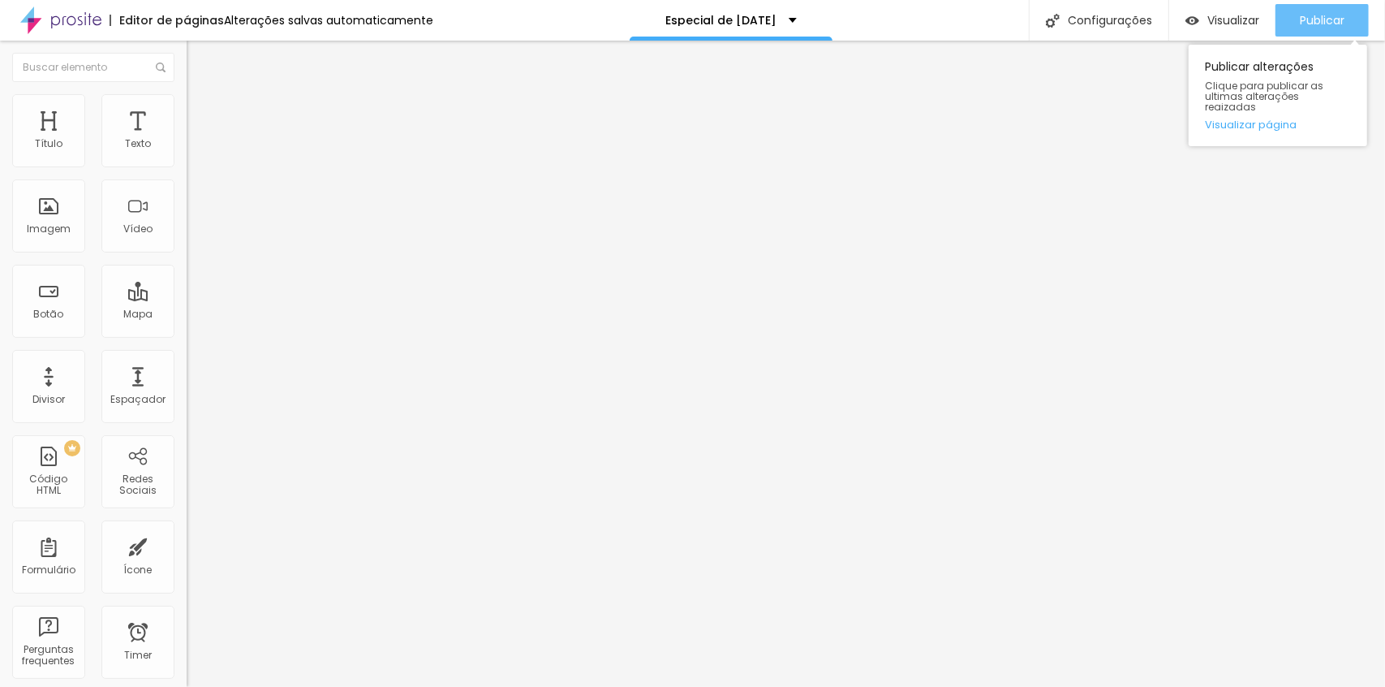
click at [1303, 15] on span "Publicar" at bounding box center [1322, 20] width 45 height 13
click at [1281, 119] on link "Visualizar página" at bounding box center [1278, 124] width 146 height 11
click at [1303, 16] on span "Publicar" at bounding box center [1322, 20] width 45 height 13
click at [187, 240] on button "button" at bounding box center [198, 231] width 23 height 17
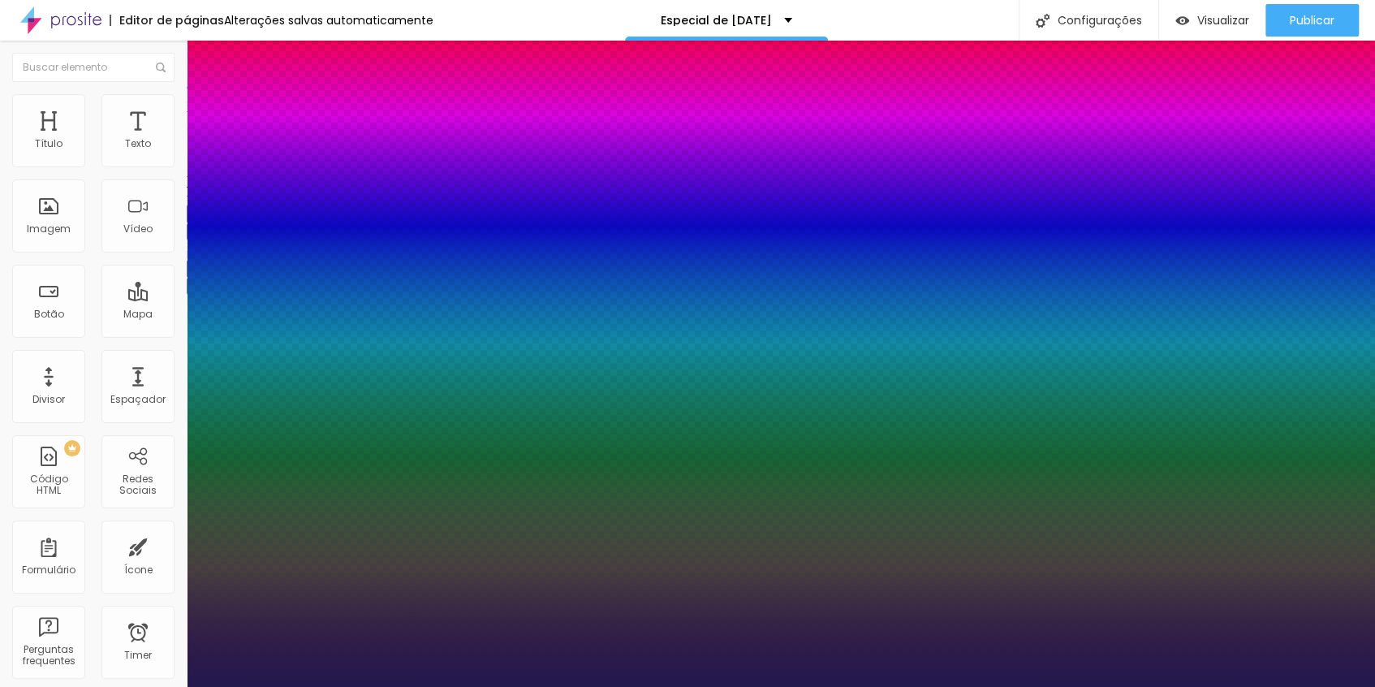
click at [1281, 686] on div at bounding box center [687, 687] width 1375 height 0
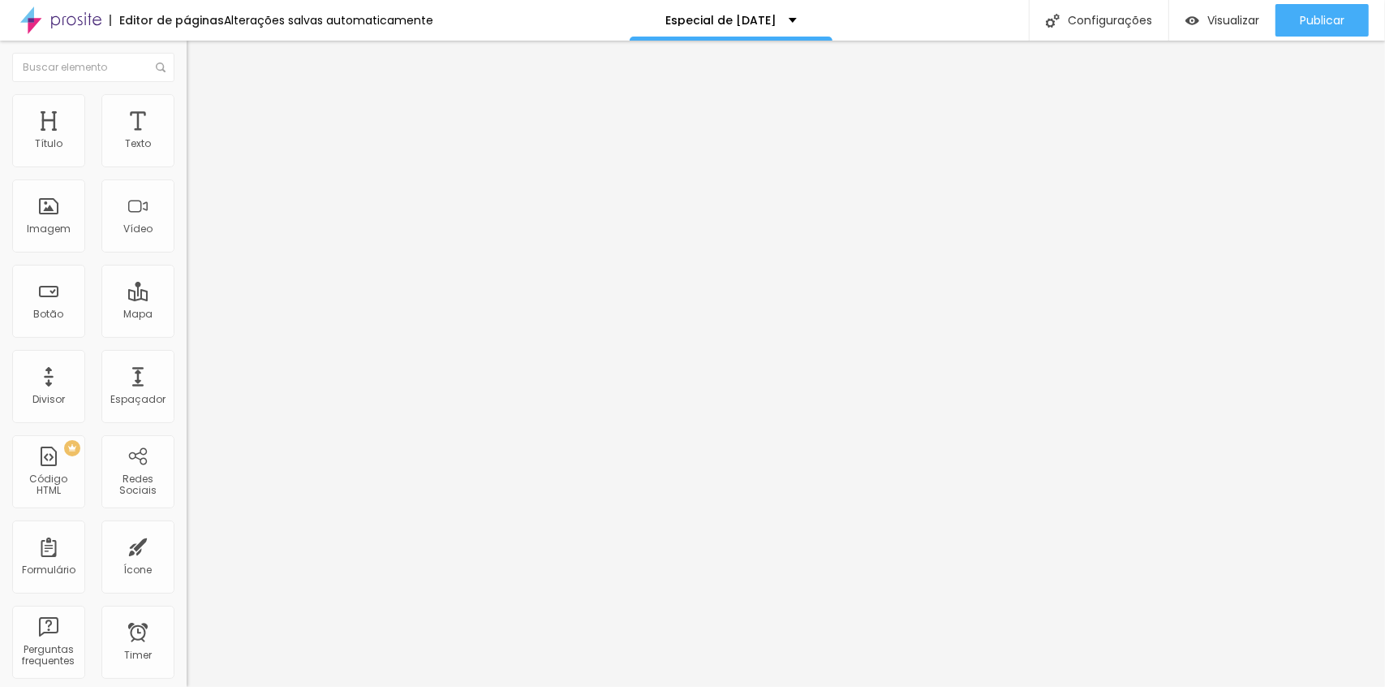
click at [1281, 15] on button "Publicar" at bounding box center [1322, 20] width 93 height 32
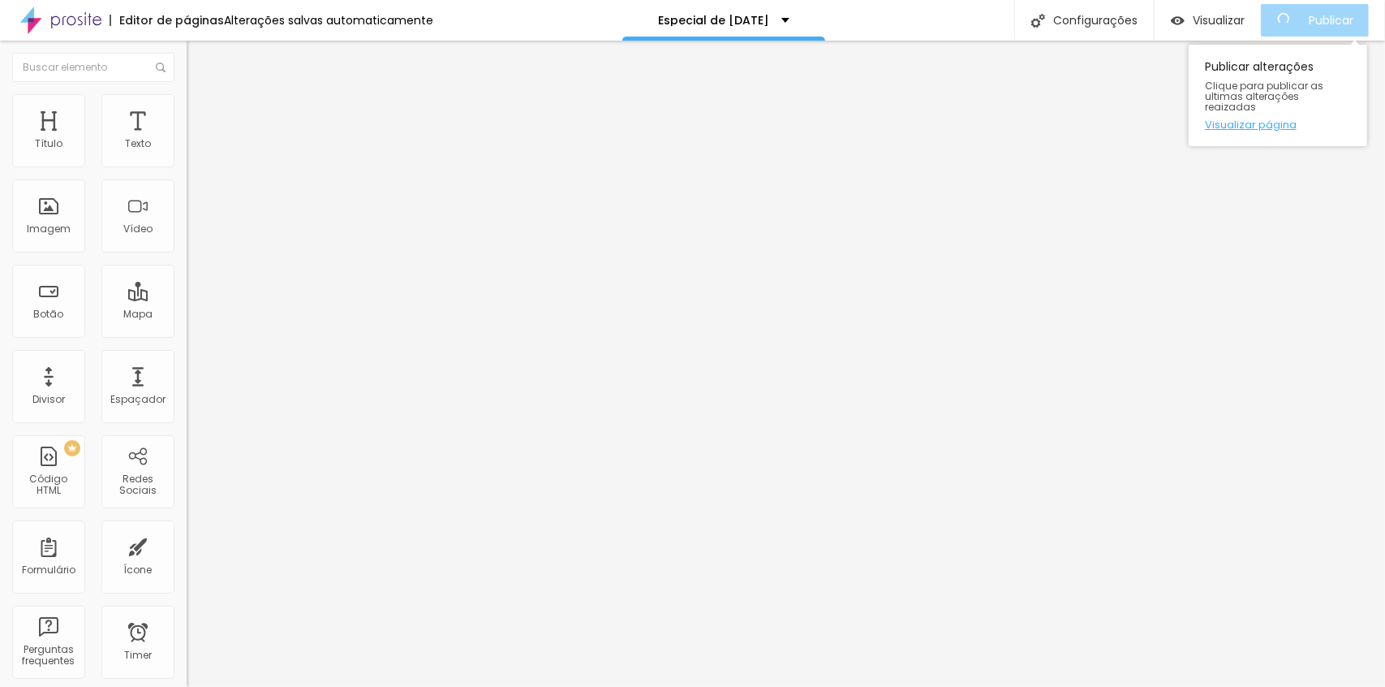
click at [1261, 119] on link "Visualizar página" at bounding box center [1278, 124] width 146 height 11
click at [1297, 32] on button "Publicar" at bounding box center [1322, 20] width 93 height 32
click at [1255, 119] on link "Visualizar página" at bounding box center [1278, 124] width 146 height 11
click at [1303, 32] on div "Publicar" at bounding box center [1322, 20] width 45 height 32
click at [1298, 24] on button "Publicar" at bounding box center [1322, 20] width 93 height 32
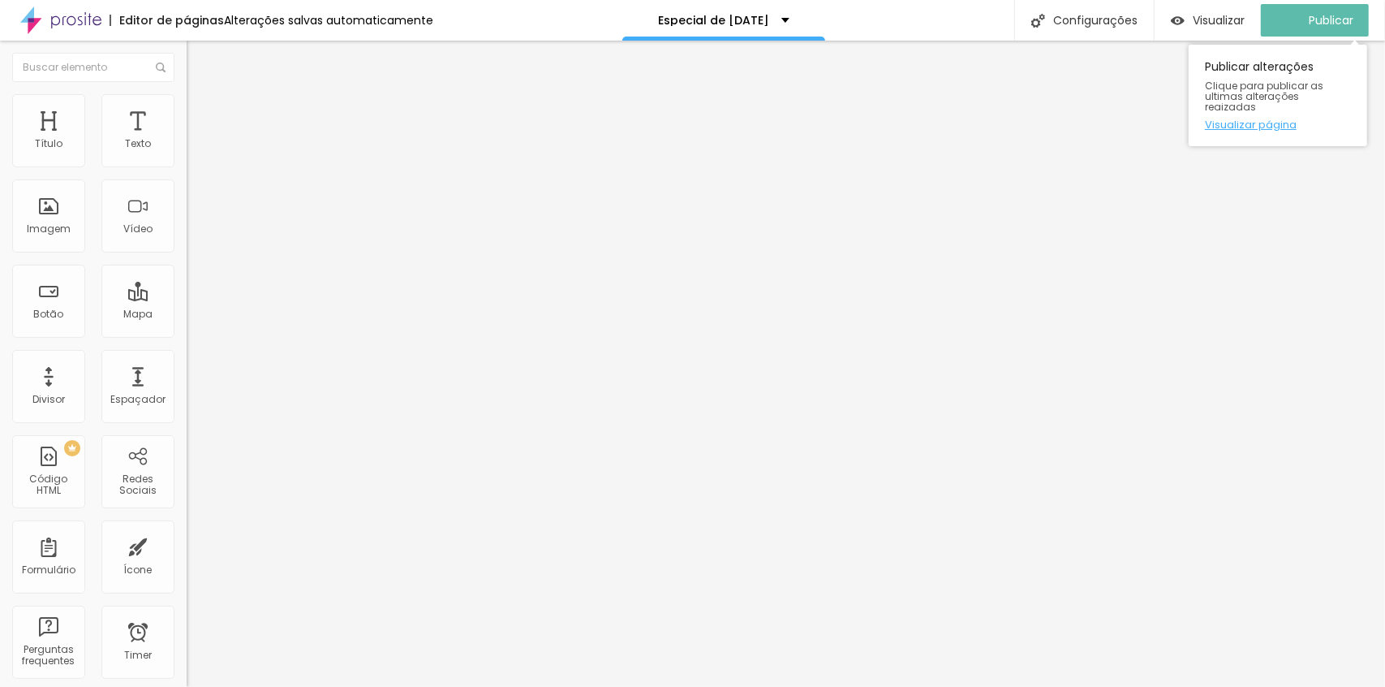
click at [1279, 119] on link "Visualizar página" at bounding box center [1278, 124] width 146 height 11
click at [1307, 4] on div "Publicar" at bounding box center [1322, 20] width 45 height 32
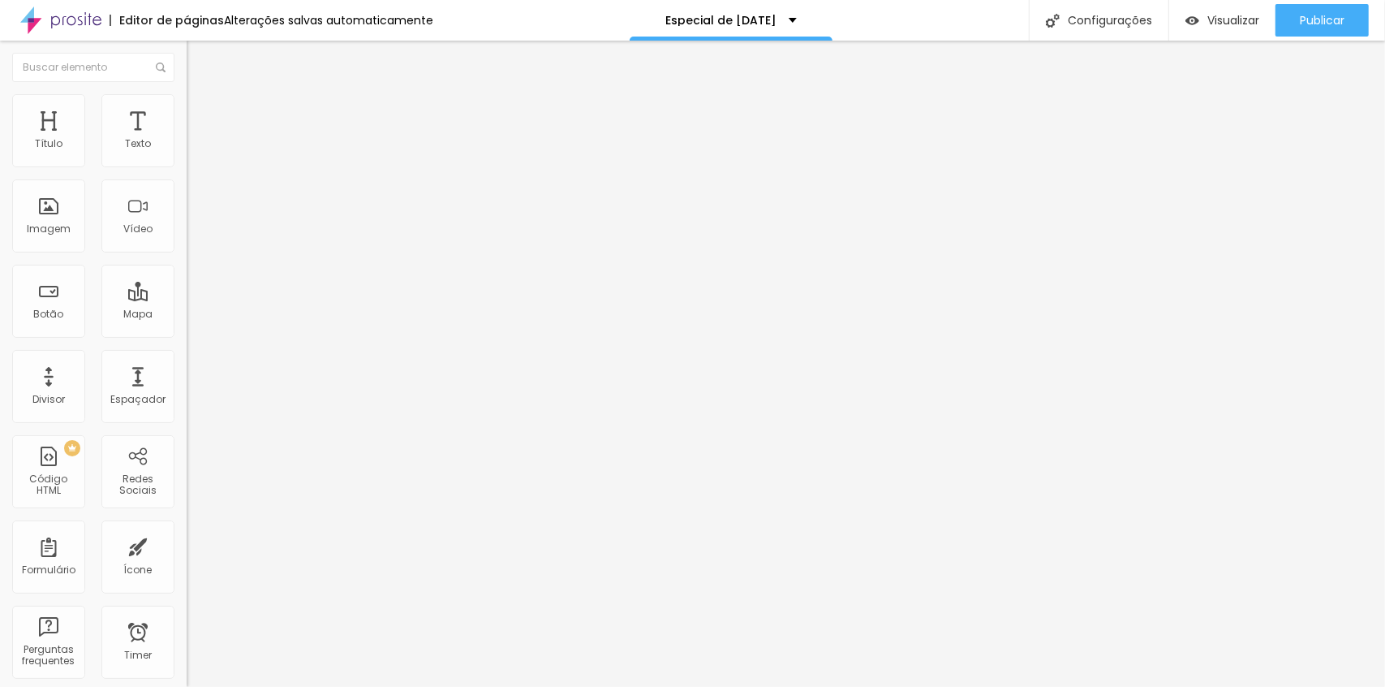
click at [187, 240] on button "button" at bounding box center [198, 231] width 23 height 17
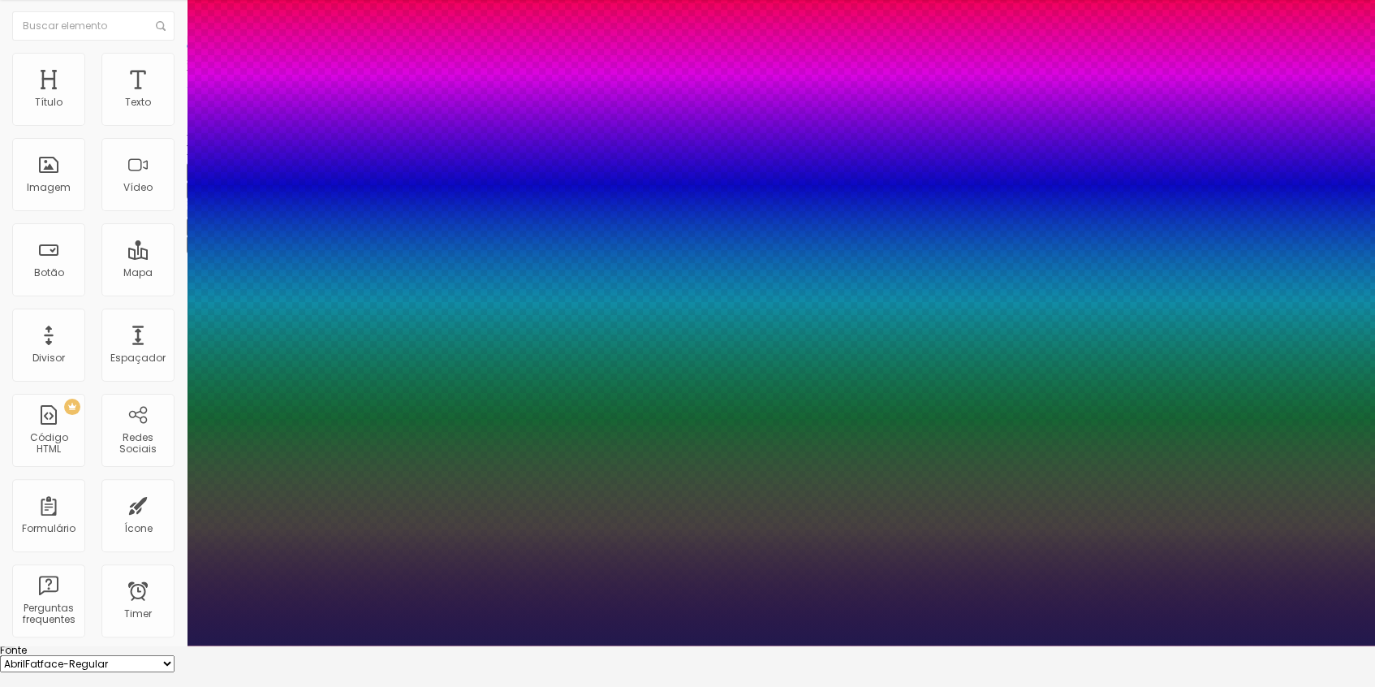
scroll to position [65, 0]
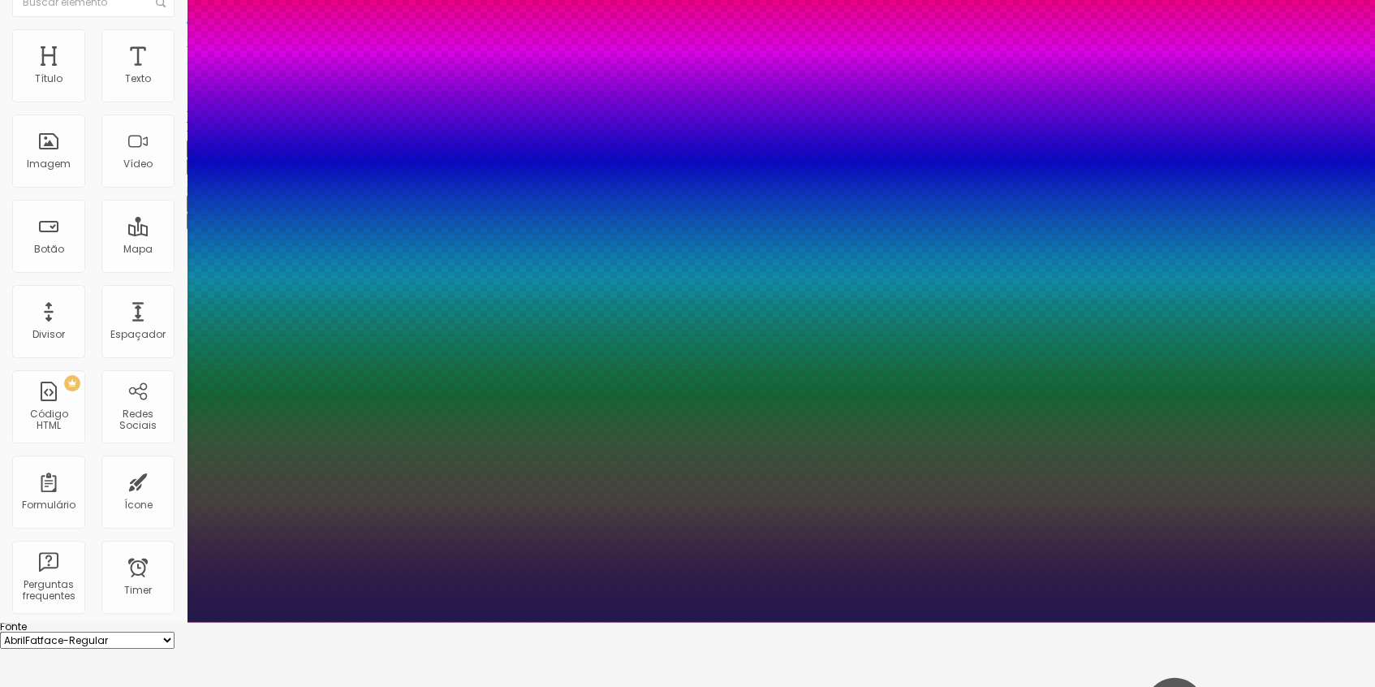
click at [711, 622] on div at bounding box center [687, 622] width 1375 height 0
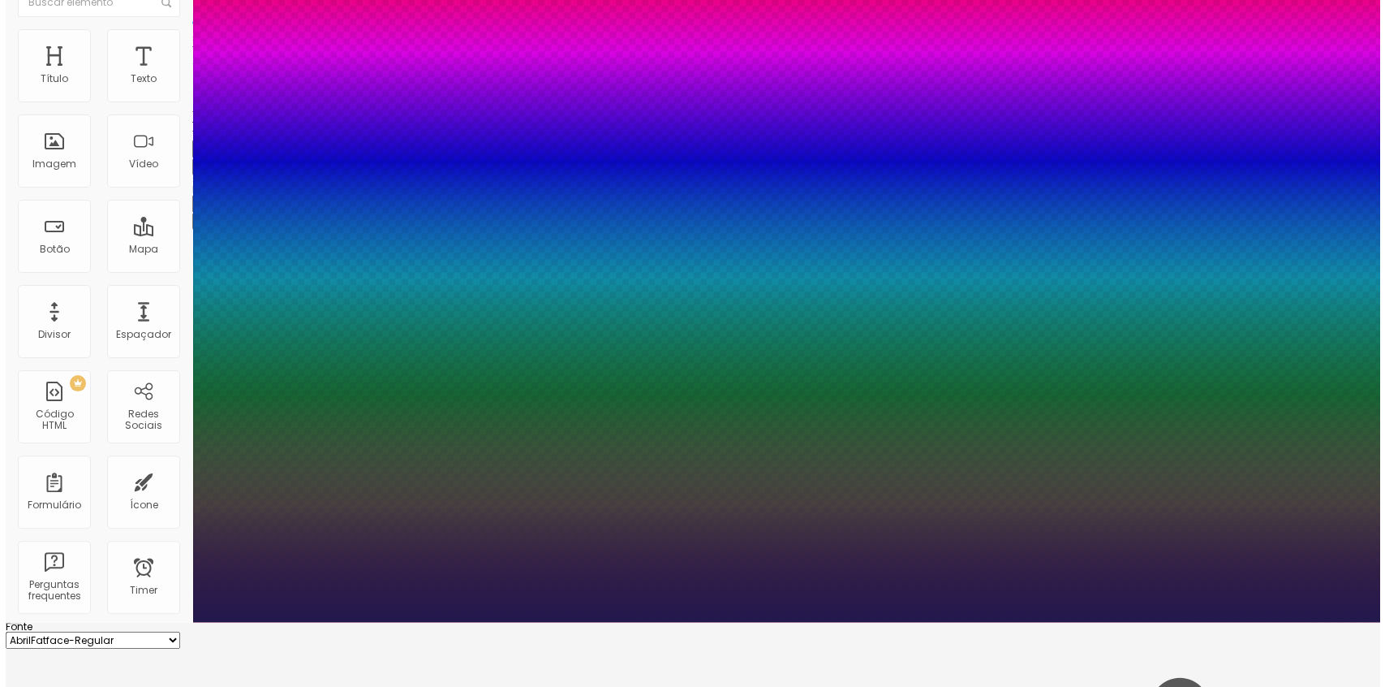
scroll to position [0, 0]
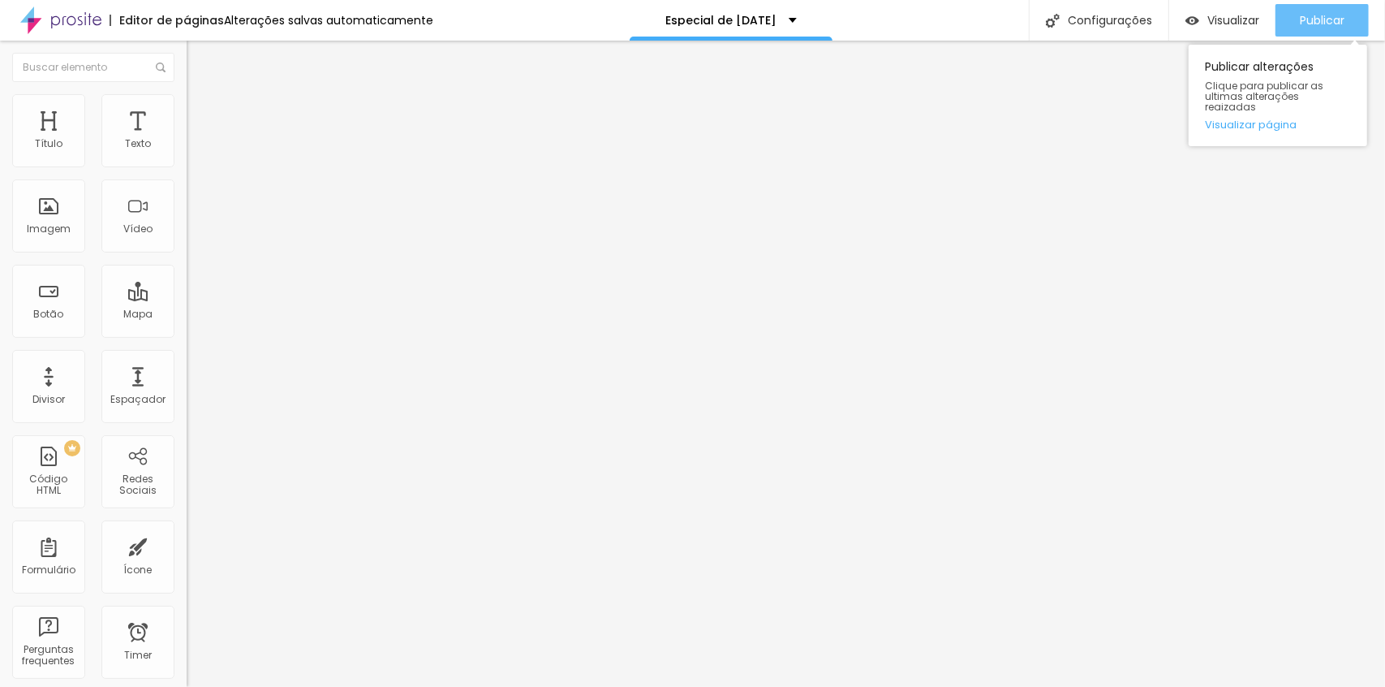
click at [1319, 15] on span "Publicar" at bounding box center [1322, 20] width 45 height 13
click at [201, 112] on span "Estilo" at bounding box center [213, 105] width 25 height 14
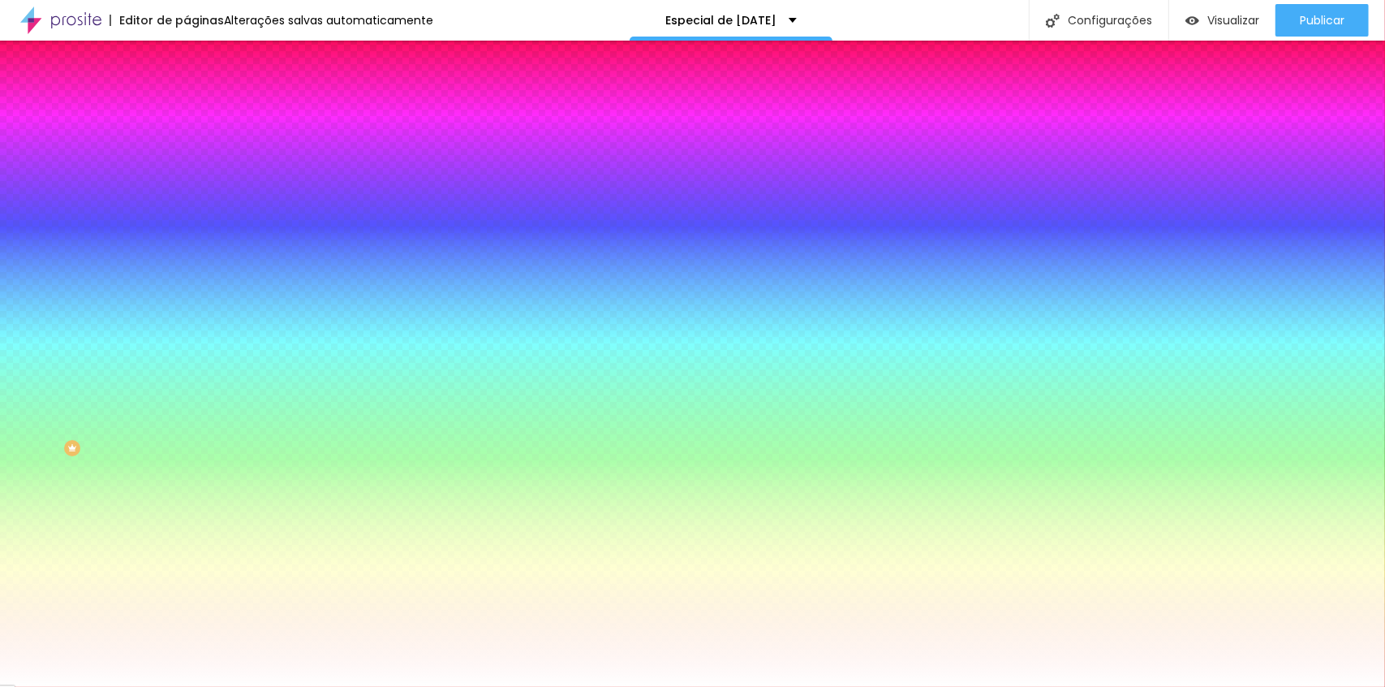
click at [187, 110] on img at bounding box center [194, 117] width 15 height 15
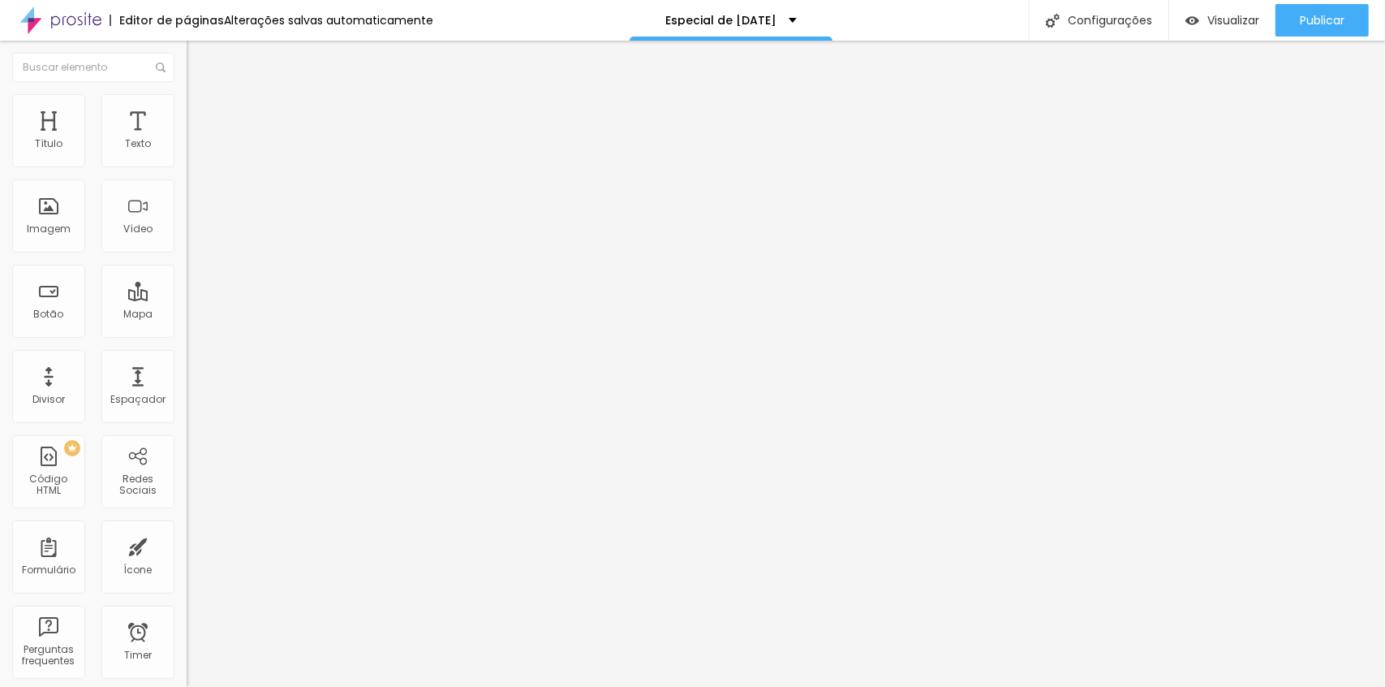
click at [187, 545] on input "range" at bounding box center [239, 551] width 105 height 13
click at [1314, 14] on span "Publicar" at bounding box center [1322, 20] width 45 height 13
click at [201, 119] on span "Avançado" at bounding box center [228, 121] width 54 height 14
click at [187, 545] on input "range" at bounding box center [239, 551] width 105 height 13
click at [1318, 19] on span "Publicar" at bounding box center [1322, 20] width 45 height 13
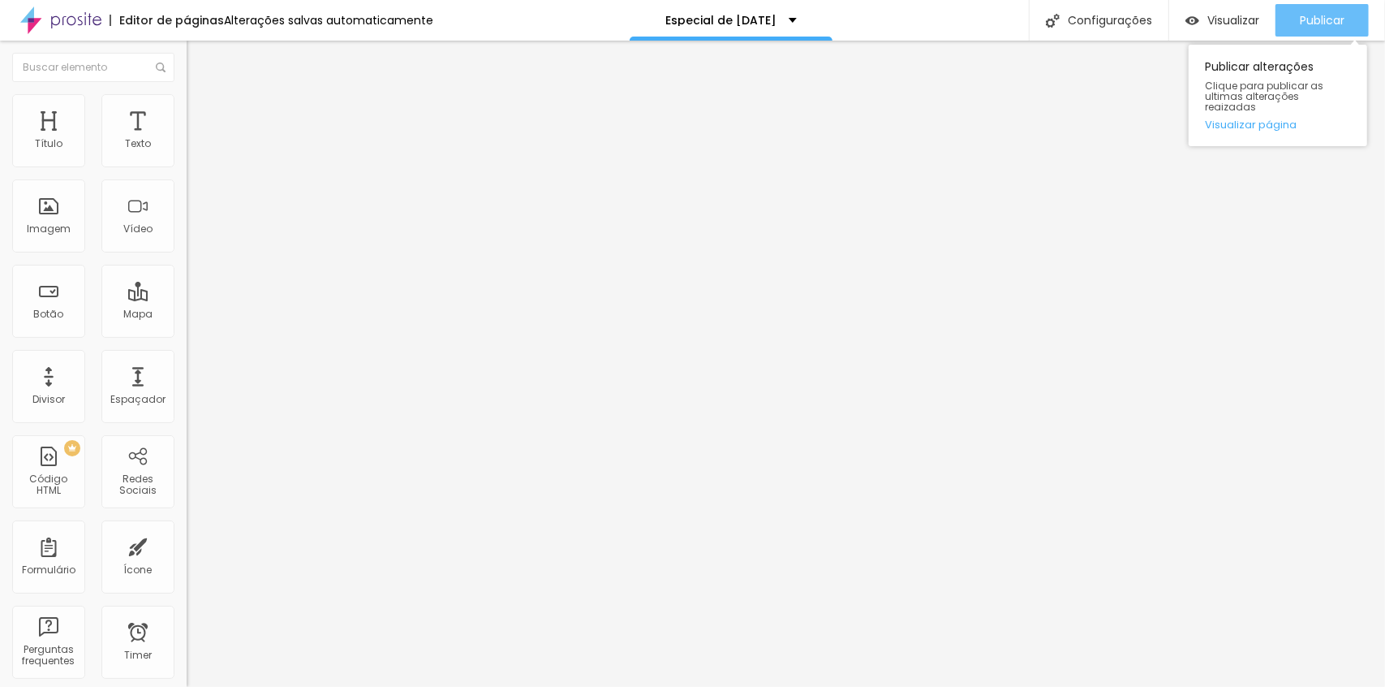
click at [1340, 14] on span "Publicar" at bounding box center [1322, 20] width 45 height 13
click at [1327, 32] on div "Publicar" at bounding box center [1322, 20] width 45 height 32
click at [187, 249] on div "Editar Seção Conteúdo Estilo Avançado Modo Completo Encaixotado Completo" at bounding box center [280, 364] width 187 height 646
click at [1338, 17] on span "Publicar" at bounding box center [1322, 20] width 45 height 13
click at [187, 161] on img at bounding box center [192, 154] width 11 height 11
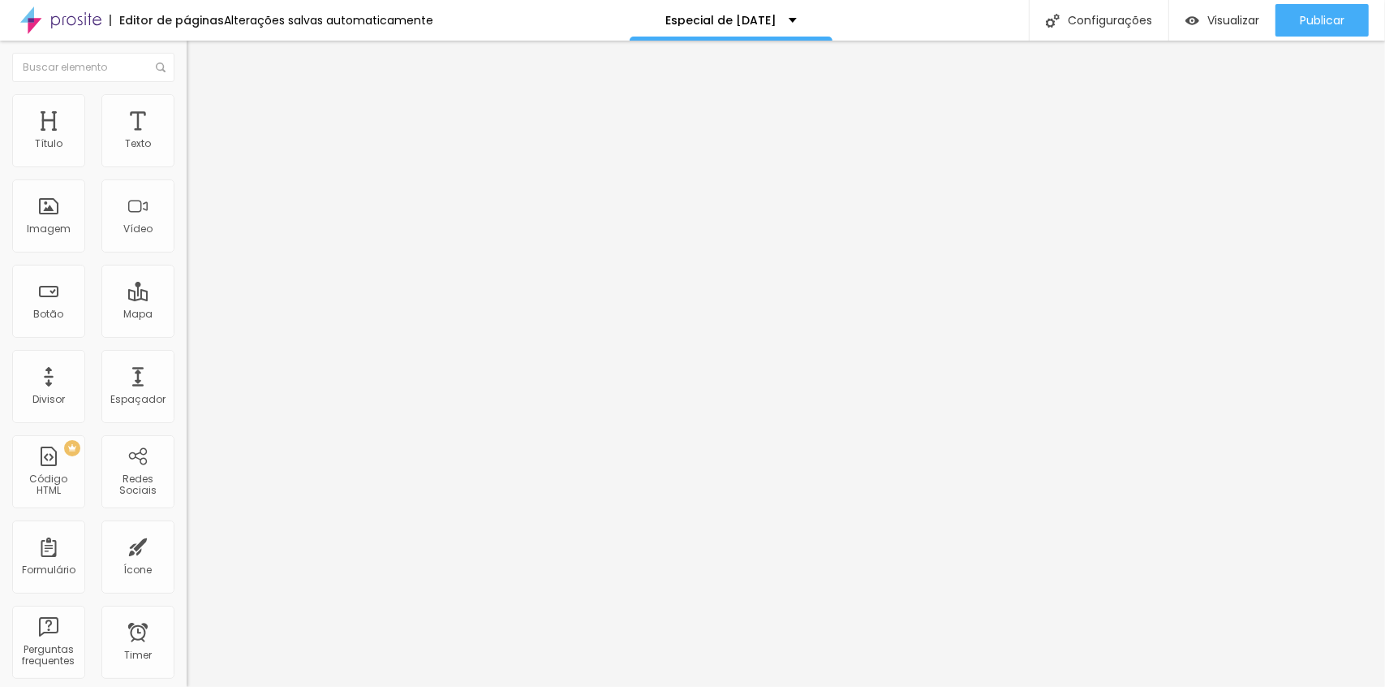
click at [187, 108] on li "Estilo" at bounding box center [280, 102] width 187 height 16
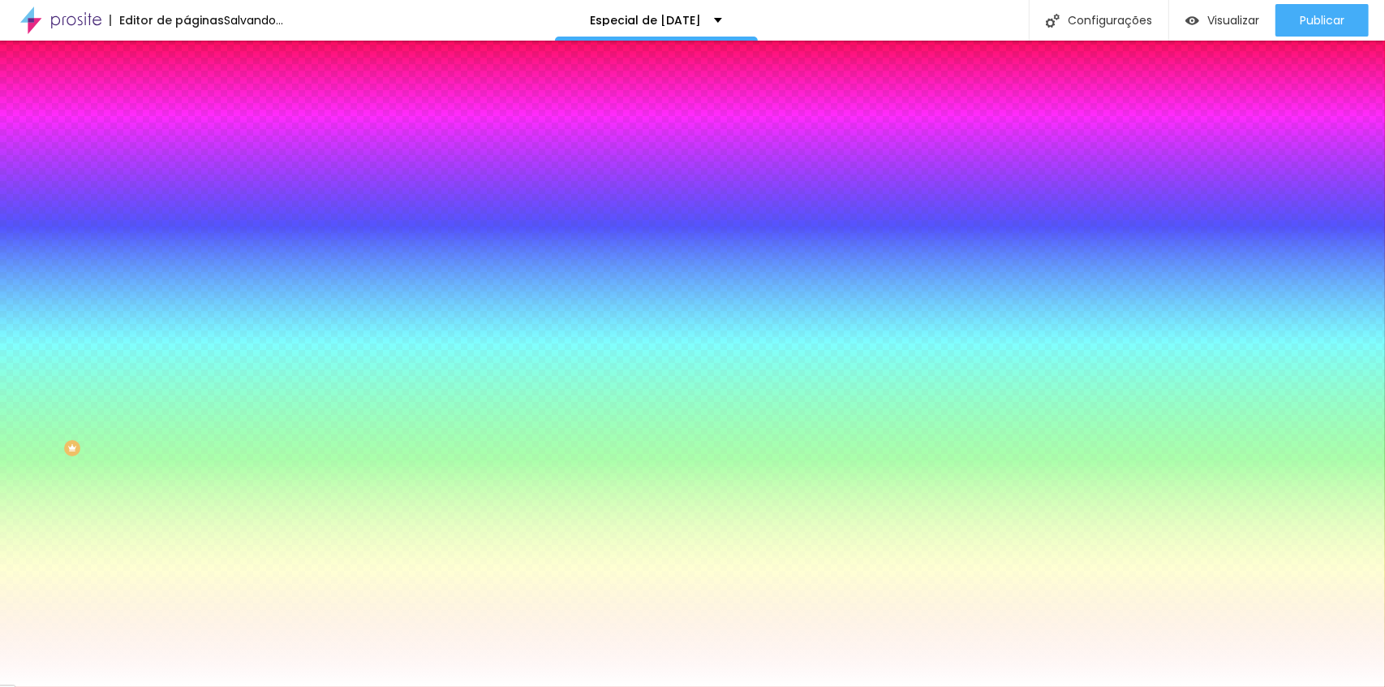
click at [187, 110] on li "Avançado" at bounding box center [280, 118] width 187 height 16
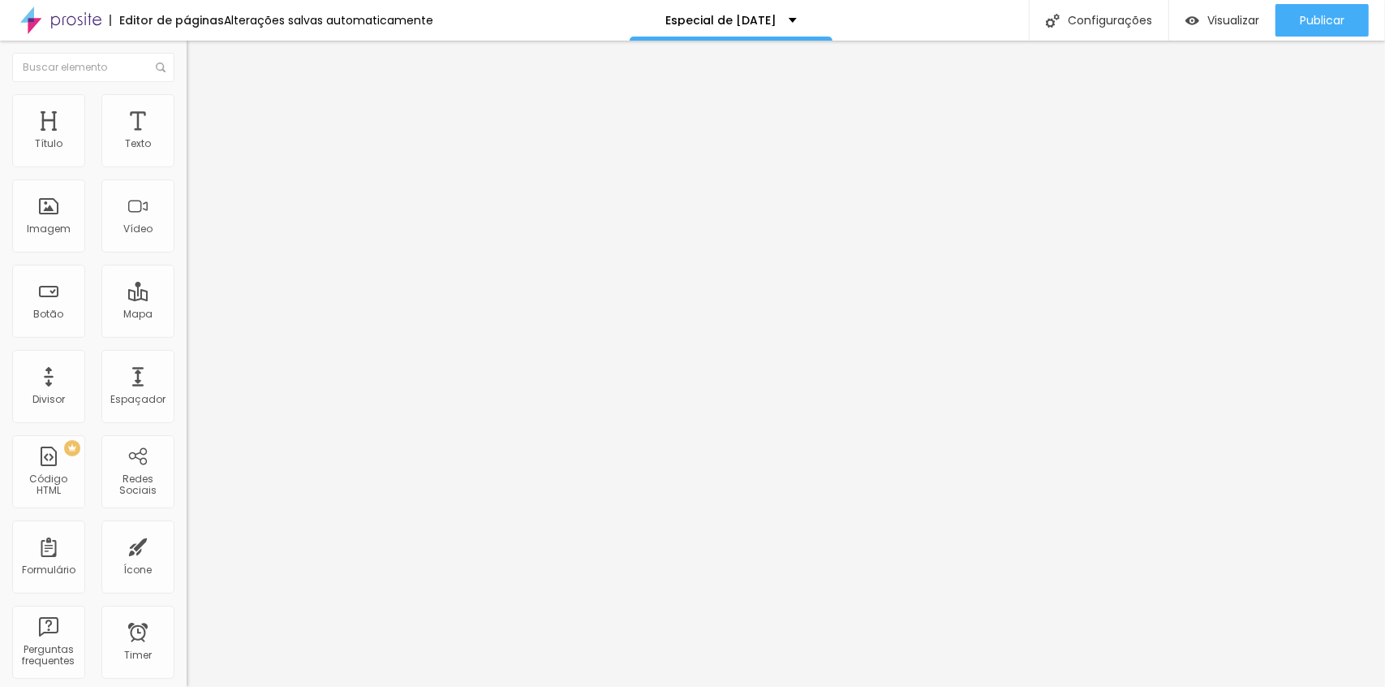
drag, startPoint x: 36, startPoint y: 158, endPoint x: 3, endPoint y: 171, distance: 35.0
click at [187, 315] on input "range" at bounding box center [239, 321] width 105 height 13
click at [187, 161] on img at bounding box center [192, 154] width 11 height 11
click at [187, 96] on img at bounding box center [194, 101] width 15 height 15
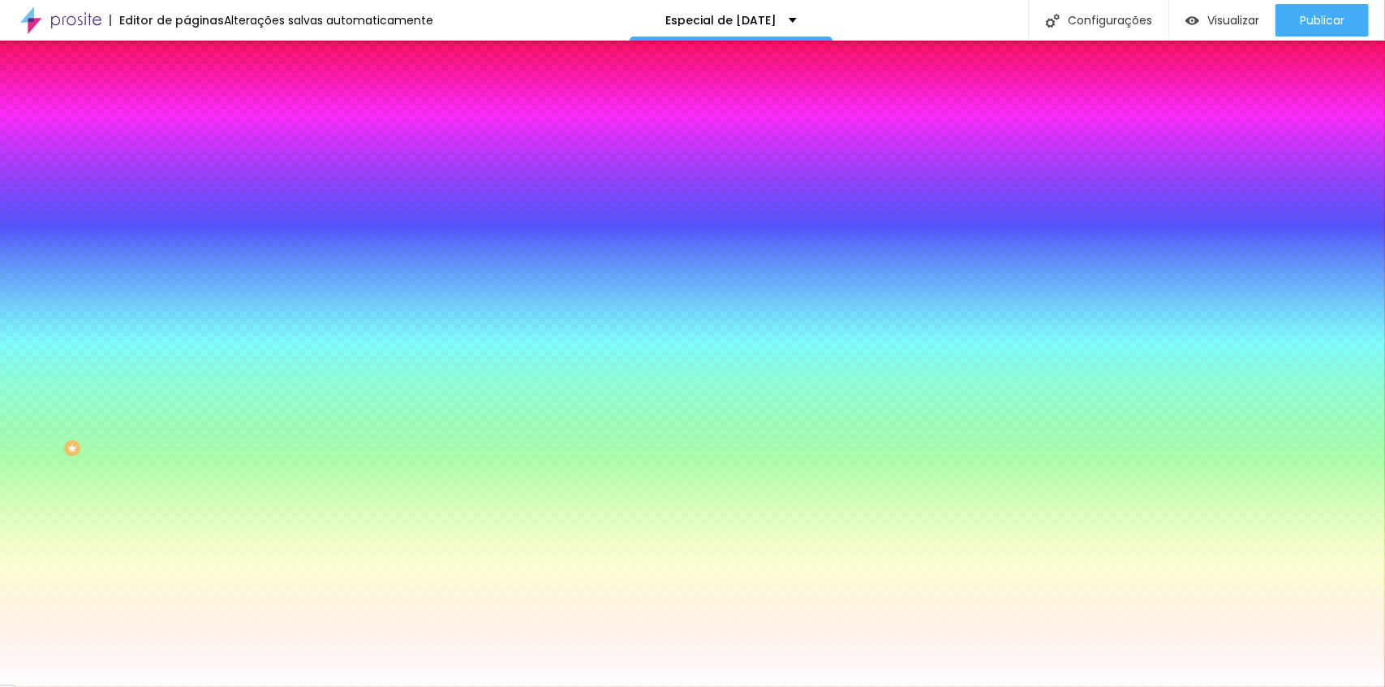
click at [201, 114] on span "Avançado" at bounding box center [228, 121] width 54 height 14
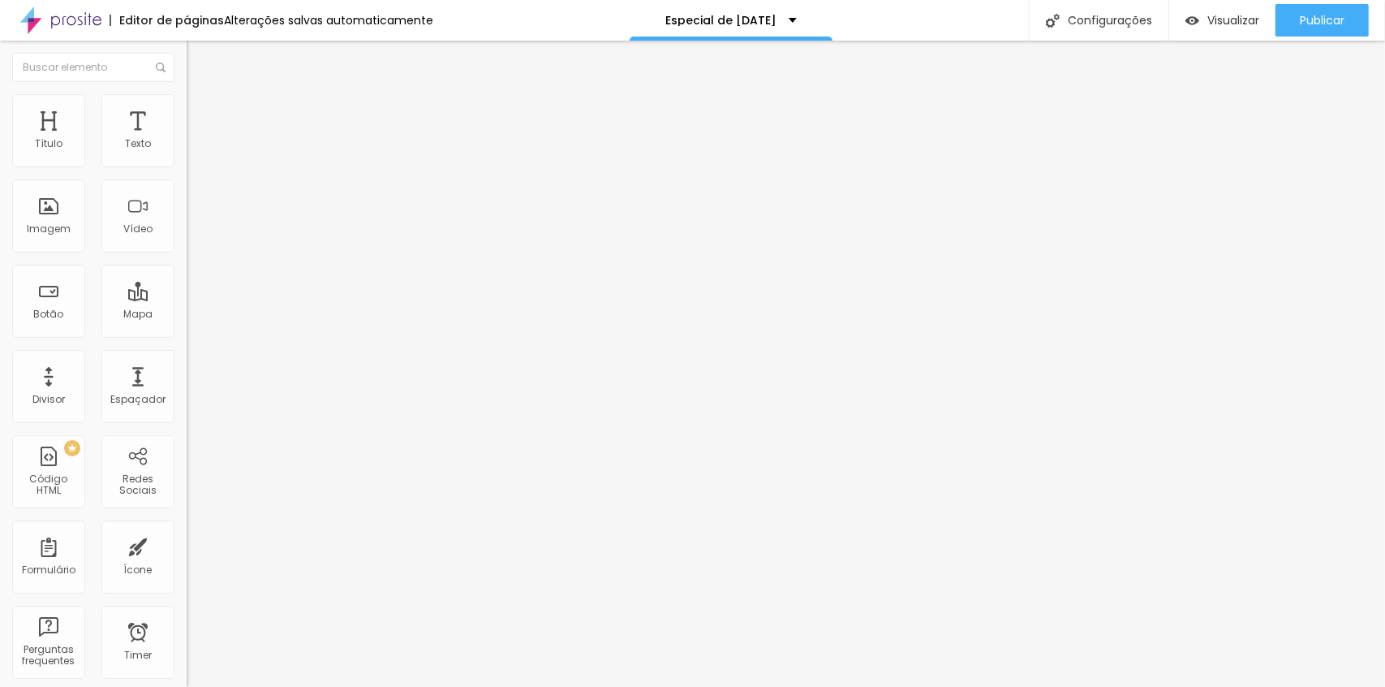
click at [201, 114] on span "Avançado" at bounding box center [228, 121] width 54 height 14
drag, startPoint x: 39, startPoint y: 156, endPoint x: 81, endPoint y: 161, distance: 42.5
click at [187, 315] on input "range" at bounding box center [239, 321] width 105 height 13
click at [187, 121] on li "Avançado" at bounding box center [280, 118] width 187 height 16
click at [201, 112] on span "Estilo" at bounding box center [213, 105] width 25 height 14
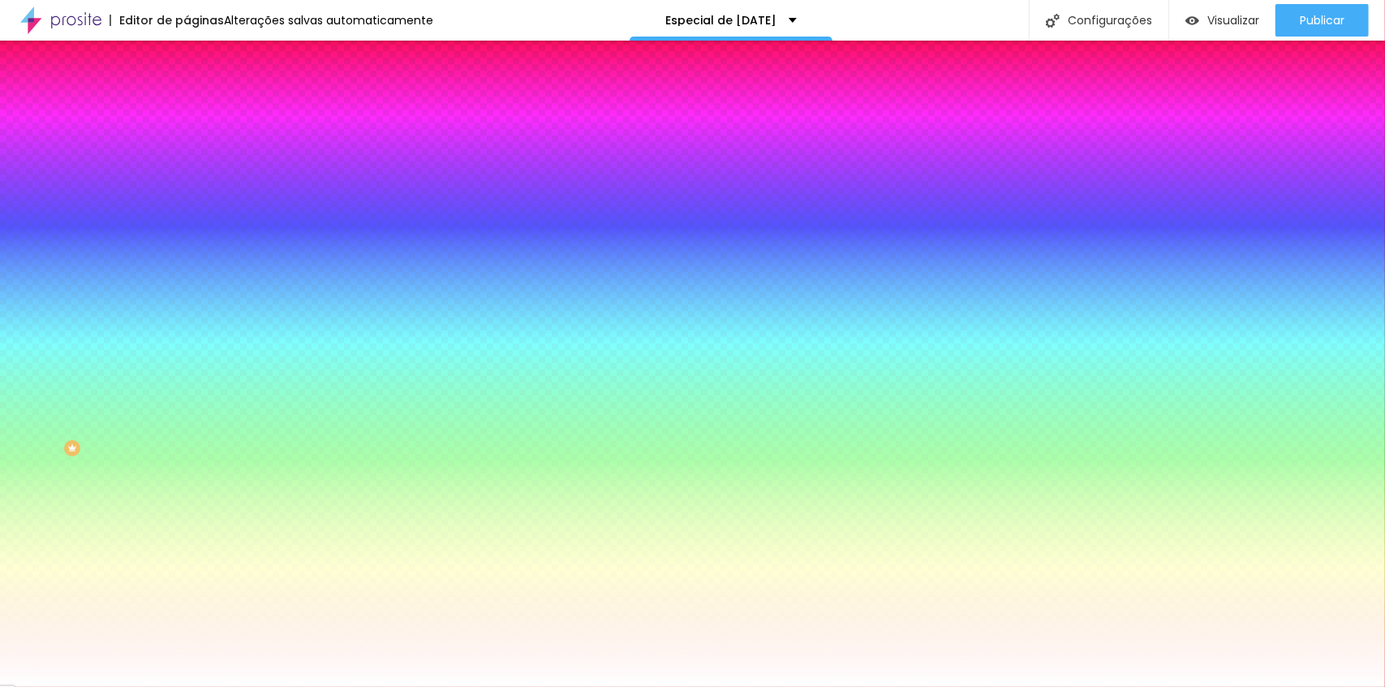
drag, startPoint x: 146, startPoint y: 114, endPoint x: 136, endPoint y: 134, distance: 22.9
click at [201, 114] on span "Avançado" at bounding box center [228, 121] width 54 height 14
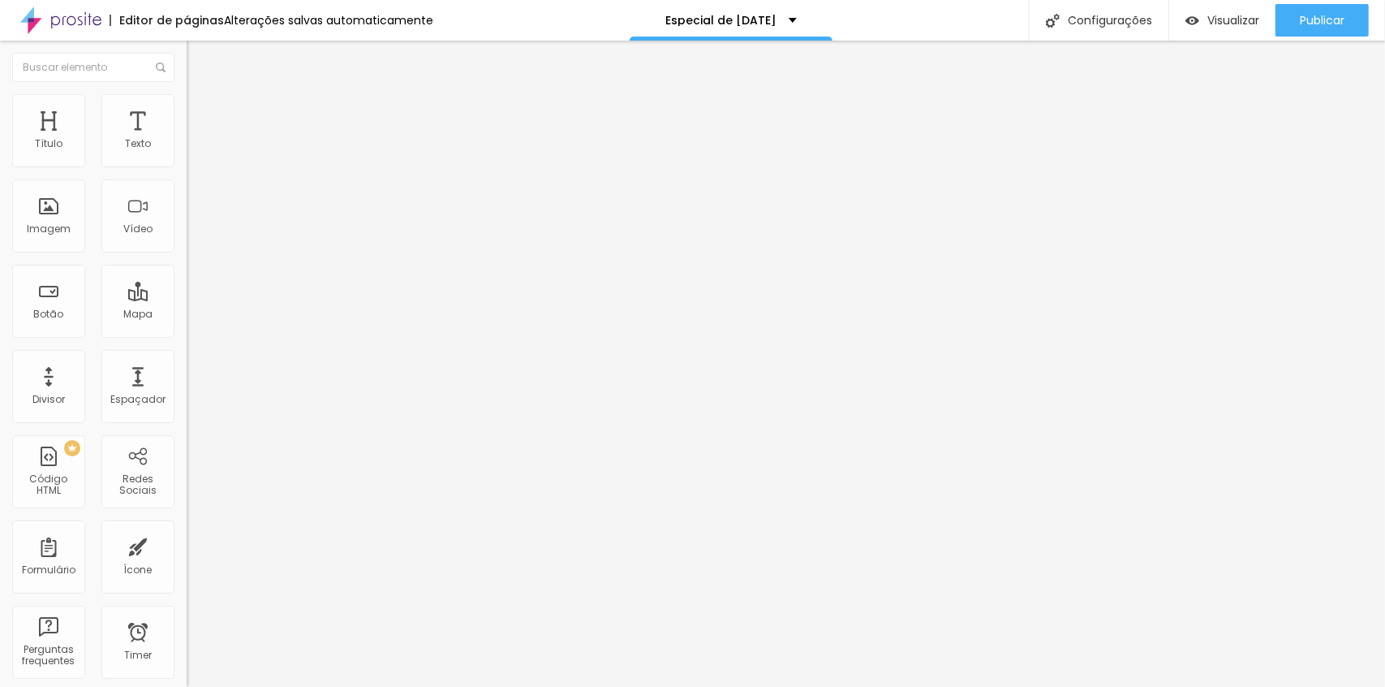
drag, startPoint x: 82, startPoint y: 159, endPoint x: 69, endPoint y: 159, distance: 13.0
click at [187, 315] on input "range" at bounding box center [239, 321] width 105 height 13
click at [1324, 15] on span "Publicar" at bounding box center [1322, 20] width 45 height 13
click at [201, 112] on span "Estilo" at bounding box center [213, 105] width 25 height 14
click at [201, 114] on span "Avançado" at bounding box center [228, 121] width 54 height 14
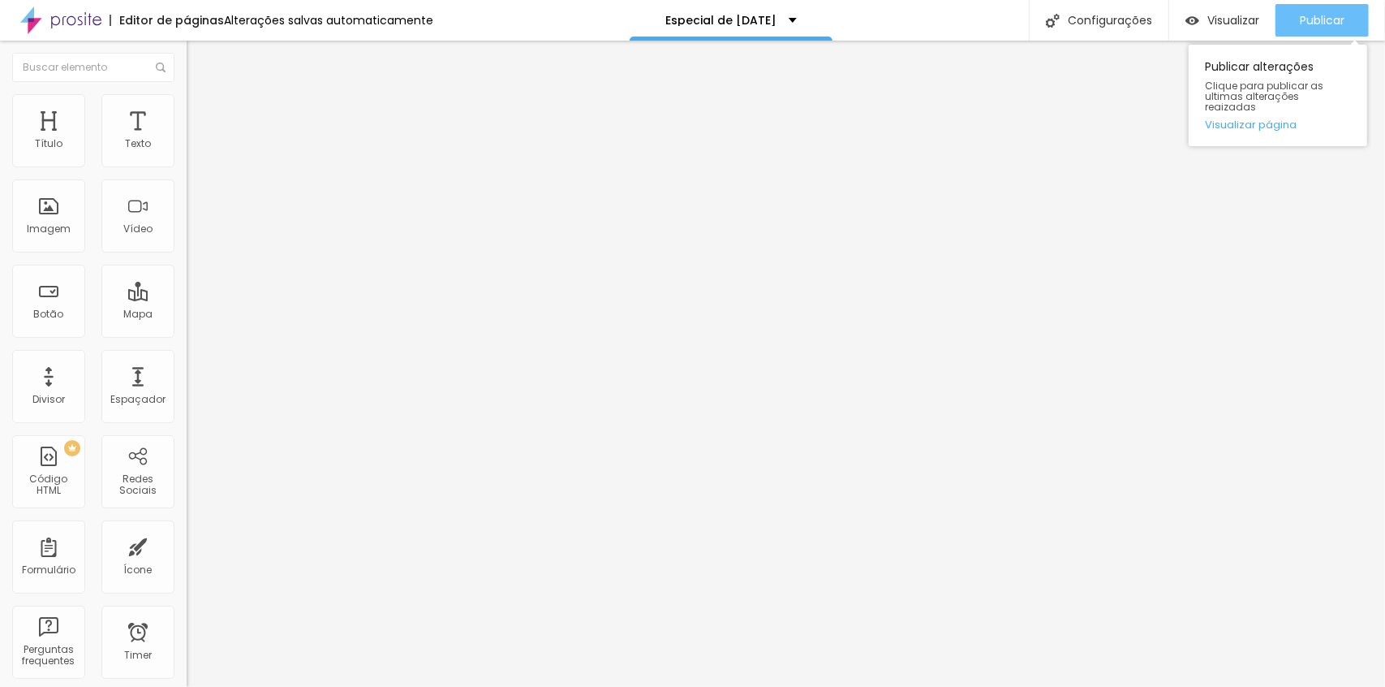
click at [1336, 22] on span "Publicar" at bounding box center [1322, 20] width 45 height 13
click at [1300, 11] on div "Publicar" at bounding box center [1322, 20] width 45 height 32
click at [341, 16] on div "Alterações salvas automaticamente" at bounding box center [328, 20] width 209 height 11
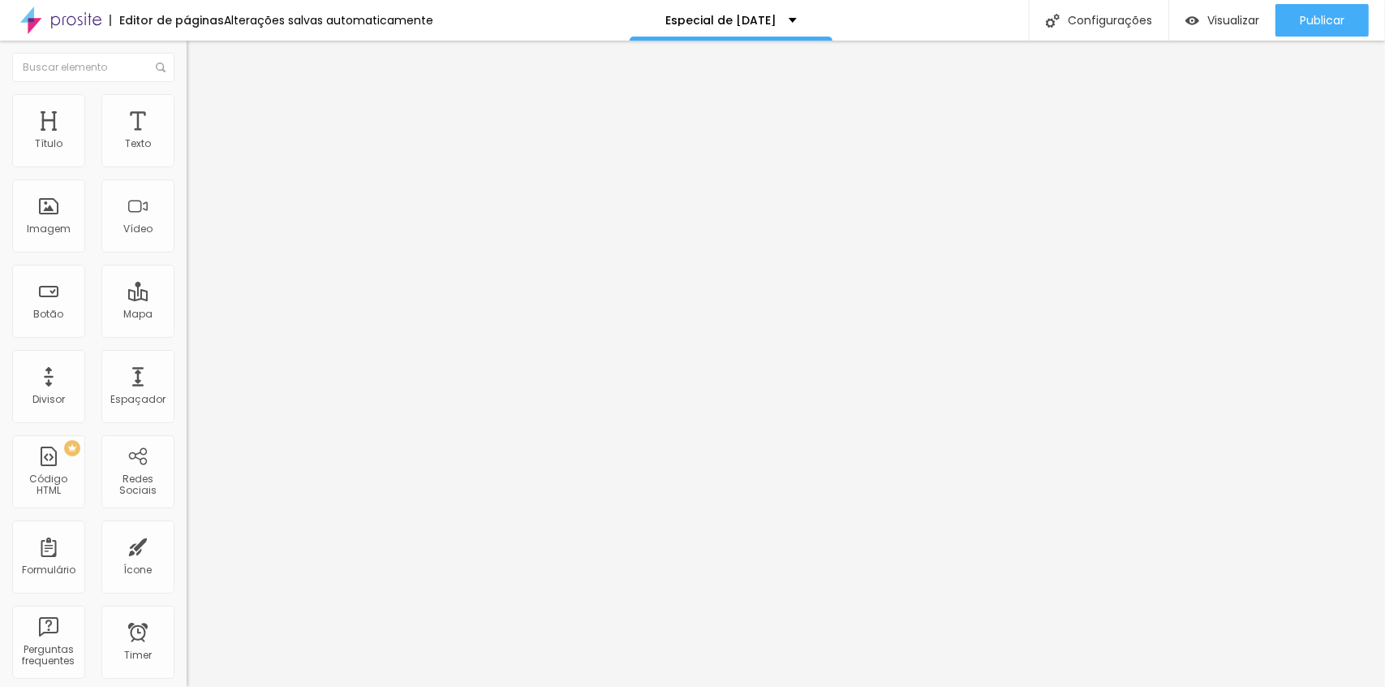
click at [187, 110] on li "Avançado" at bounding box center [280, 118] width 187 height 16
click at [1329, 11] on div "Publicar" at bounding box center [1322, 20] width 45 height 32
click at [187, 101] on img at bounding box center [194, 101] width 15 height 15
click at [187, 94] on li "Conteúdo" at bounding box center [280, 86] width 187 height 16
drag, startPoint x: 39, startPoint y: 157, endPoint x: 58, endPoint y: 160, distance: 19.6
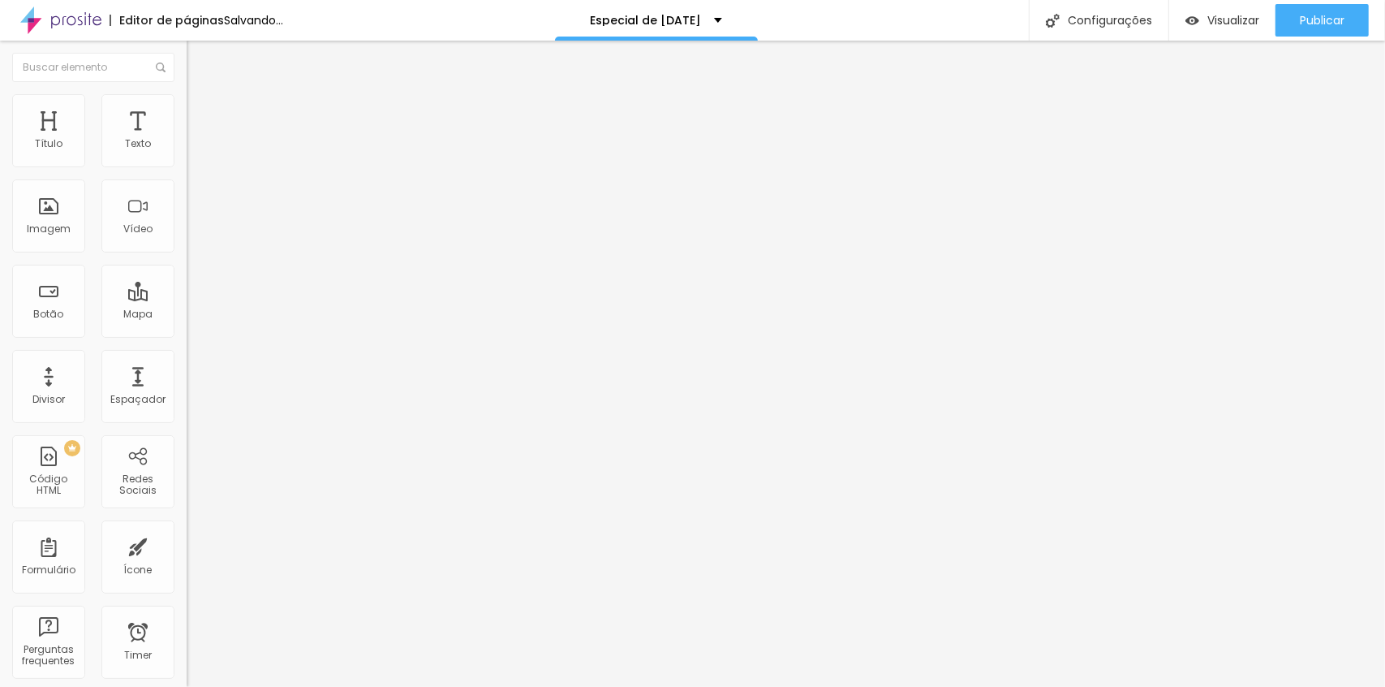
click at [187, 299] on input "range" at bounding box center [239, 305] width 105 height 13
click at [373, 19] on div "Alterações salvas automaticamente" at bounding box center [328, 20] width 209 height 11
drag, startPoint x: 54, startPoint y: 159, endPoint x: -32, endPoint y: 188, distance: 90.1
click at [187, 299] on input "range" at bounding box center [239, 305] width 105 height 13
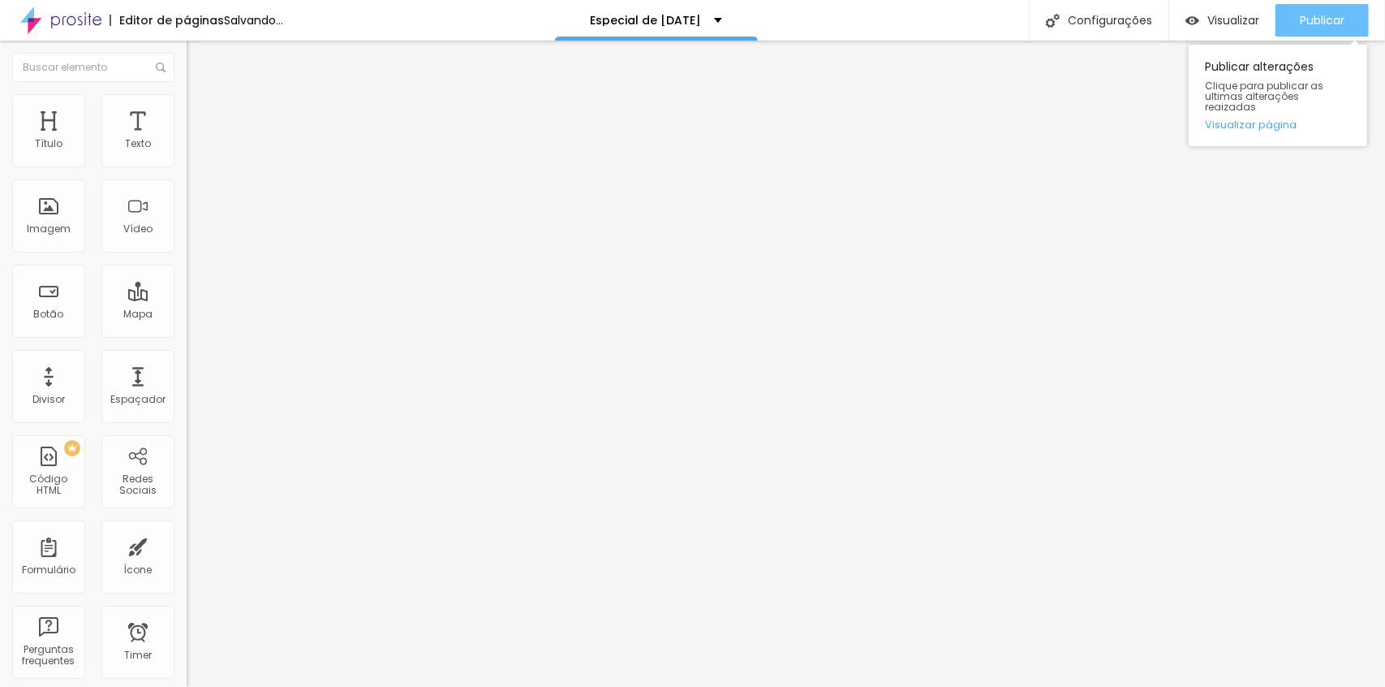
click at [1350, 19] on button "Publicar" at bounding box center [1322, 20] width 93 height 32
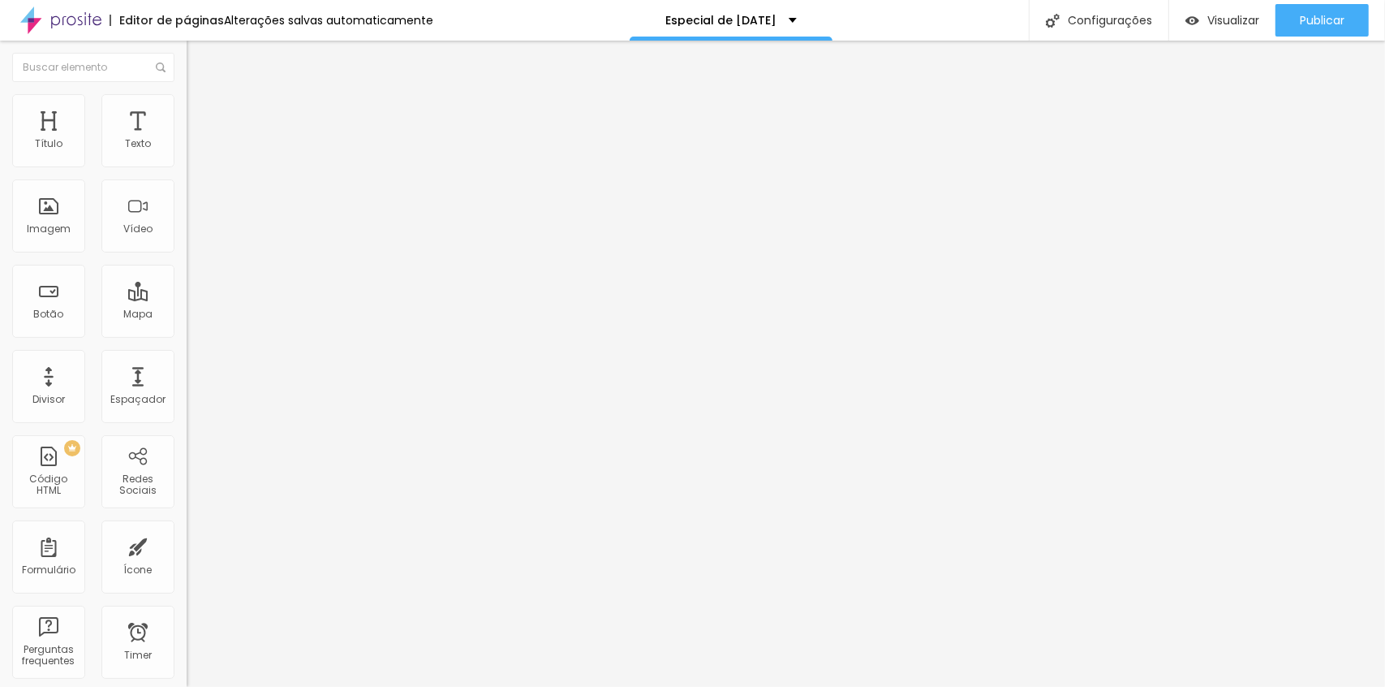
click at [371, 16] on div "Alterações salvas automaticamente" at bounding box center [328, 20] width 209 height 11
click at [1314, 14] on span "Publicar" at bounding box center [1322, 20] width 45 height 13
click at [370, 19] on div "Alterações salvas automaticamente" at bounding box center [328, 20] width 209 height 11
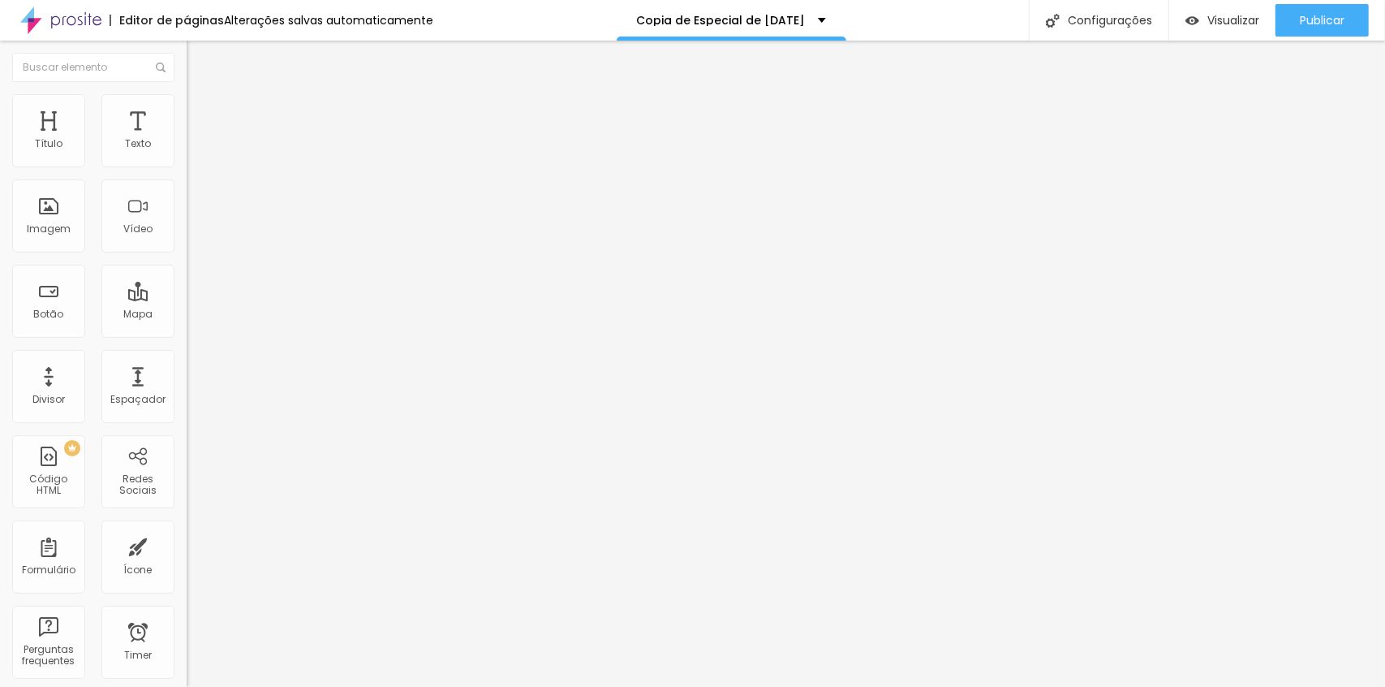
click at [407, 19] on div "Alterações salvas automaticamente" at bounding box center [328, 20] width 209 height 11
click at [361, 23] on div "Alterações salvas automaticamente" at bounding box center [328, 20] width 209 height 11
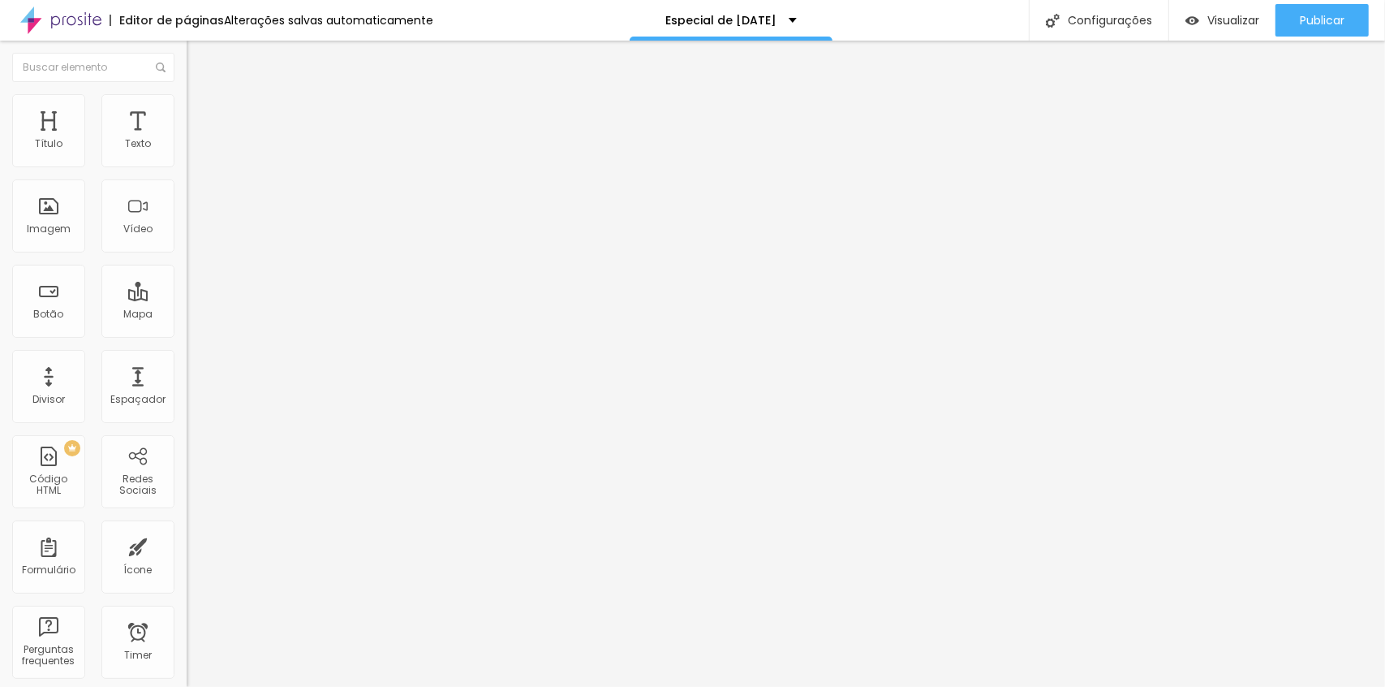
click at [361, 15] on div "Alterações salvas automaticamente" at bounding box center [328, 20] width 209 height 11
click at [201, 114] on span "Avançado" at bounding box center [228, 121] width 54 height 14
click at [187, 110] on img at bounding box center [194, 117] width 15 height 15
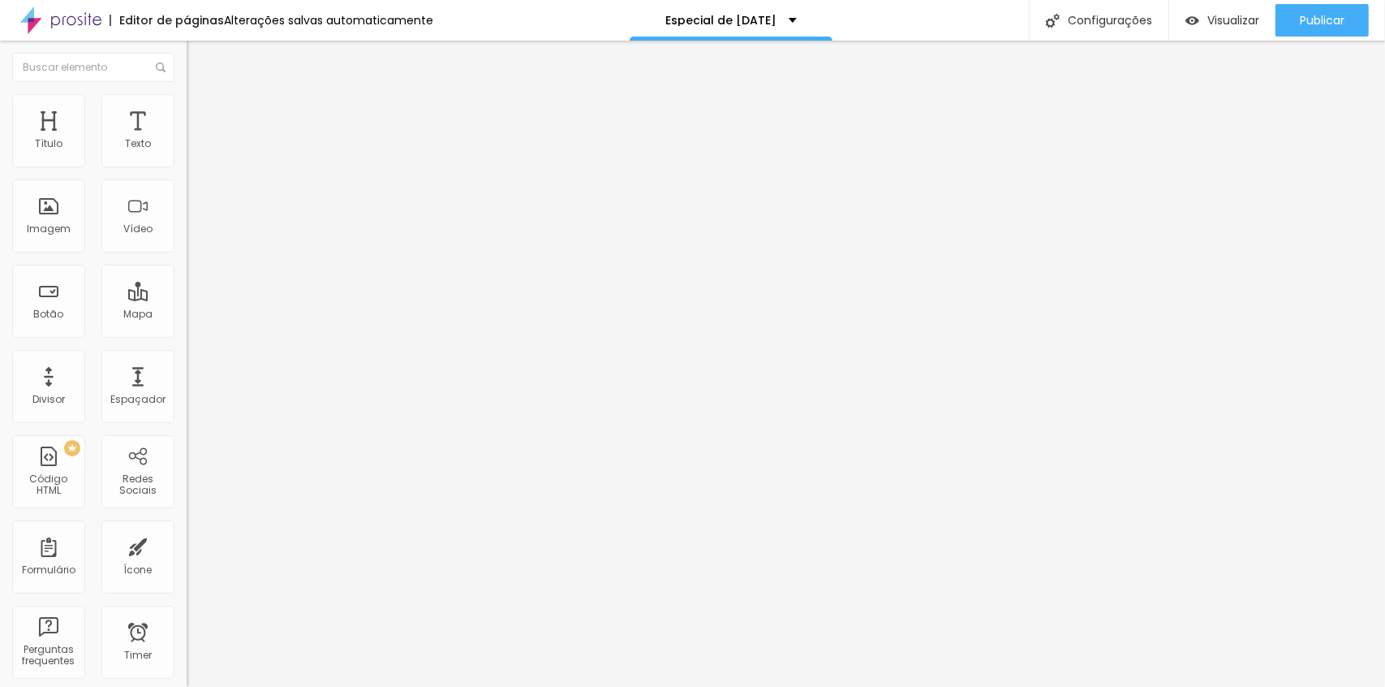
click at [379, 15] on div "Alterações salvas automaticamente" at bounding box center [328, 20] width 209 height 11
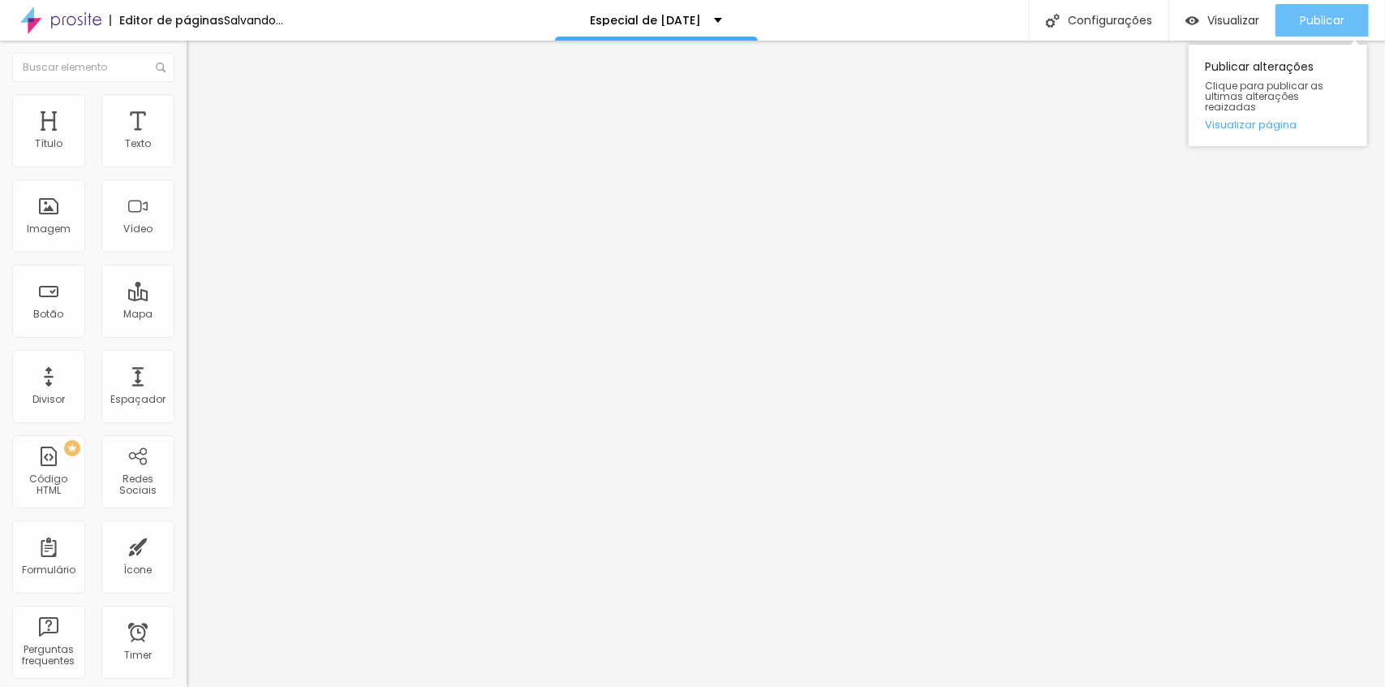
click at [1341, 7] on div "Publicar" at bounding box center [1322, 20] width 45 height 32
click at [1317, 14] on span "Publicar" at bounding box center [1322, 20] width 45 height 13
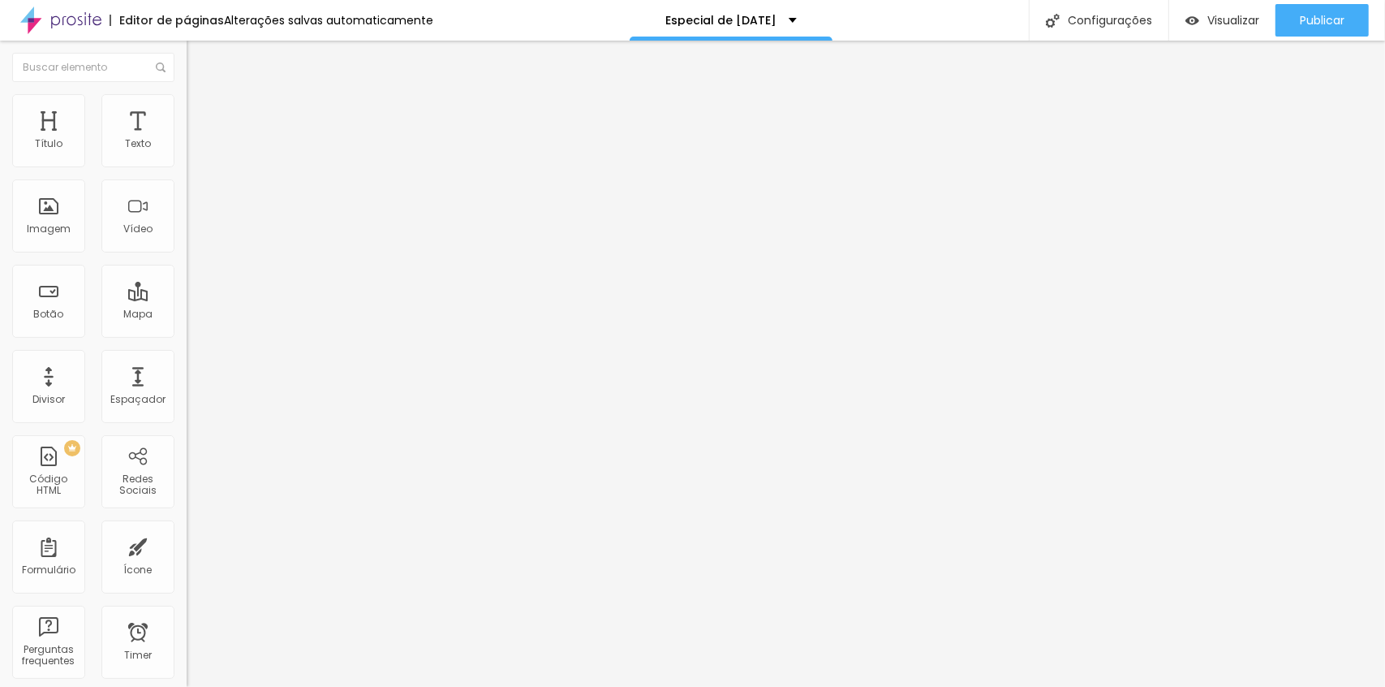
click at [199, 57] on img "button" at bounding box center [205, 59] width 13 height 13
drag, startPoint x: 136, startPoint y: 71, endPoint x: 140, endPoint y: 80, distance: 9.5
click at [187, 75] on button "Editar Seção" at bounding box center [280, 59] width 187 height 37
click at [151, 105] on div "Título Texto Imagem Vídeo Botão Mapa Divisor Espaçador PREMIUM Código HTML Rede…" at bounding box center [93, 364] width 187 height 646
click at [187, 110] on img at bounding box center [194, 117] width 15 height 15
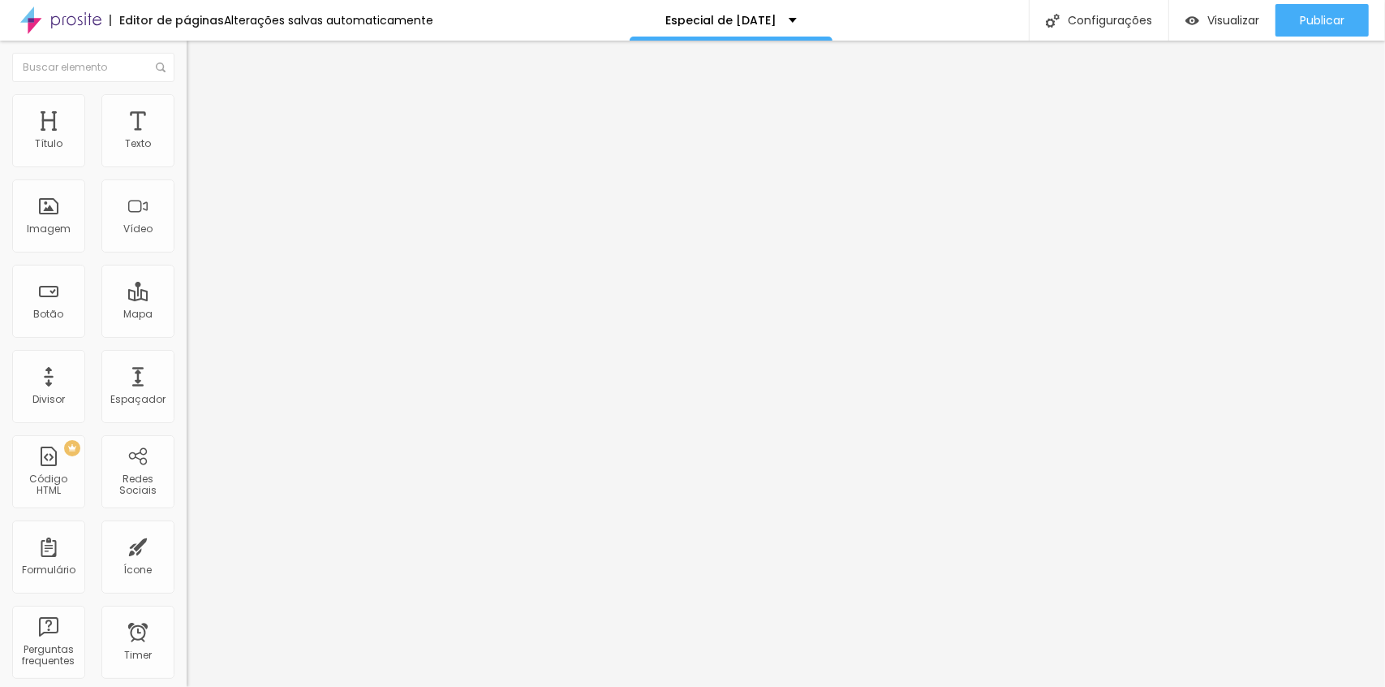
click at [201, 114] on span "Avançado" at bounding box center [228, 121] width 54 height 14
click at [201, 115] on span "Avançado" at bounding box center [228, 121] width 54 height 14
click at [201, 114] on span "Avançado" at bounding box center [228, 121] width 54 height 14
click at [187, 120] on li "Avançado" at bounding box center [280, 118] width 187 height 16
click at [201, 114] on span "Avançado" at bounding box center [228, 121] width 54 height 14
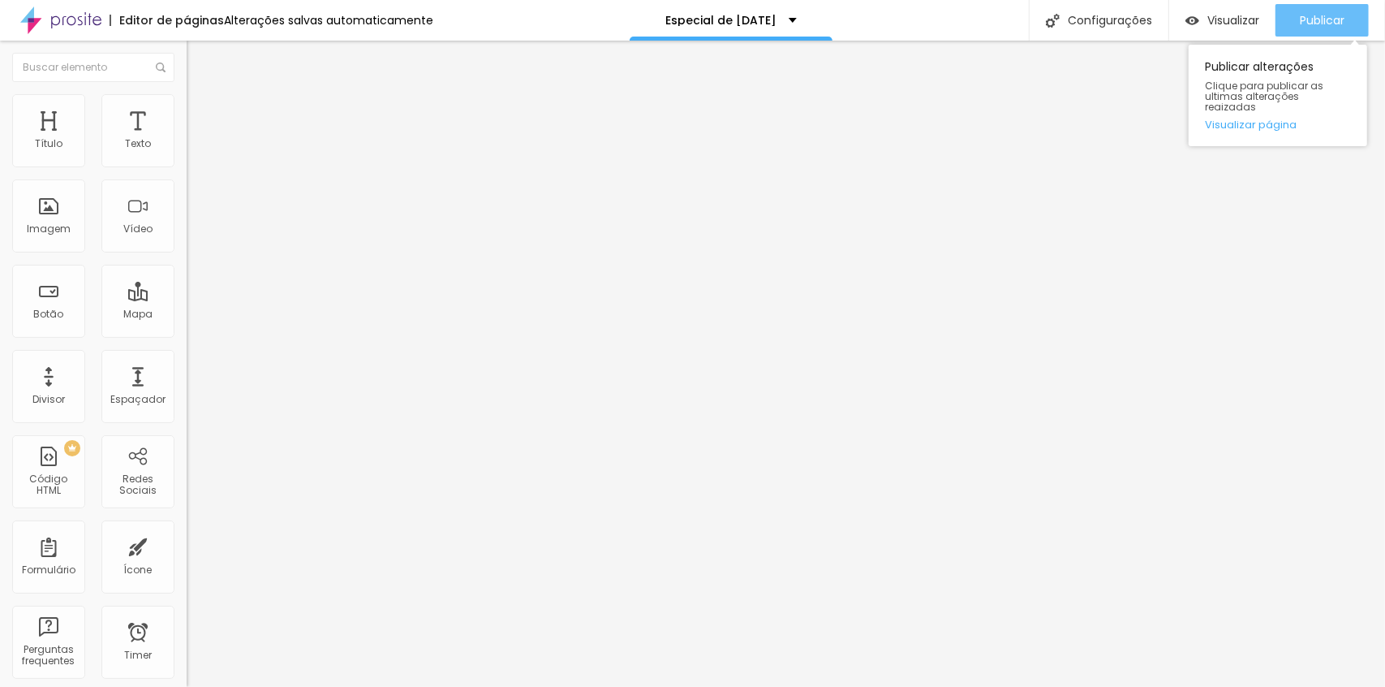
click at [1321, 11] on div "Publicar" at bounding box center [1322, 20] width 45 height 32
click at [201, 114] on span "Avançado" at bounding box center [228, 121] width 54 height 14
click at [1330, 31] on div "Publicar" at bounding box center [1322, 20] width 45 height 32
click at [1280, 119] on link "Visualizar página" at bounding box center [1278, 124] width 146 height 11
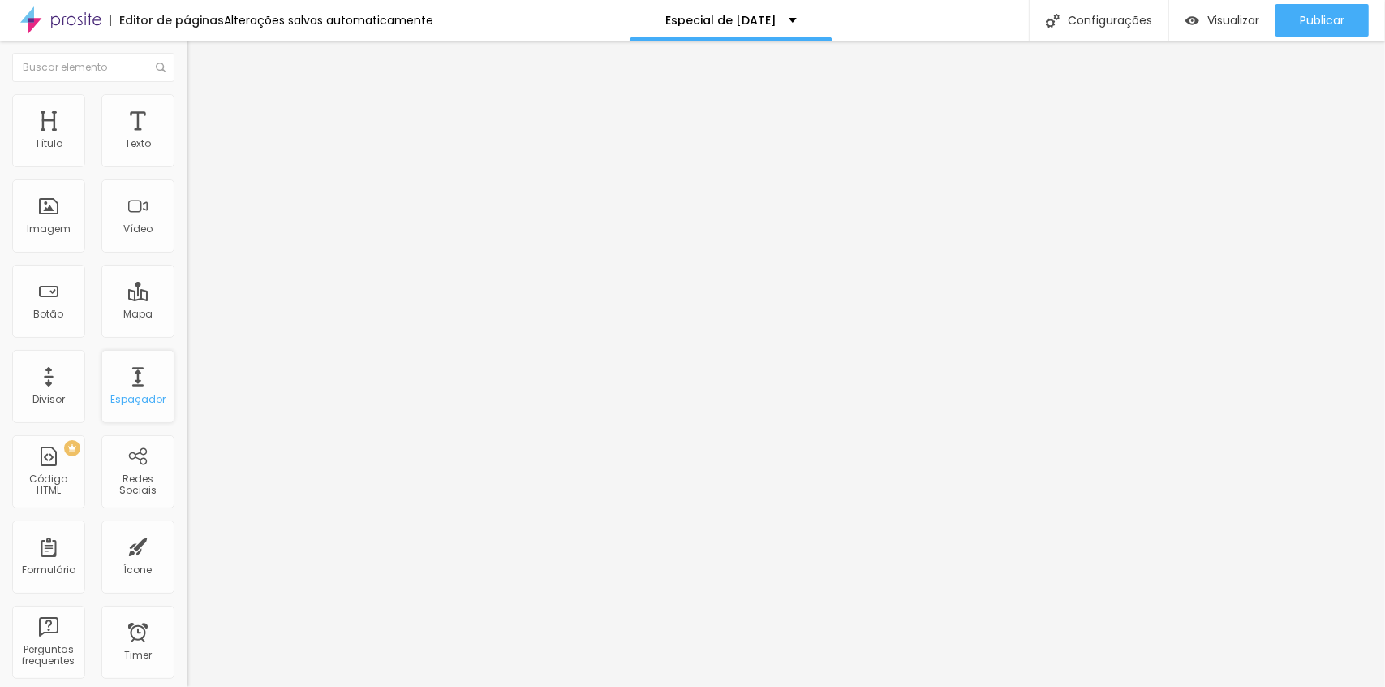
click at [136, 394] on div "Espaçador" at bounding box center [137, 399] width 55 height 11
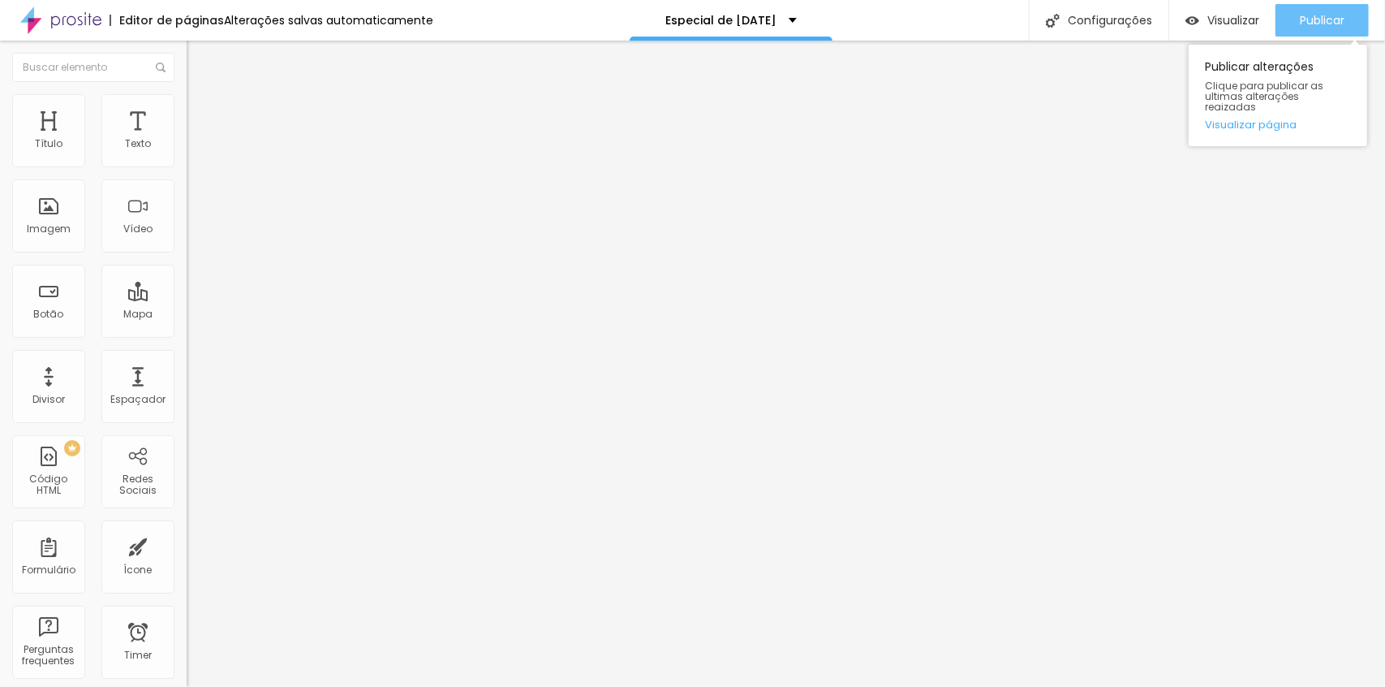
click at [1346, 21] on button "Publicar" at bounding box center [1322, 20] width 93 height 32
click at [1325, 20] on span "Publicar" at bounding box center [1322, 20] width 45 height 13
click at [1331, 24] on span "Publicar" at bounding box center [1322, 20] width 45 height 13
click at [1347, 21] on button "Publicar" at bounding box center [1322, 20] width 93 height 32
click at [1346, 16] on button "Publicar" at bounding box center [1322, 20] width 93 height 32
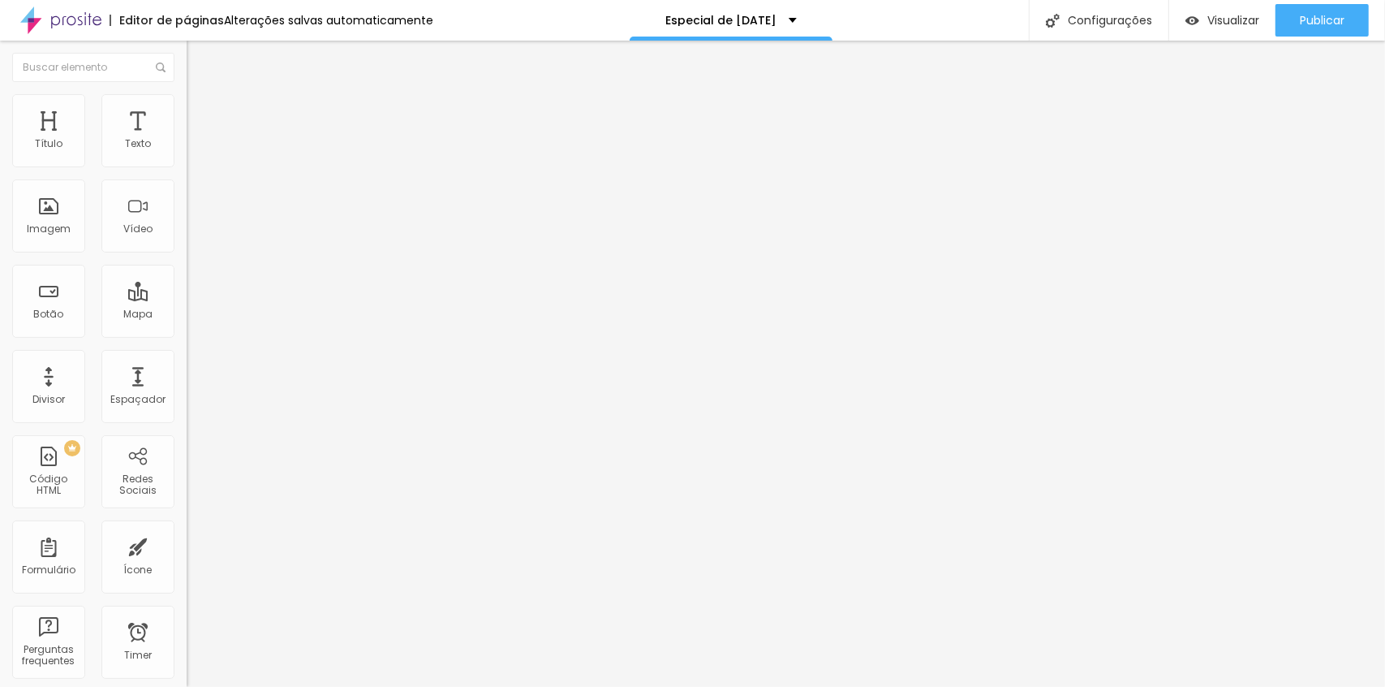
click at [201, 111] on span "Estilo" at bounding box center [213, 105] width 25 height 14
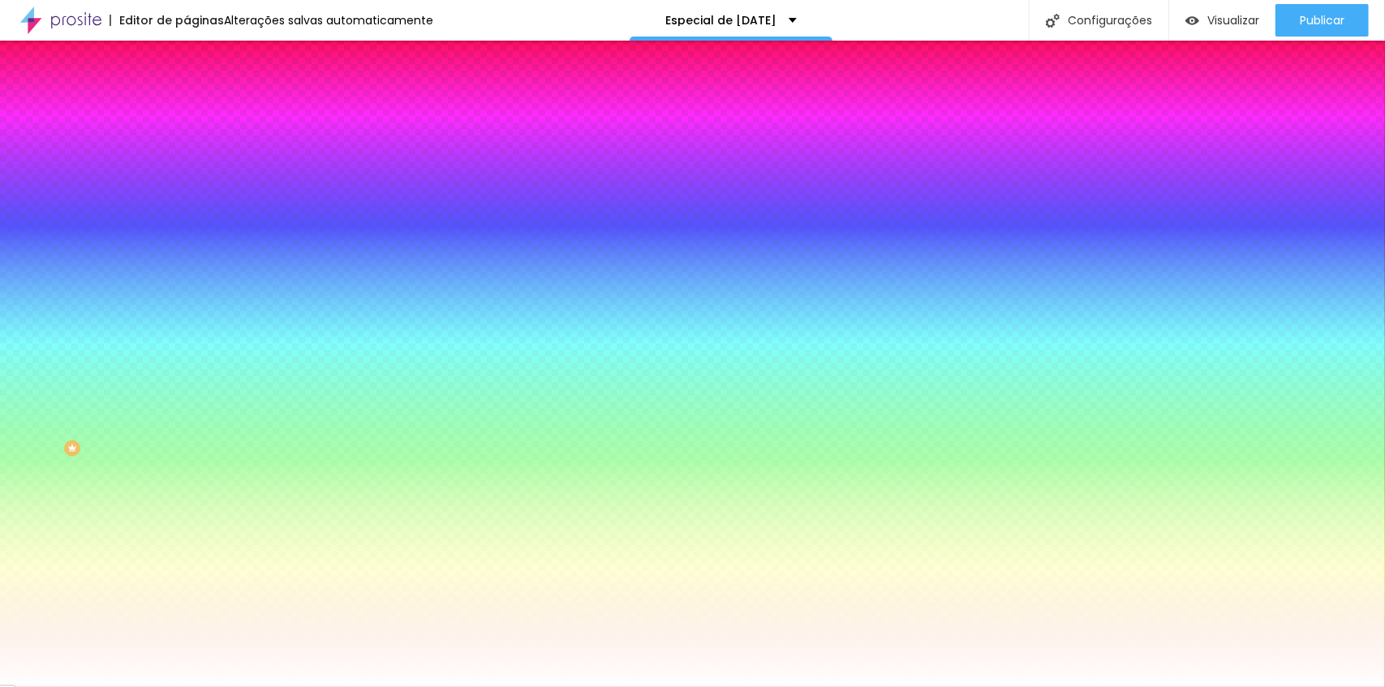
click at [187, 110] on li "Avançado" at bounding box center [280, 118] width 187 height 16
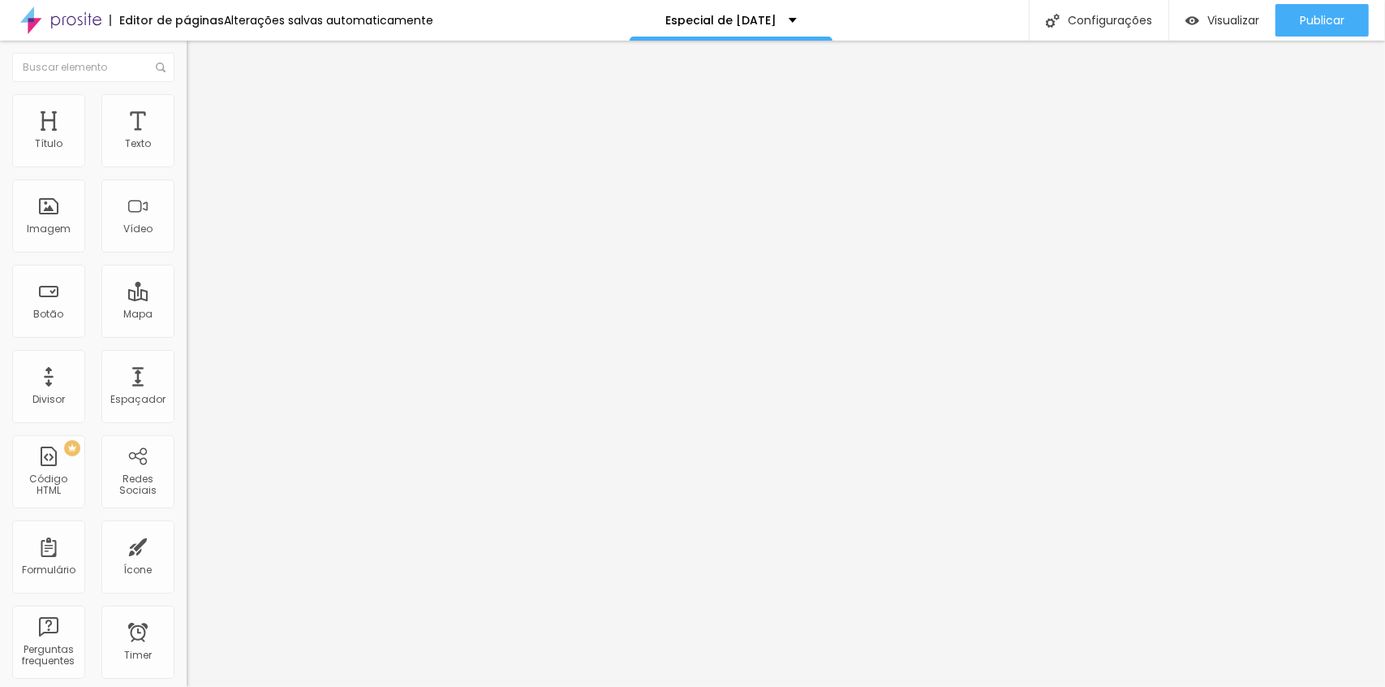
type input "15"
type input "10"
type input "5"
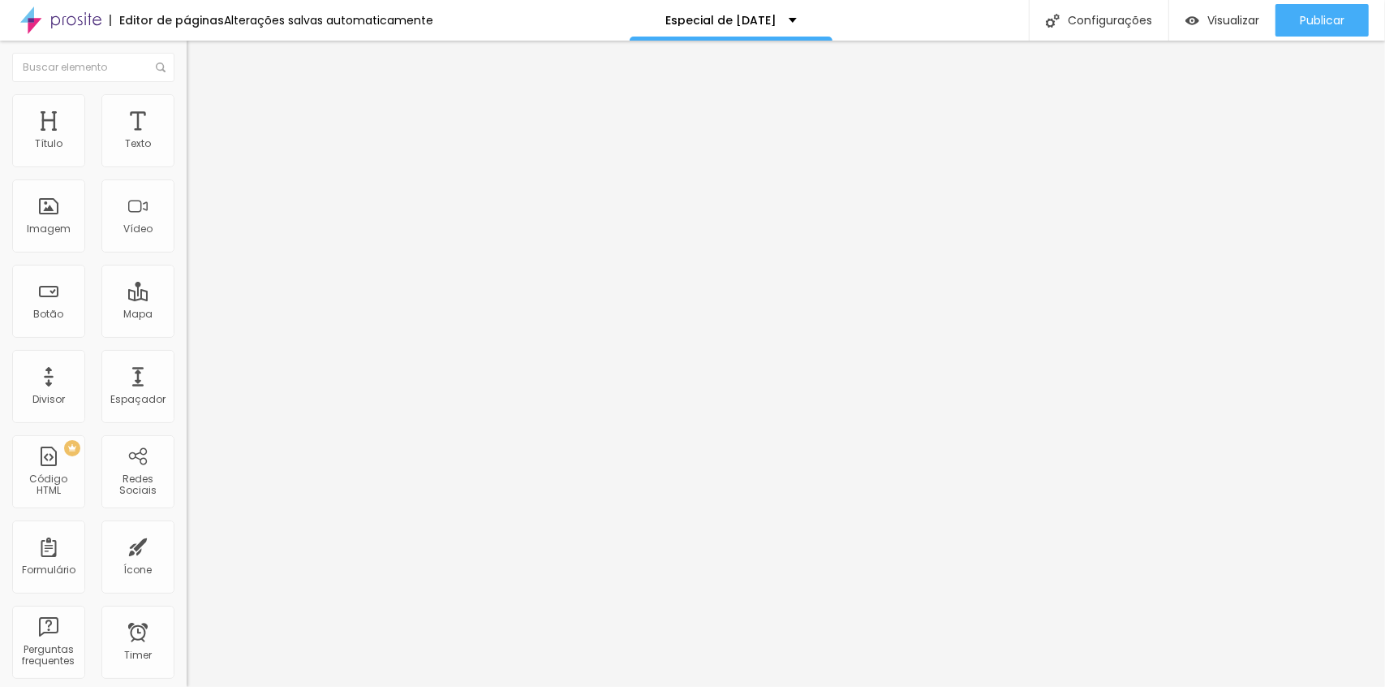
type input "5"
type input "0"
drag, startPoint x: 65, startPoint y: 157, endPoint x: -24, endPoint y: 166, distance: 89.0
type input "0"
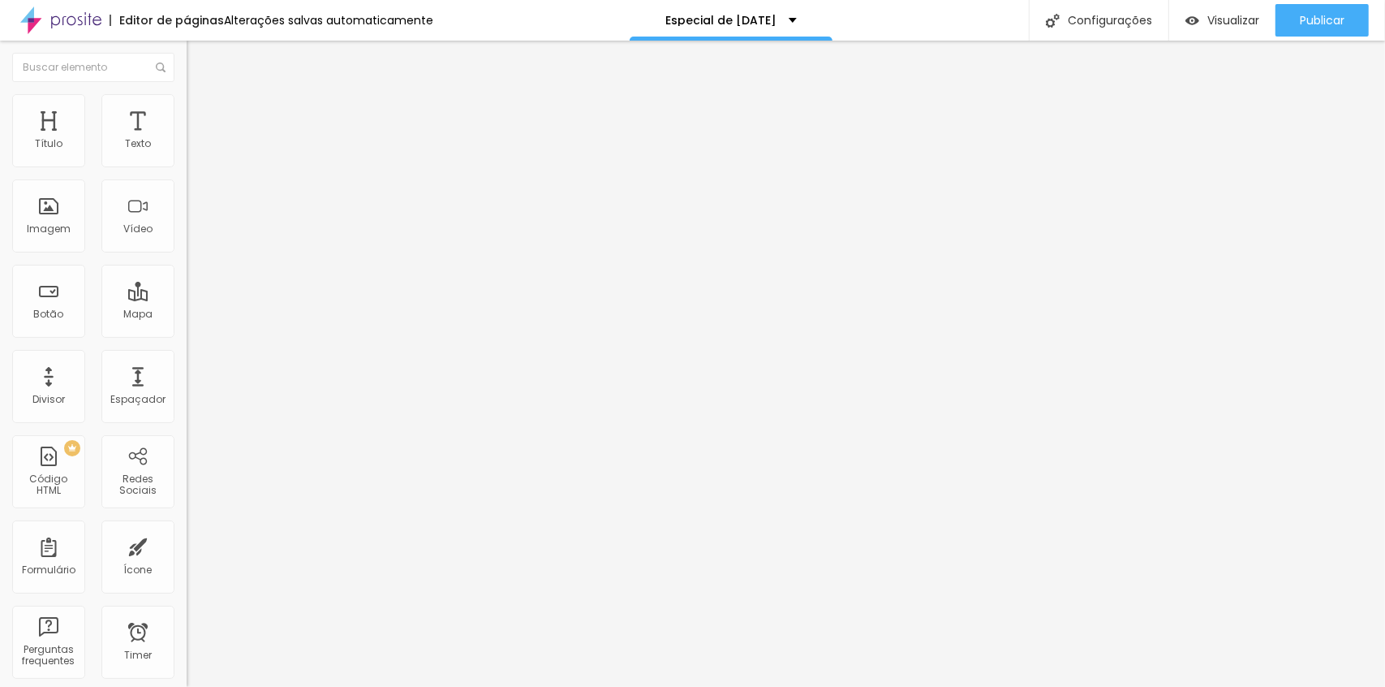
click at [187, 315] on input "range" at bounding box center [239, 321] width 105 height 13
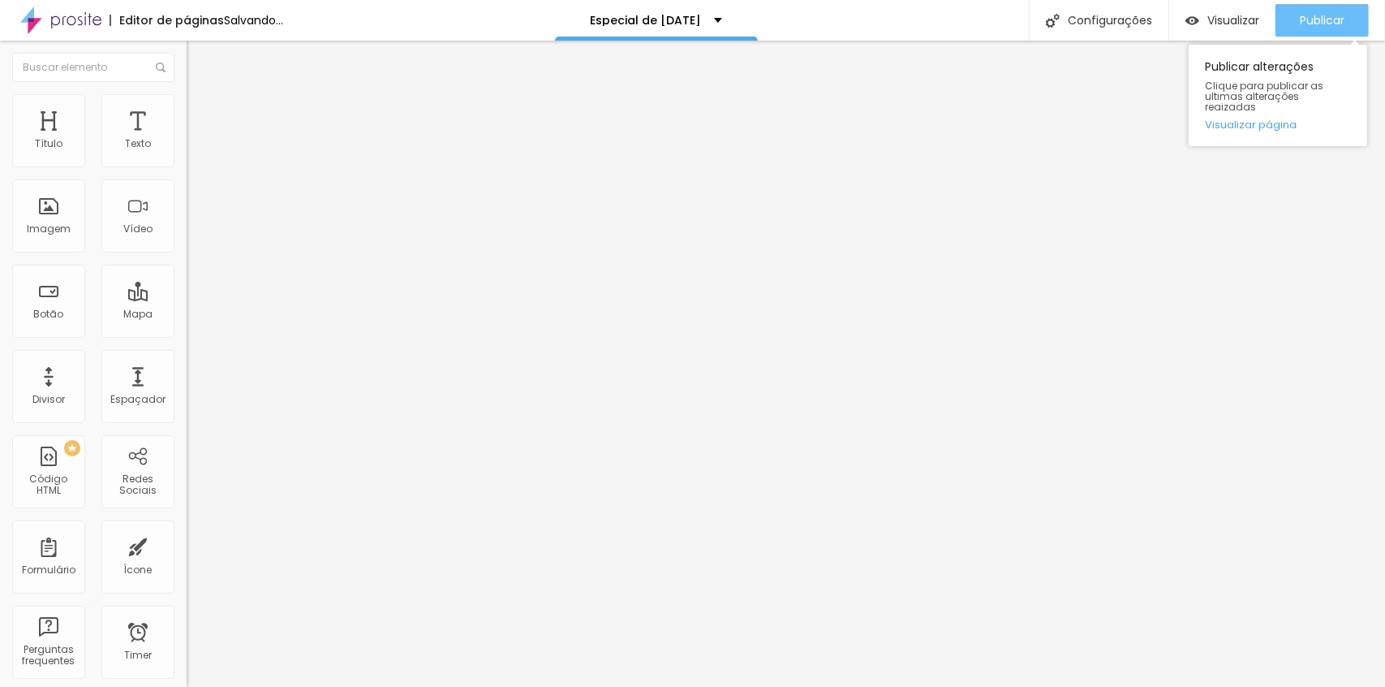
click at [1358, 6] on button "Publicar" at bounding box center [1322, 20] width 93 height 32
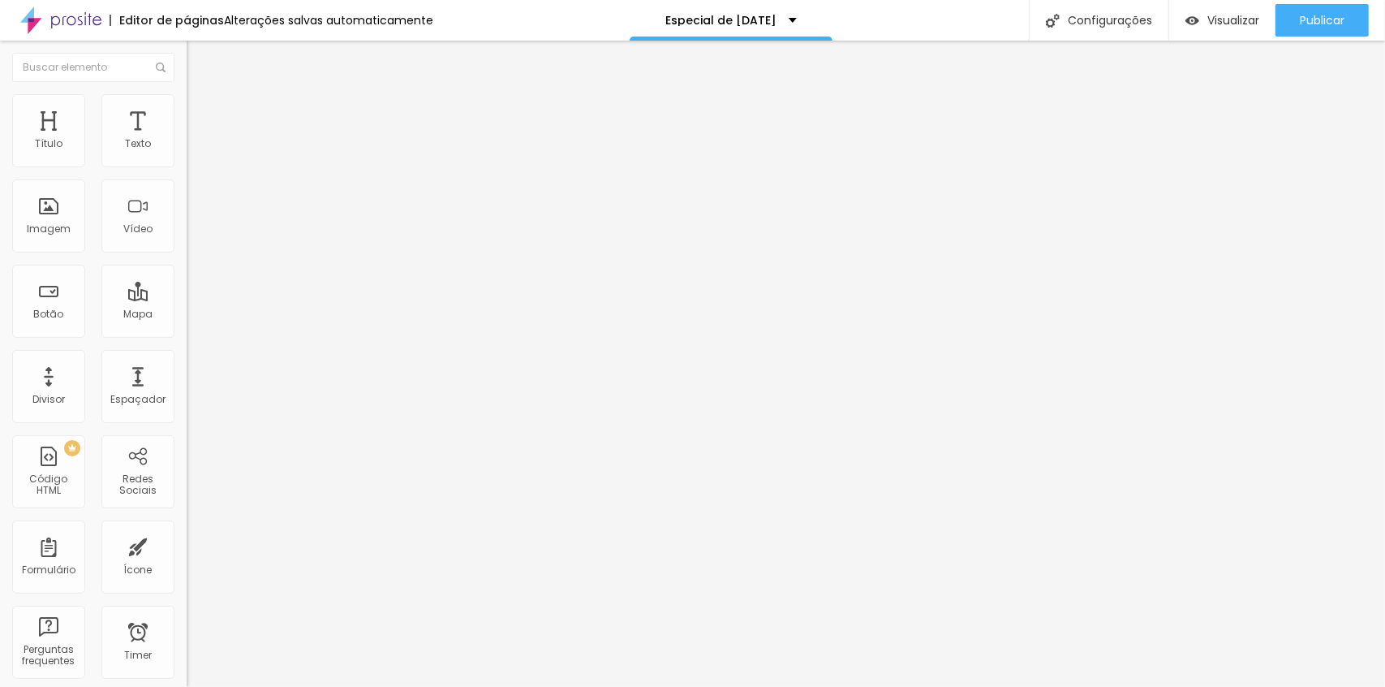
click at [187, 106] on li "Estilo" at bounding box center [280, 102] width 187 height 16
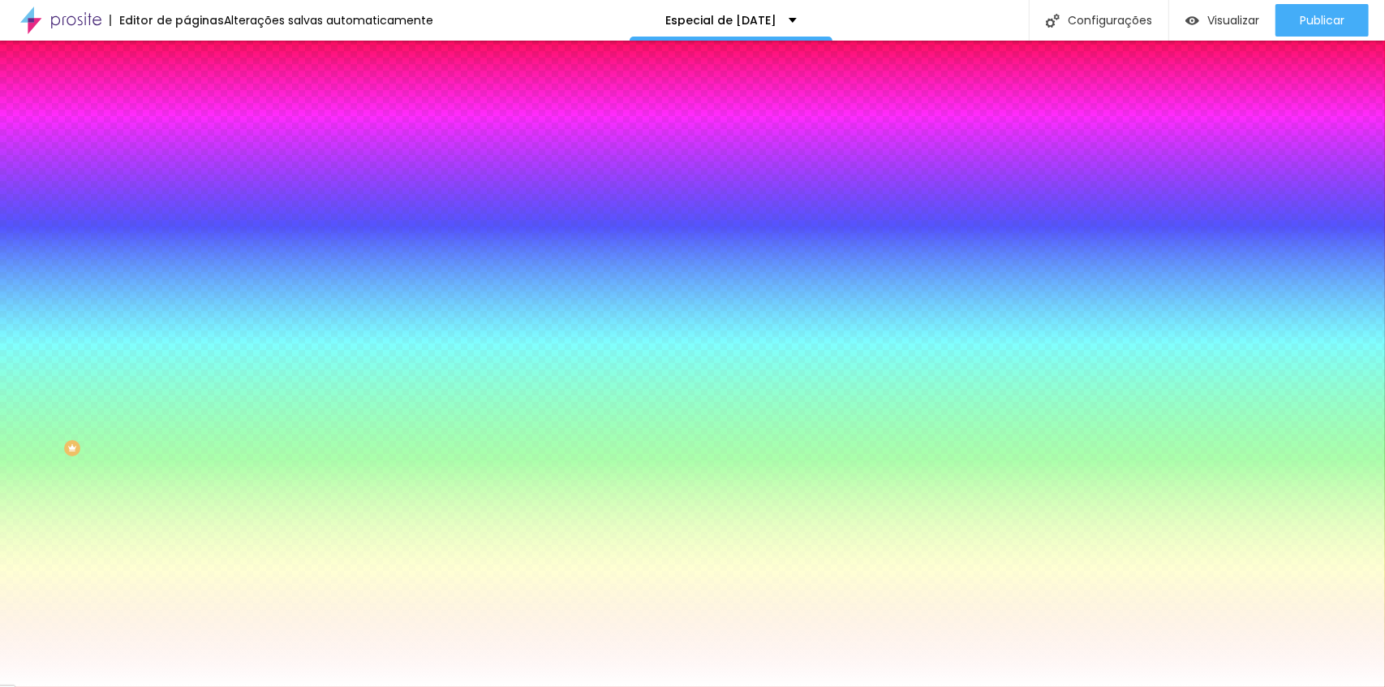
click at [187, 110] on li "Avançado" at bounding box center [280, 118] width 187 height 16
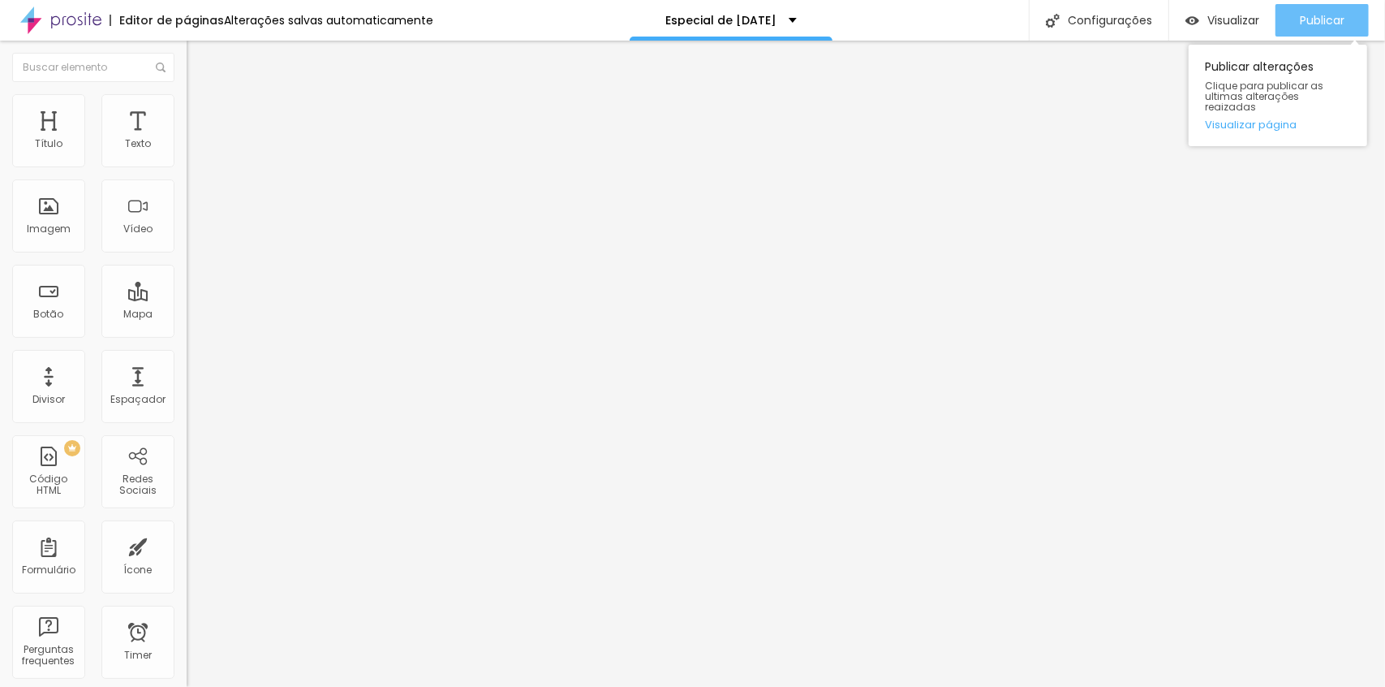
click at [1332, 18] on span "Publicar" at bounding box center [1322, 20] width 45 height 13
click at [187, 101] on li "Estilo" at bounding box center [280, 102] width 187 height 16
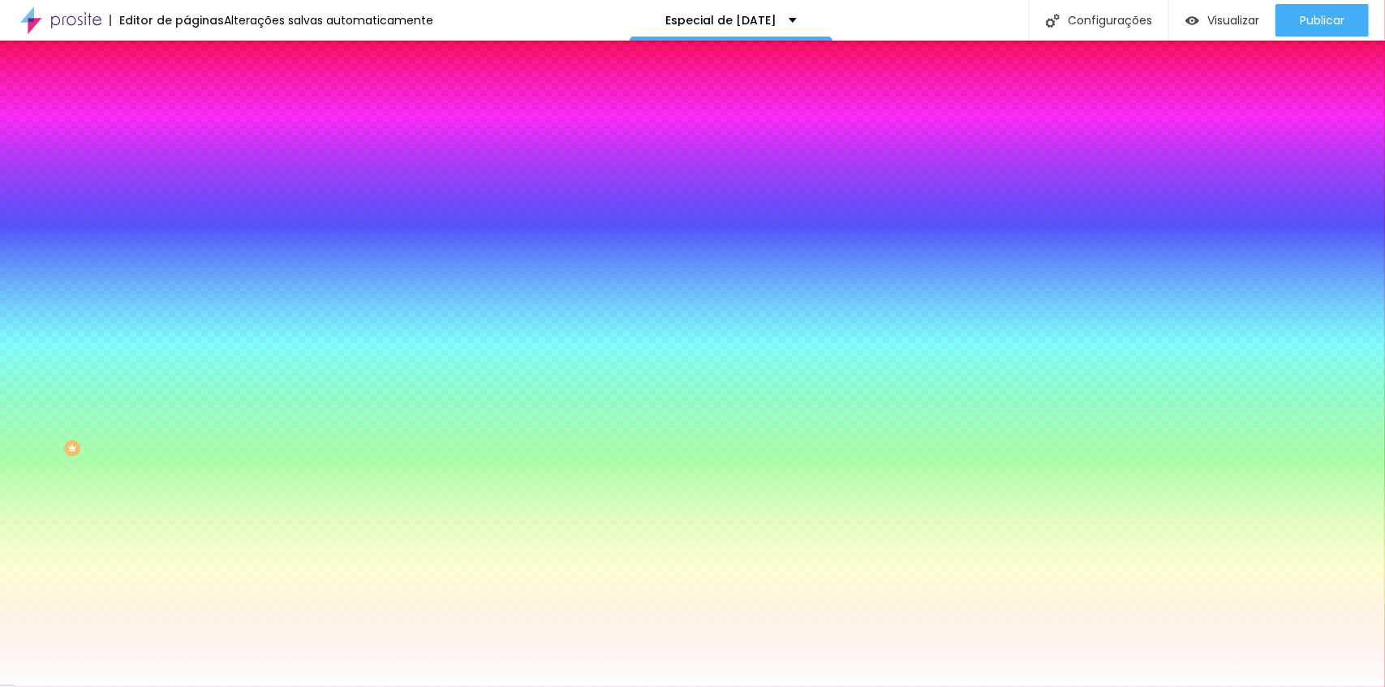
click at [187, 110] on li "Avançado" at bounding box center [280, 118] width 187 height 16
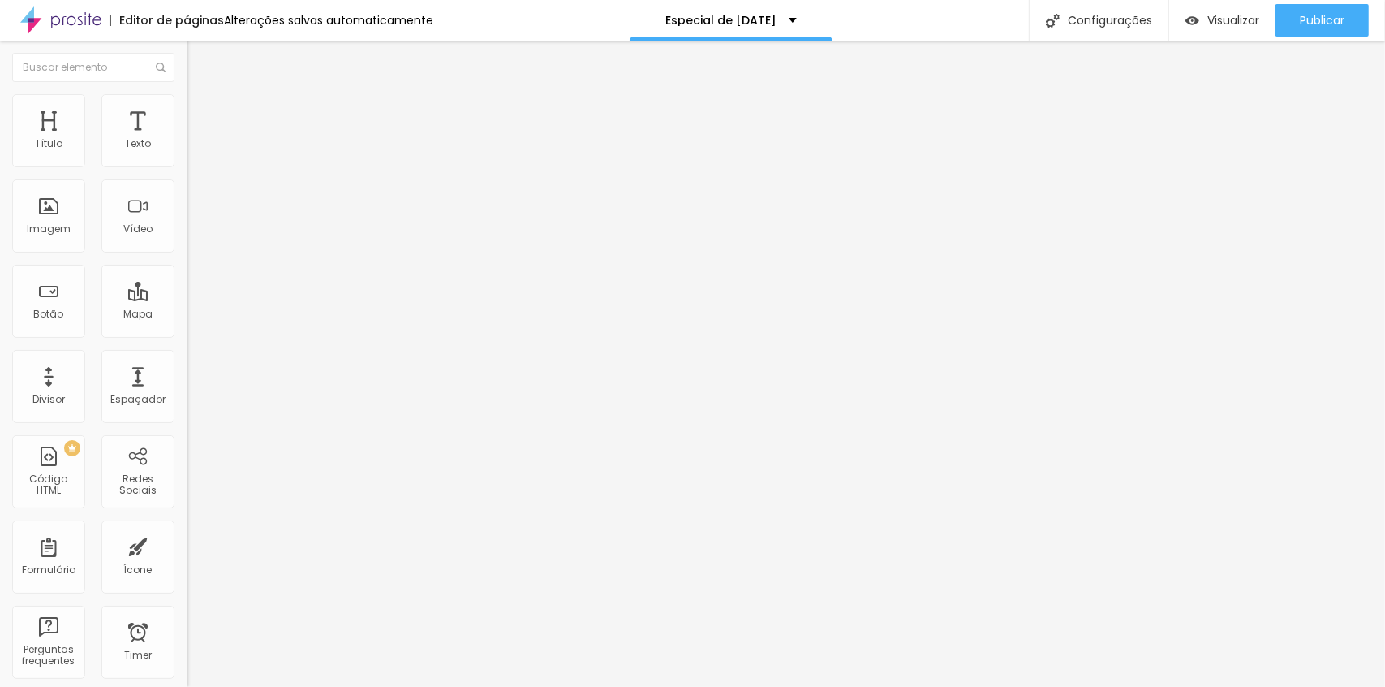
type input "24"
type input "19"
type input "14"
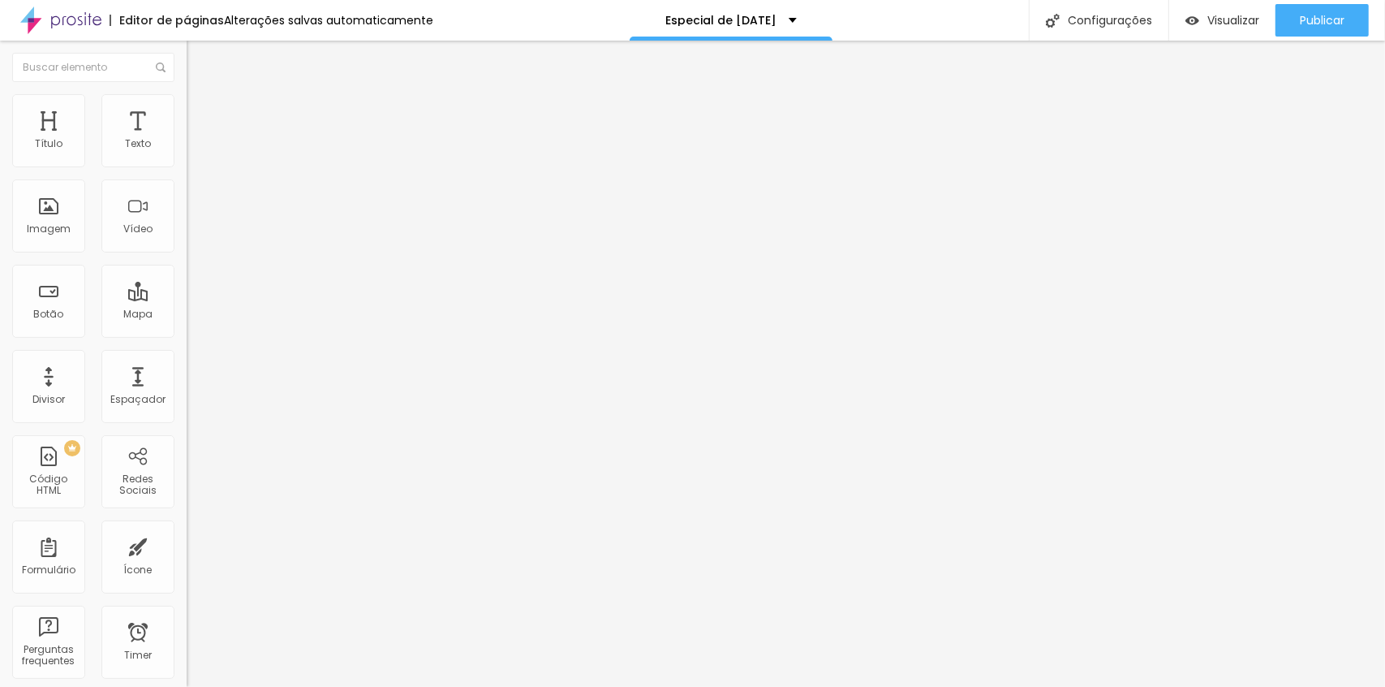
type input "14"
type input "9"
type input "5"
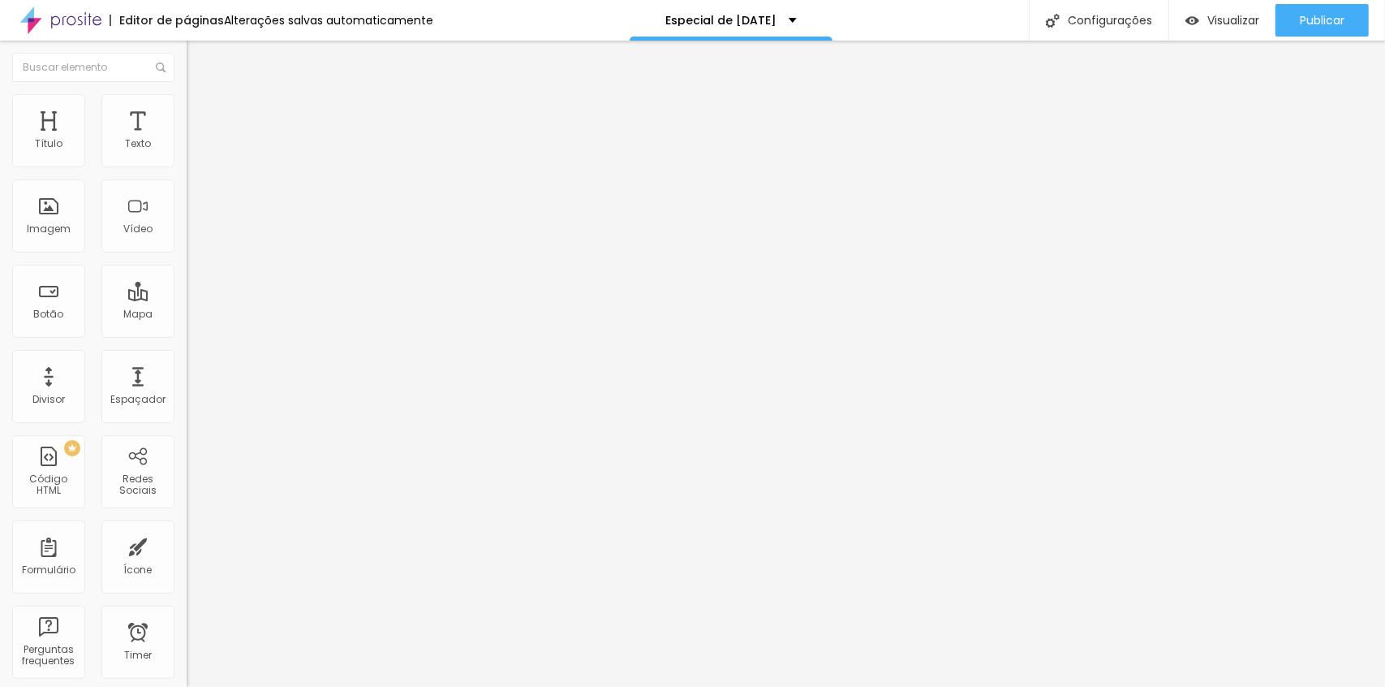
type input "14"
click at [187, 545] on input "range" at bounding box center [239, 551] width 105 height 13
click at [1325, 19] on span "Publicar" at bounding box center [1322, 20] width 45 height 13
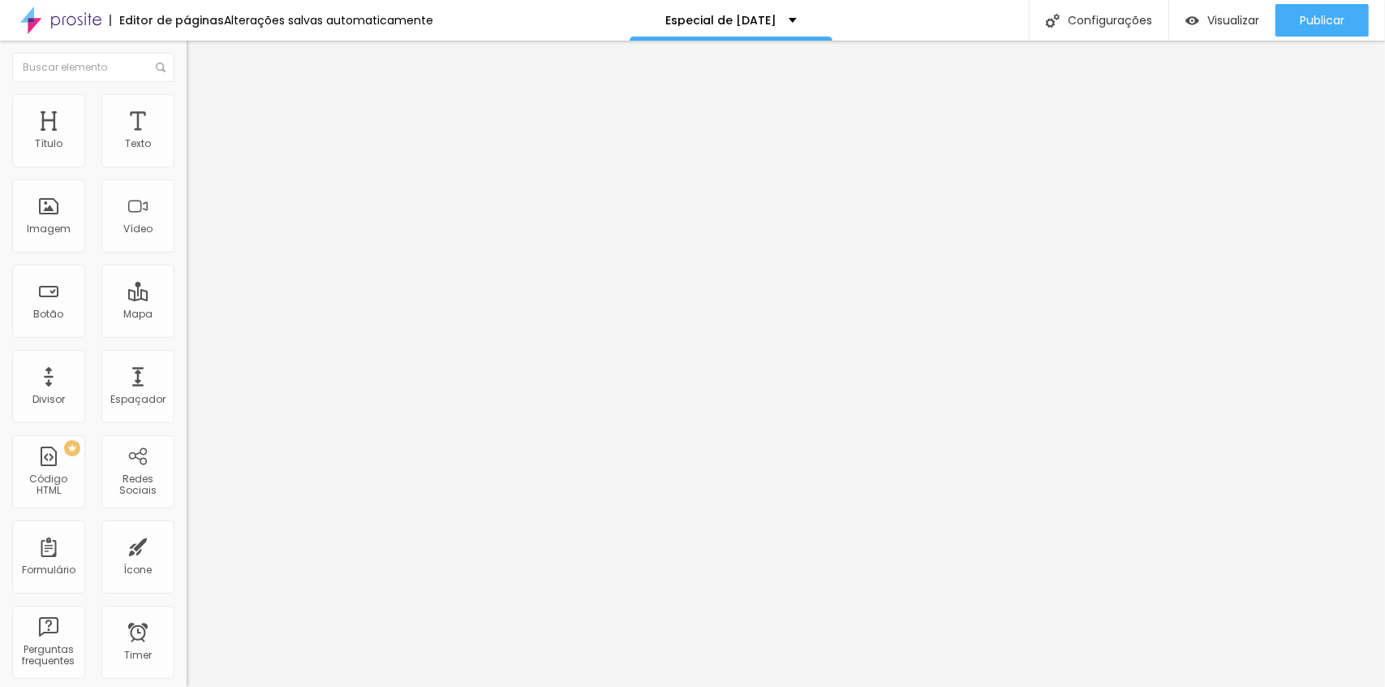
click at [199, 60] on img "button" at bounding box center [205, 59] width 13 height 13
click at [187, 101] on ul "Conteúdo Estilo Avançado" at bounding box center [280, 102] width 187 height 49
click at [187, 108] on li "Estilo" at bounding box center [280, 102] width 187 height 16
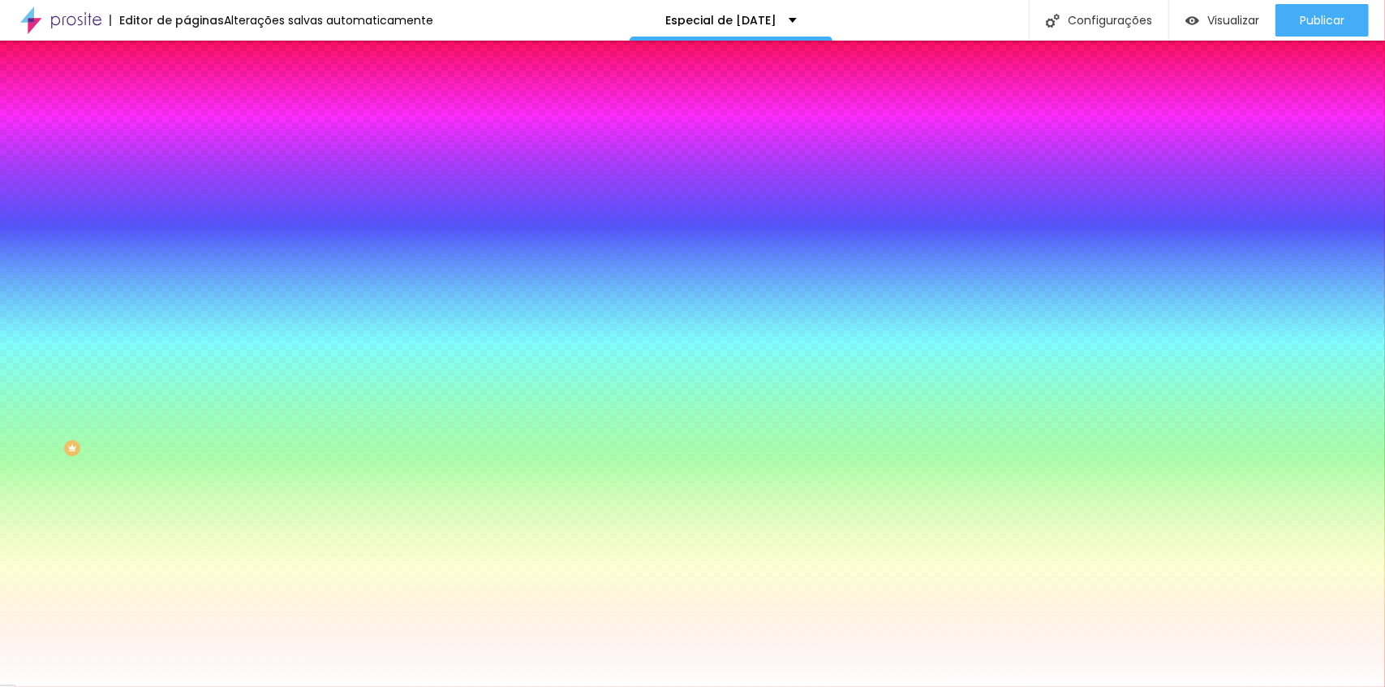
click at [187, 110] on li "Avançado" at bounding box center [280, 118] width 187 height 16
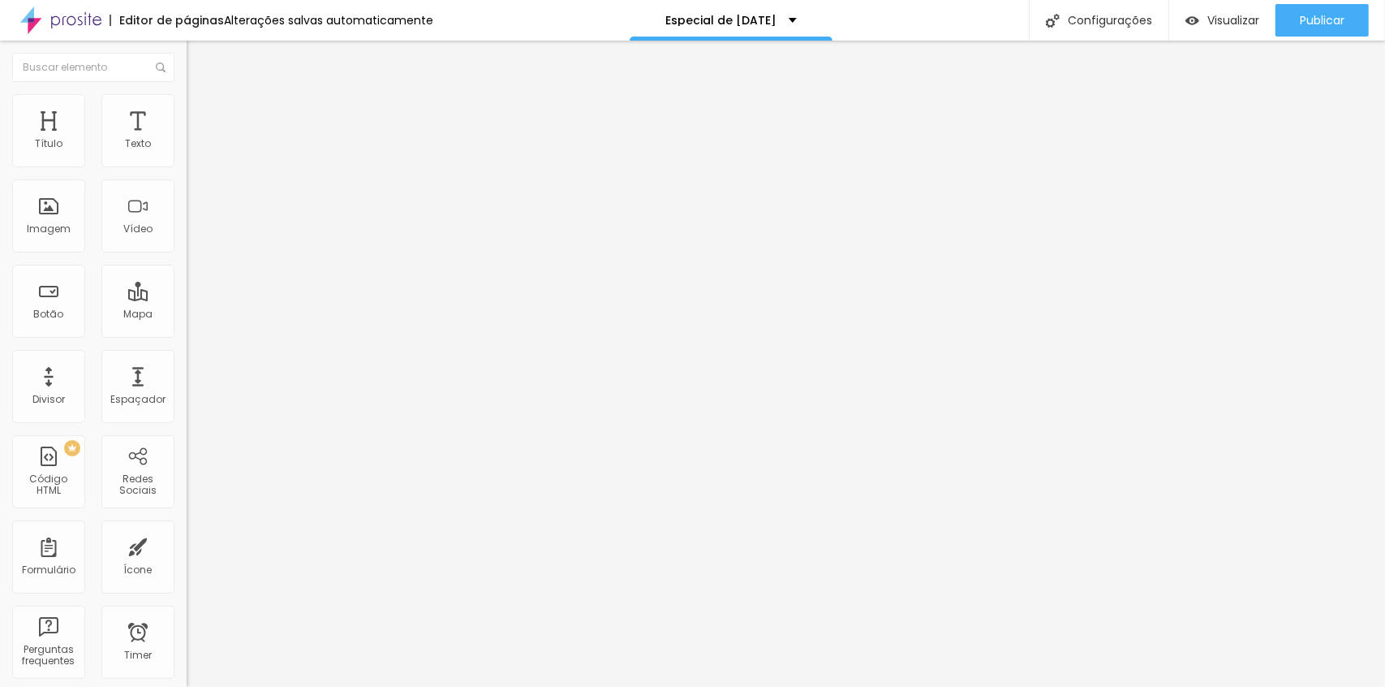
type input "15"
type input "20"
type input "25"
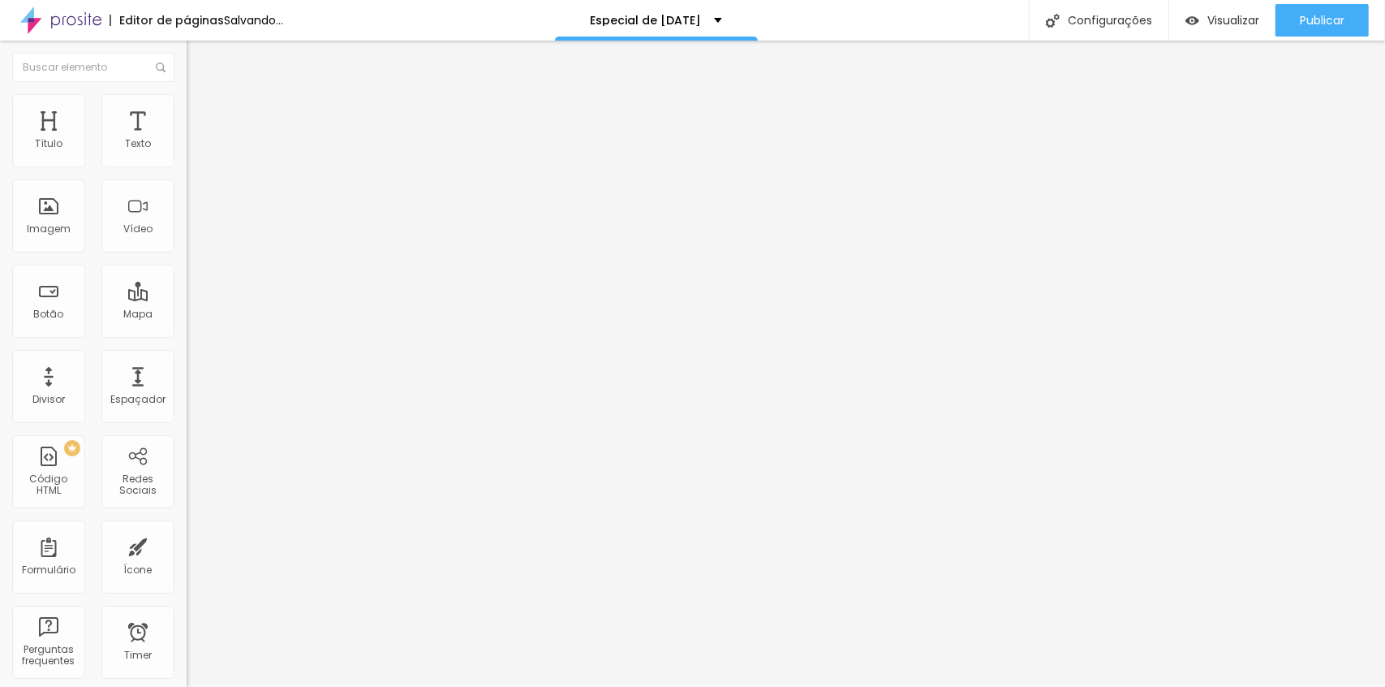
type input "25"
type input "30"
type input "20"
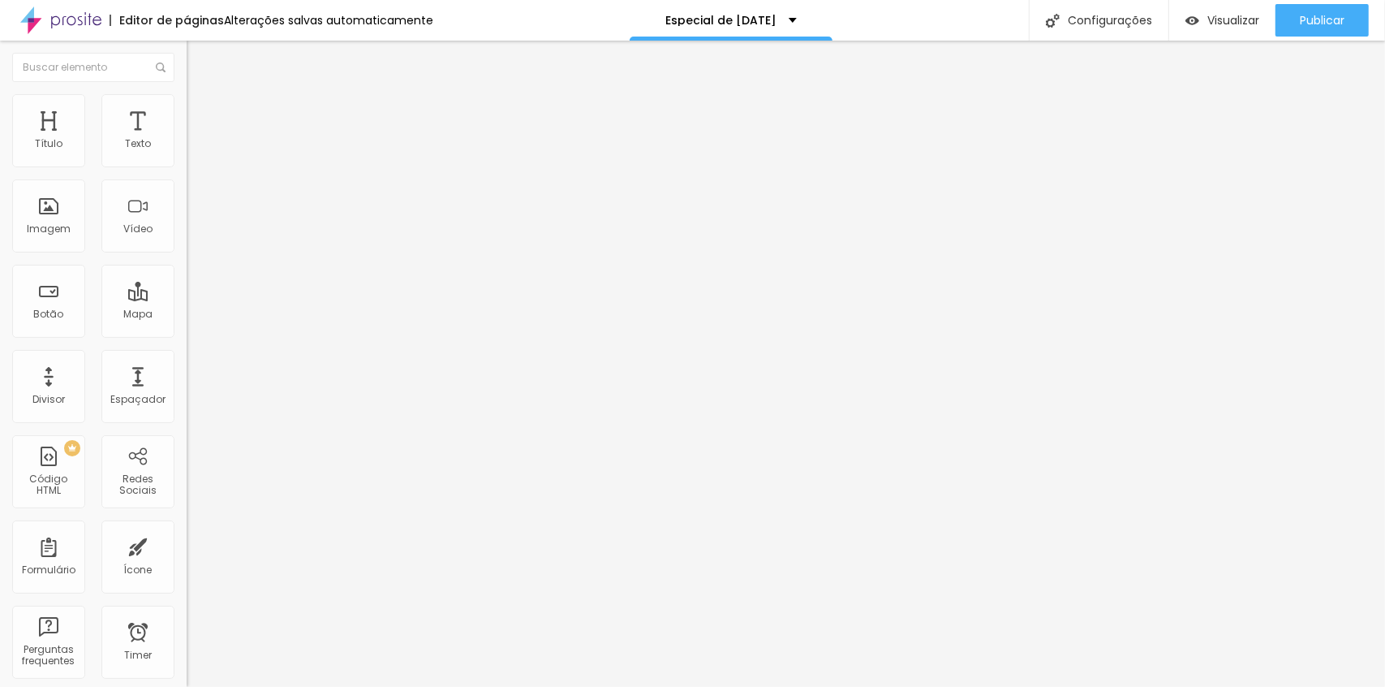
type input "15"
type input "10"
type input "5"
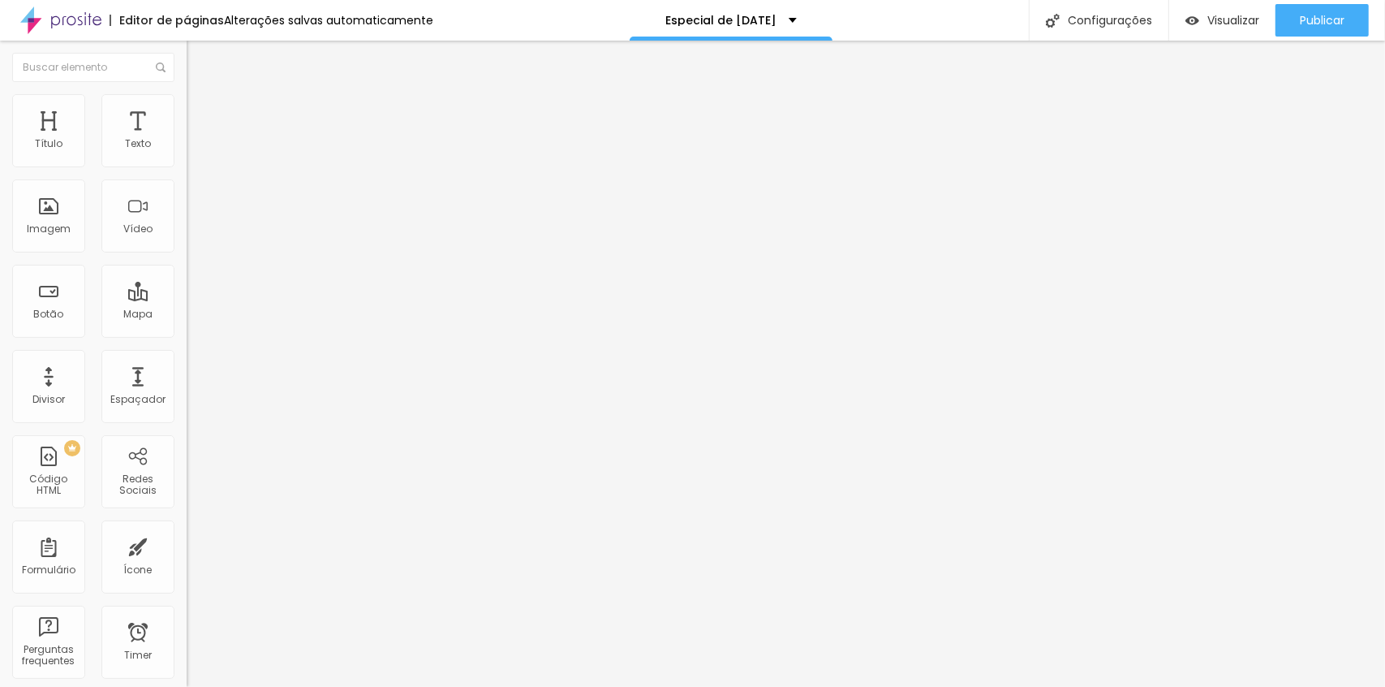
type input "5"
type input "0"
drag, startPoint x: 73, startPoint y: 161, endPoint x: 161, endPoint y: 152, distance: 88.9
type input "0"
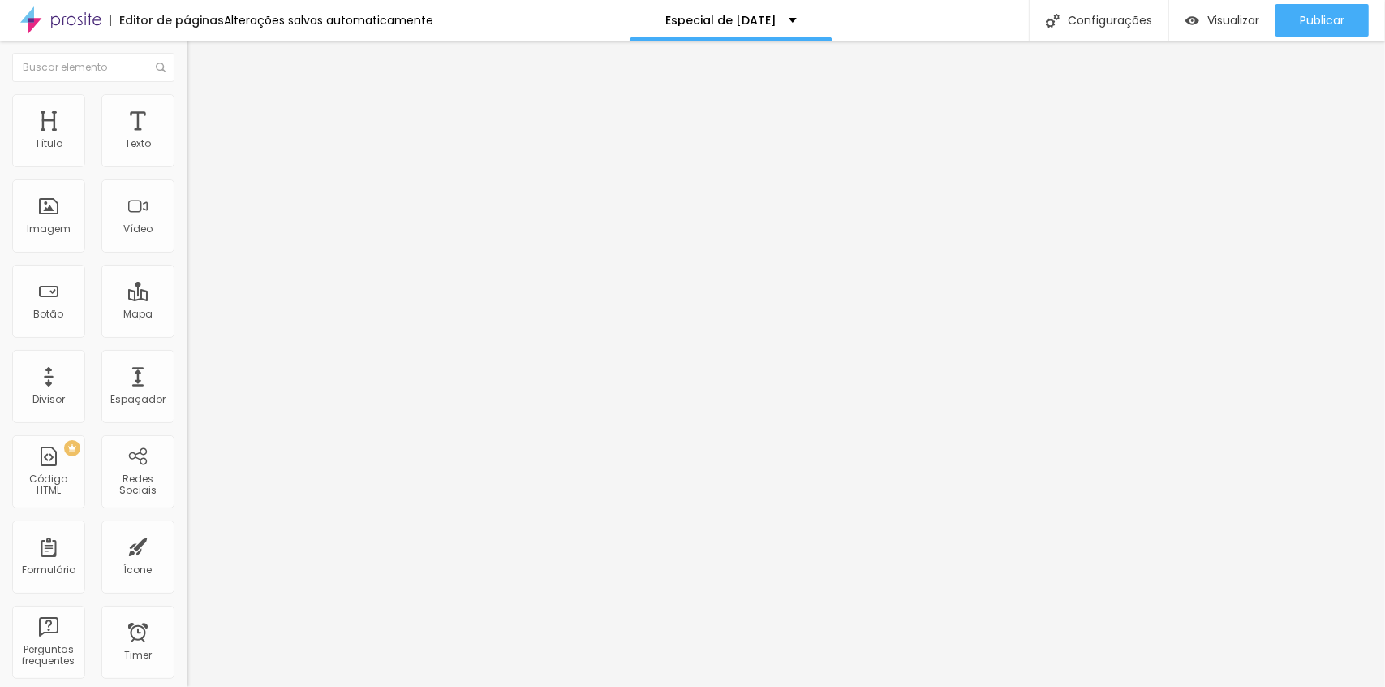
click at [187, 315] on input "range" at bounding box center [239, 321] width 105 height 13
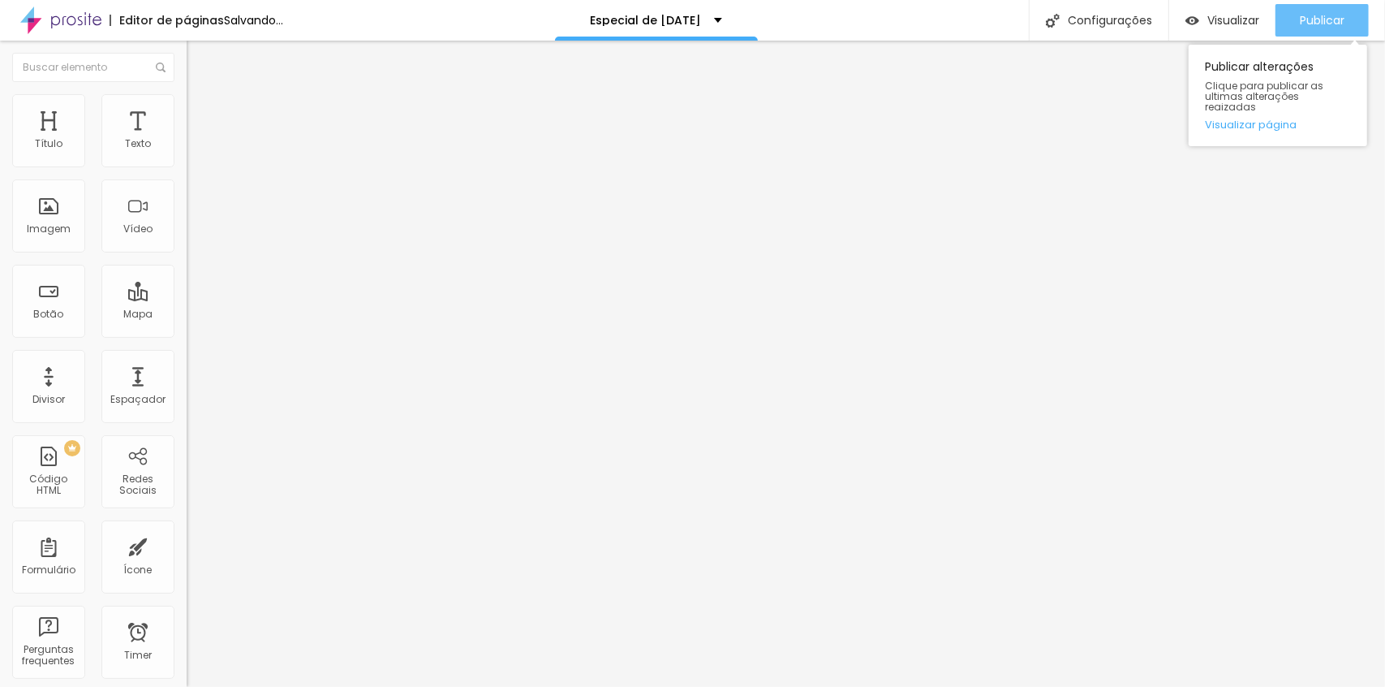
click at [1282, 13] on button "Publicar" at bounding box center [1322, 20] width 93 height 32
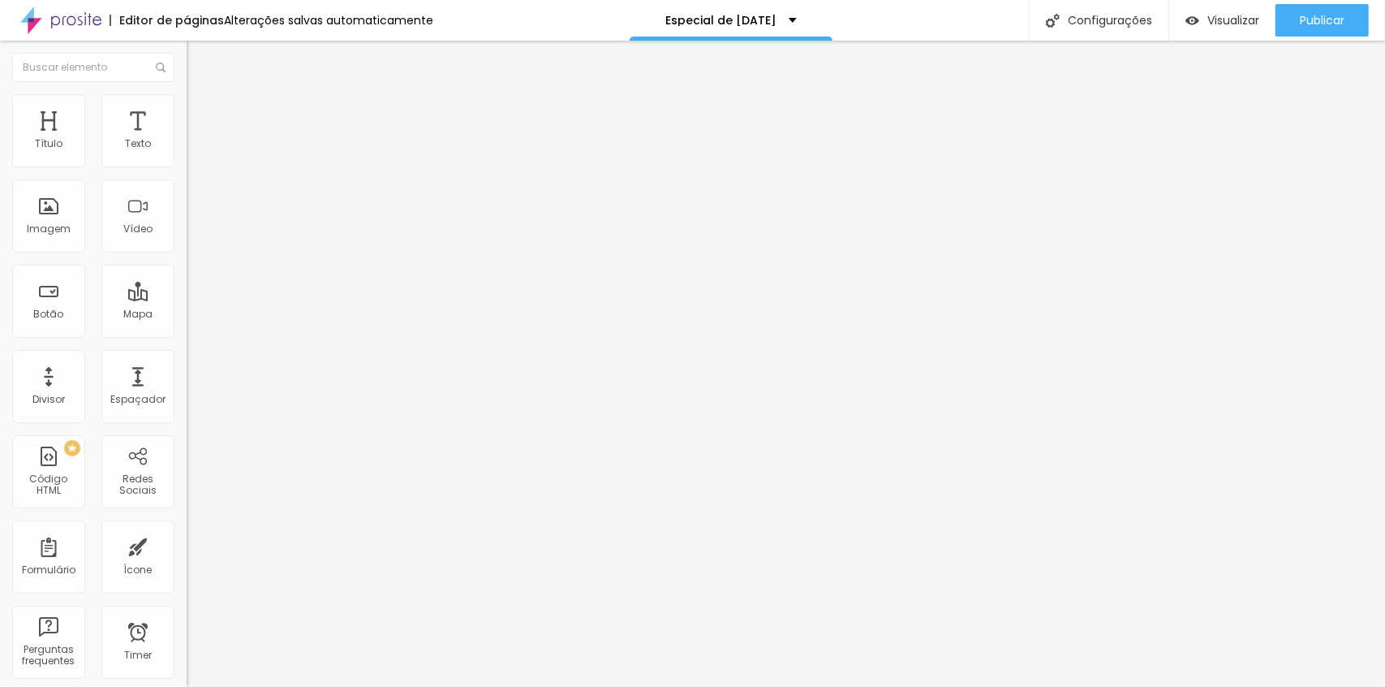
click at [201, 114] on span "Avançado" at bounding box center [228, 121] width 54 height 14
type input "25"
type input "30"
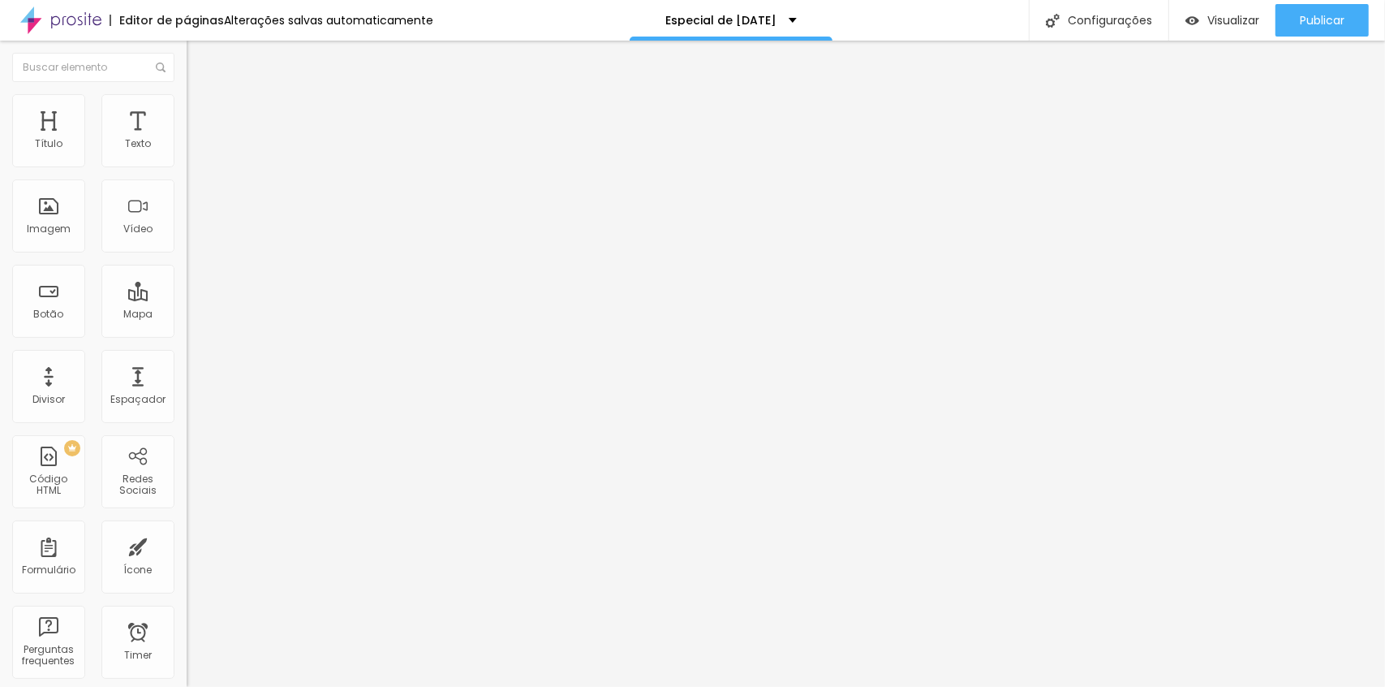
type input "25"
type input "20"
type input "0"
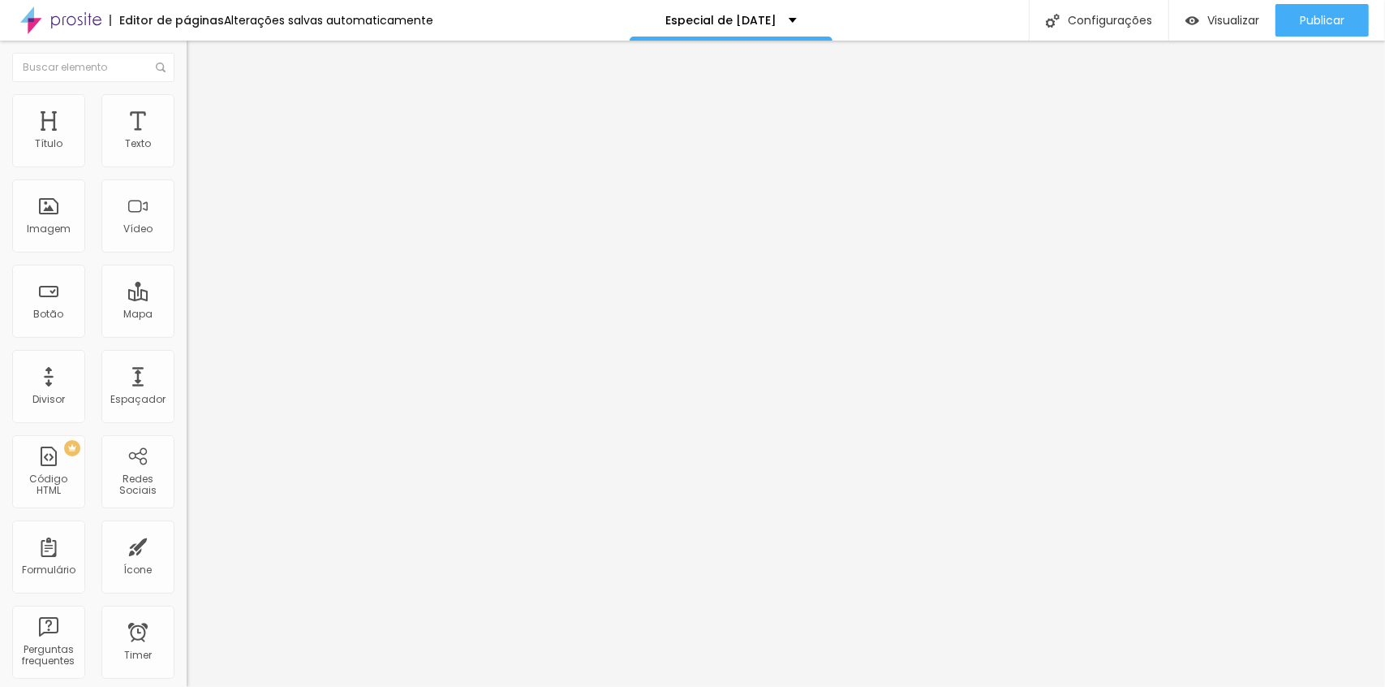
type input "0"
drag, startPoint x: 107, startPoint y: 157, endPoint x: -32, endPoint y: 229, distance: 156.1
type input "0"
click at [187, 315] on input "range" at bounding box center [239, 321] width 105 height 13
click at [1329, 18] on span "Publicar" at bounding box center [1322, 20] width 45 height 13
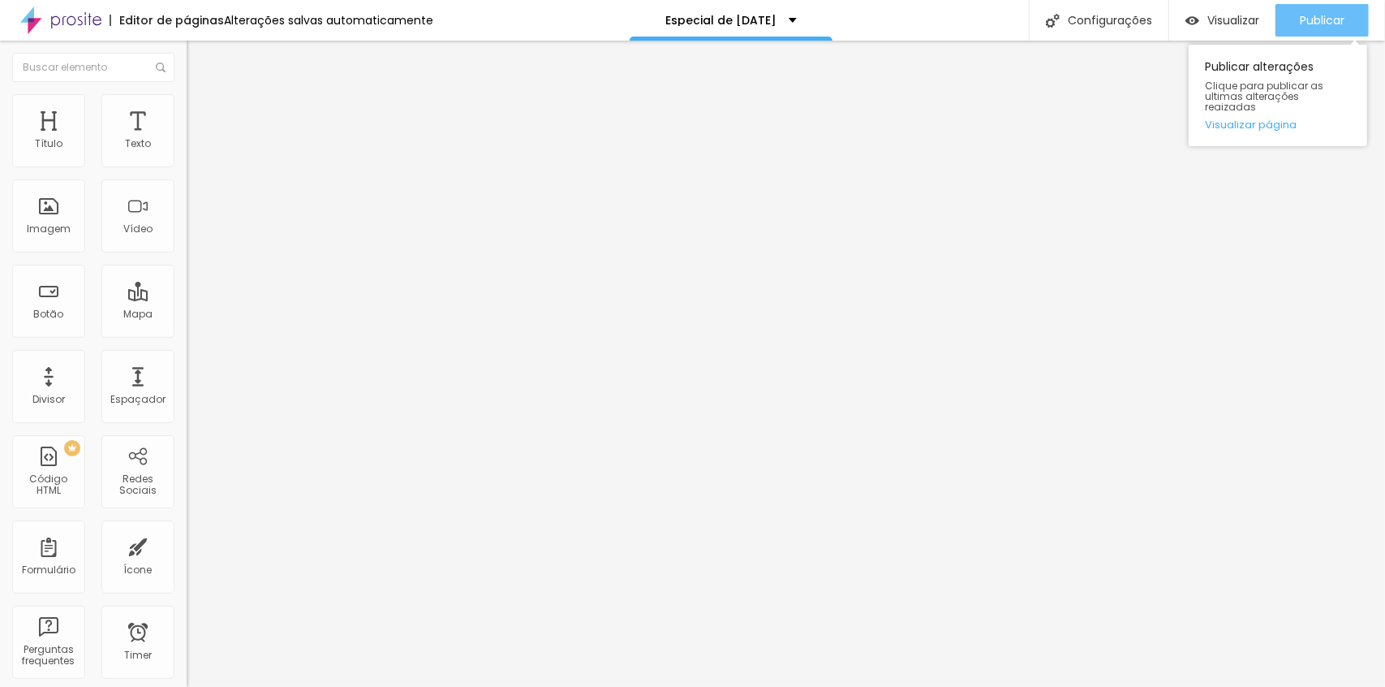
drag, startPoint x: 1333, startPoint y: 24, endPoint x: 1325, endPoint y: 29, distance: 9.9
click at [1333, 23] on span "Publicar" at bounding box center [1322, 20] width 45 height 13
click at [1315, 27] on span "Publicar" at bounding box center [1322, 20] width 45 height 13
drag, startPoint x: 1321, startPoint y: 20, endPoint x: 1275, endPoint y: 2, distance: 49.9
click at [1320, 20] on span "Publicar" at bounding box center [1322, 20] width 45 height 13
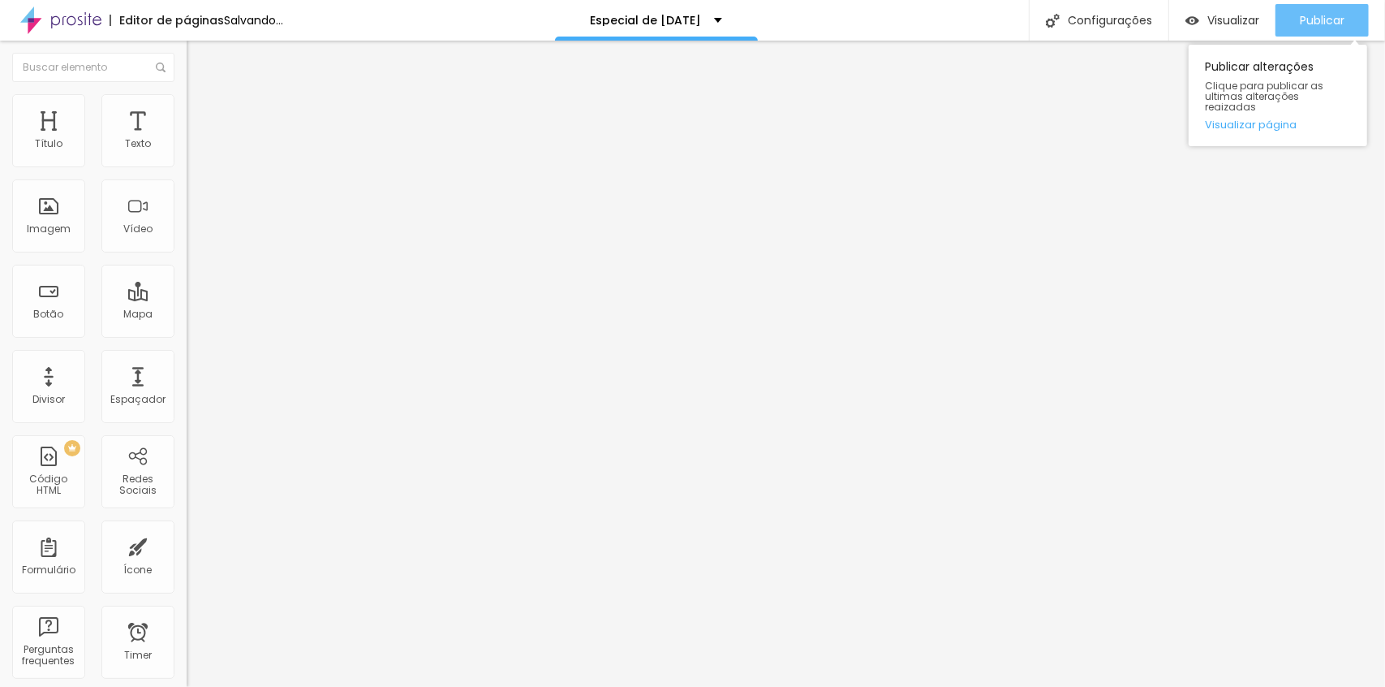
click at [1297, 24] on button "Publicar" at bounding box center [1322, 20] width 93 height 32
click at [1322, 31] on div "Publicar" at bounding box center [1322, 20] width 45 height 32
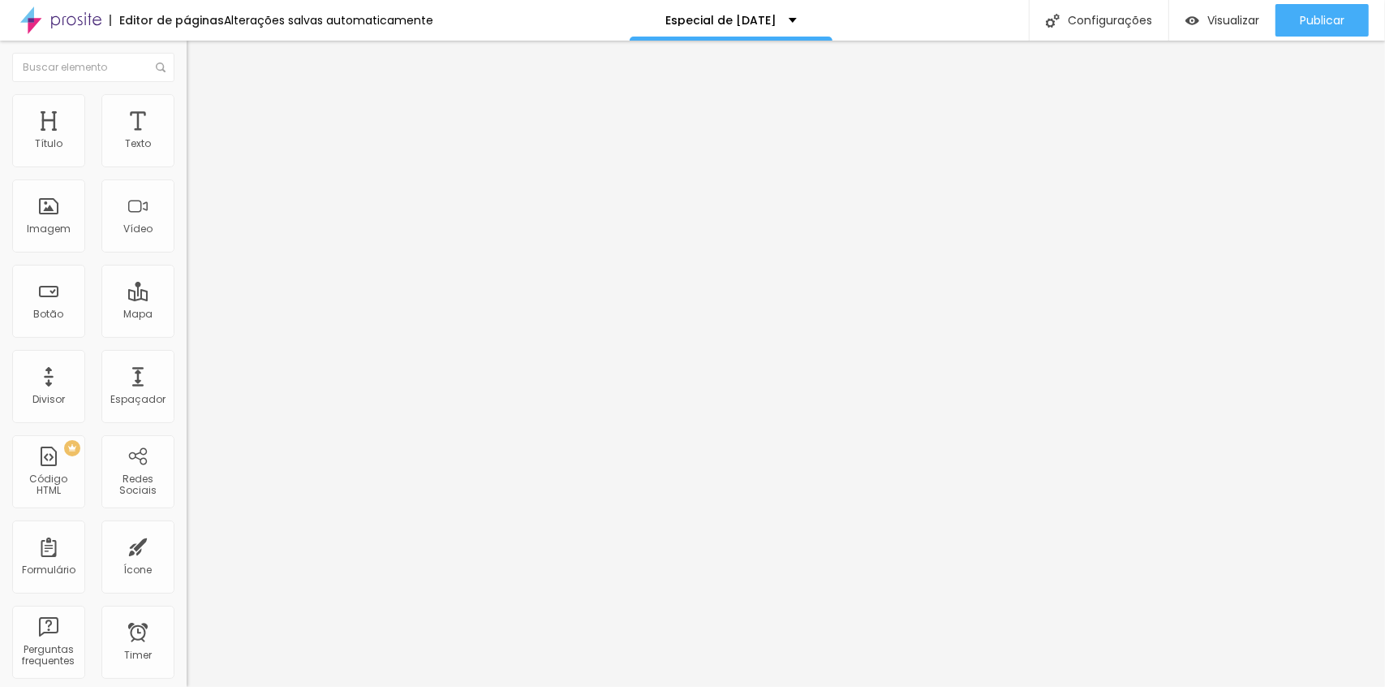
click at [187, 157] on img at bounding box center [192, 154] width 11 height 11
click at [201, 114] on span "Avançado" at bounding box center [228, 121] width 54 height 14
type input "10"
type input "0"
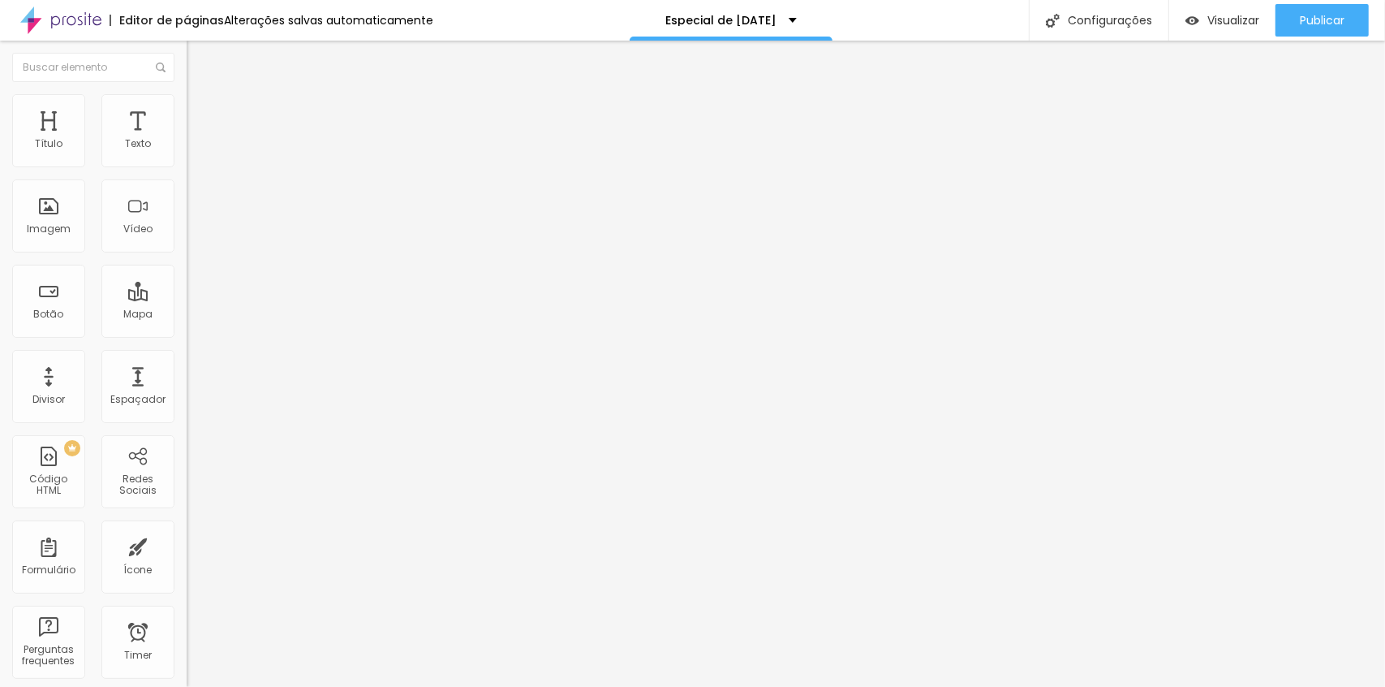
type input "0"
type input "5"
type input "50"
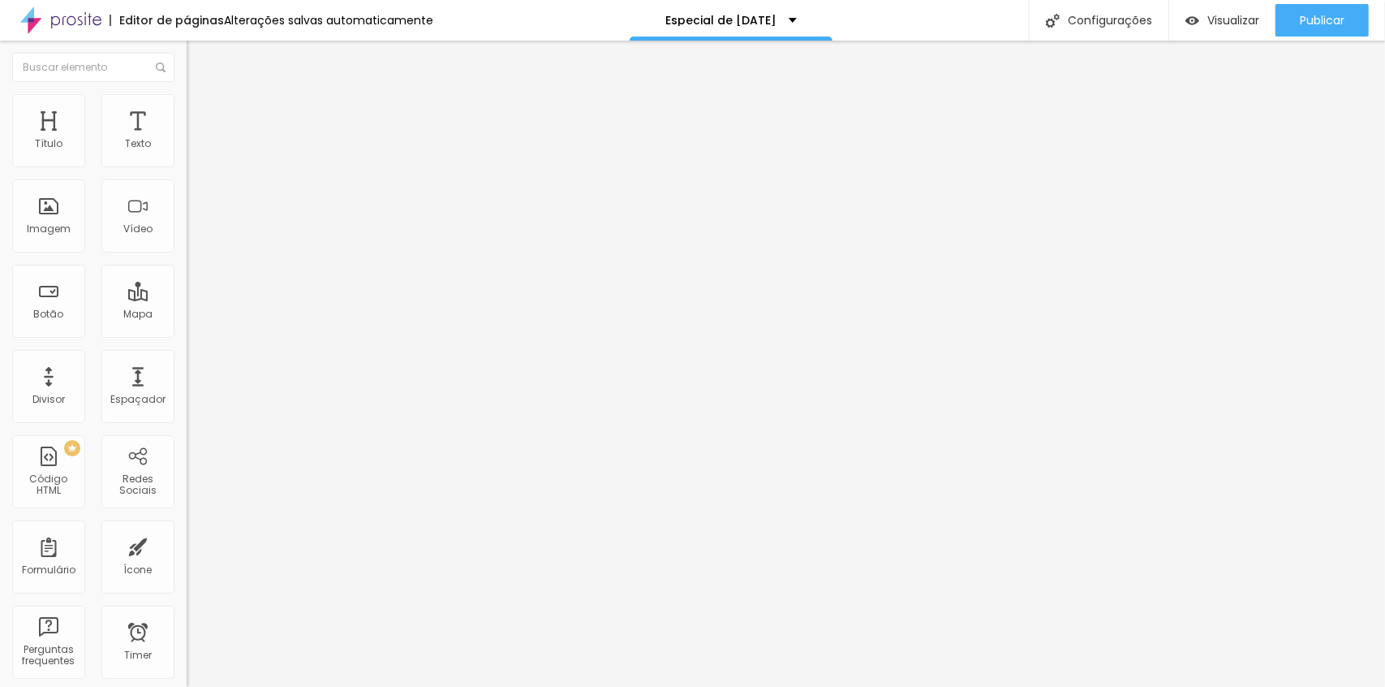
drag, startPoint x: 66, startPoint y: 156, endPoint x: 219, endPoint y: 170, distance: 154.0
type input "50"
click at [219, 315] on input "range" at bounding box center [239, 321] width 105 height 13
drag, startPoint x: 1315, startPoint y: 17, endPoint x: 1256, endPoint y: 5, distance: 59.7
click at [1316, 17] on span "Publicar" at bounding box center [1322, 20] width 45 height 13
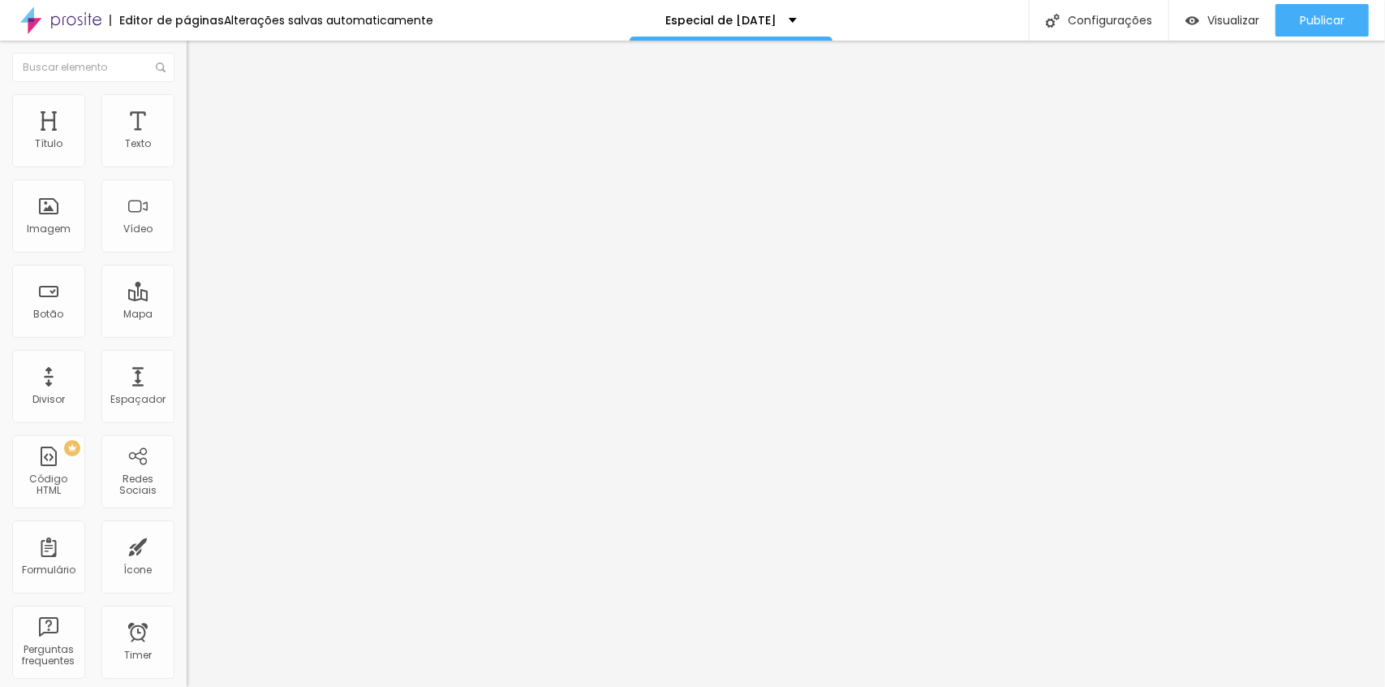
click at [187, 106] on li "Estilo" at bounding box center [280, 102] width 187 height 16
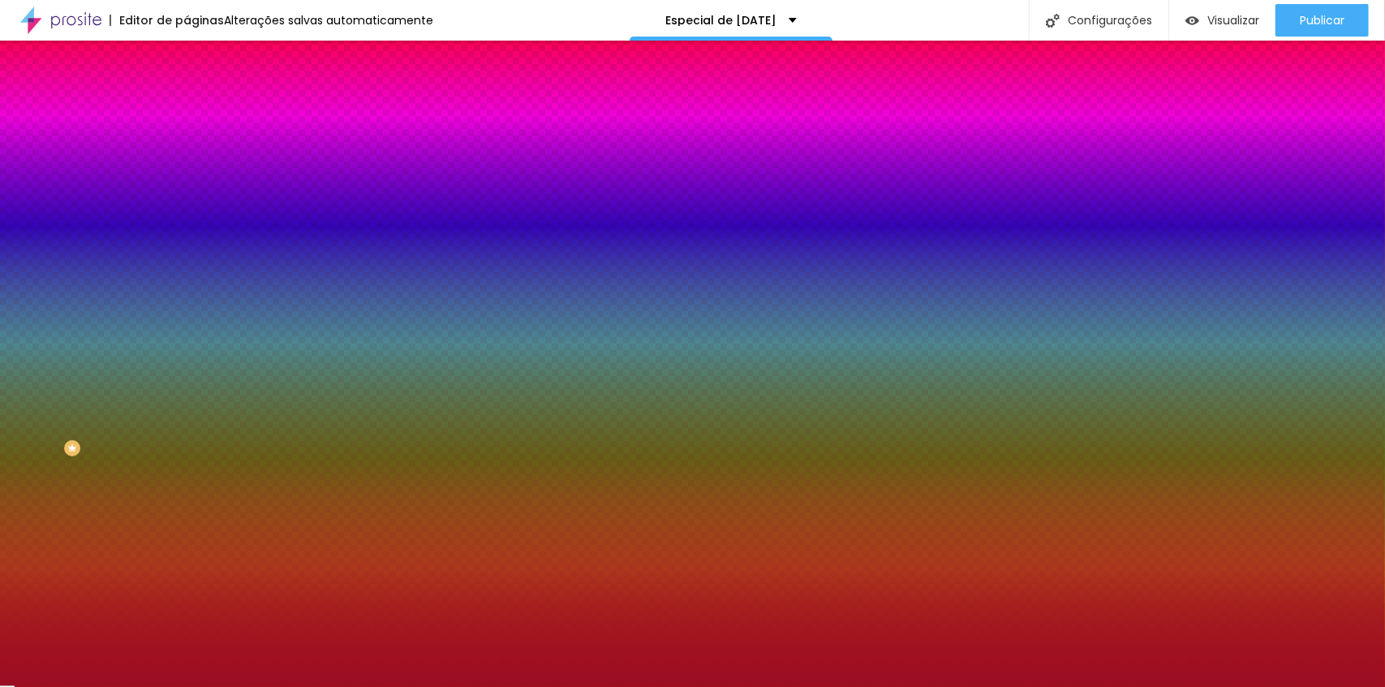
click at [187, 110] on img at bounding box center [194, 117] width 15 height 15
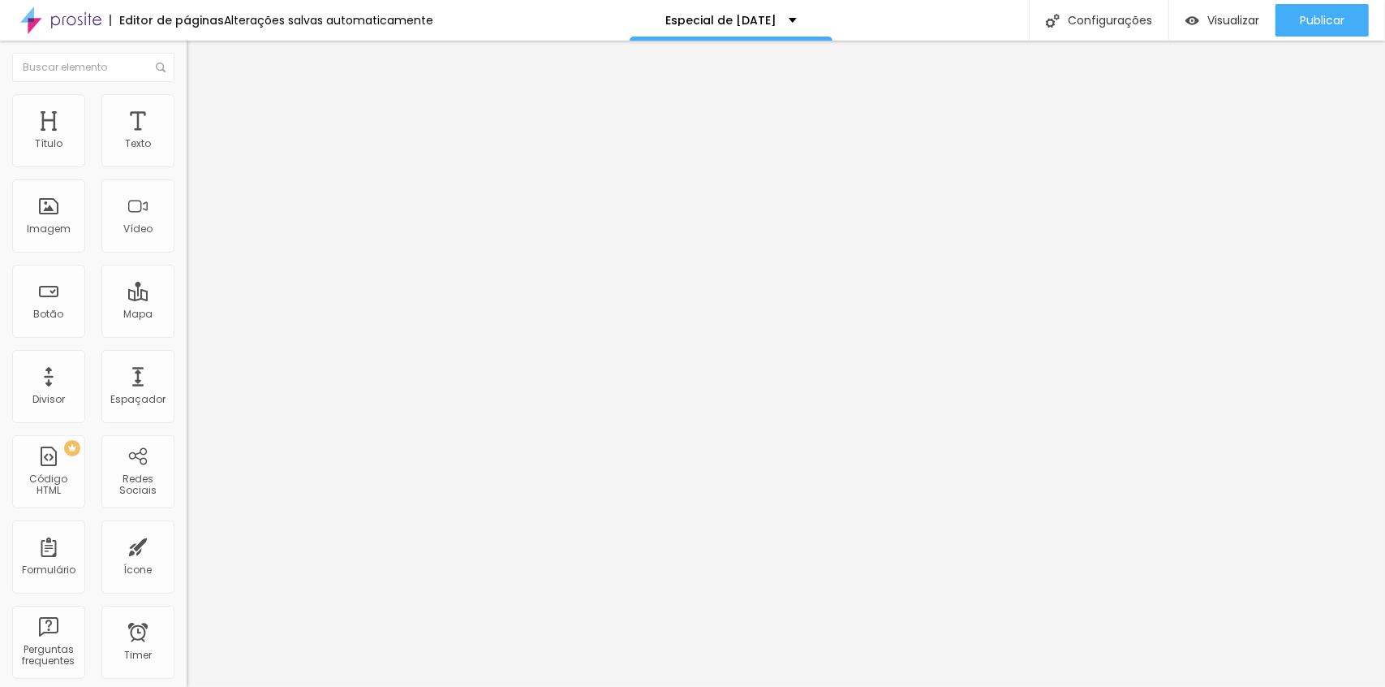
type input "25"
type input "30"
type input "45"
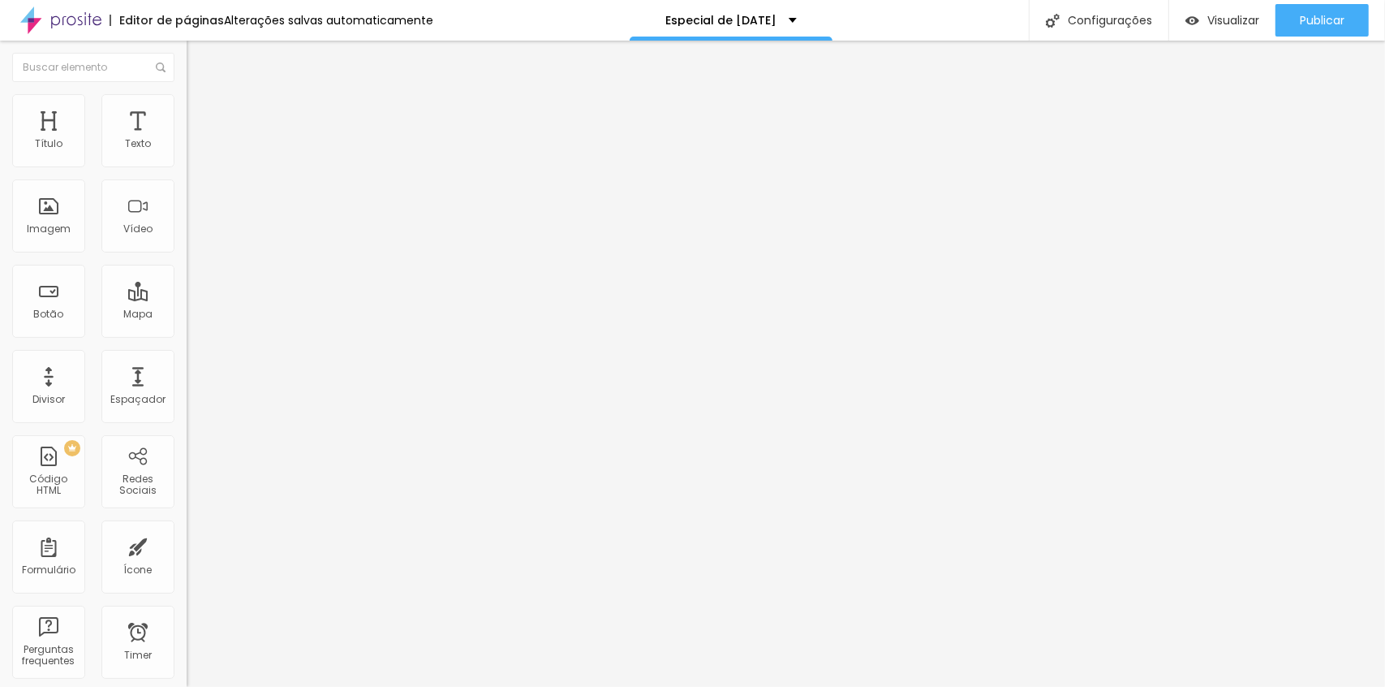
type input "45"
type input "50"
drag, startPoint x: 68, startPoint y: 160, endPoint x: 260, endPoint y: 170, distance: 191.8
type input "50"
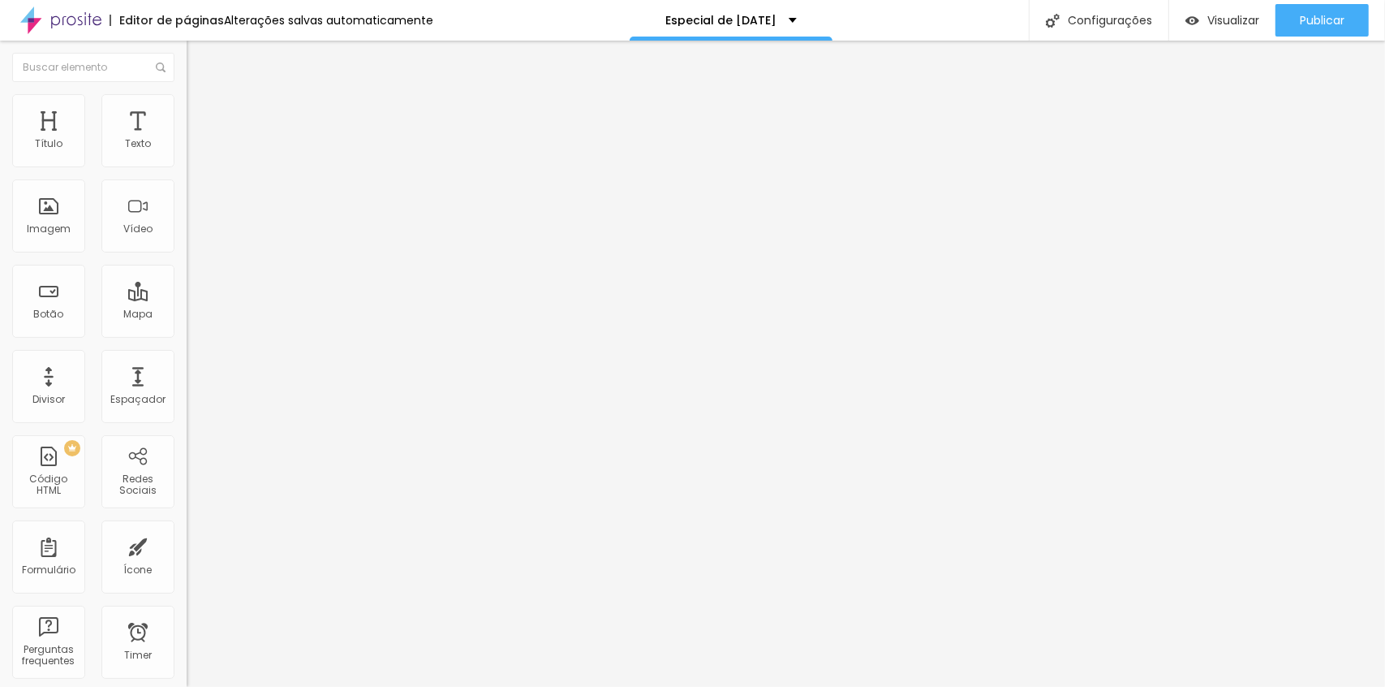
click at [260, 315] on input "range" at bounding box center [239, 321] width 105 height 13
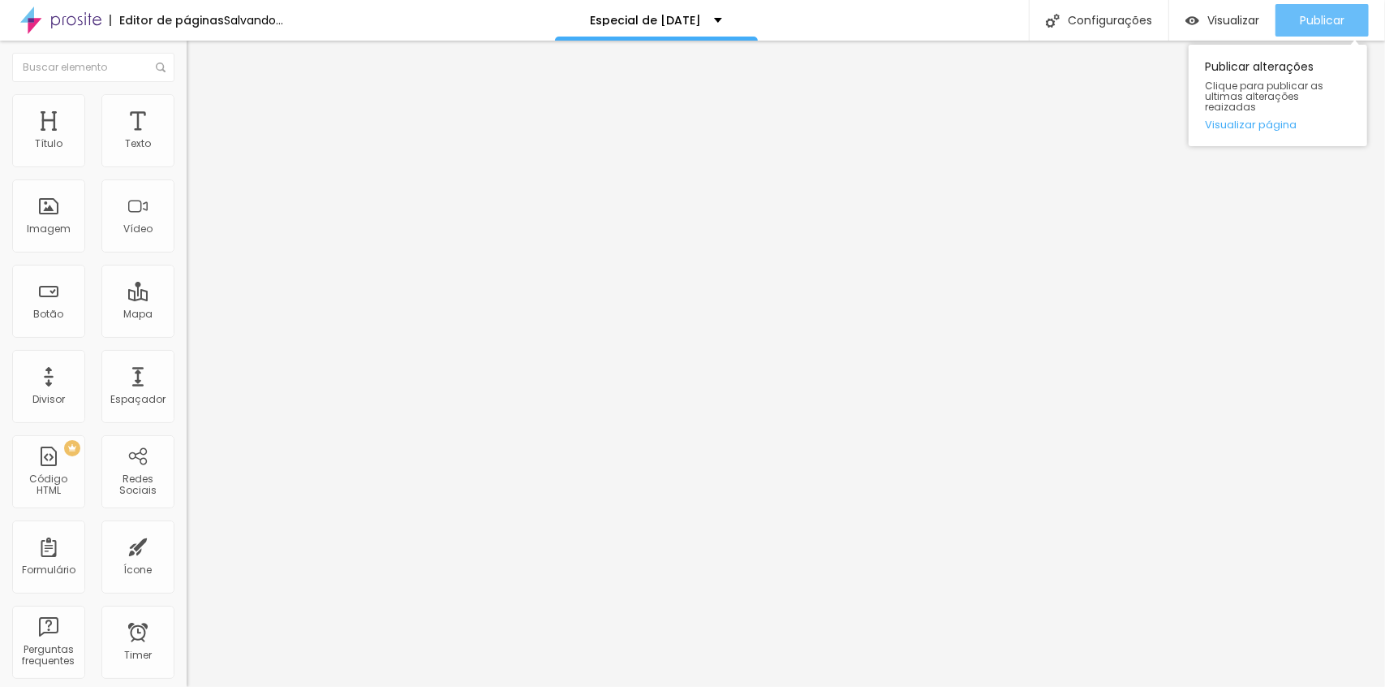
click at [1325, 21] on span "Publicar" at bounding box center [1322, 20] width 45 height 13
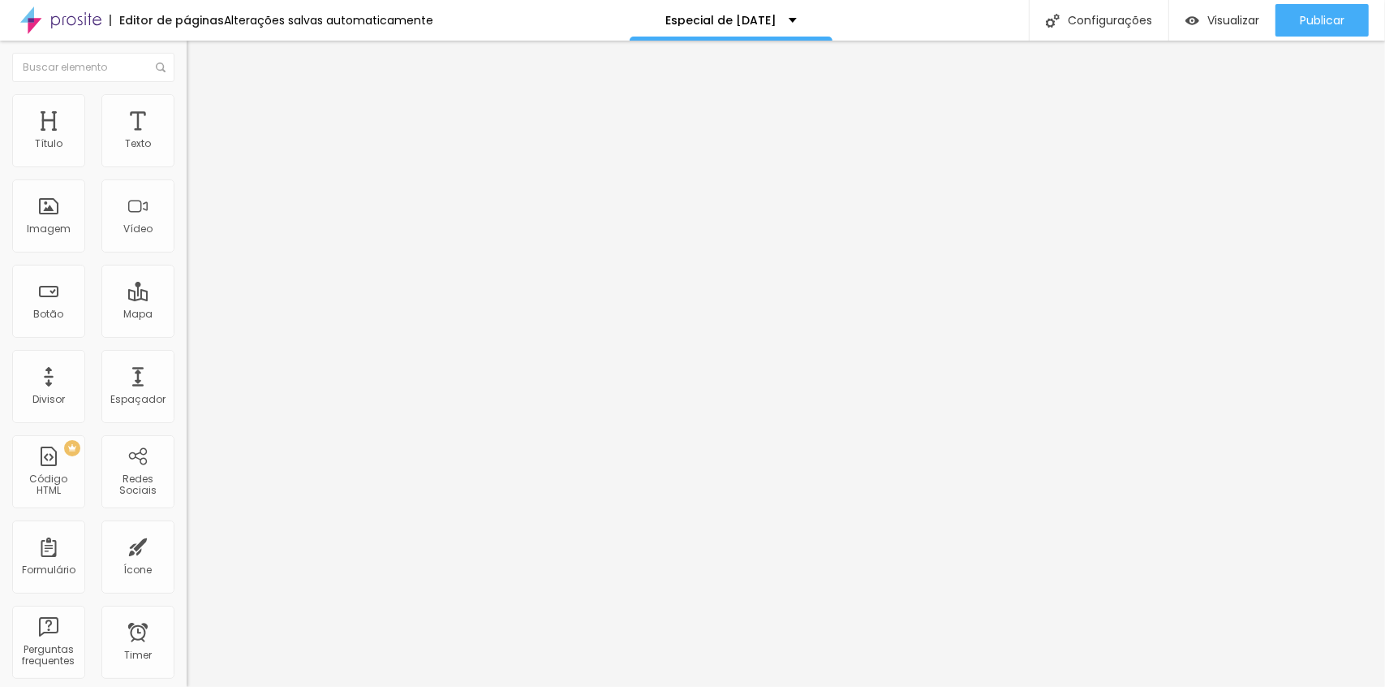
click at [187, 110] on li "Avançado" at bounding box center [280, 118] width 187 height 16
type input "30"
type input "50"
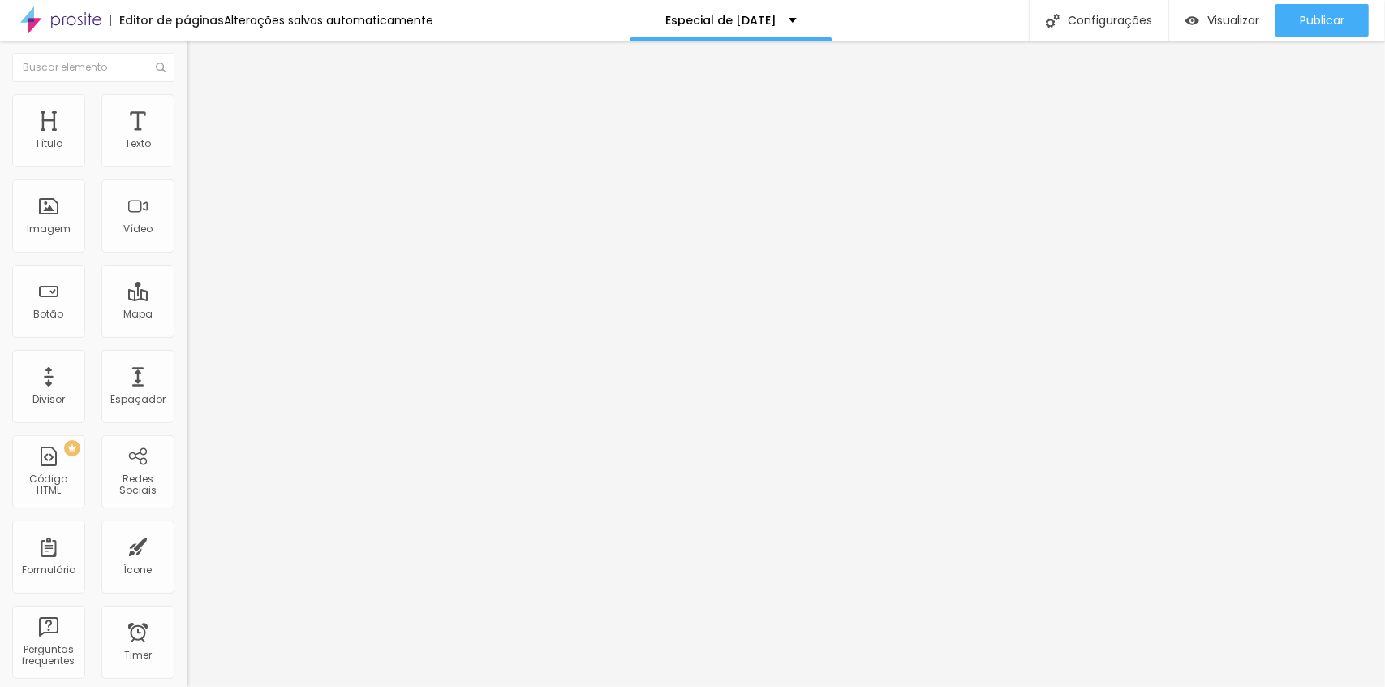
drag, startPoint x: 68, startPoint y: 155, endPoint x: 603, endPoint y: 229, distance: 539.9
click at [291, 315] on input "range" at bounding box center [239, 321] width 105 height 13
type input "45"
type input "35"
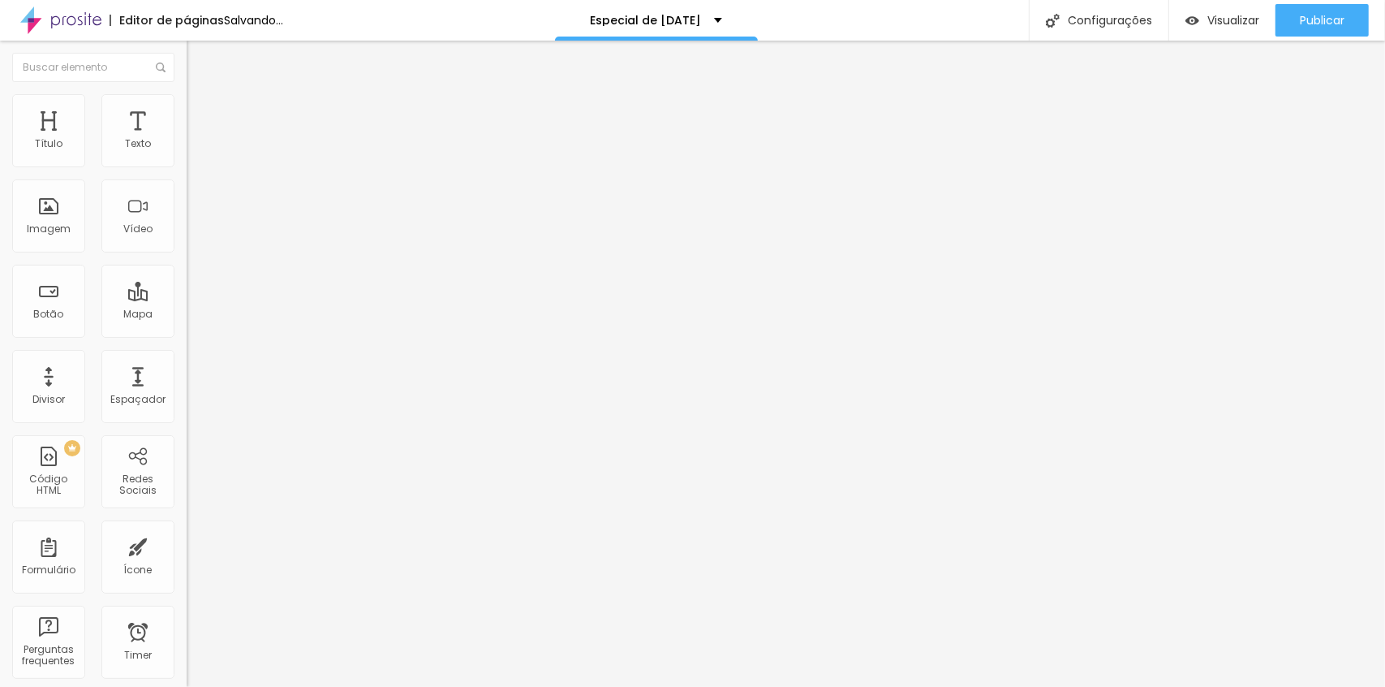
type input "35"
type input "0"
type input "10"
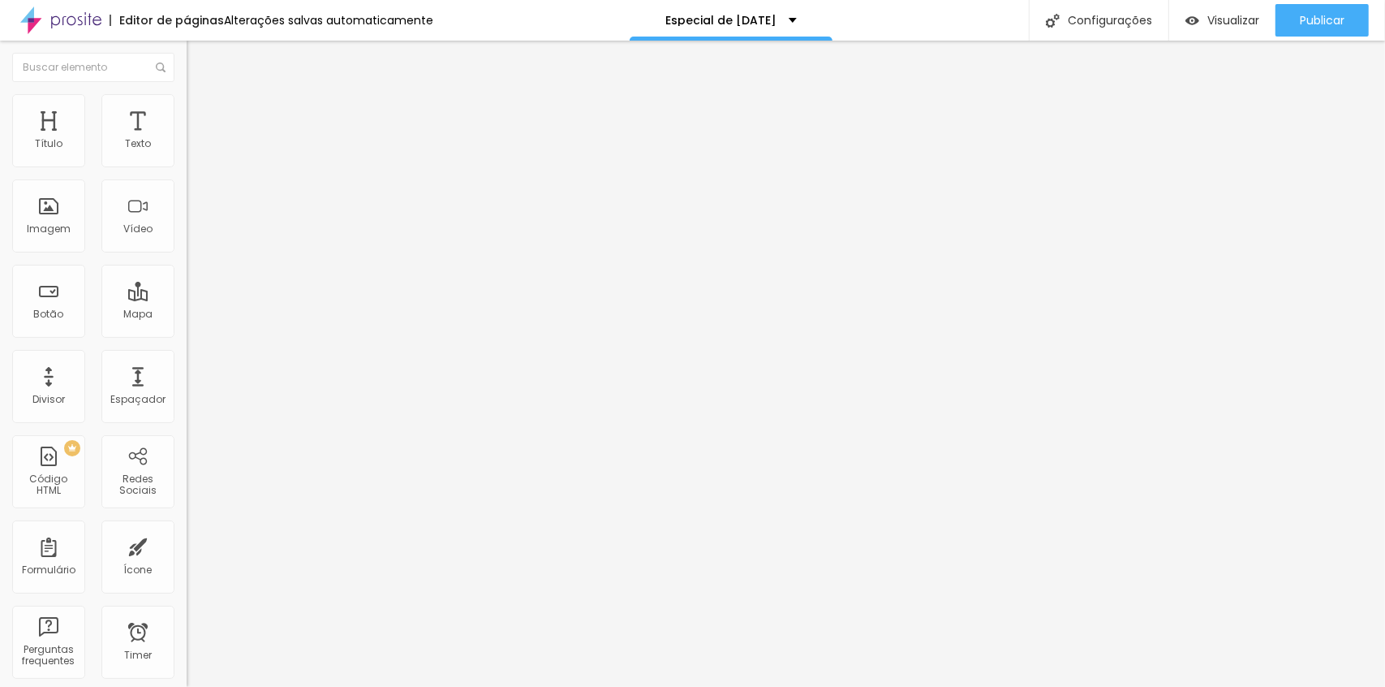
type input "15"
type input "20"
type input "25"
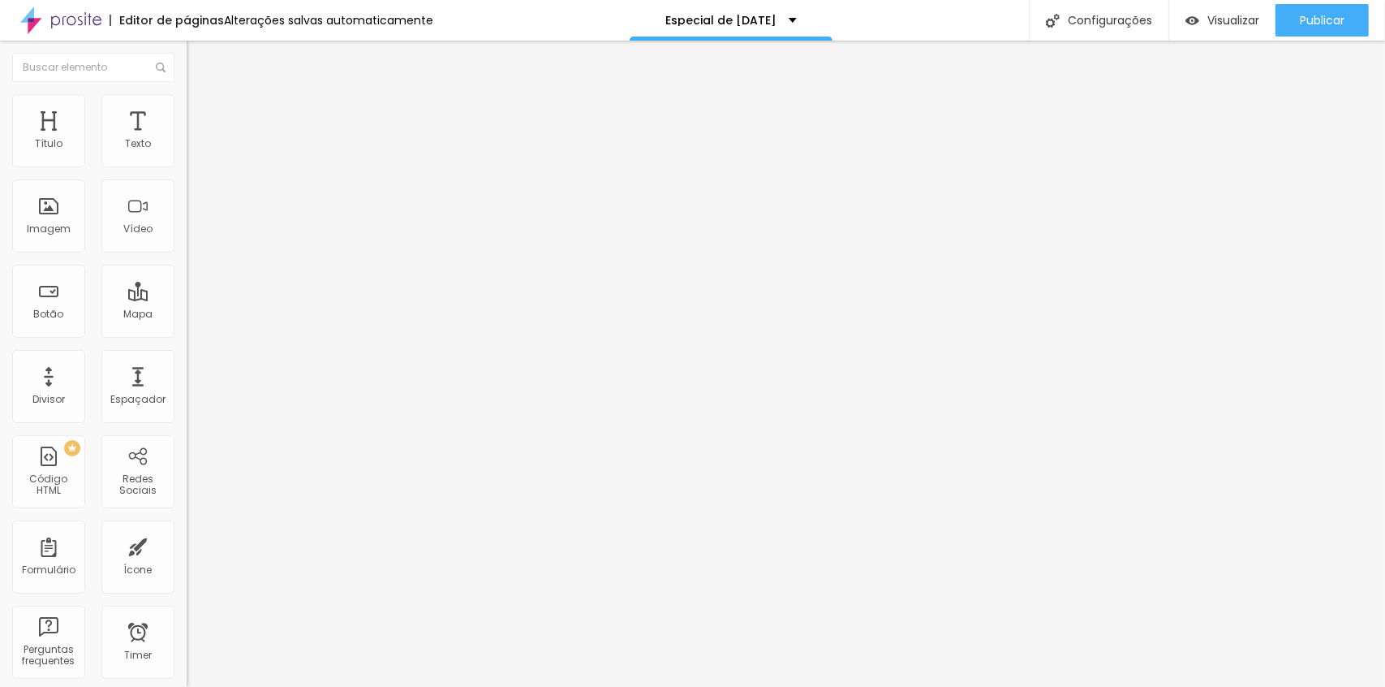
type input "25"
type input "30"
type input "35"
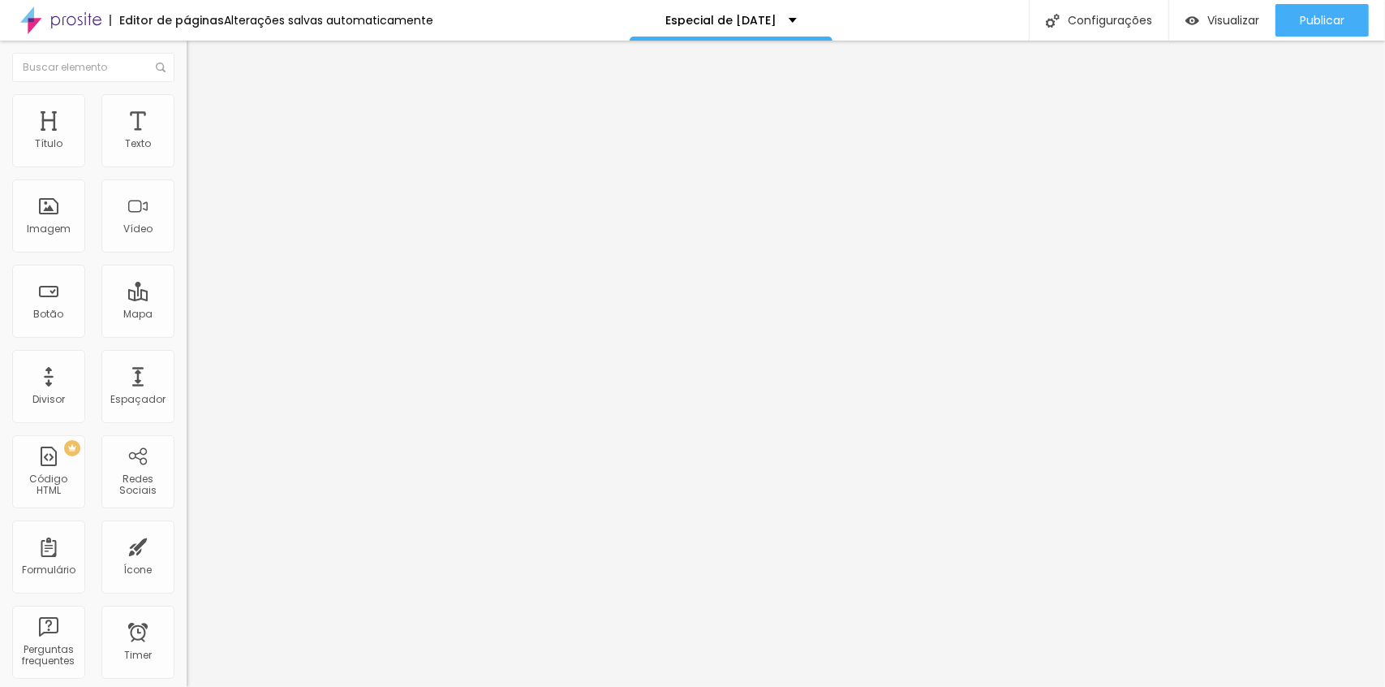
type input "45"
type input "50"
type input "35"
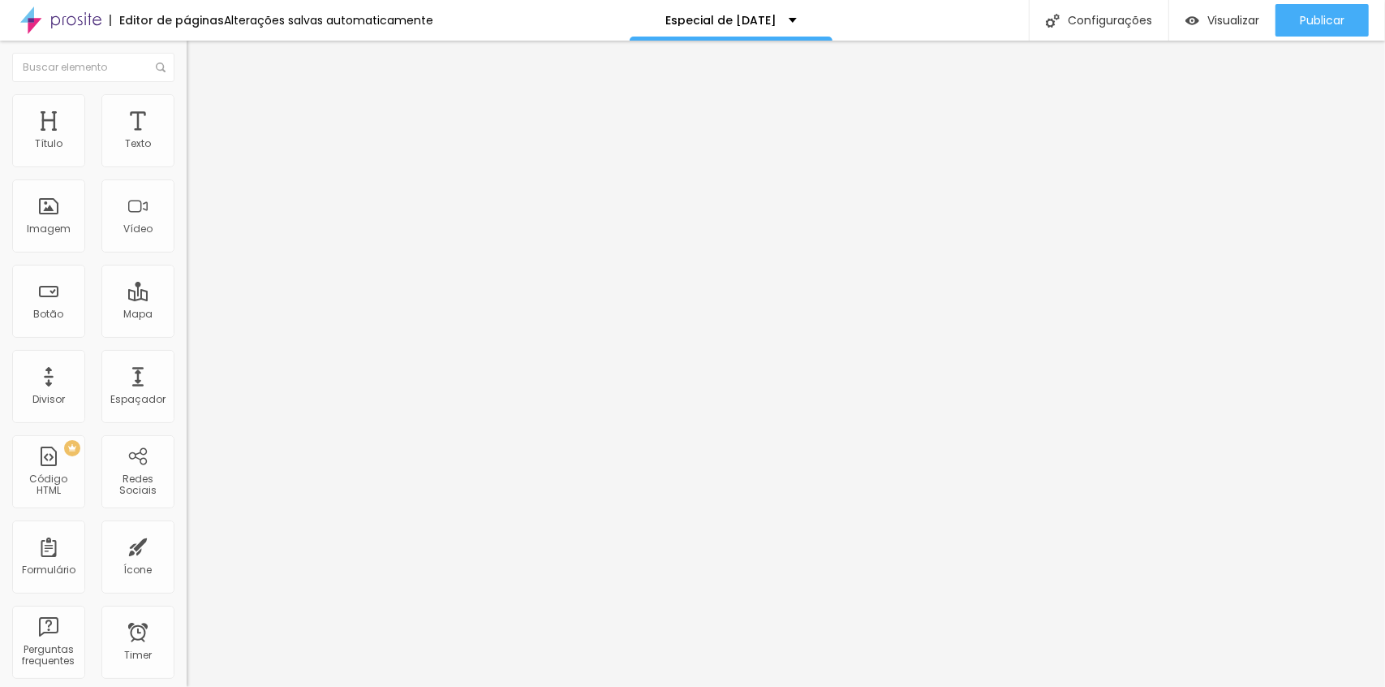
type input "35"
type input "30"
type input "25"
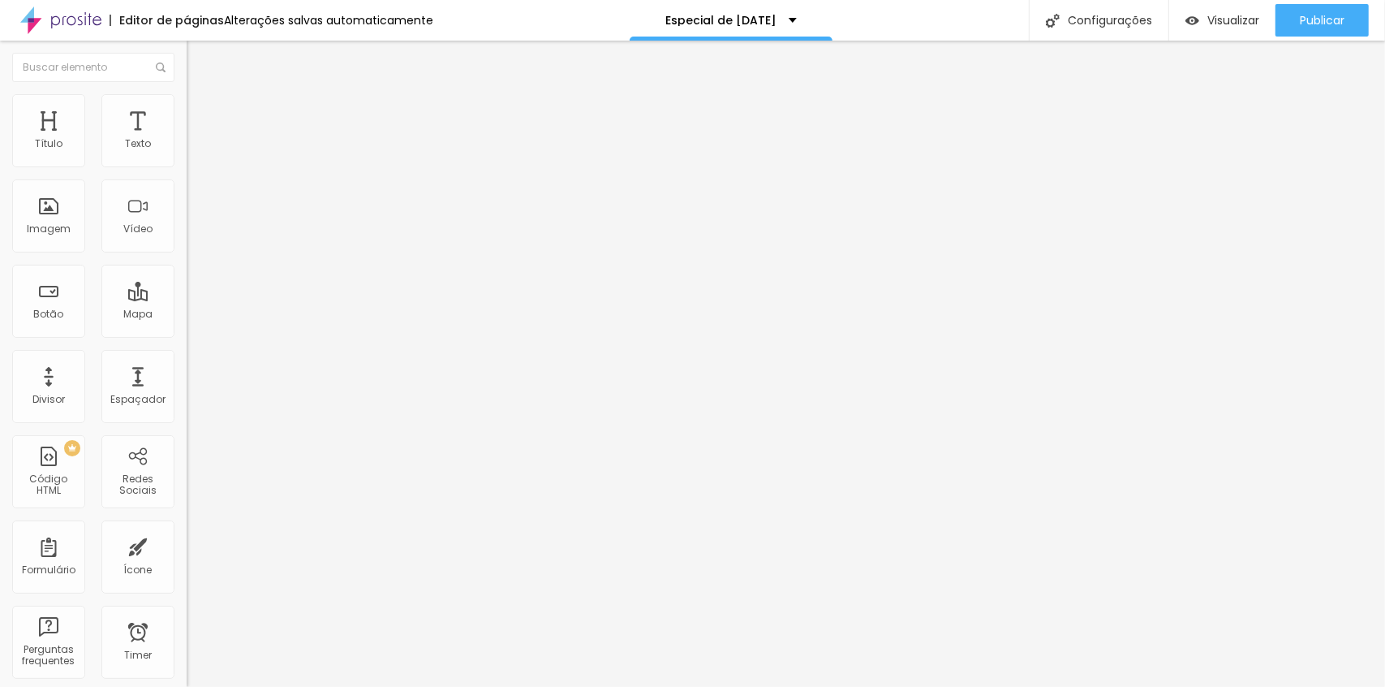
type input "20"
type input "25"
type input "30"
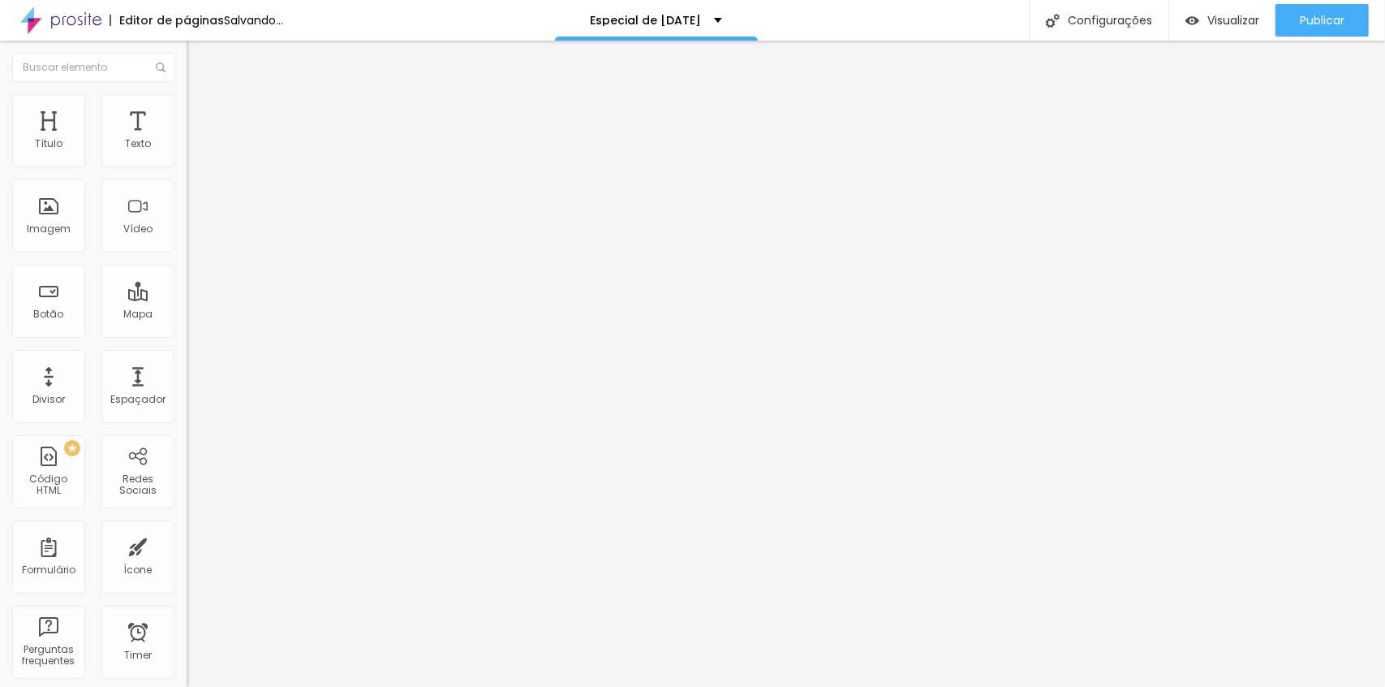
type input "30"
type input "25"
type input "35"
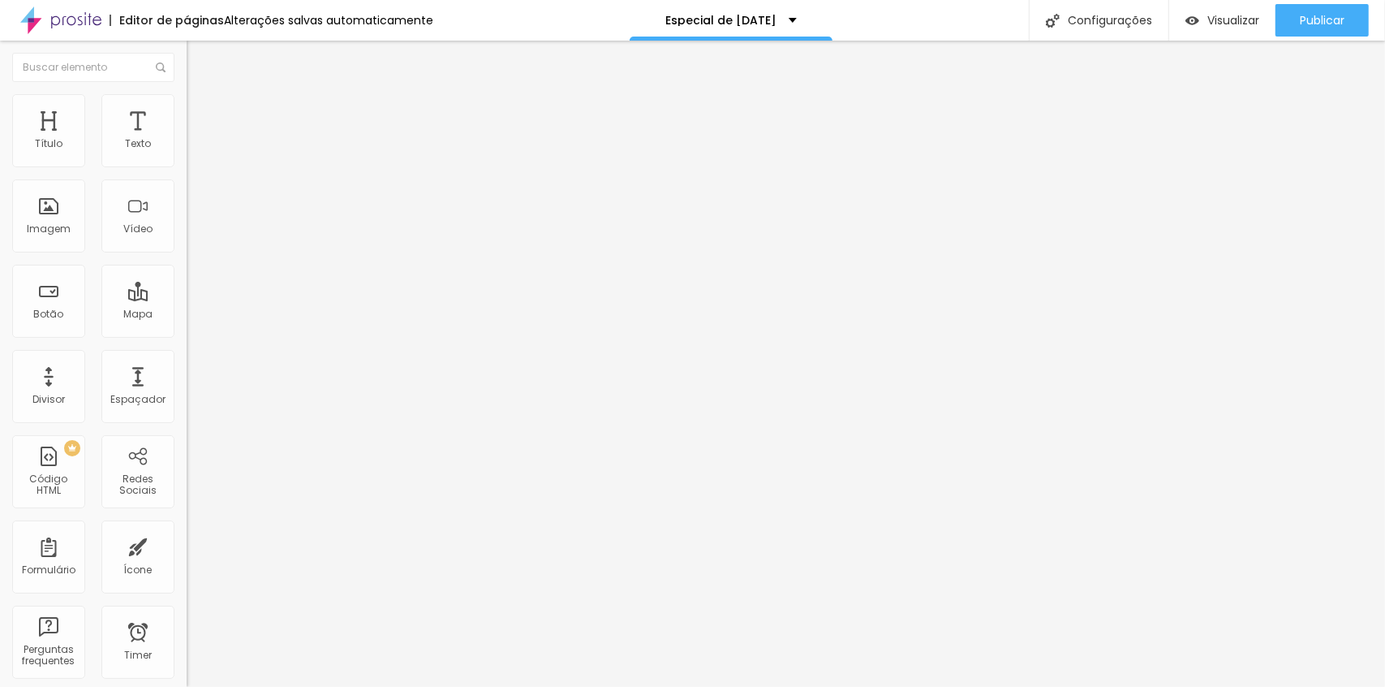
type input "50"
type input "45"
type input "40"
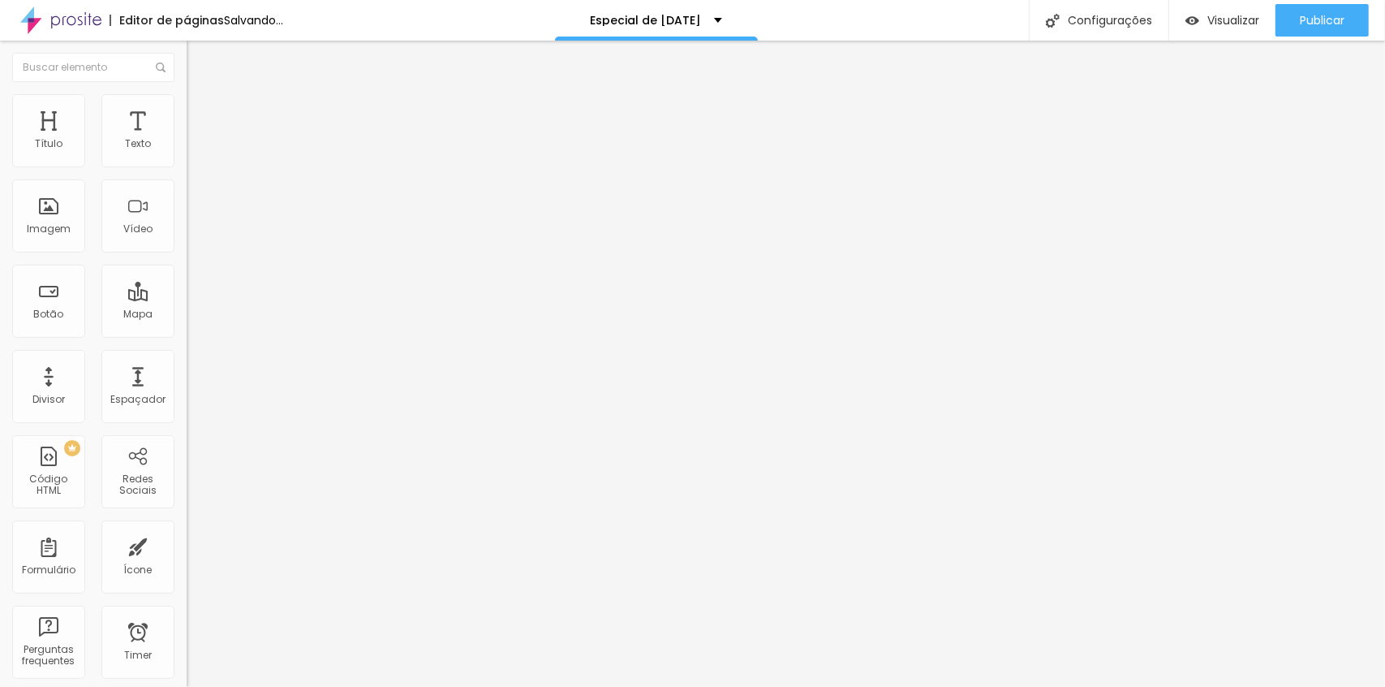
type input "40"
type input "35"
type input "30"
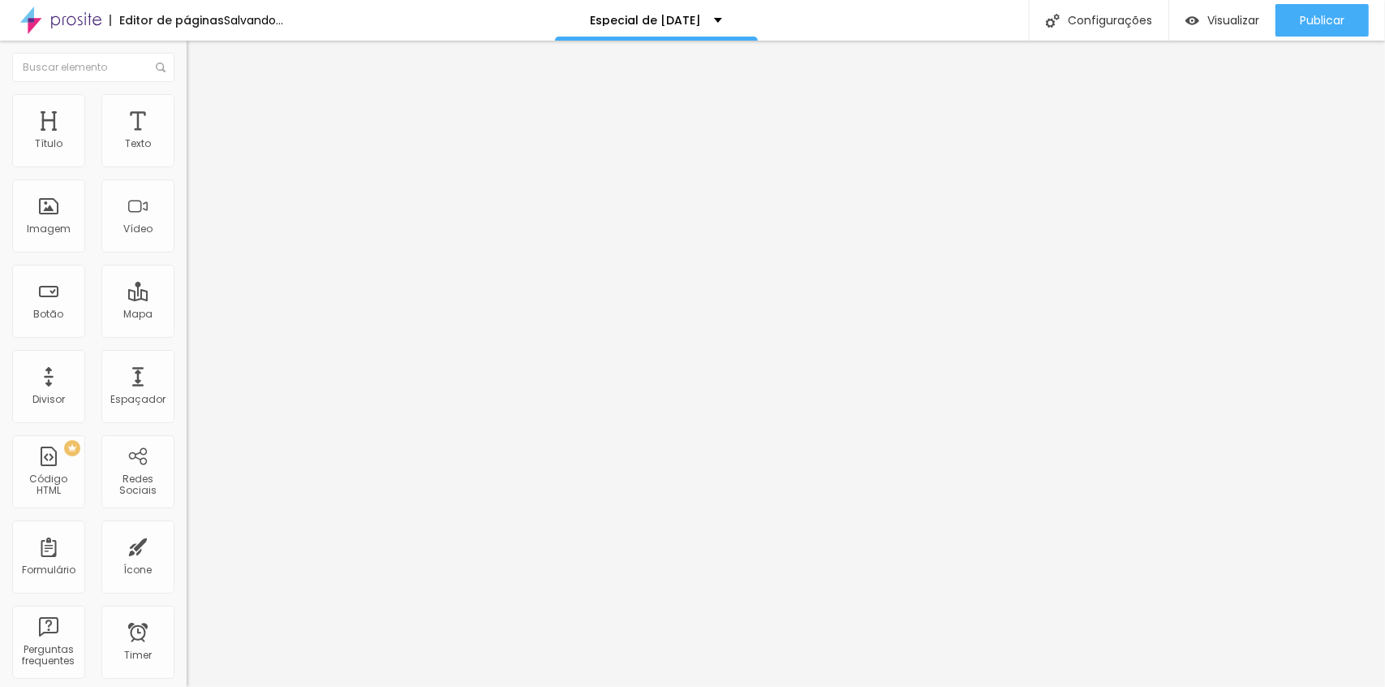
type input "25"
drag, startPoint x: 114, startPoint y: 157, endPoint x: 74, endPoint y: 154, distance: 39.8
type input "25"
click at [187, 315] on input "range" at bounding box center [239, 321] width 105 height 13
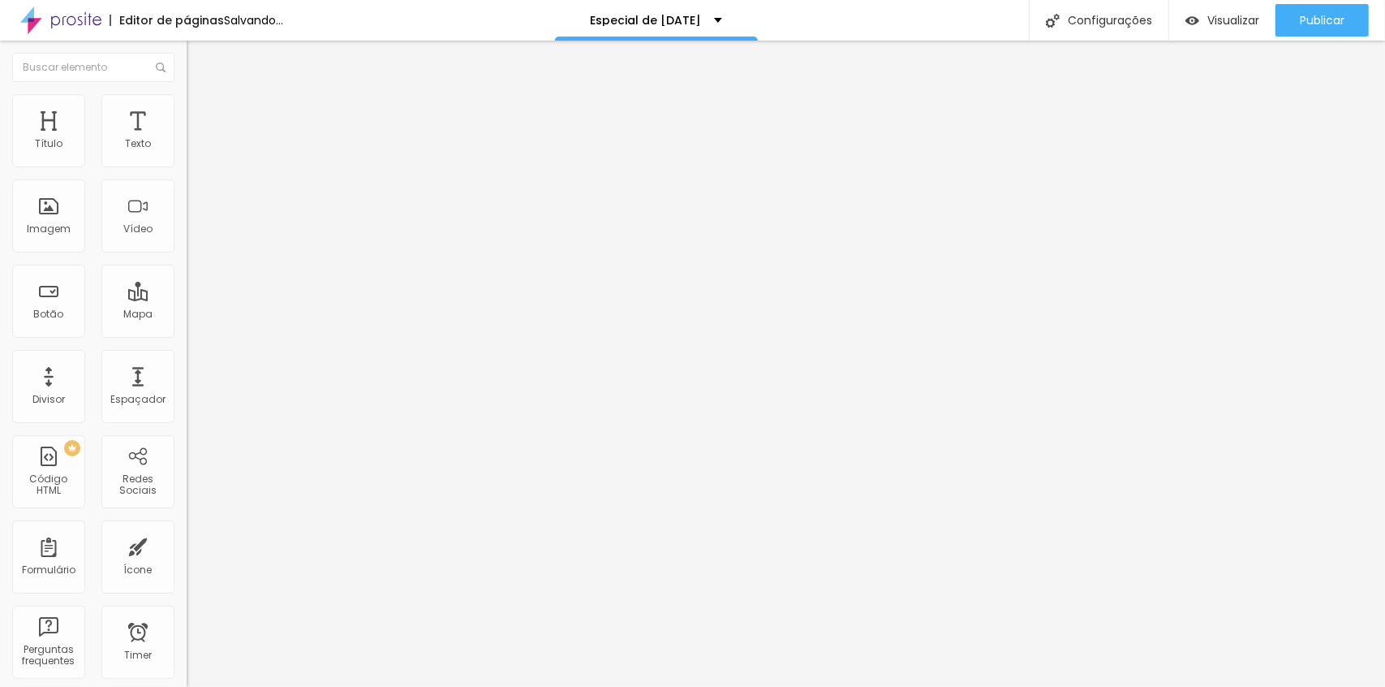
click at [201, 114] on span "Avançado" at bounding box center [228, 121] width 54 height 14
type input "45"
type input "40"
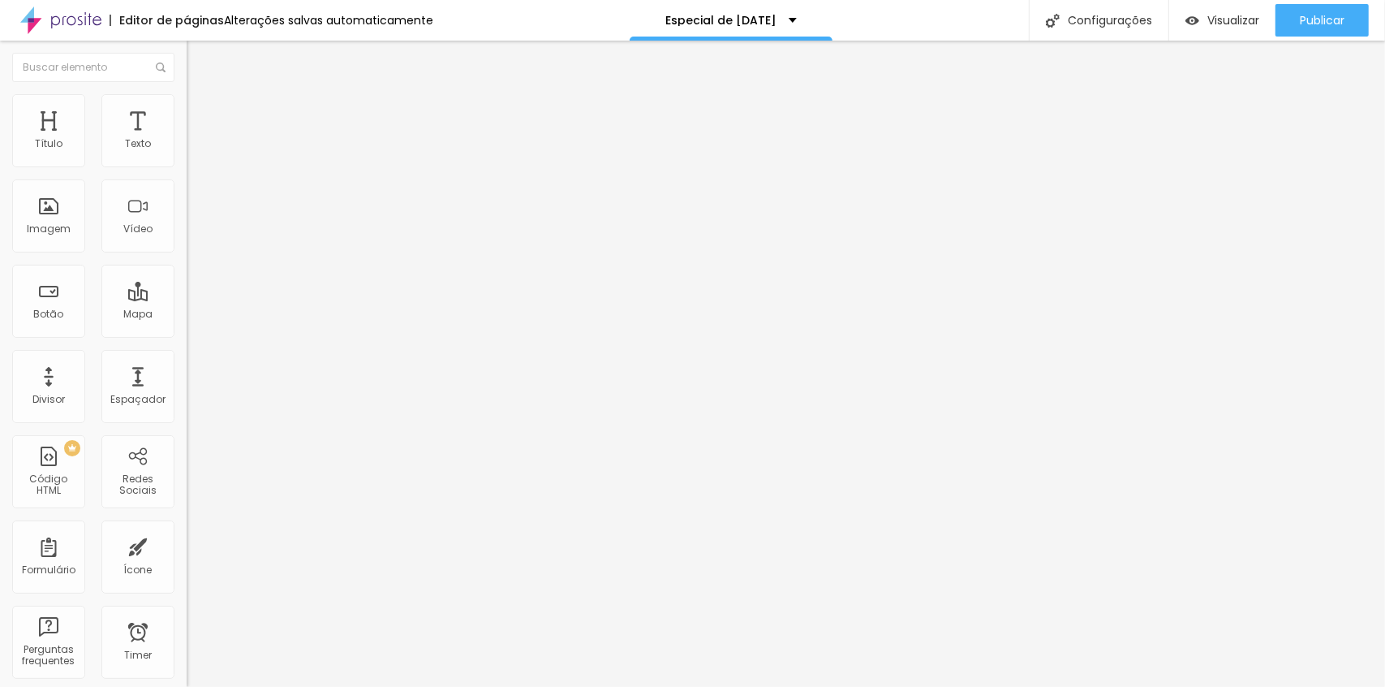
type input "35"
type input "30"
type input "25"
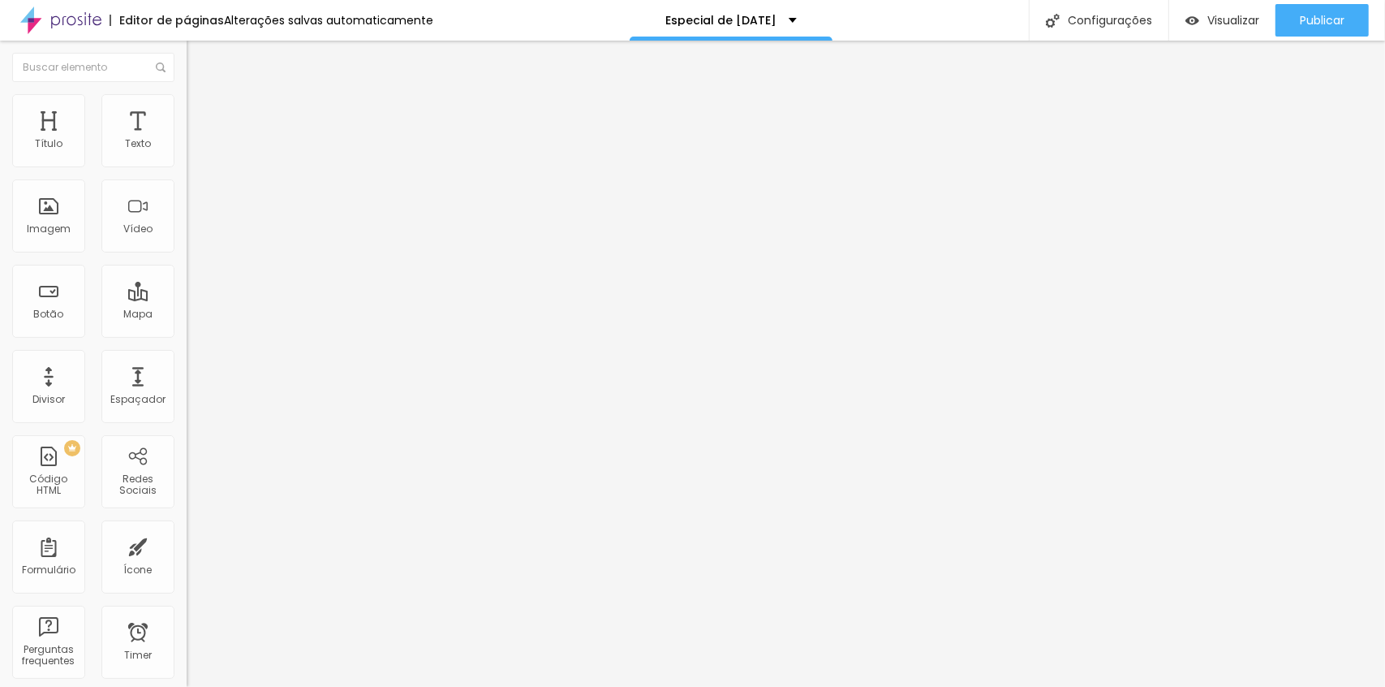
type input "25"
type input "20"
type input "25"
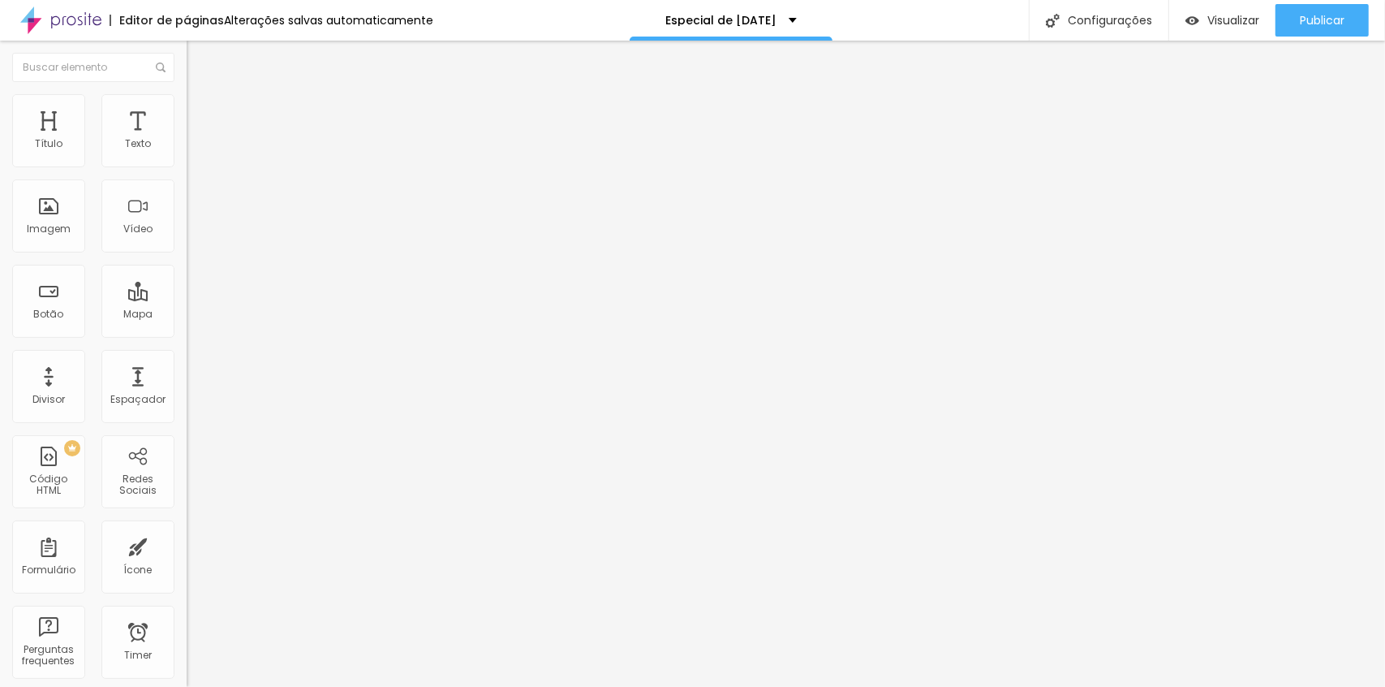
drag, startPoint x: 110, startPoint y: 160, endPoint x: 73, endPoint y: 156, distance: 36.7
type input "25"
click at [187, 315] on input "range" at bounding box center [239, 321] width 105 height 13
click at [1328, 24] on span "Publicar" at bounding box center [1322, 20] width 45 height 13
click at [201, 112] on span "Estilo" at bounding box center [213, 105] width 25 height 14
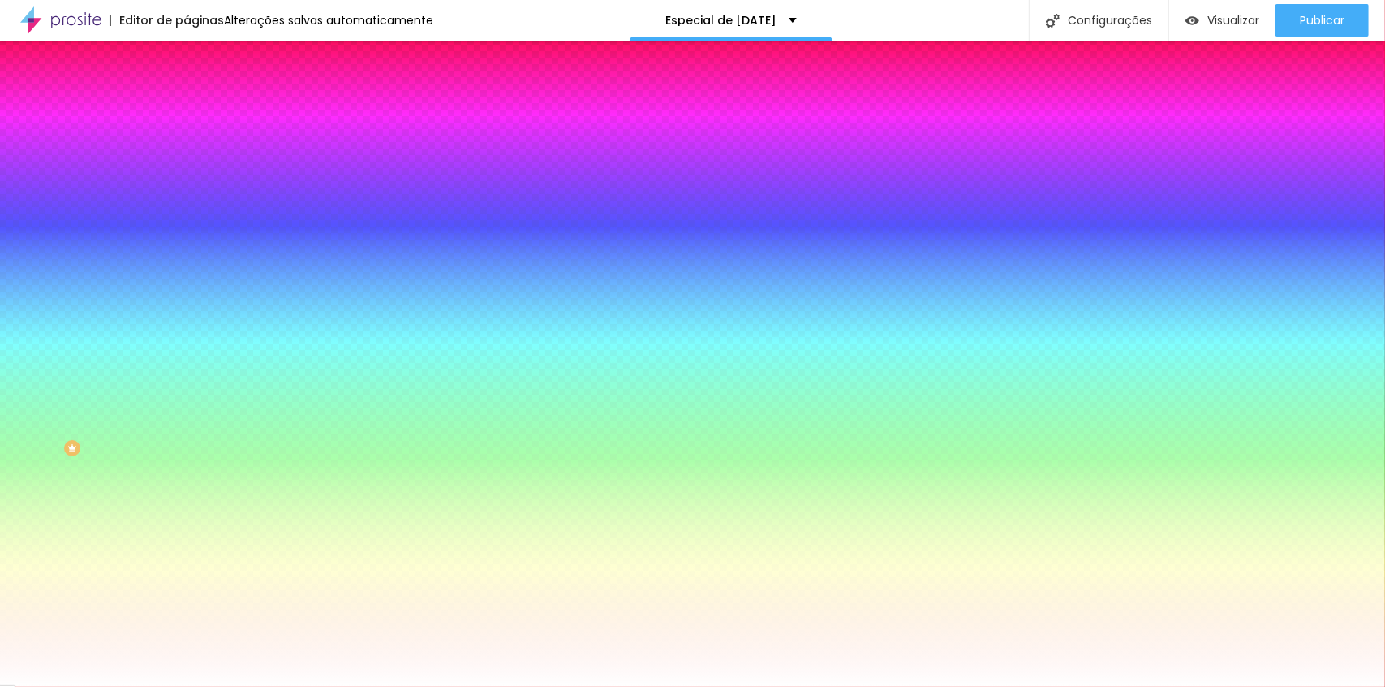
click at [201, 117] on span "Avançado" at bounding box center [228, 121] width 54 height 14
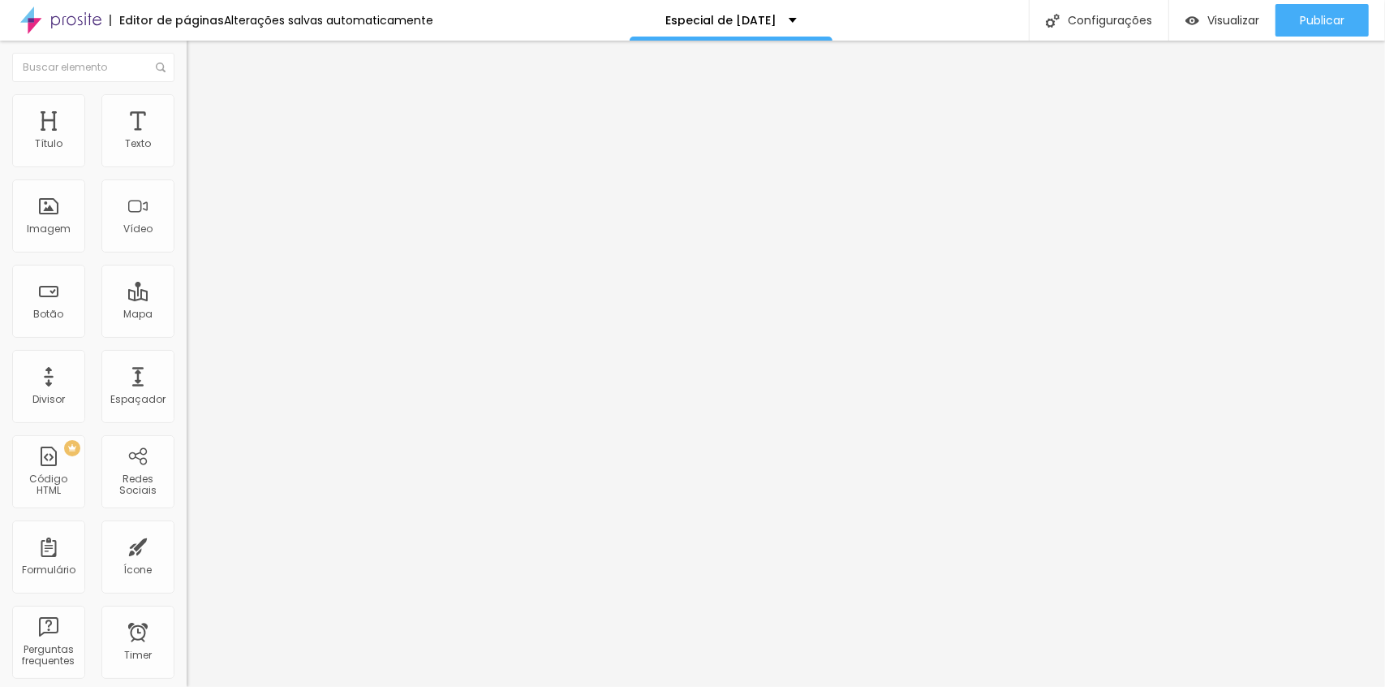
type input "0"
type input "5"
type input "10"
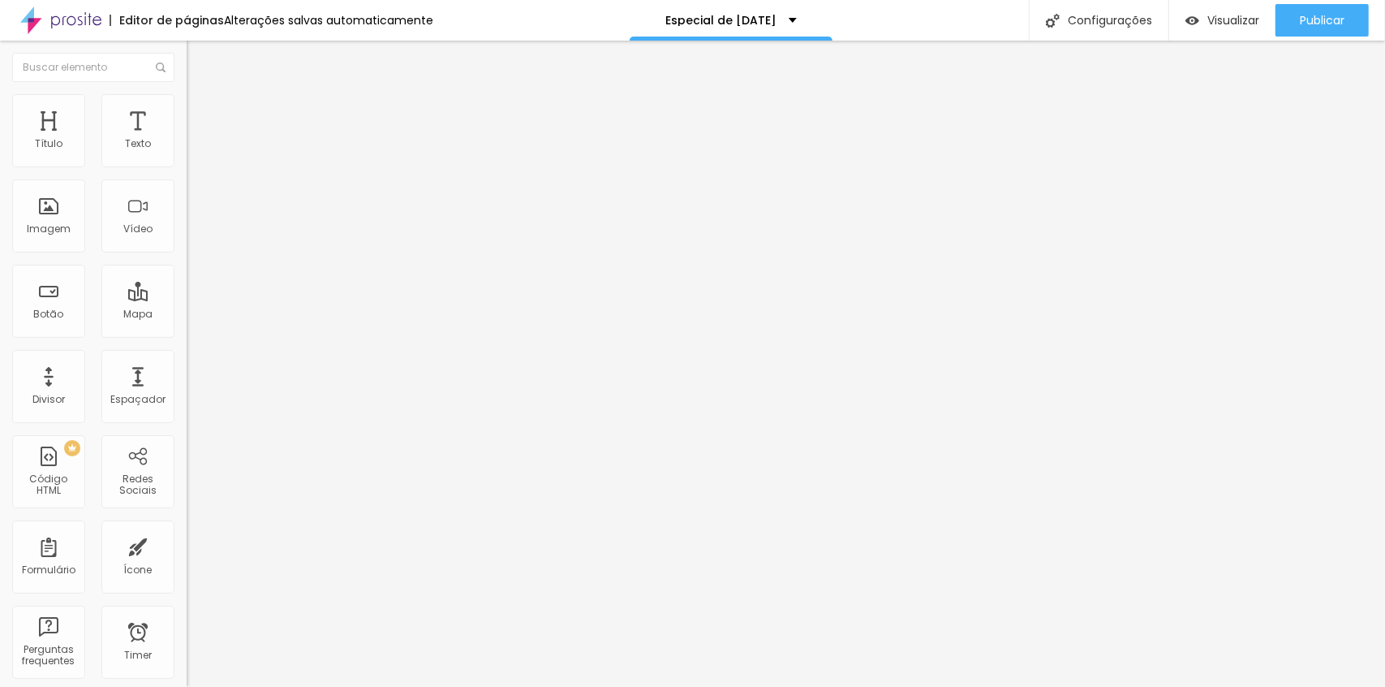
type input "10"
type input "15"
type input "20"
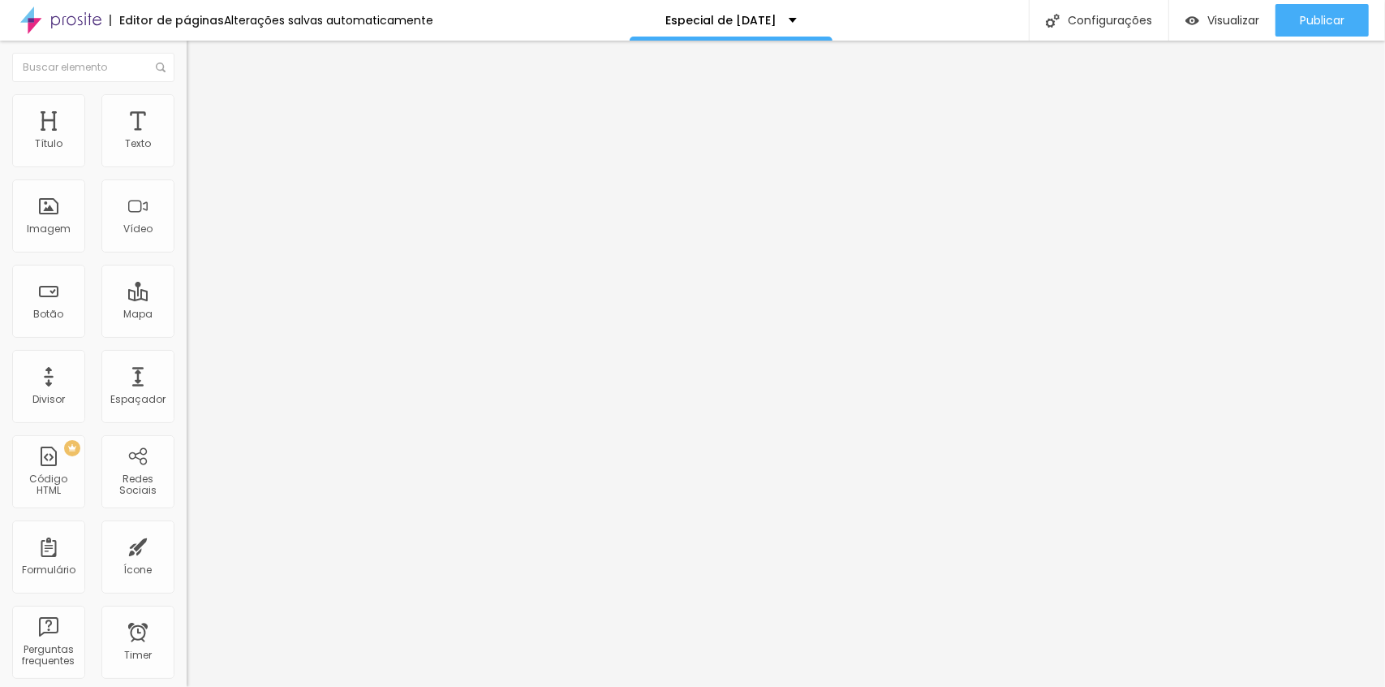
type input "25"
type input "50"
type input "35"
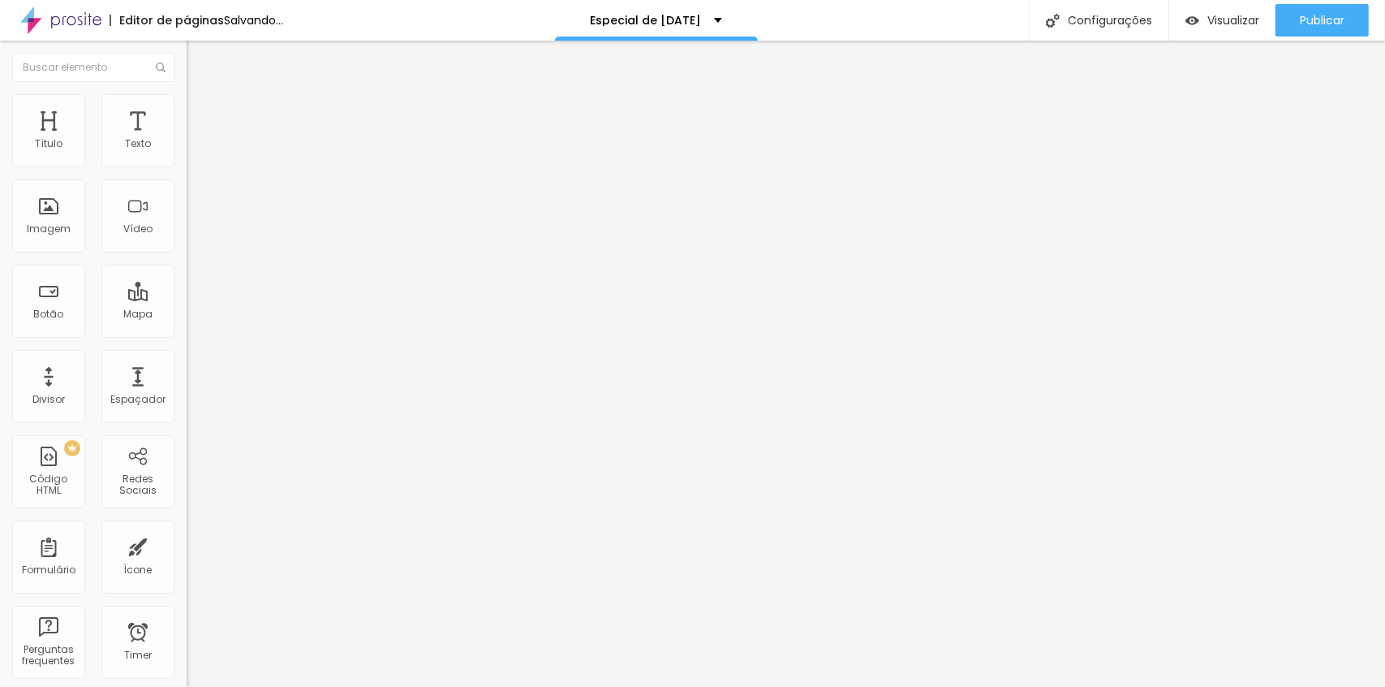
type input "35"
type input "0"
drag, startPoint x: 65, startPoint y: 160, endPoint x: 174, endPoint y: 165, distance: 109.7
type input "0"
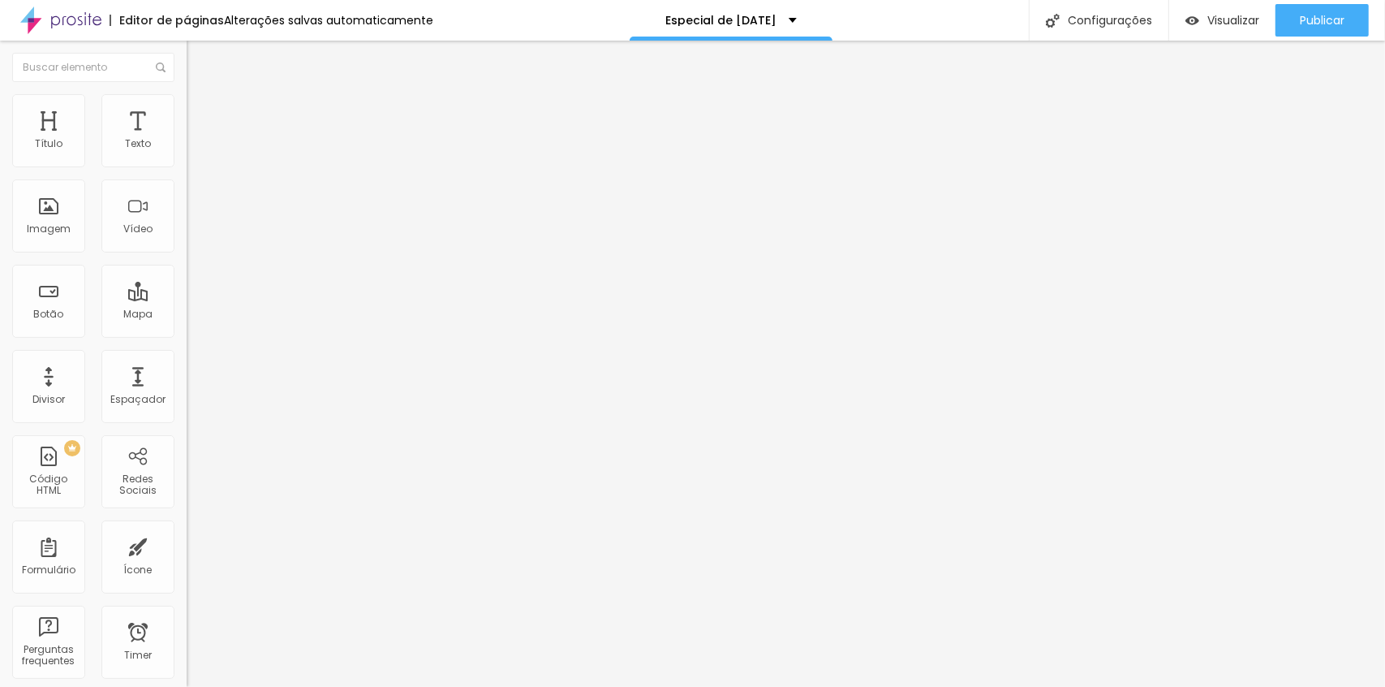
click at [187, 315] on input "range" at bounding box center [239, 321] width 105 height 13
click at [1311, 22] on span "Publicar" at bounding box center [1322, 20] width 45 height 13
click at [199, 58] on img "button" at bounding box center [205, 59] width 13 height 13
type input "10"
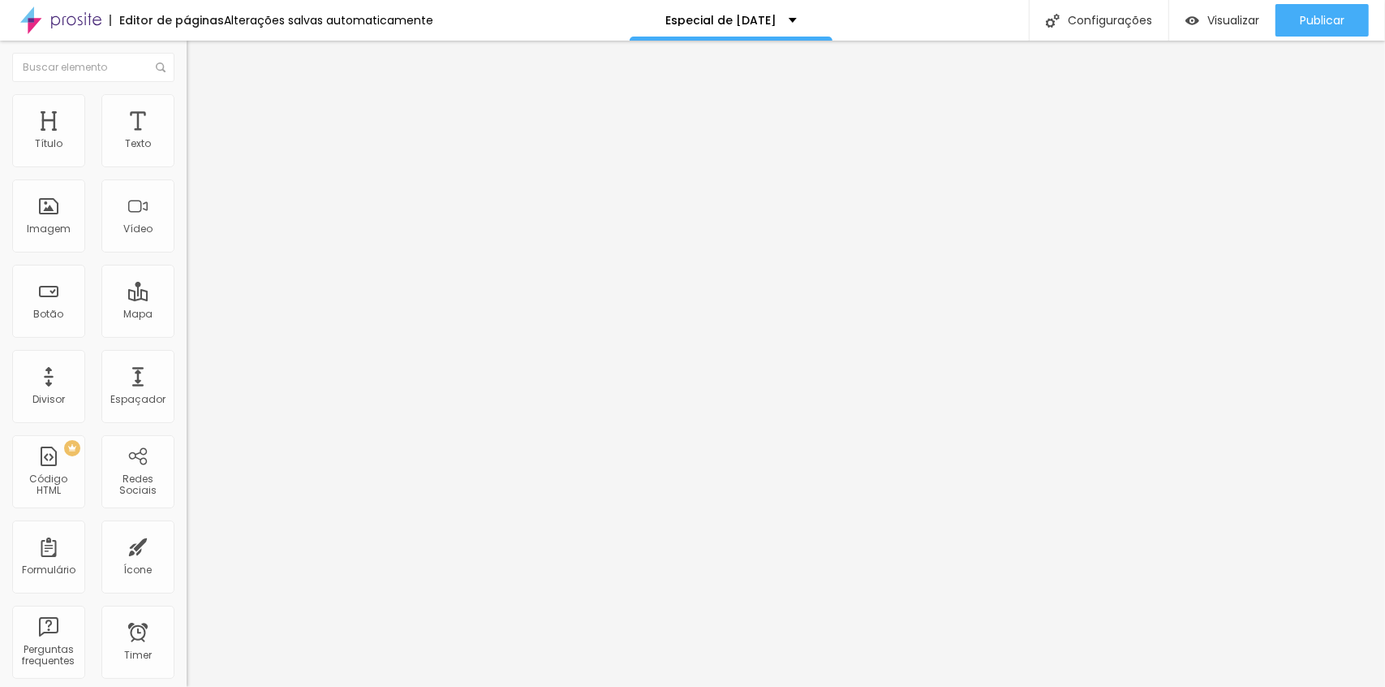
drag, startPoint x: 37, startPoint y: 154, endPoint x: -32, endPoint y: 167, distance: 70.2
type input "10"
click at [187, 299] on input "range" at bounding box center [239, 305] width 105 height 13
click at [1293, 11] on button "Publicar" at bounding box center [1322, 20] width 93 height 32
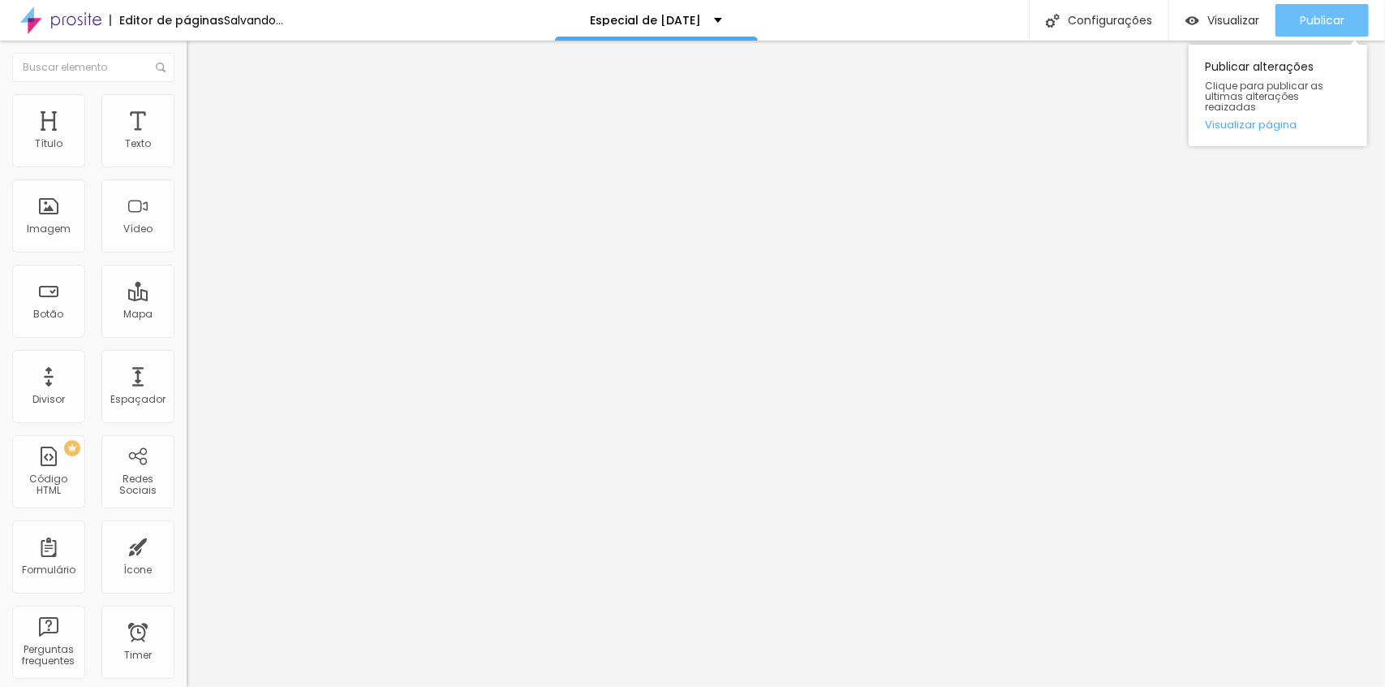
click at [1334, 19] on span "Publicar" at bounding box center [1322, 20] width 45 height 13
click at [1328, 16] on span "Publicar" at bounding box center [1322, 20] width 45 height 13
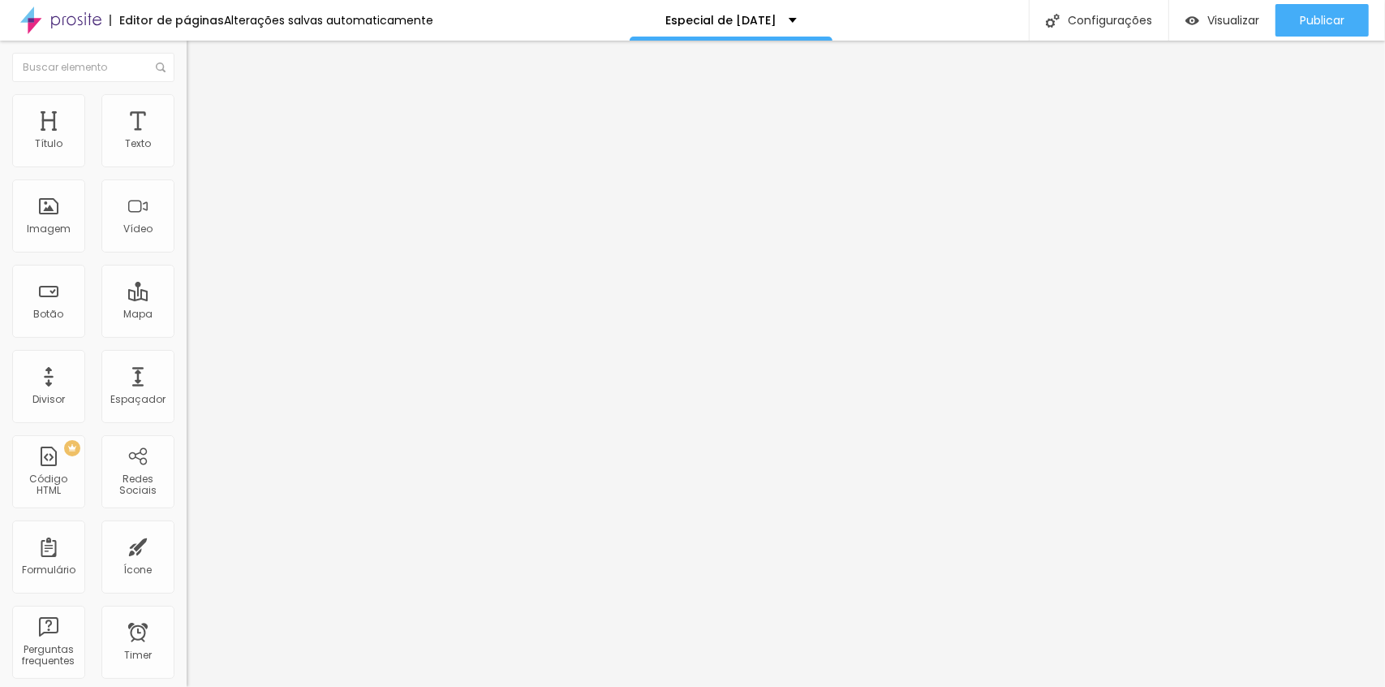
click at [187, 110] on img at bounding box center [194, 117] width 15 height 15
type input "15"
type input "20"
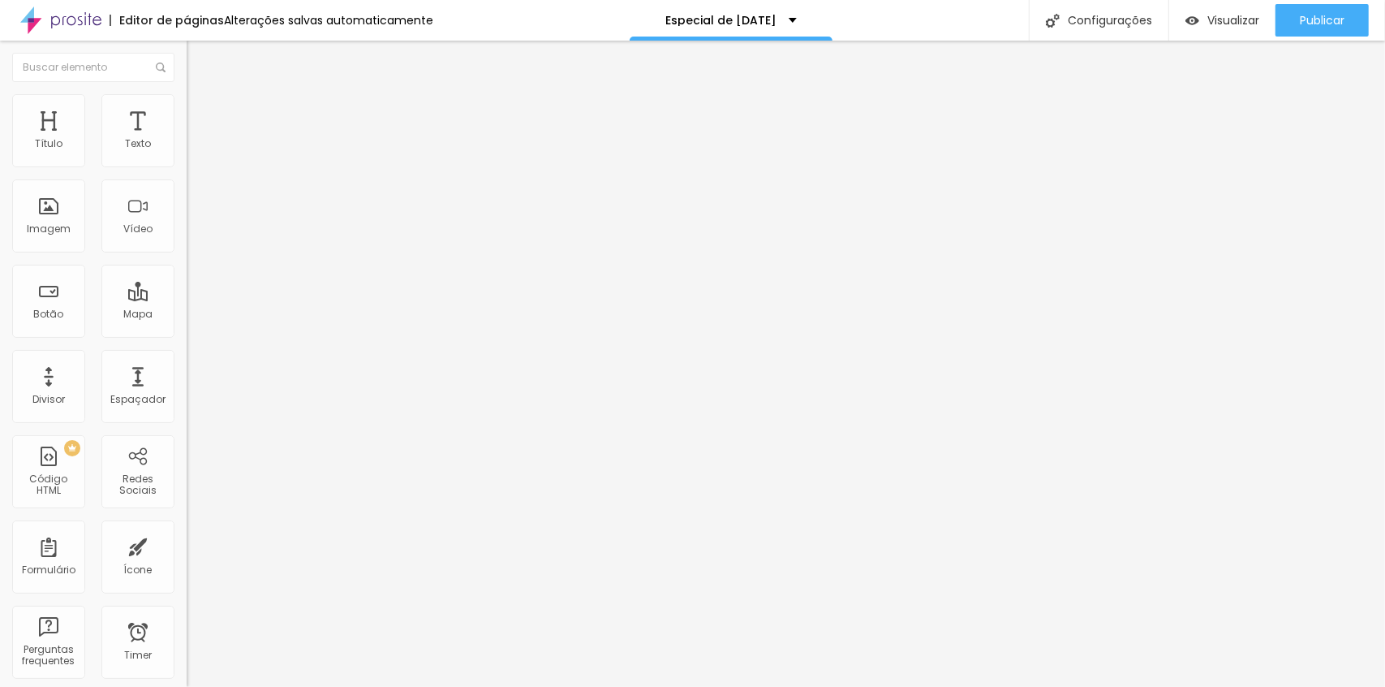
type input "25"
type input "30"
type input "25"
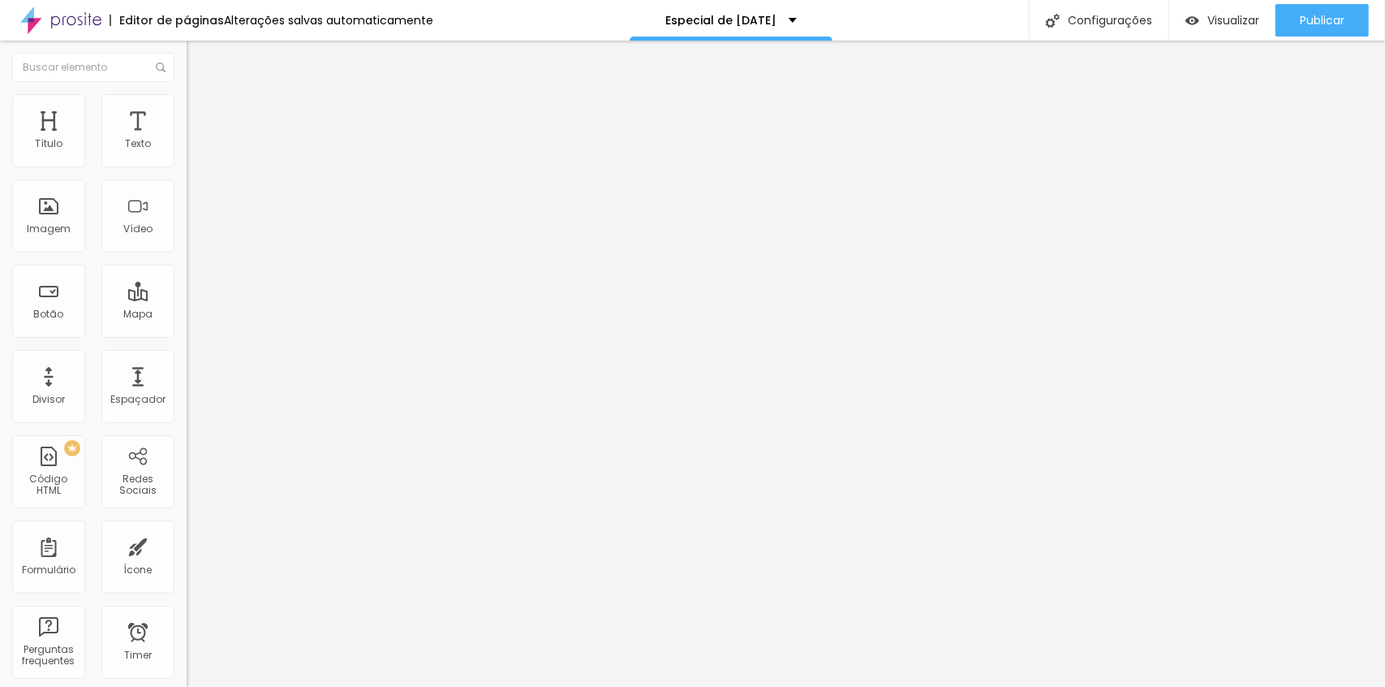
type input "25"
type input "20"
type input "15"
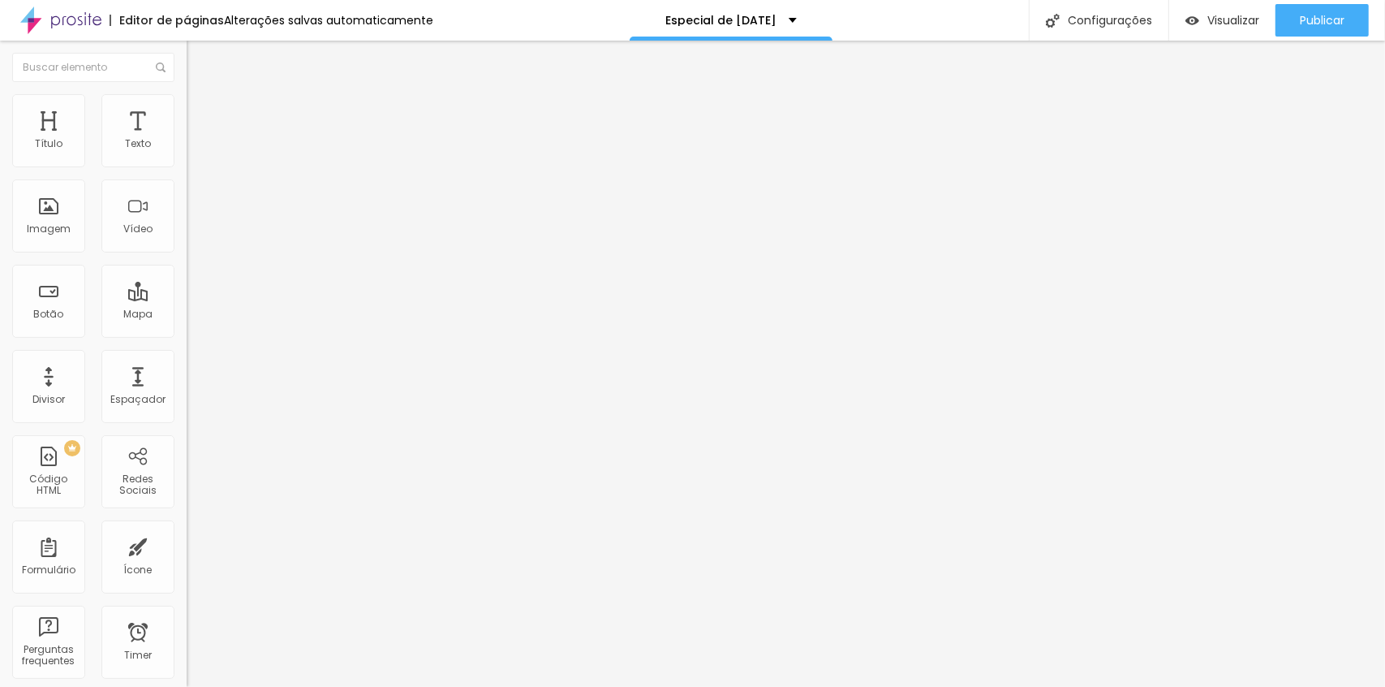
type input "10"
type input "5"
type input "0"
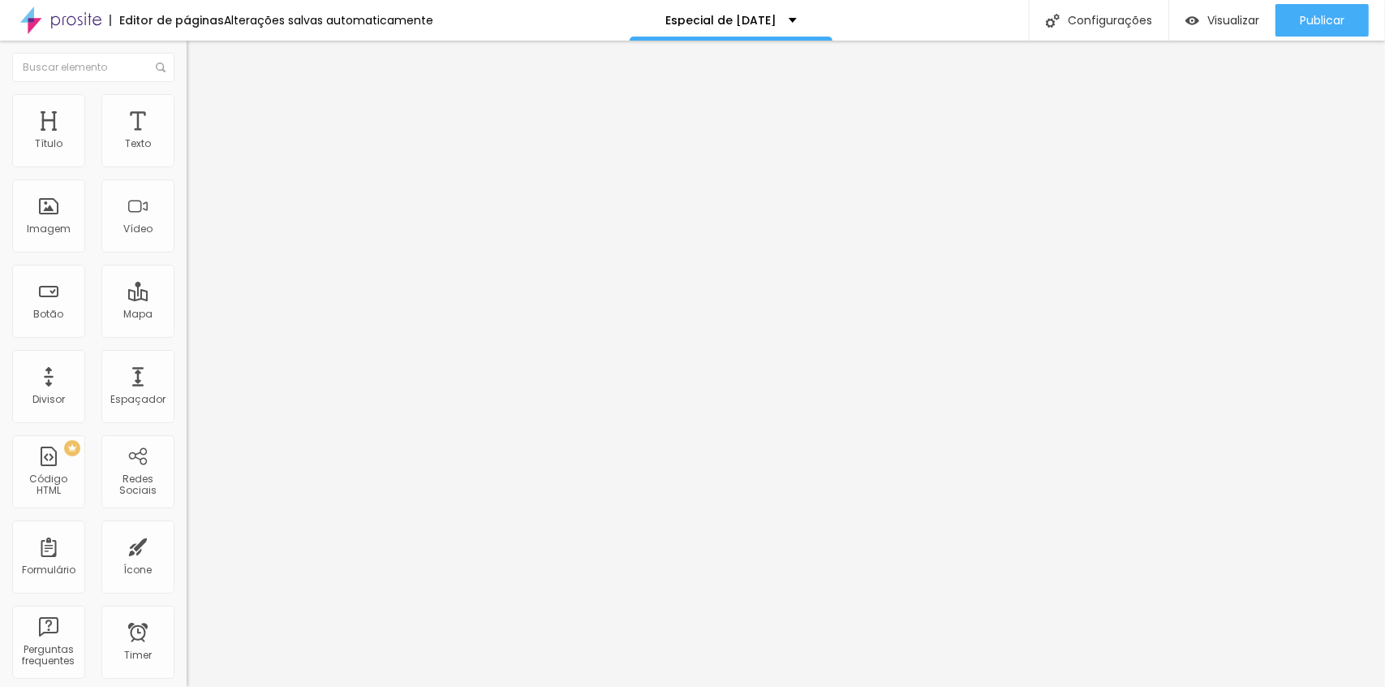
type input "0"
type input "15"
type input "30"
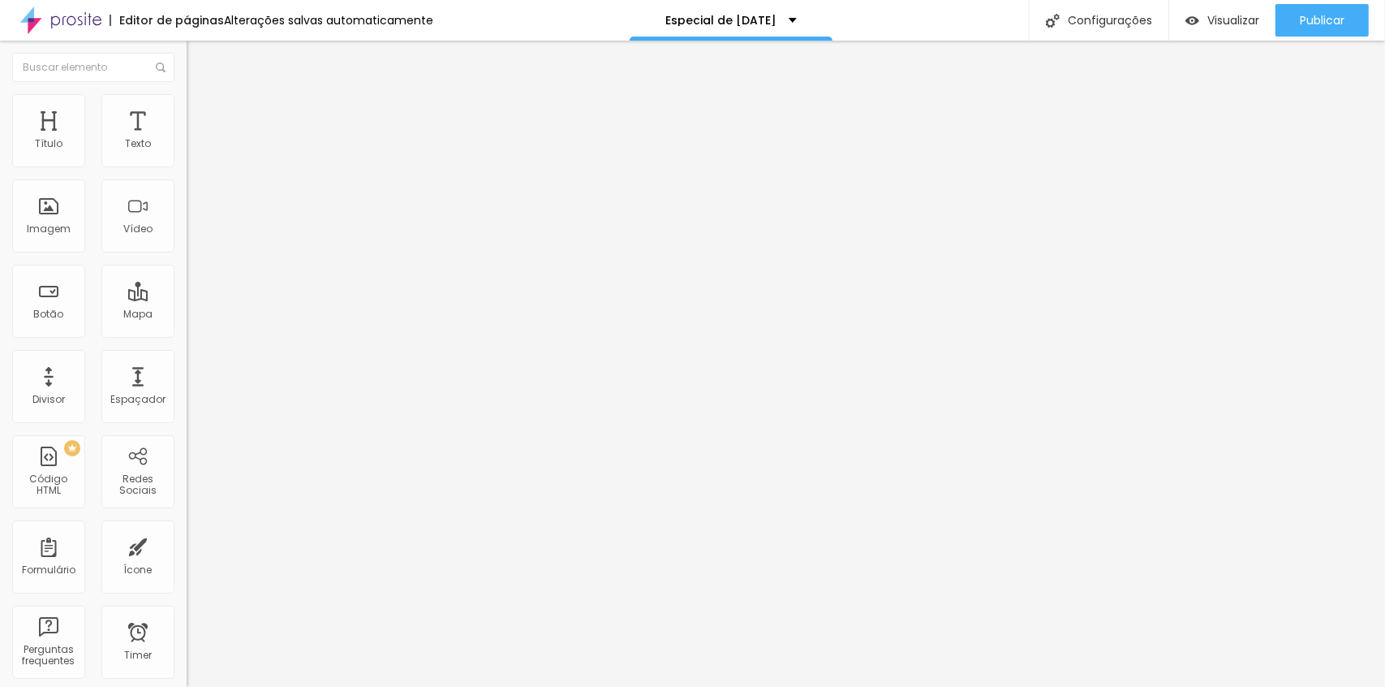
drag, startPoint x: 37, startPoint y: 156, endPoint x: 454, endPoint y: 210, distance: 420.7
type input "30"
click at [291, 315] on input "range" at bounding box center [239, 321] width 105 height 13
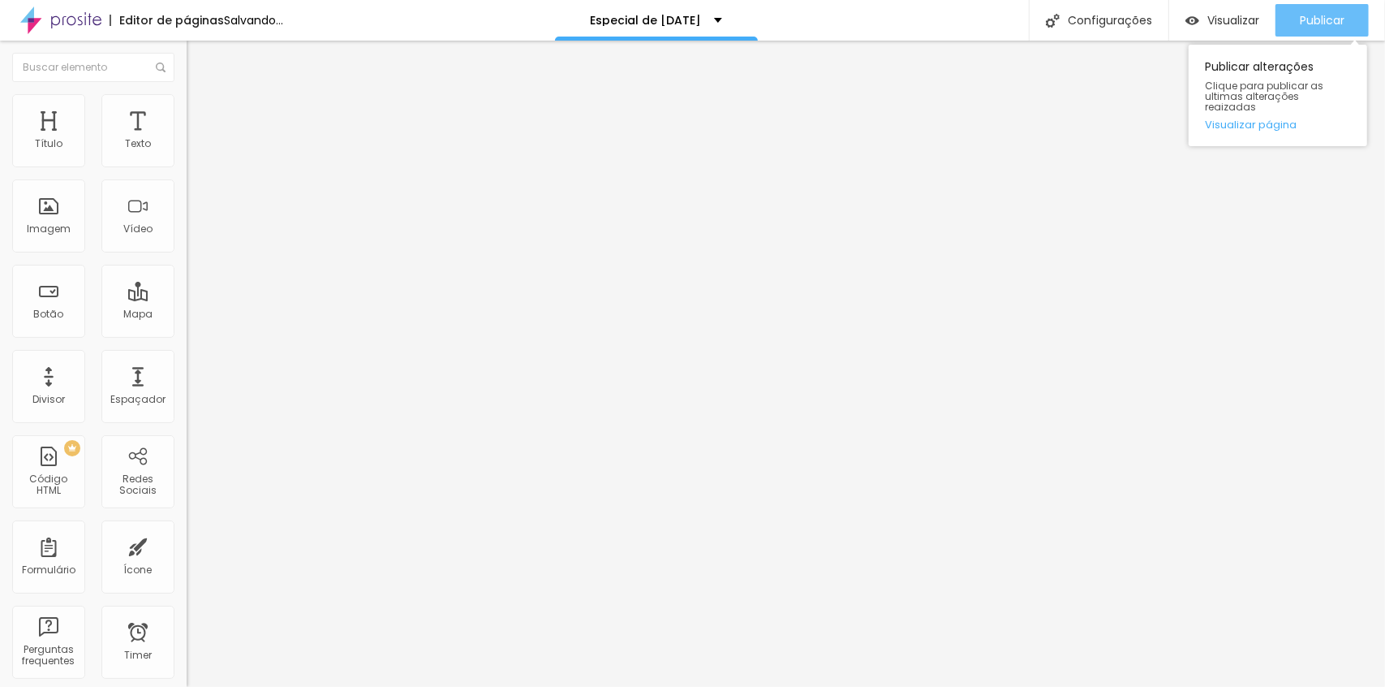
click at [1324, 15] on span "Publicar" at bounding box center [1322, 20] width 45 height 13
click at [1305, 23] on span "Publicar" at bounding box center [1322, 20] width 45 height 13
